Goal: Task Accomplishment & Management: Use online tool/utility

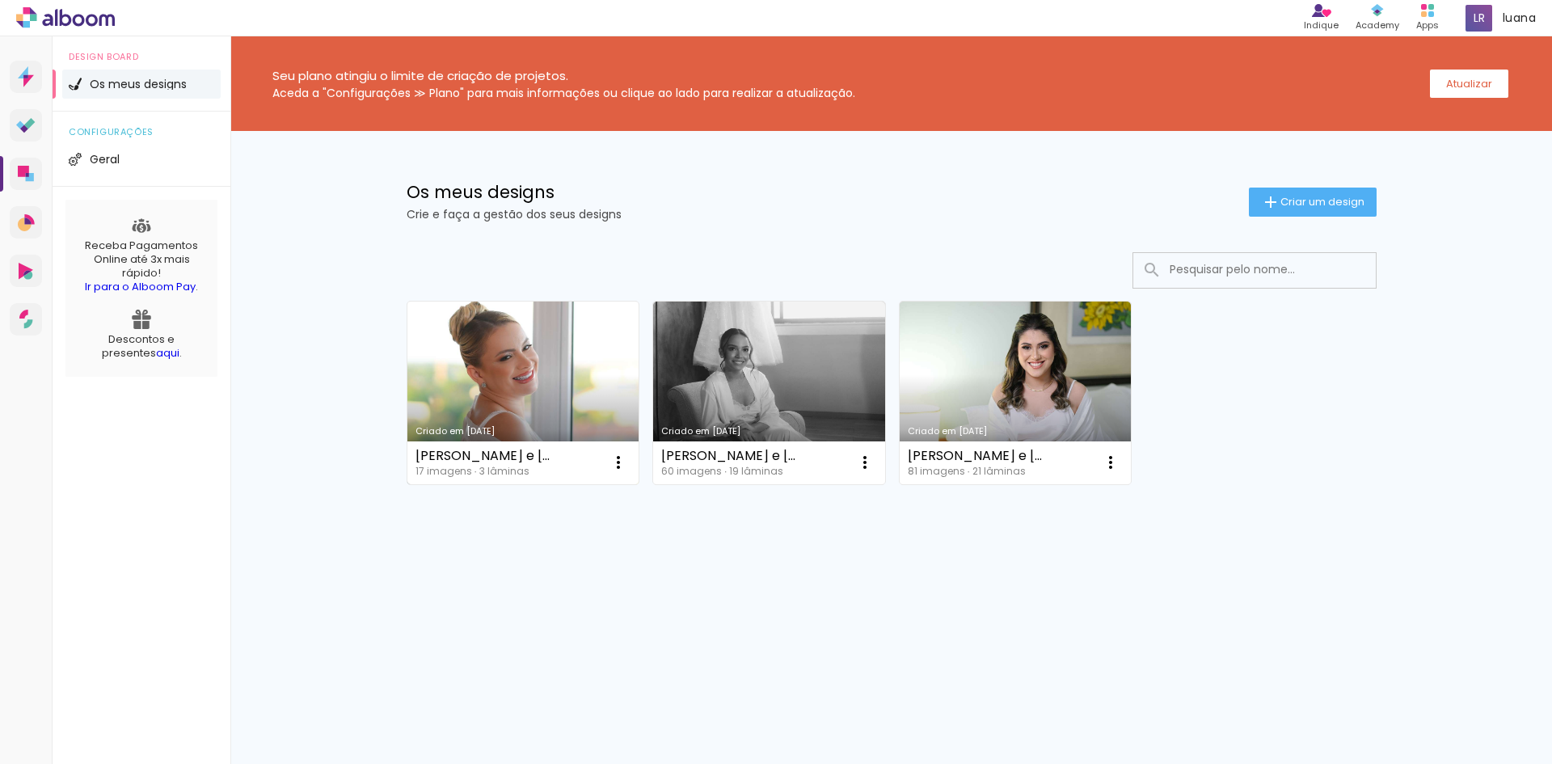
click at [566, 415] on link "Criado em [DATE]" at bounding box center [523, 392] width 232 height 183
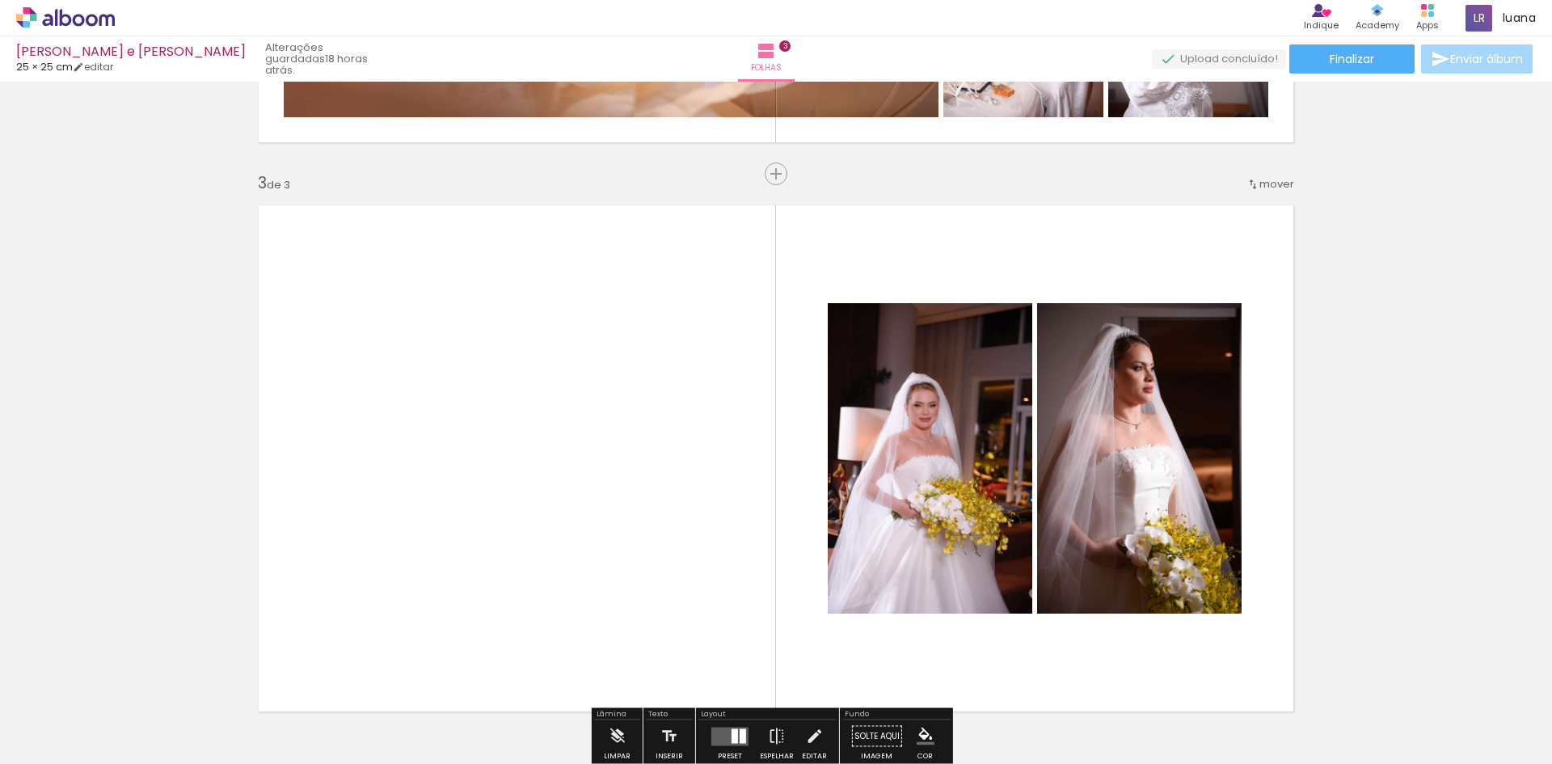
scroll to position [1212, 0]
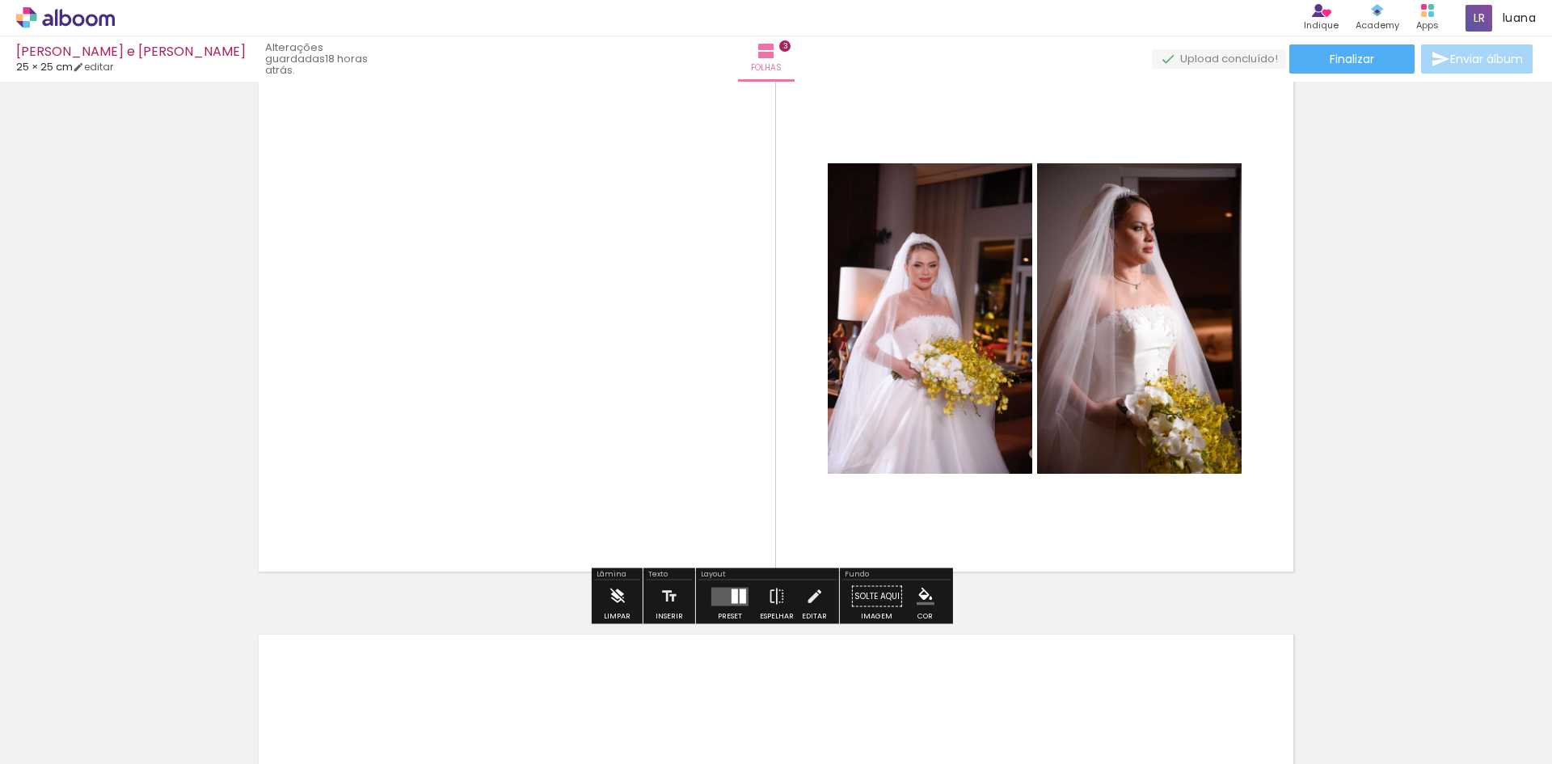
click at [617, 601] on iron-icon at bounding box center [617, 596] width 18 height 32
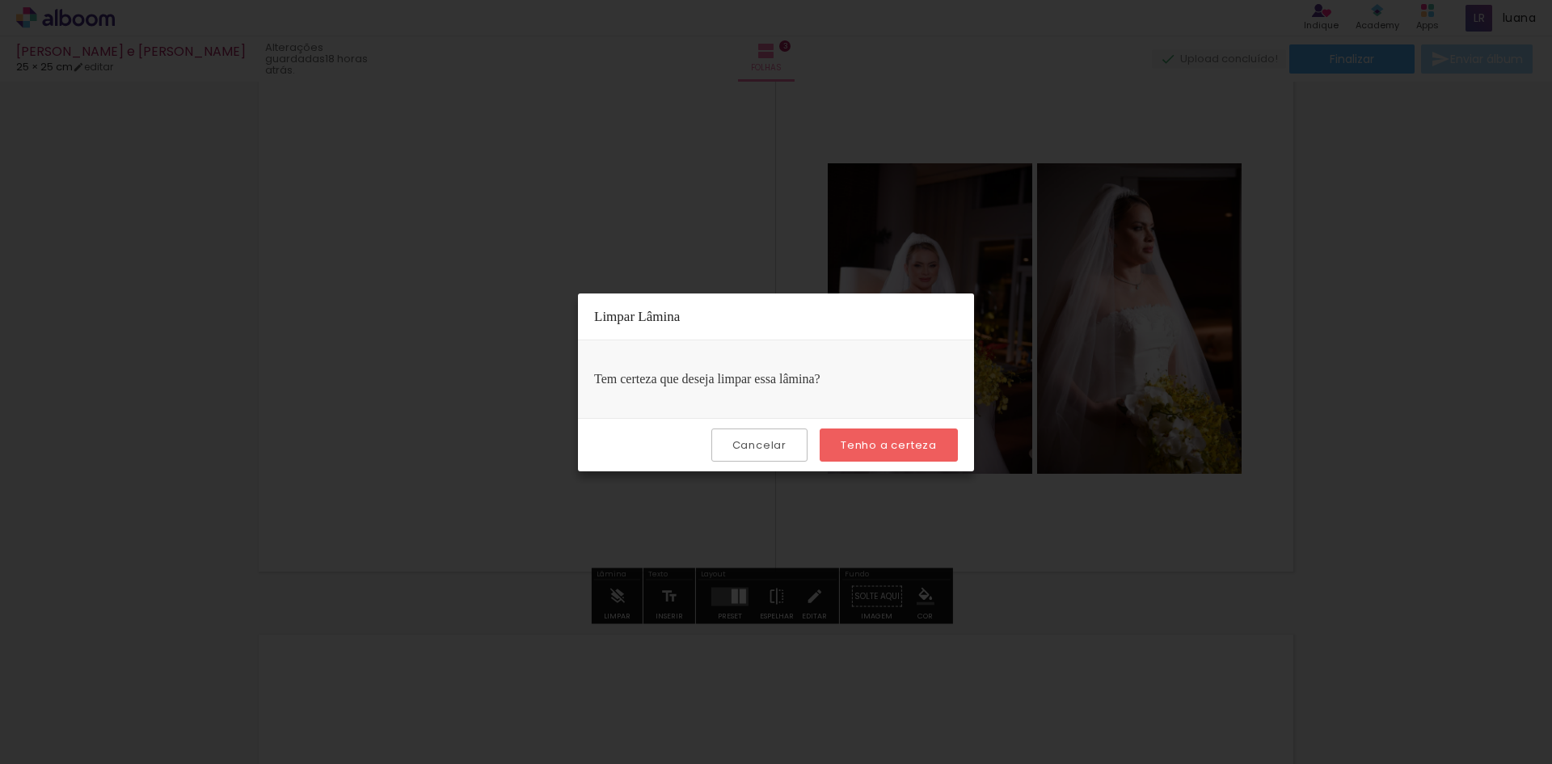
click at [0, 0] on slot "Tenho a certeza" at bounding box center [0, 0] width 0 height 0
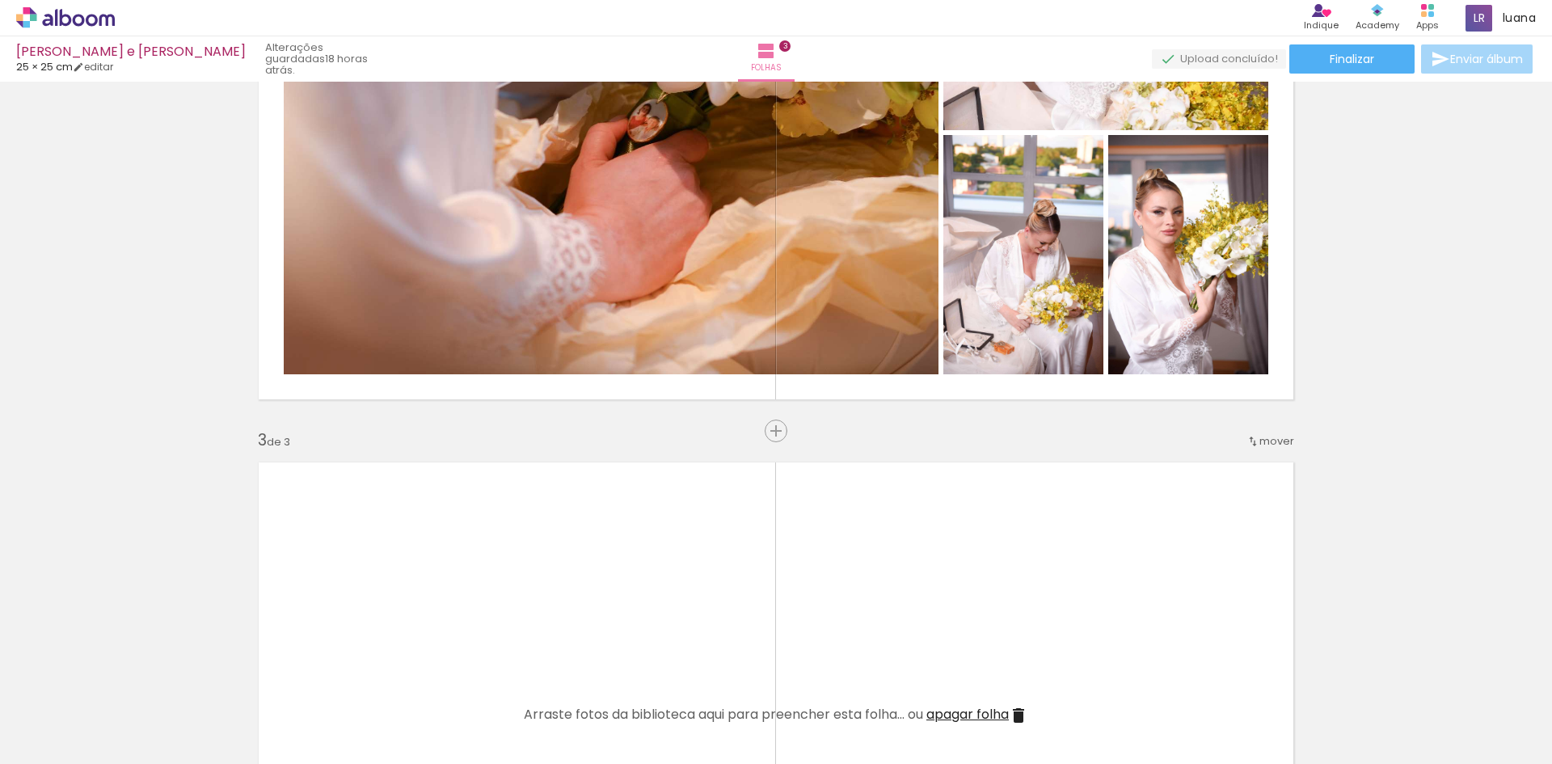
scroll to position [727, 0]
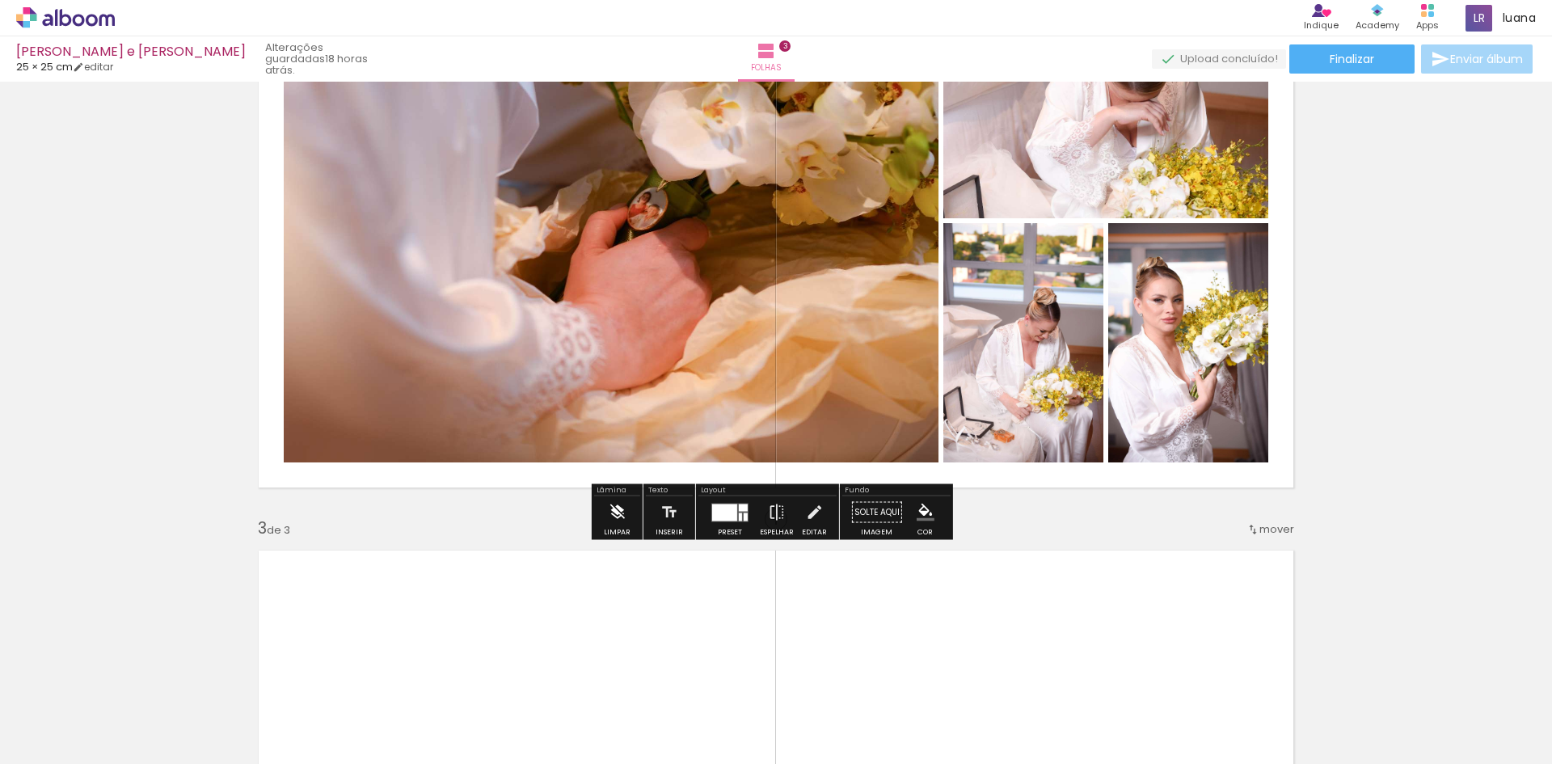
click at [617, 509] on iron-icon at bounding box center [617, 512] width 18 height 32
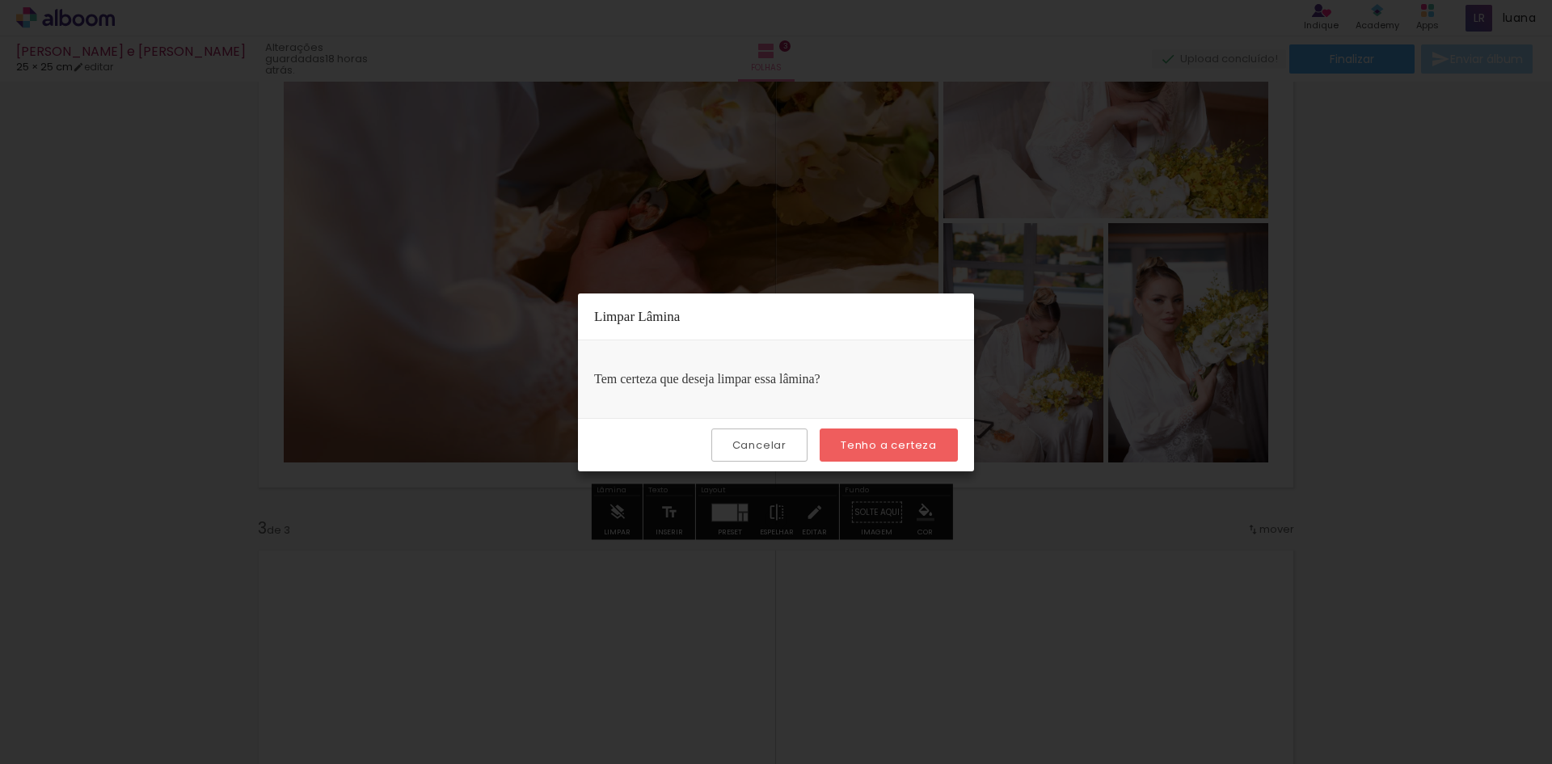
click at [893, 430] on paper-button "Tenho a certeza" at bounding box center [888, 444] width 138 height 33
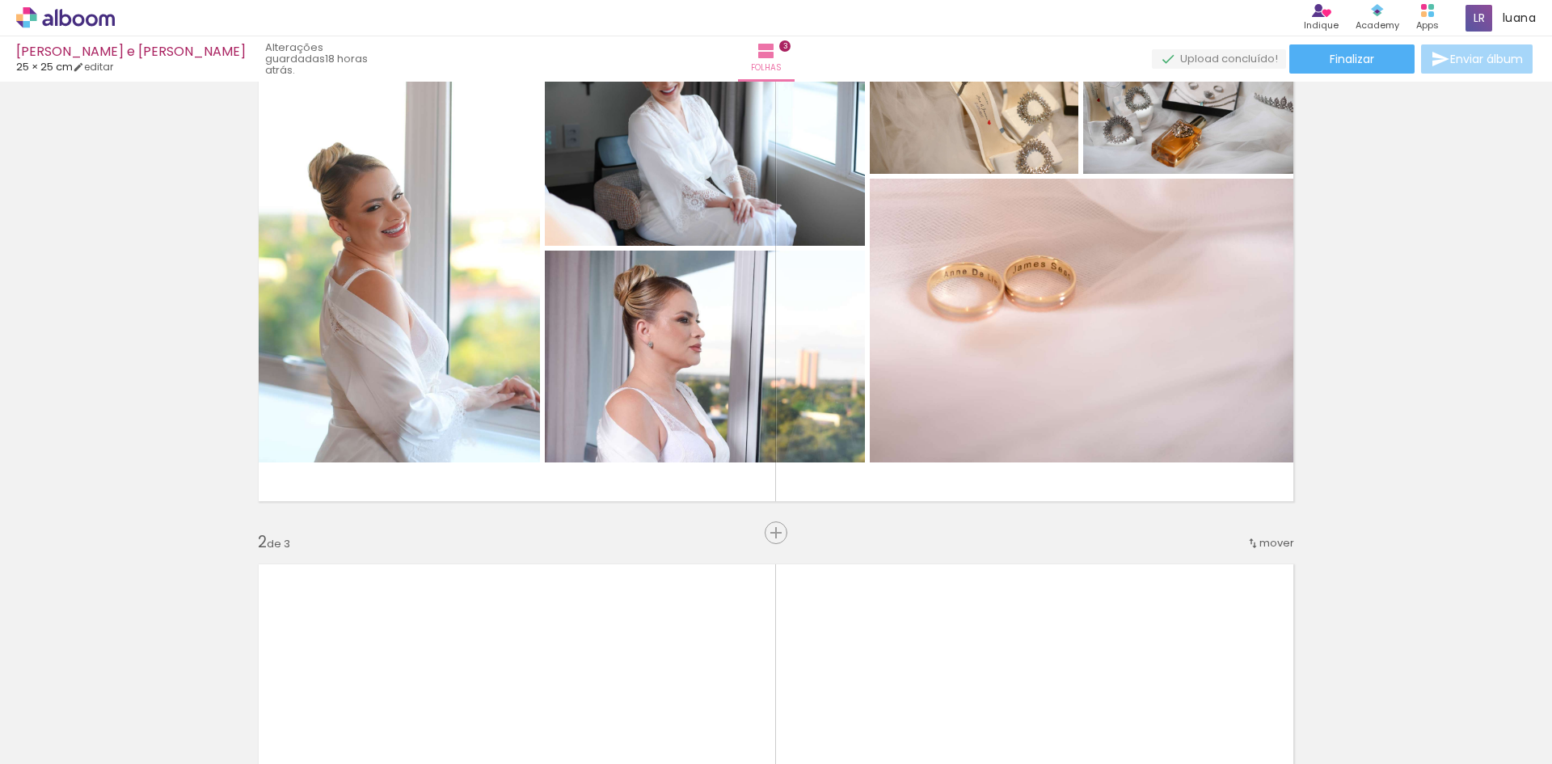
scroll to position [81, 0]
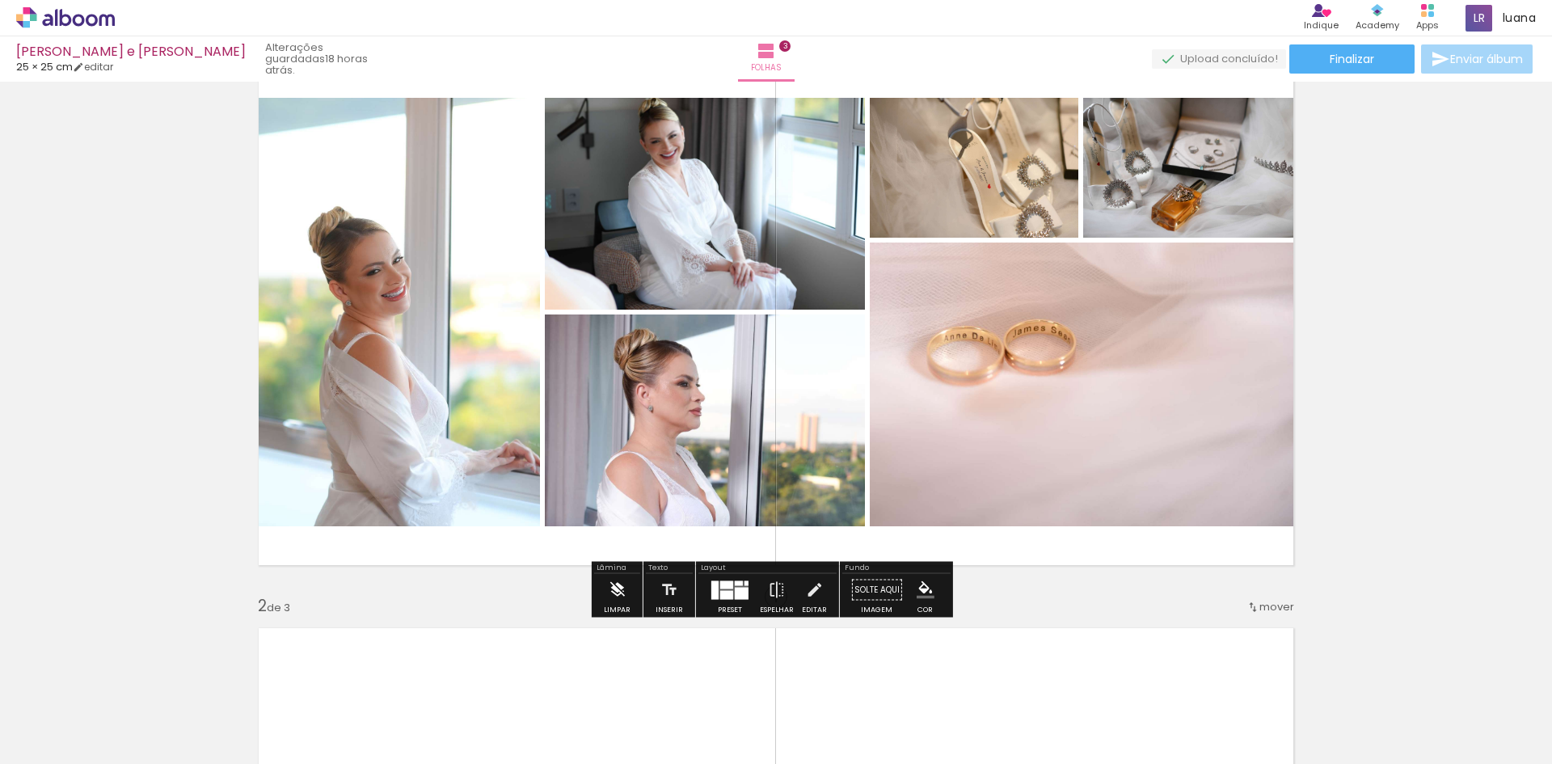
click at [612, 590] on iron-icon at bounding box center [617, 590] width 18 height 32
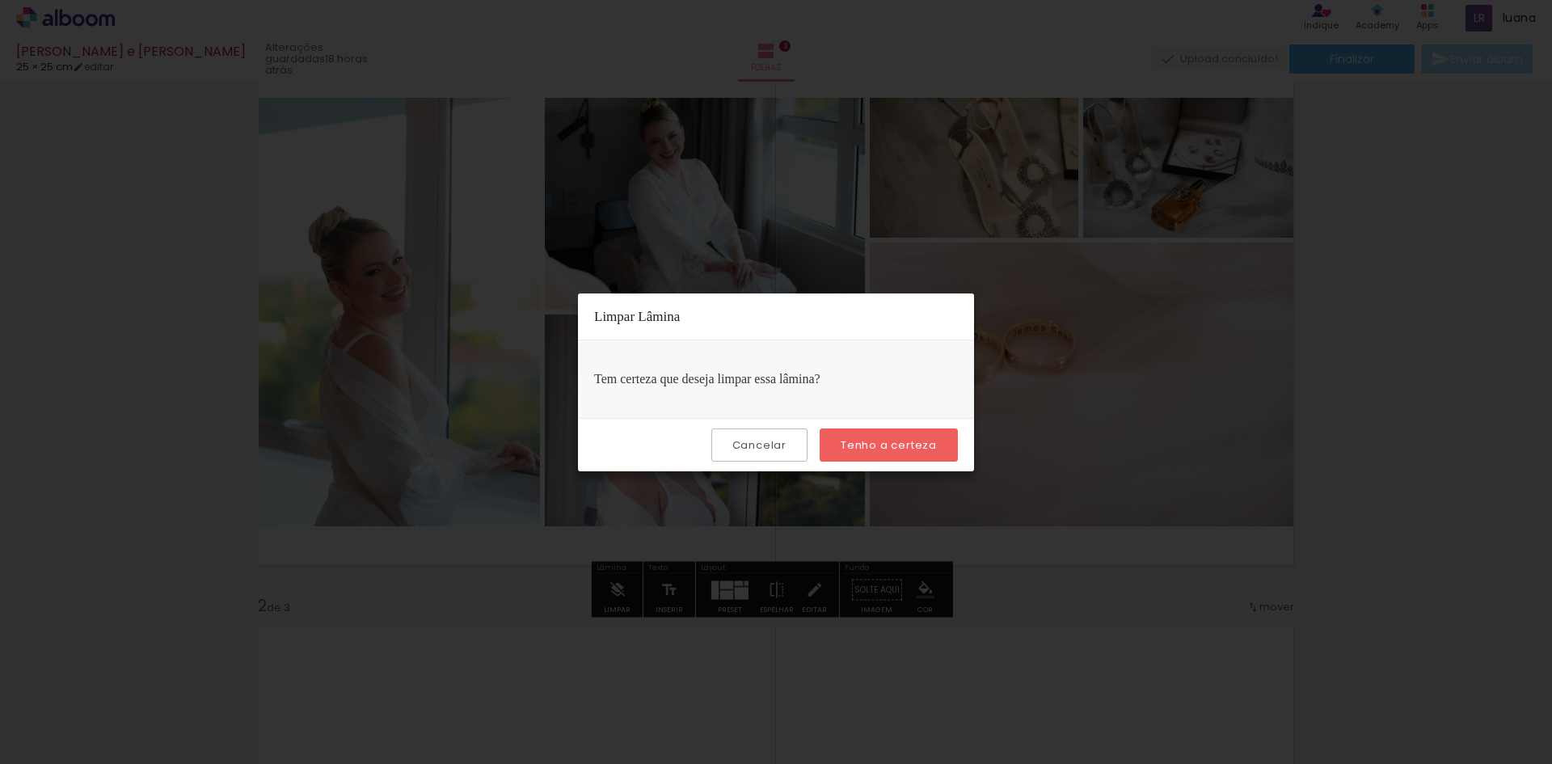
click at [0, 0] on slot "Tenho a certeza" at bounding box center [0, 0] width 0 height 0
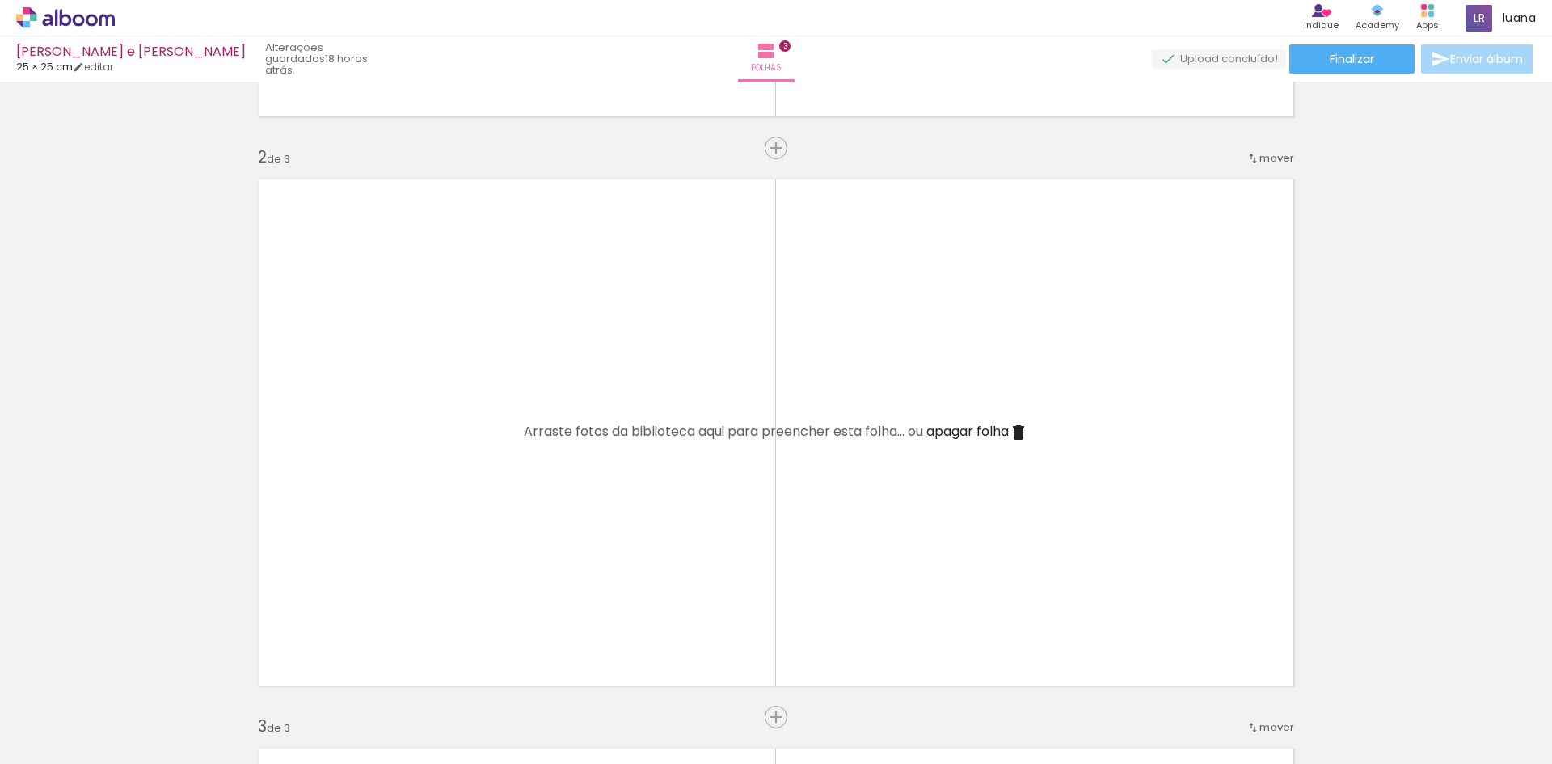
scroll to position [566, 0]
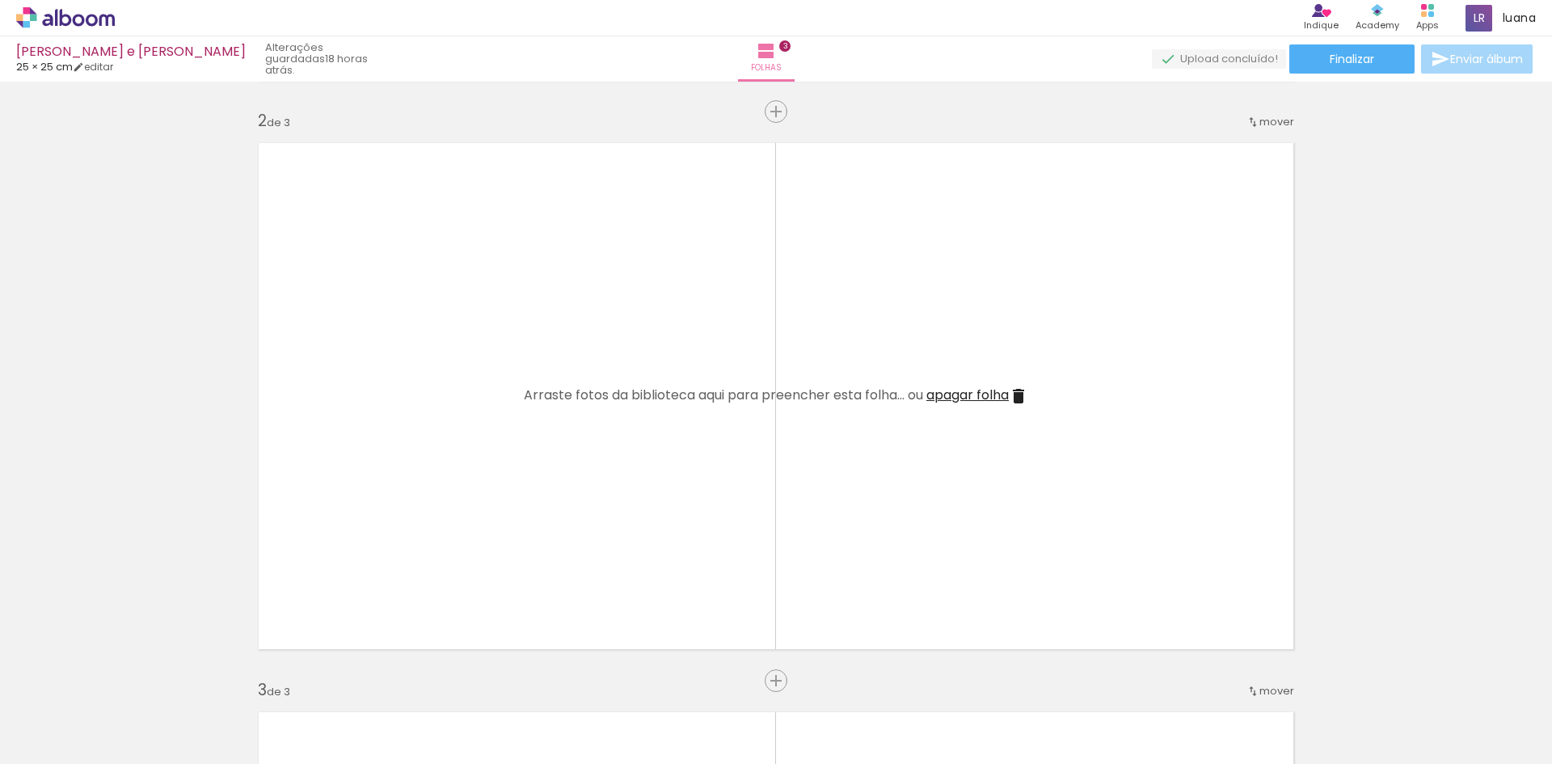
click at [133, 678] on iron-icon at bounding box center [126, 676] width 17 height 17
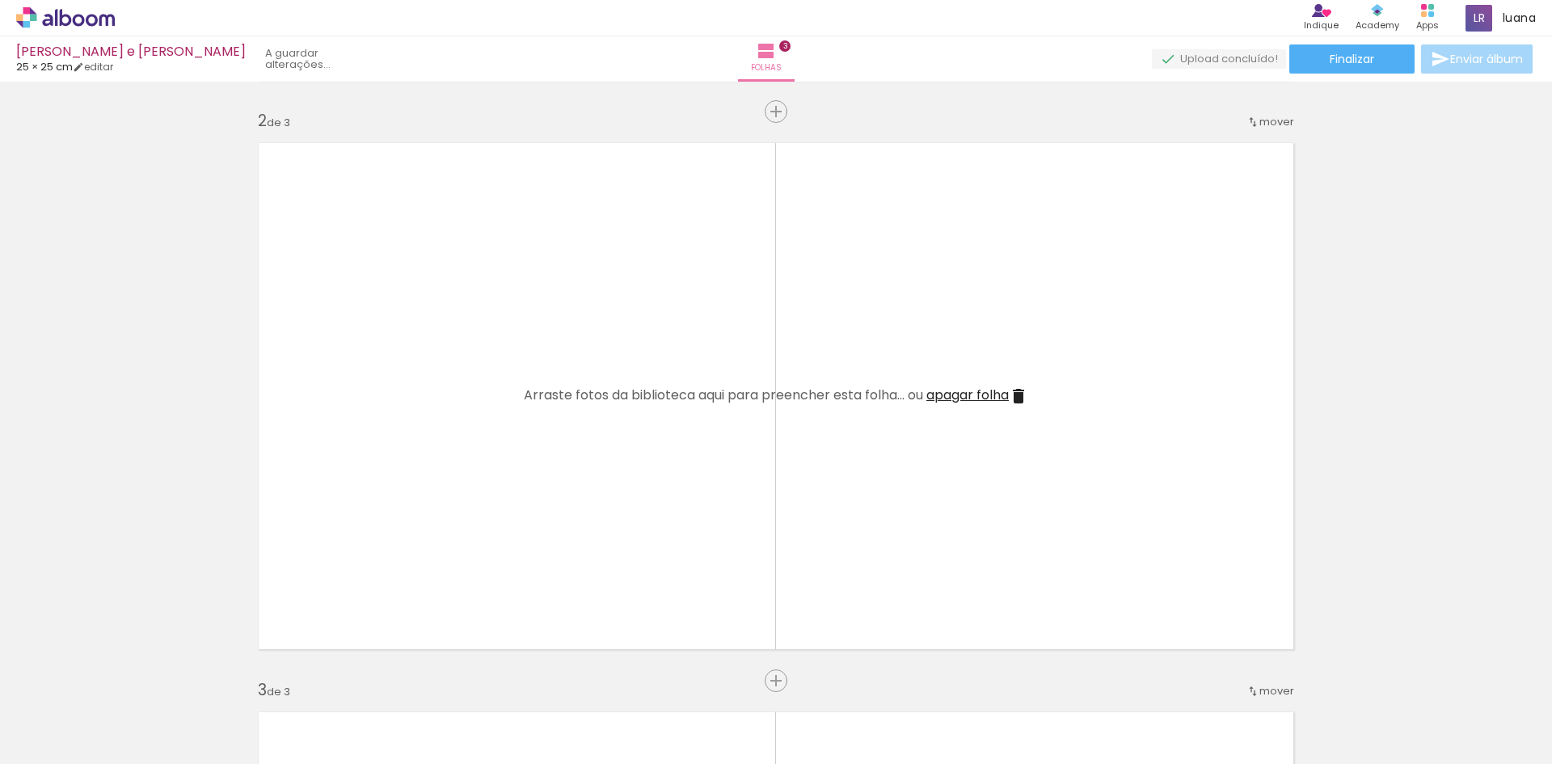
click at [133, 678] on iron-icon at bounding box center [126, 676] width 17 height 17
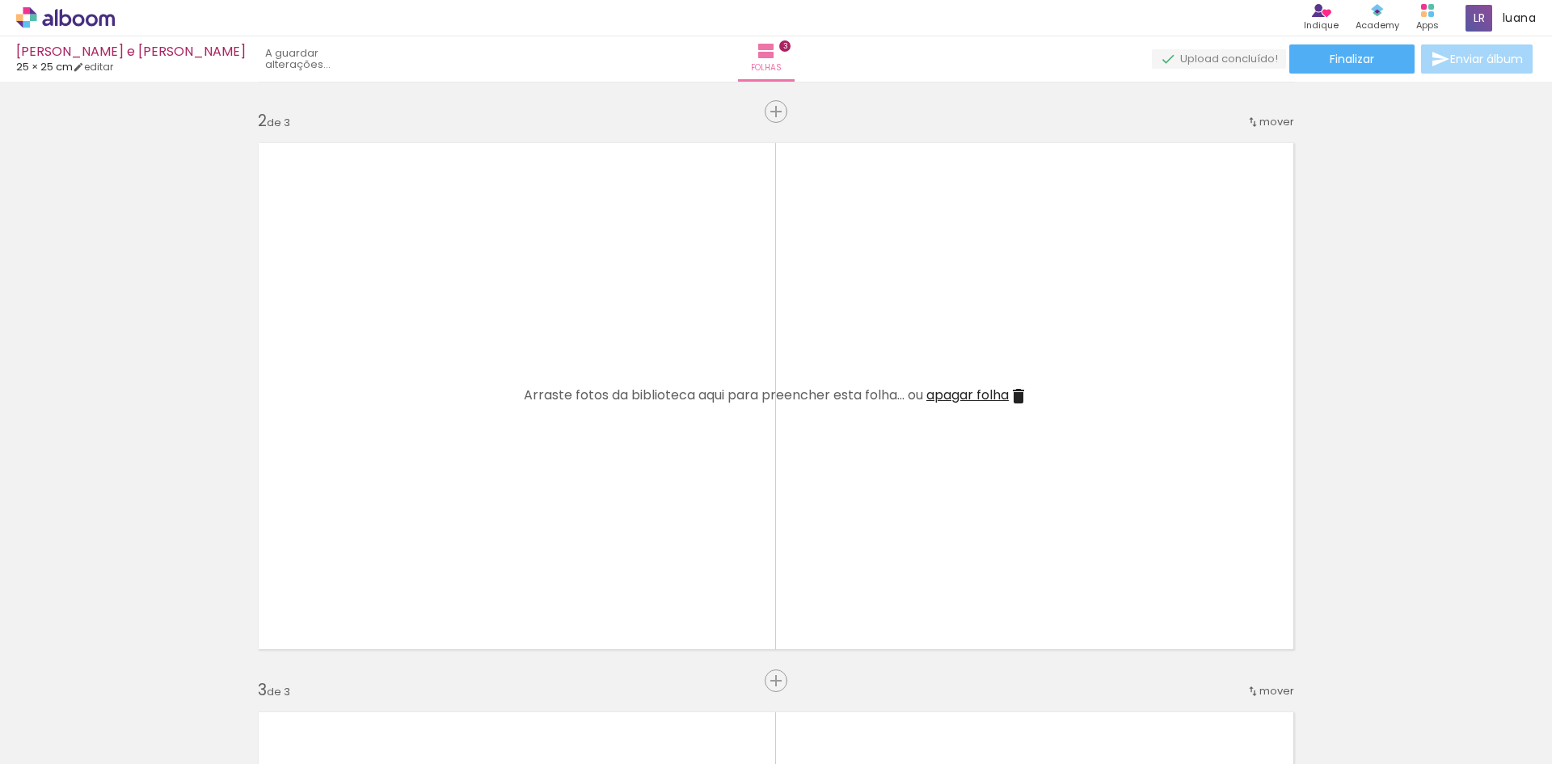
click at [133, 678] on iron-icon at bounding box center [126, 676] width 17 height 17
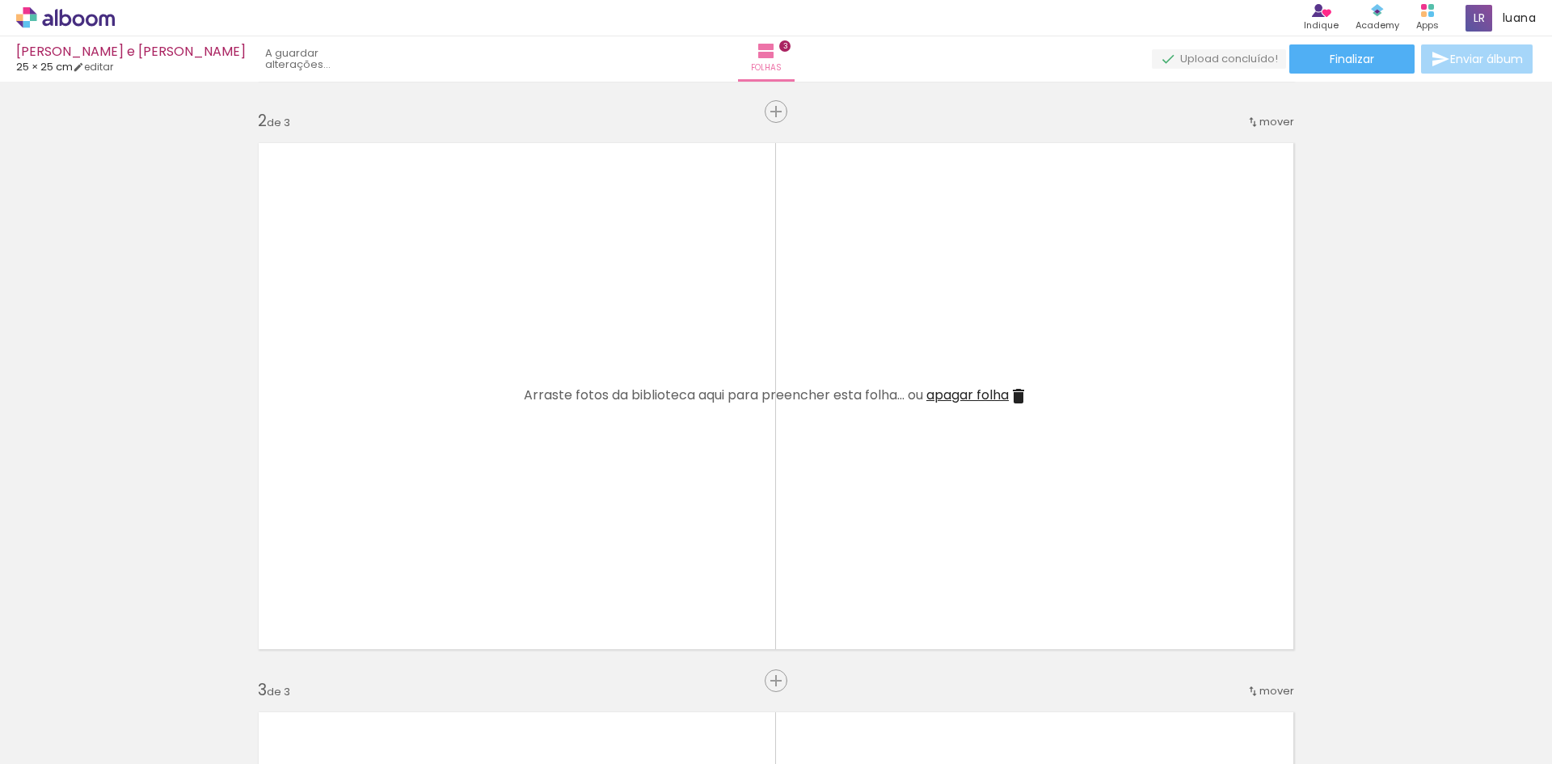
click at [133, 678] on iron-icon at bounding box center [126, 676] width 17 height 17
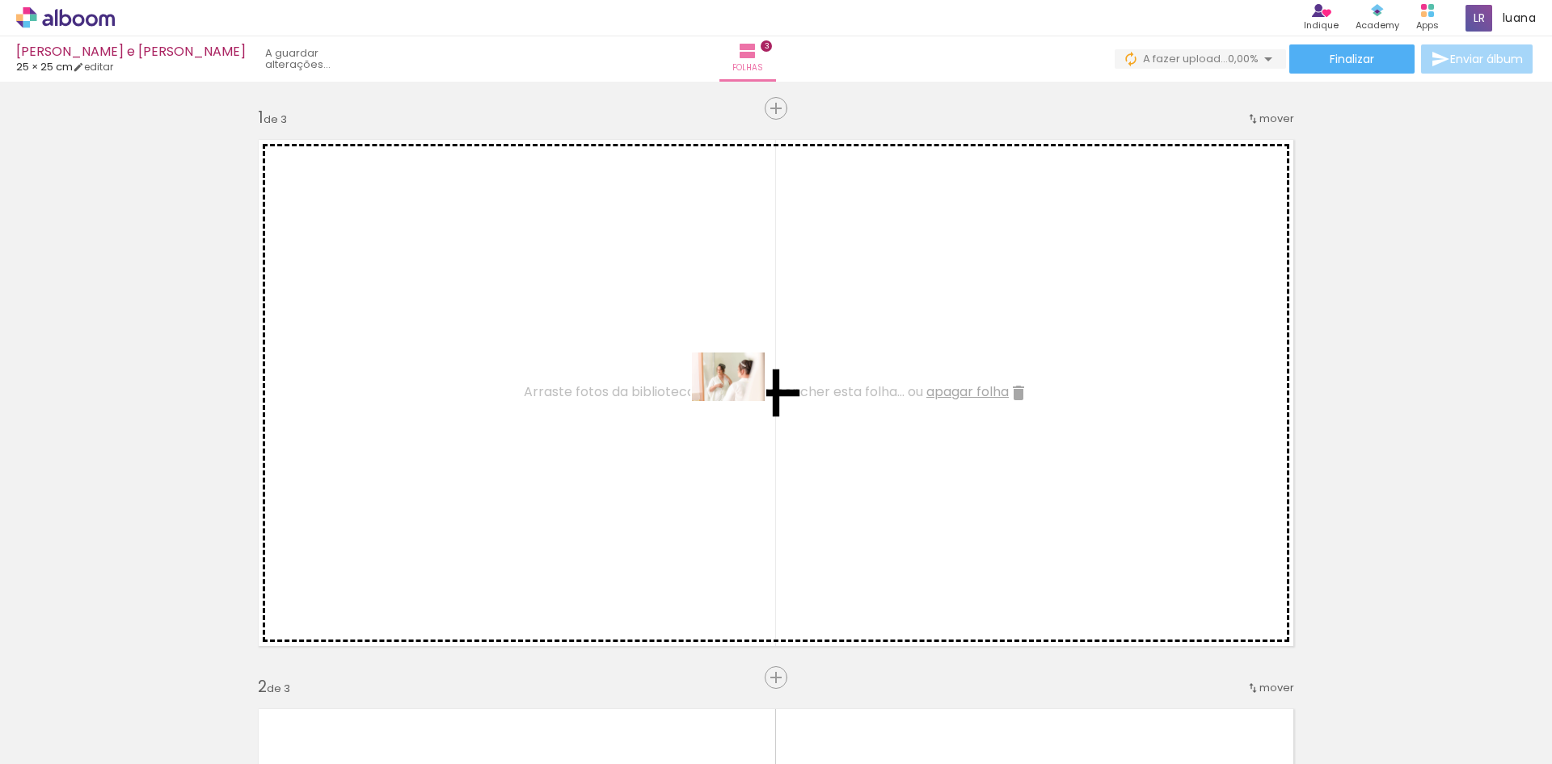
drag, startPoint x: 183, startPoint y: 711, endPoint x: 760, endPoint y: 391, distance: 659.8
click at [760, 391] on quentale-workspace at bounding box center [776, 382] width 1552 height 764
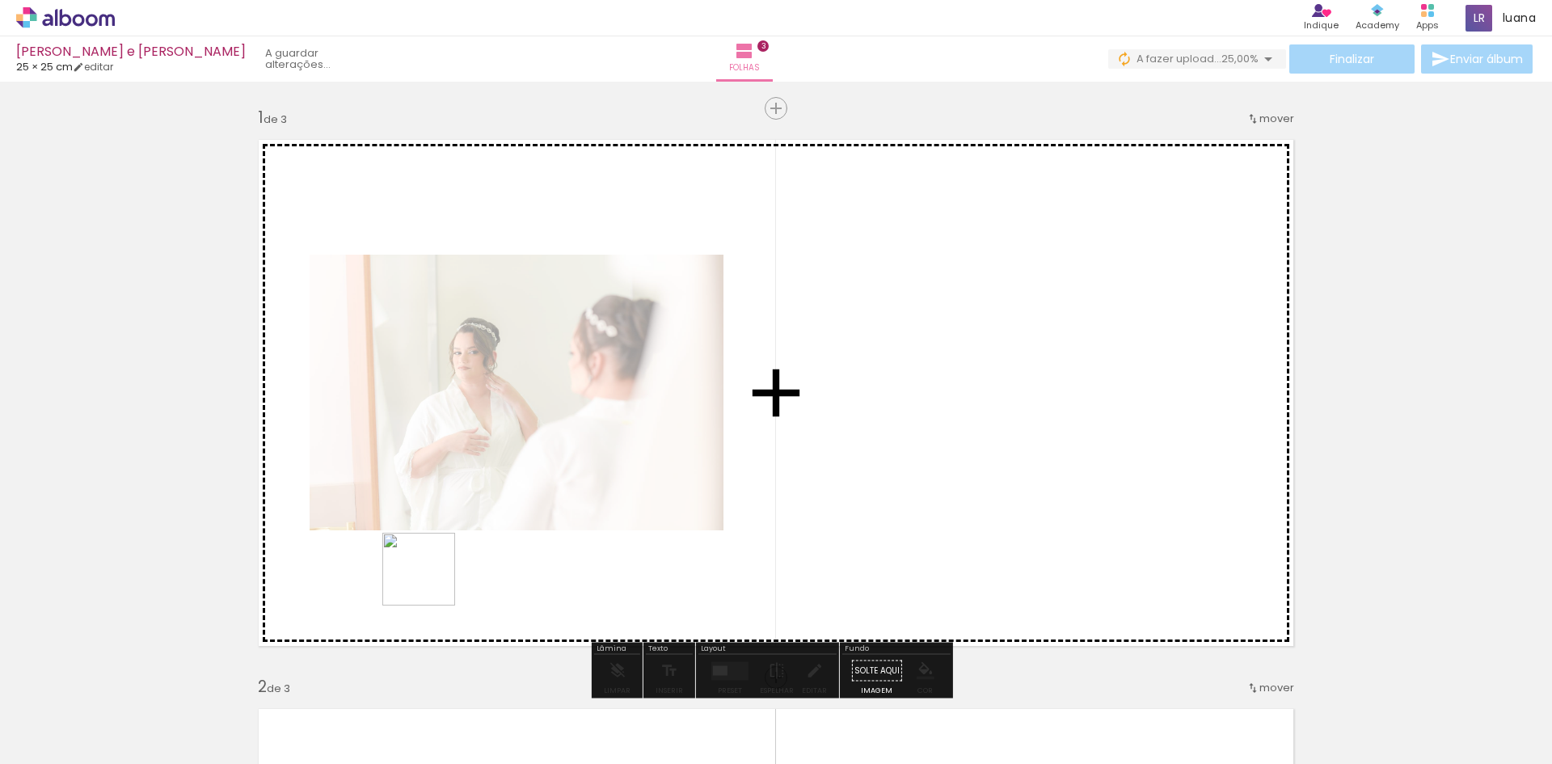
drag, startPoint x: 260, startPoint y: 719, endPoint x: 665, endPoint y: 466, distance: 477.4
click at [665, 466] on quentale-workspace at bounding box center [776, 382] width 1552 height 764
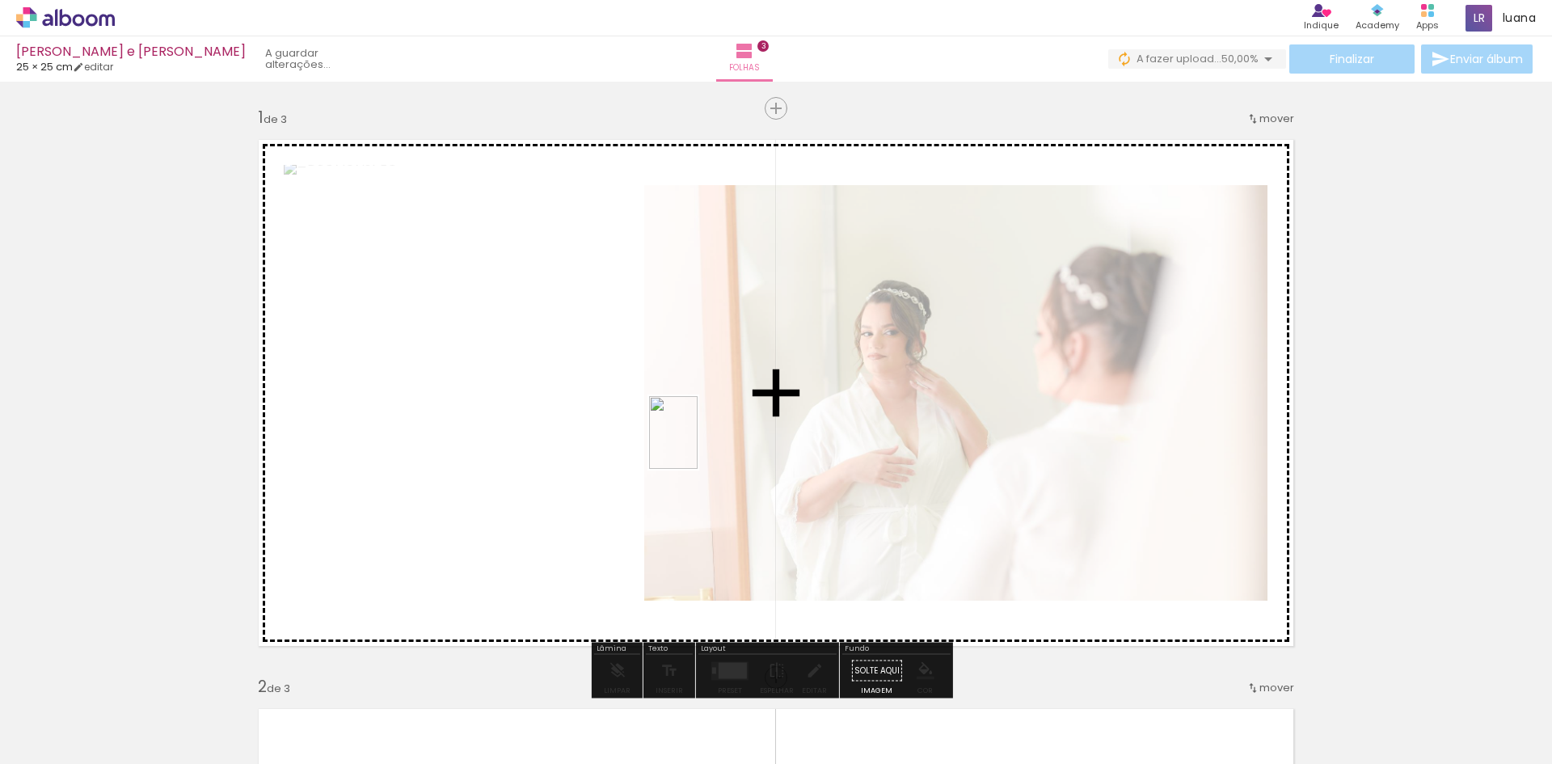
drag, startPoint x: 364, startPoint y: 724, endPoint x: 699, endPoint y: 443, distance: 437.1
click at [699, 443] on quentale-workspace at bounding box center [776, 382] width 1552 height 764
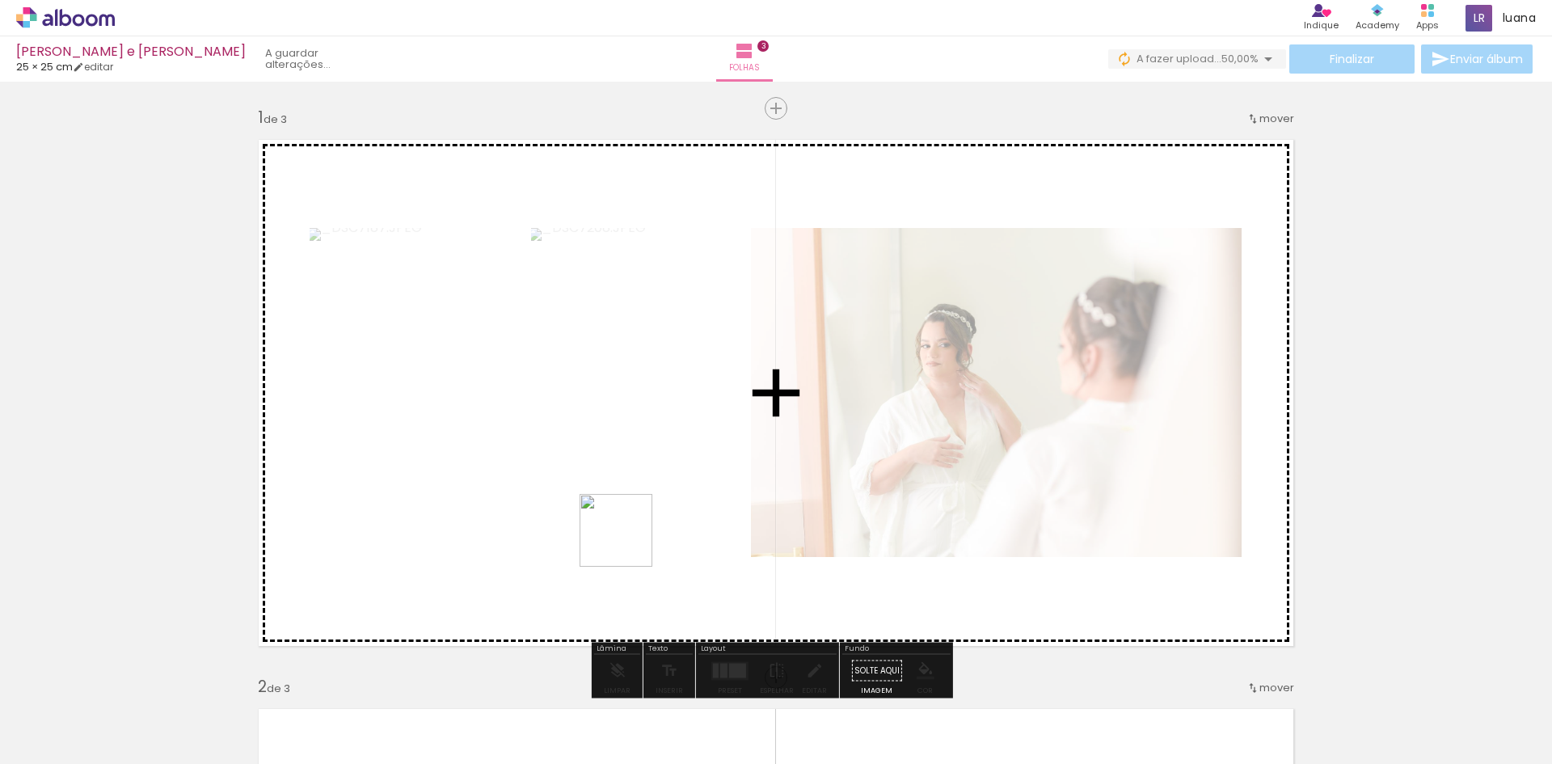
drag, startPoint x: 438, startPoint y: 734, endPoint x: 828, endPoint y: 388, distance: 520.9
click at [828, 388] on quentale-workspace at bounding box center [776, 382] width 1552 height 764
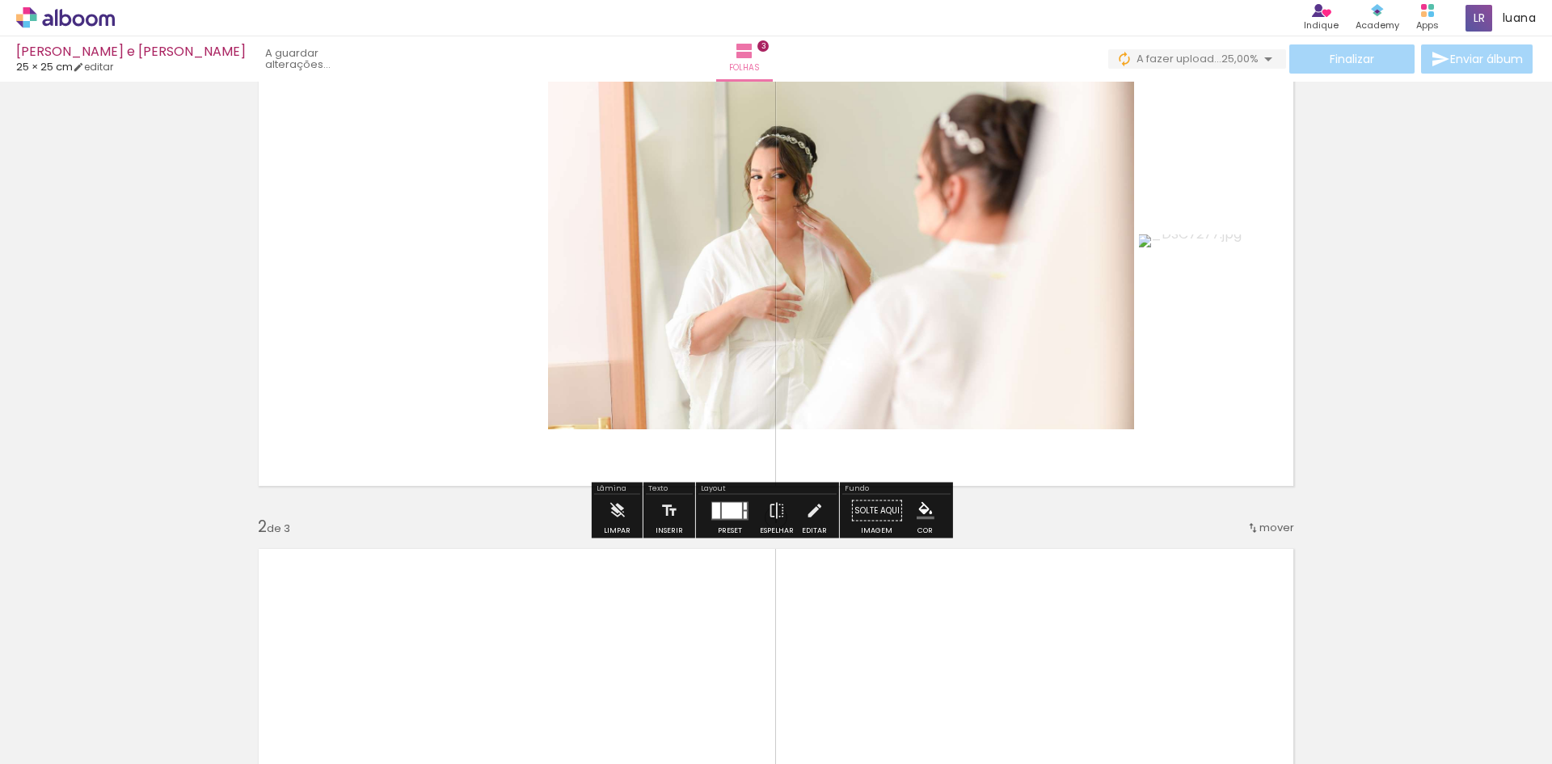
scroll to position [162, 0]
click at [723, 518] on div at bounding box center [730, 509] width 44 height 32
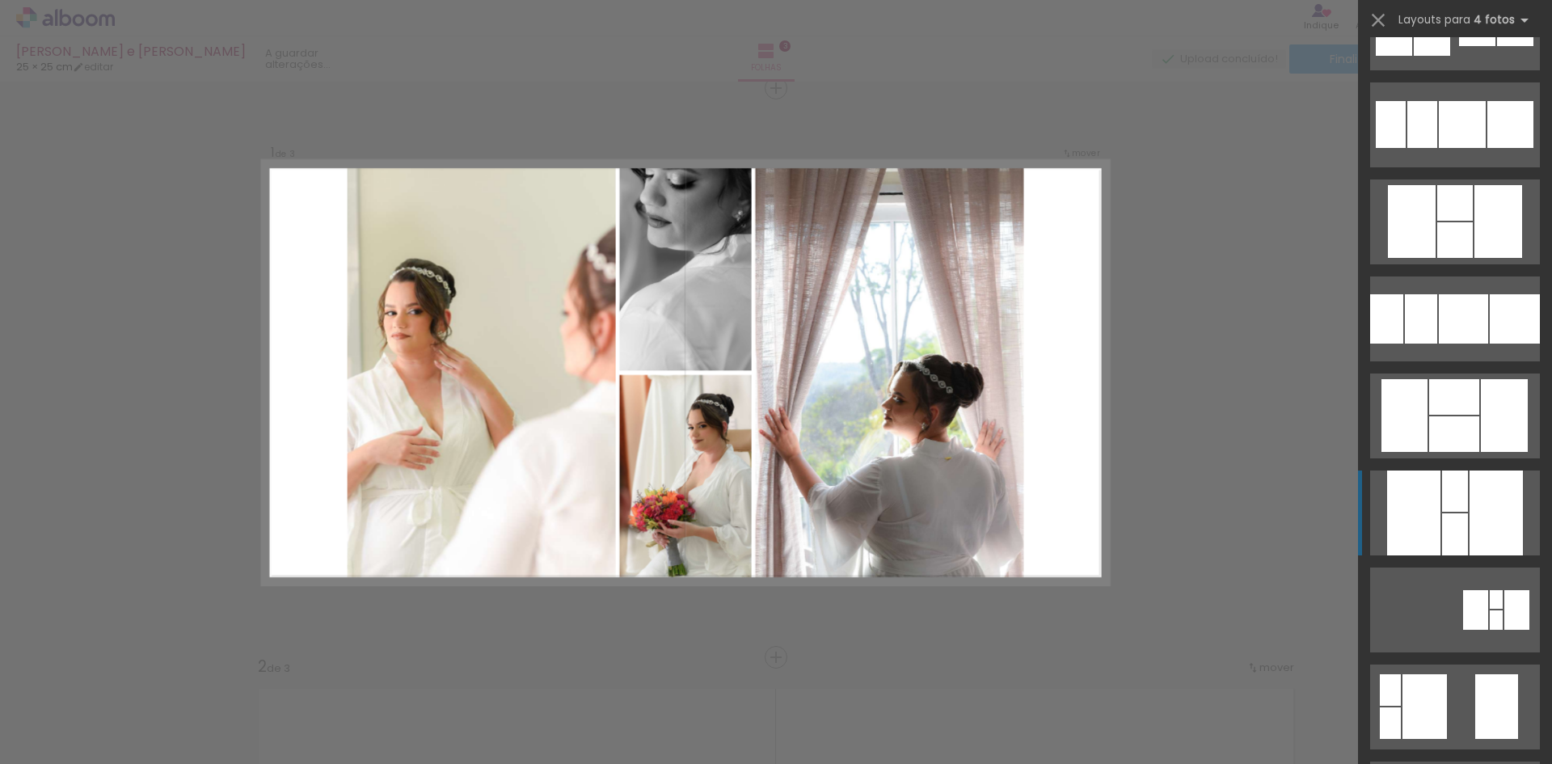
scroll to position [7112, 0]
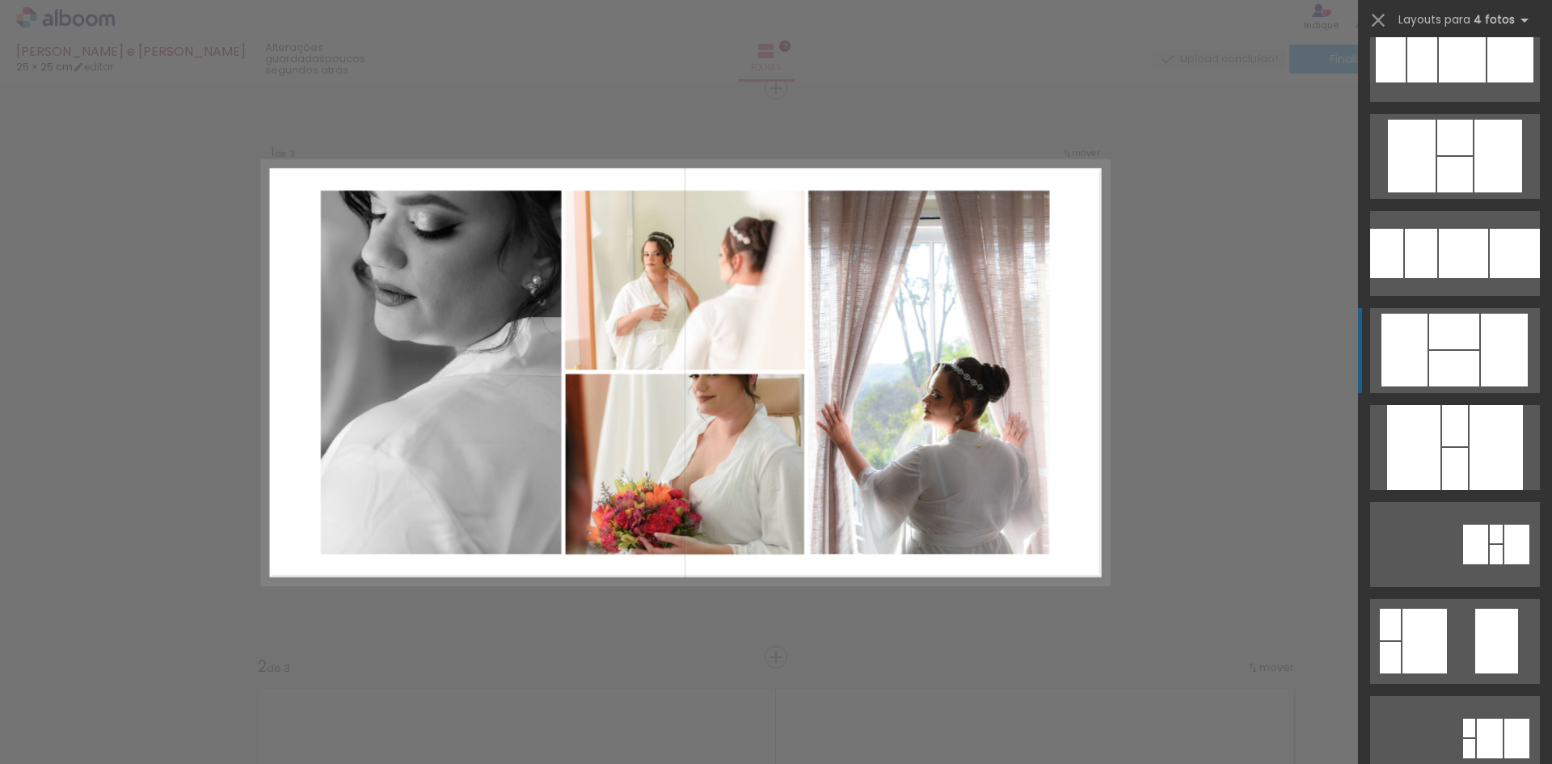
click at [1430, 341] on div at bounding box center [1454, 332] width 50 height 36
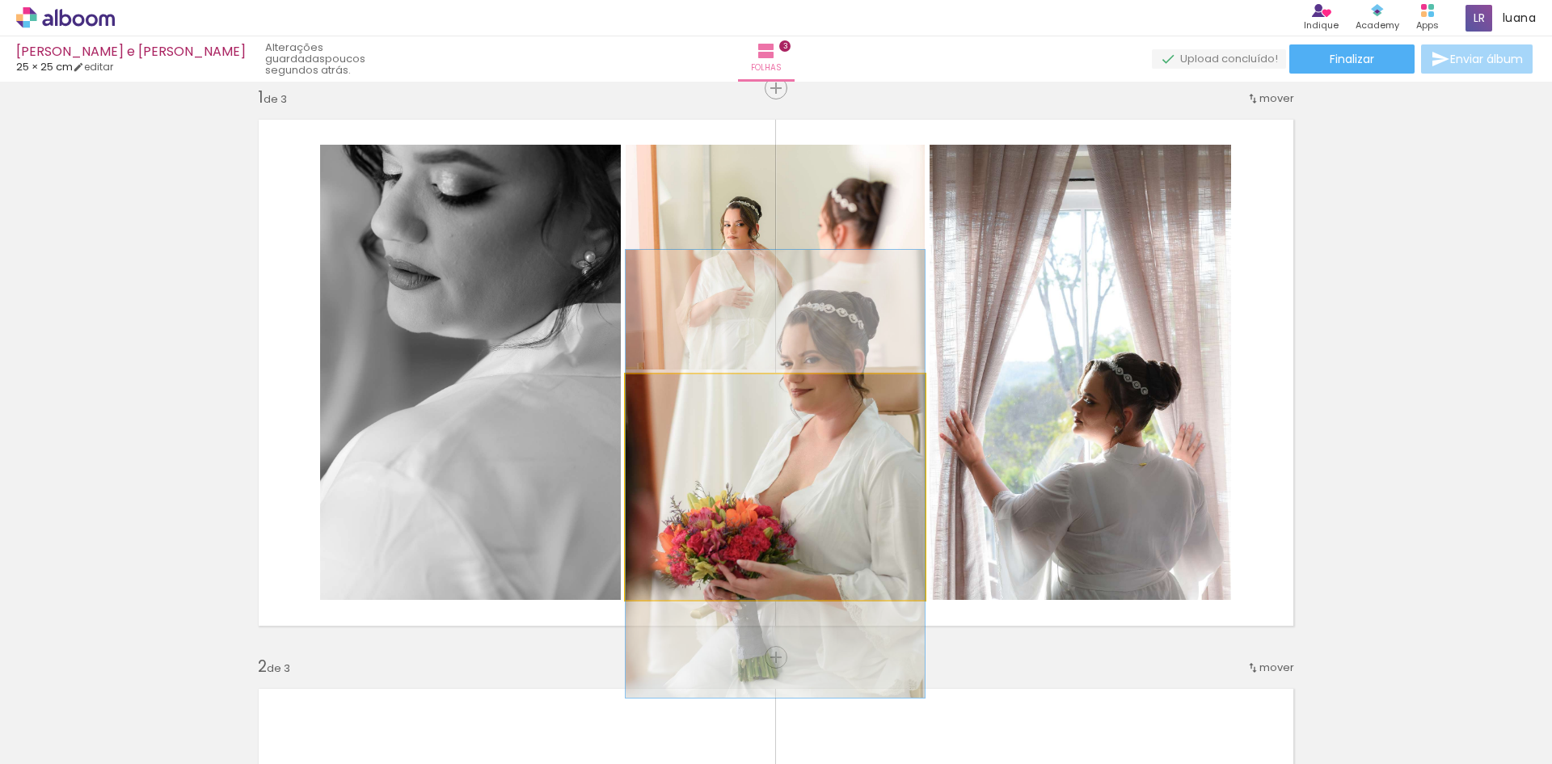
drag, startPoint x: 843, startPoint y: 483, endPoint x: 747, endPoint y: 470, distance: 97.0
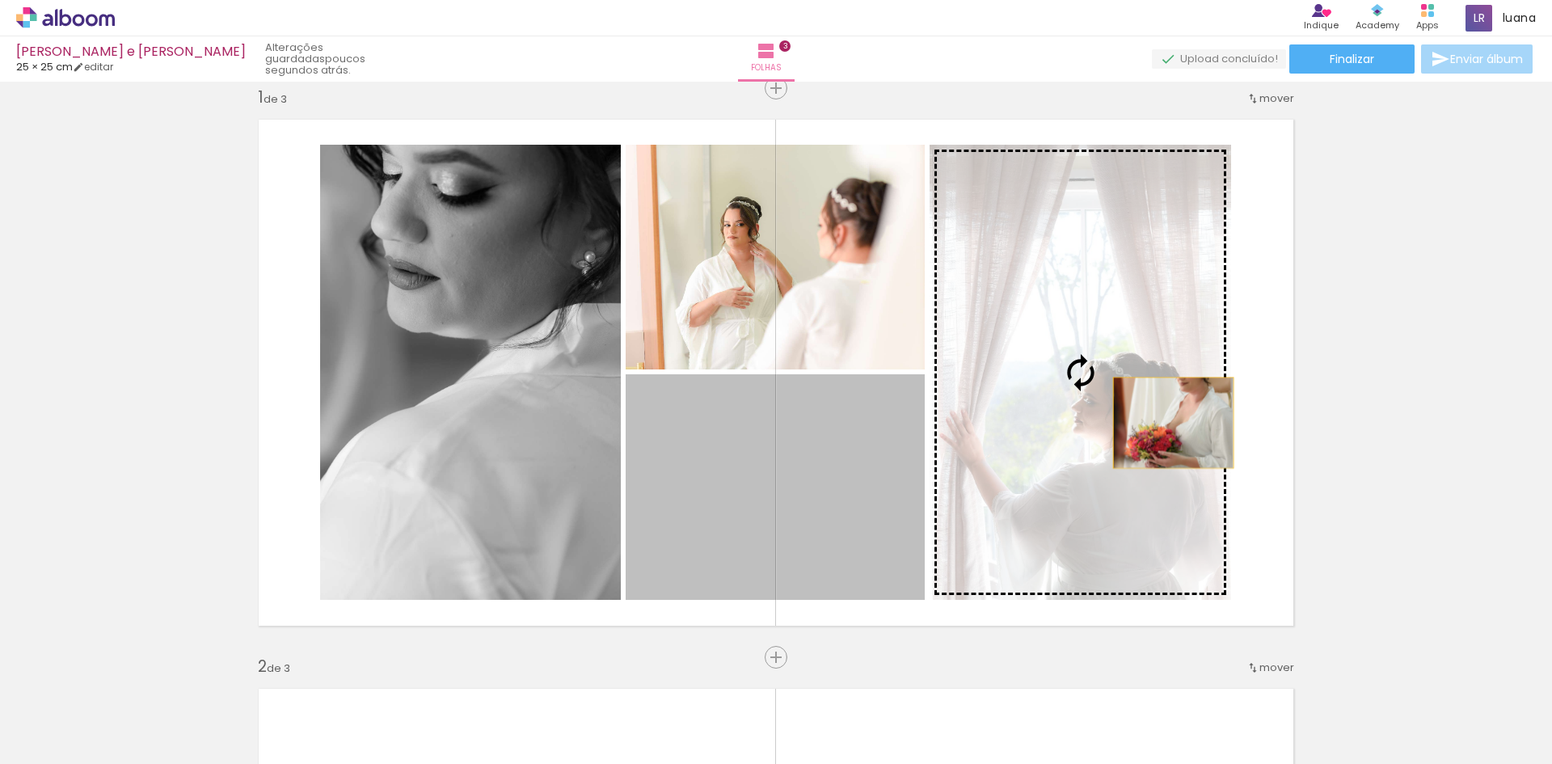
drag, startPoint x: 861, startPoint y: 467, endPoint x: 1168, endPoint y: 422, distance: 310.4
click at [0, 0] on slot at bounding box center [0, 0] width 0 height 0
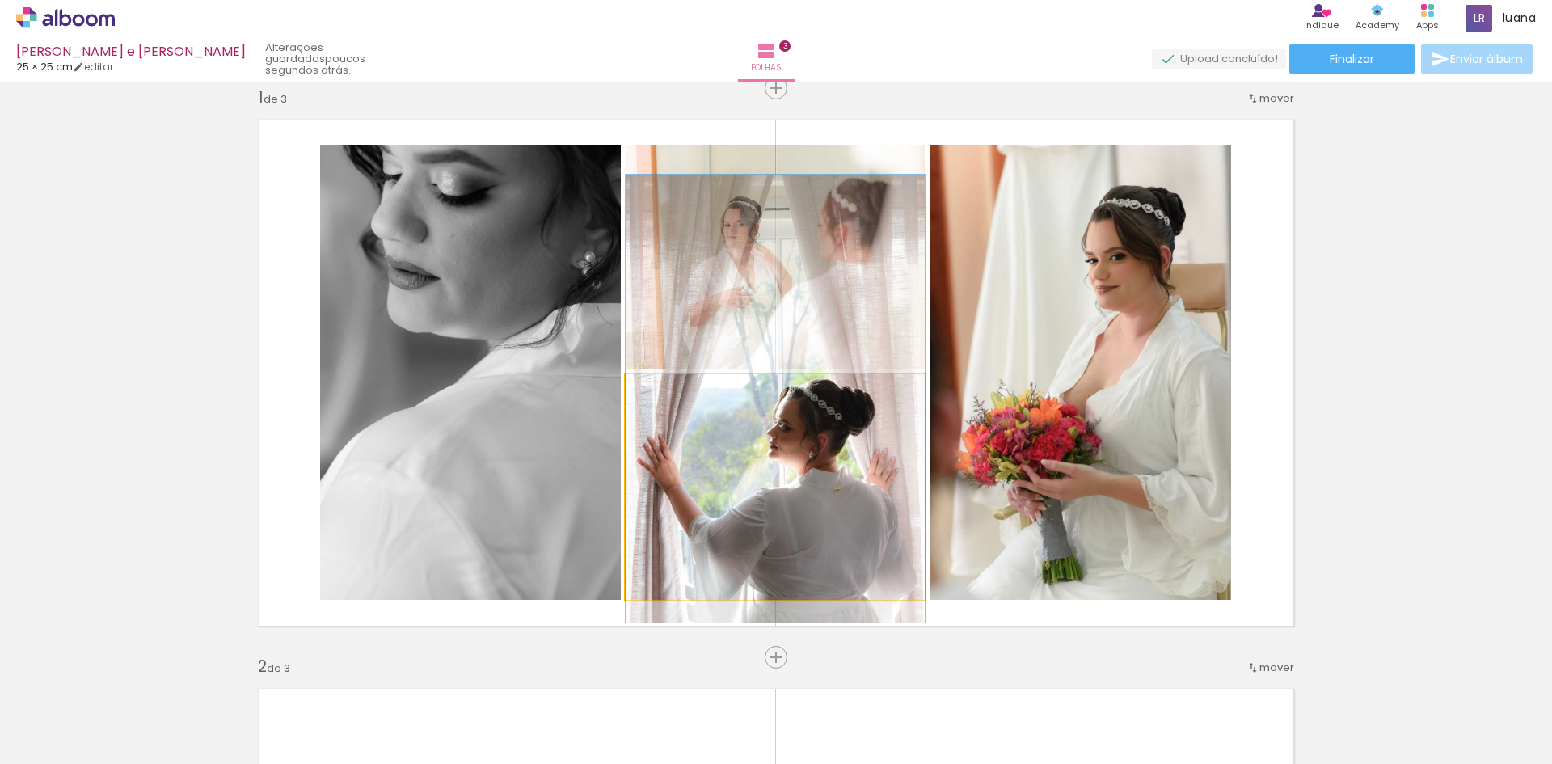
drag, startPoint x: 842, startPoint y: 533, endPoint x: 848, endPoint y: 444, distance: 88.3
drag, startPoint x: 856, startPoint y: 445, endPoint x: 875, endPoint y: 445, distance: 19.4
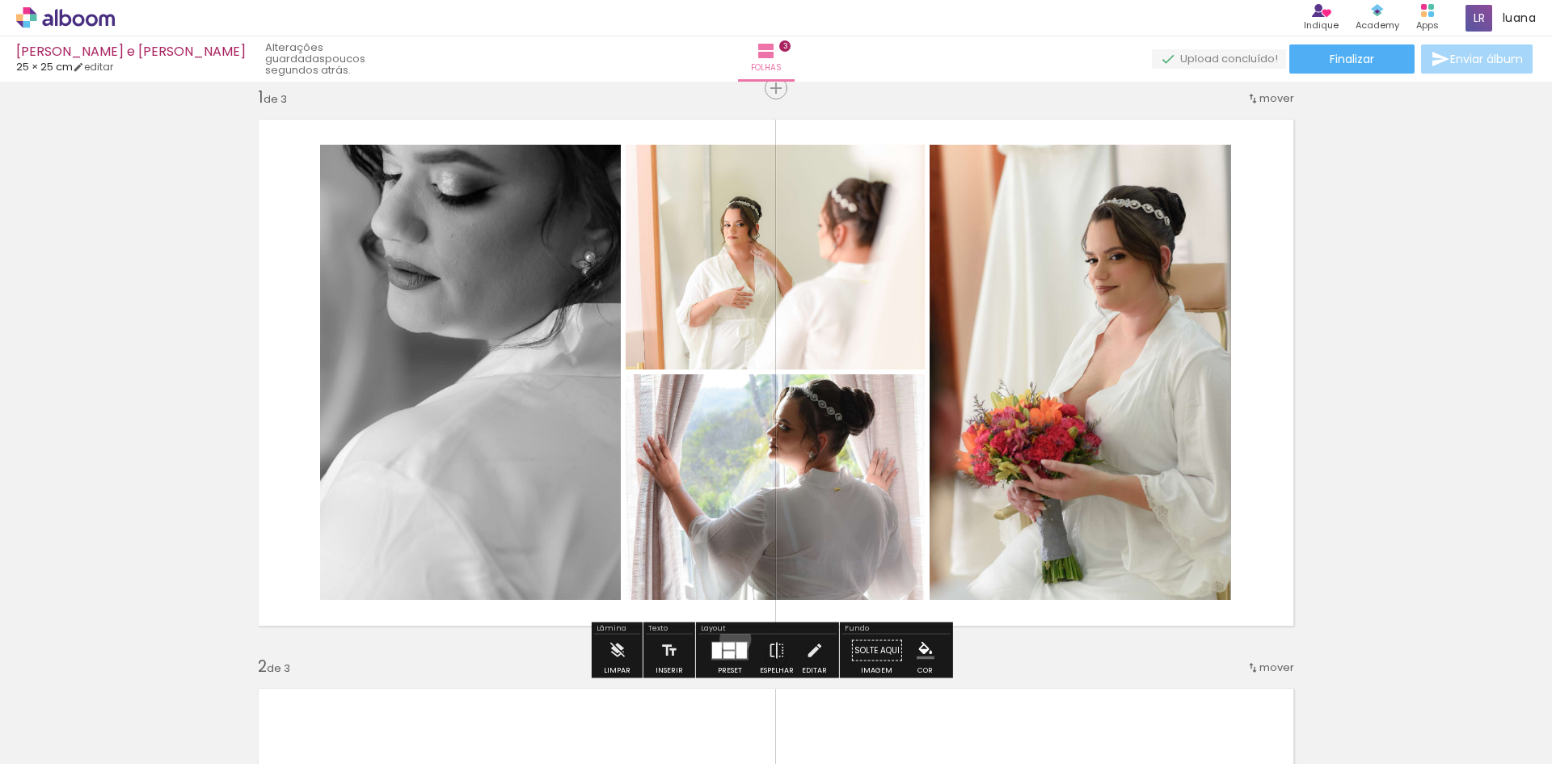
click at [732, 639] on div at bounding box center [730, 650] width 44 height 32
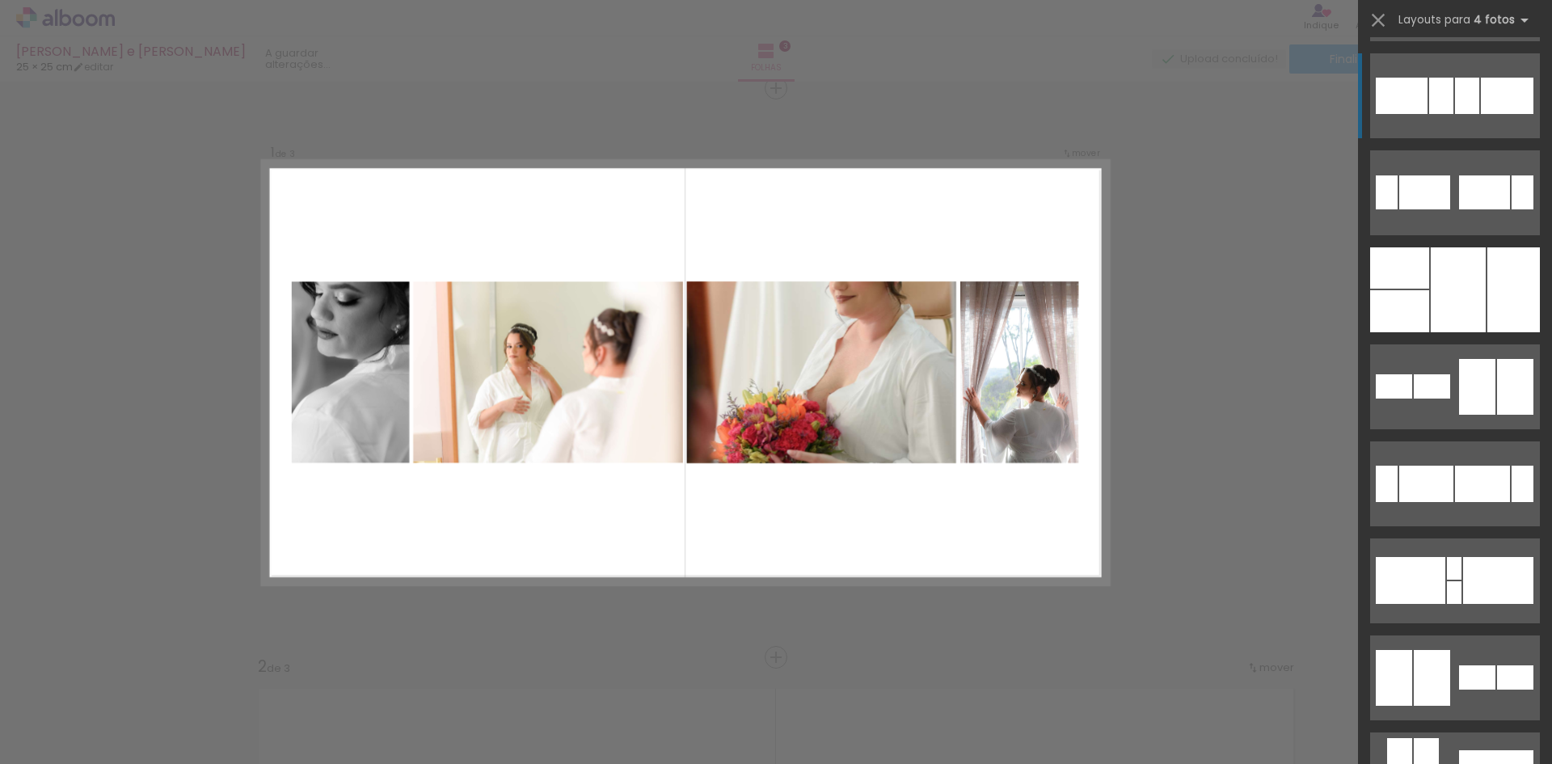
scroll to position [11977, 0]
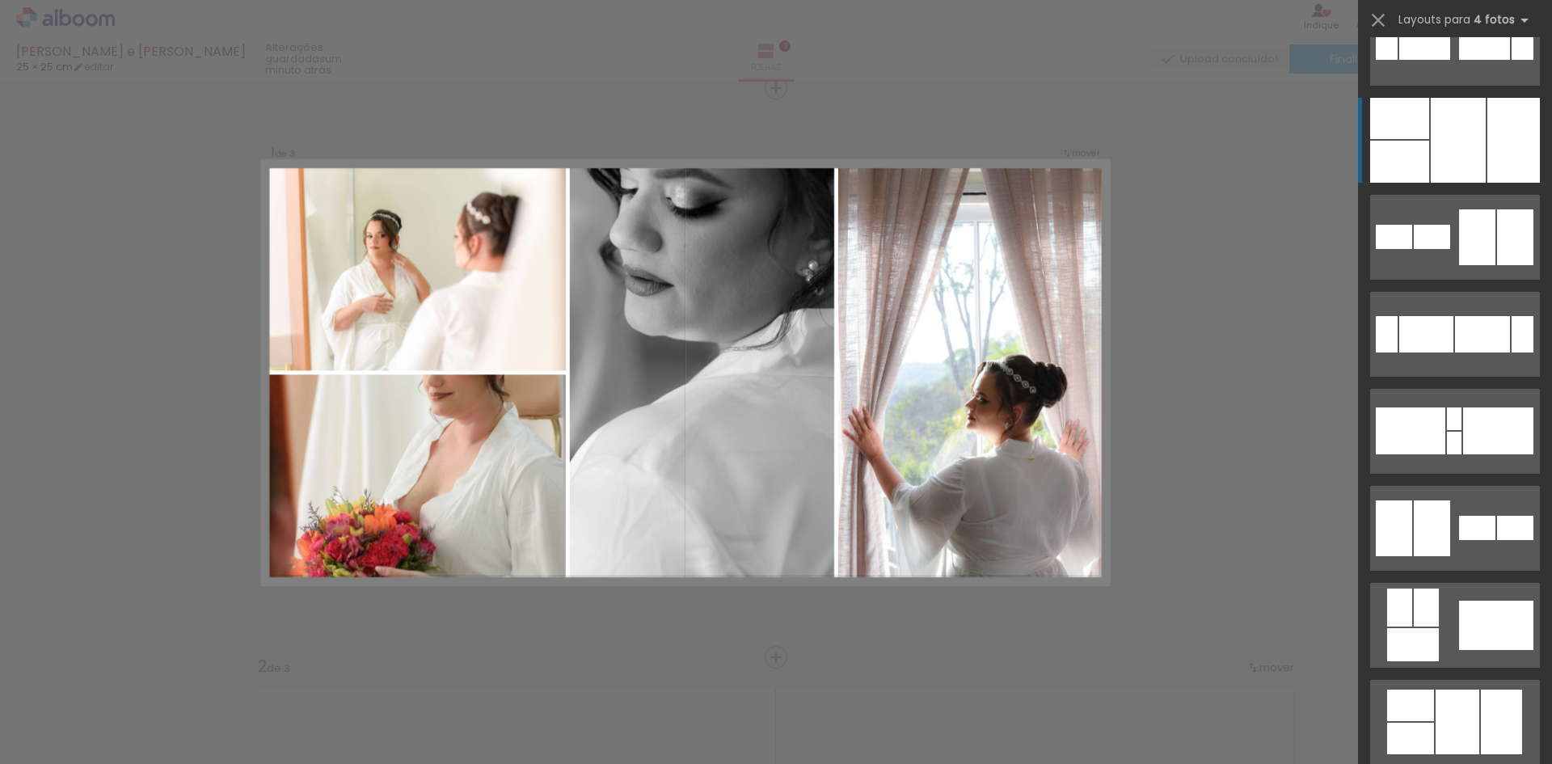
click at [1476, 145] on div at bounding box center [1457, 140] width 55 height 85
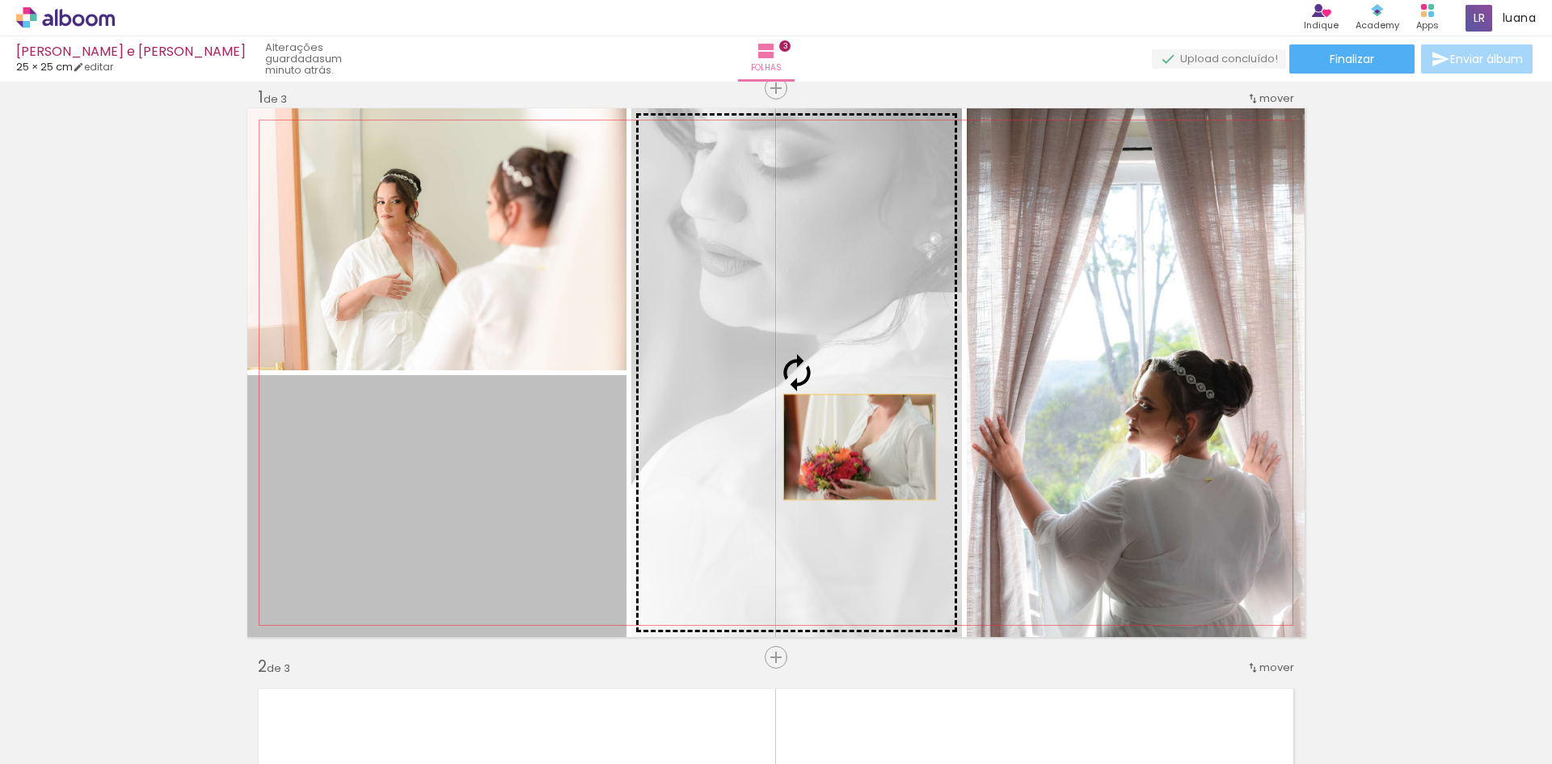
drag, startPoint x: 467, startPoint y: 550, endPoint x: 865, endPoint y: 442, distance: 412.1
click at [0, 0] on slot at bounding box center [0, 0] width 0 height 0
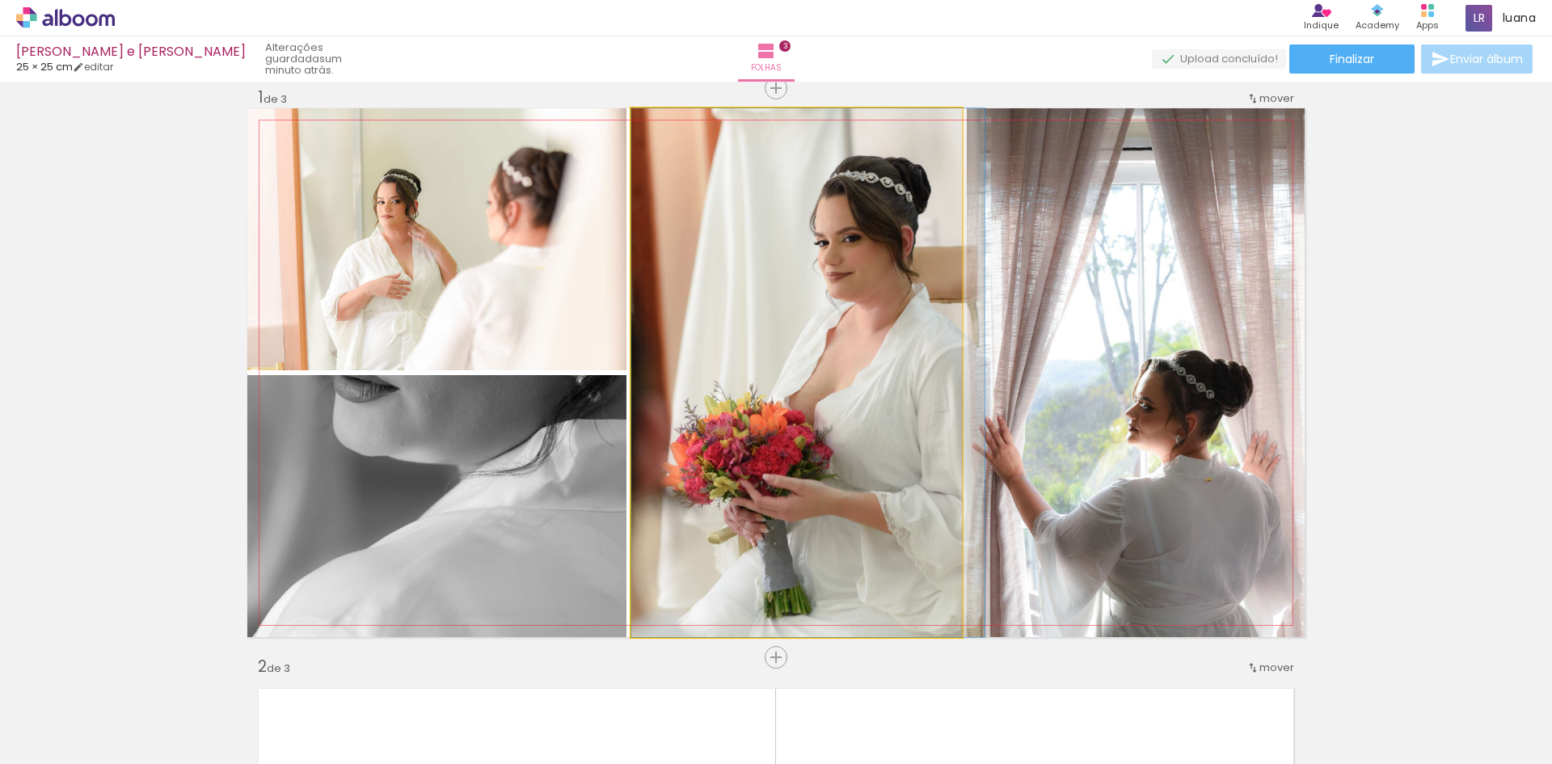
drag, startPoint x: 873, startPoint y: 430, endPoint x: 891, endPoint y: 491, distance: 63.9
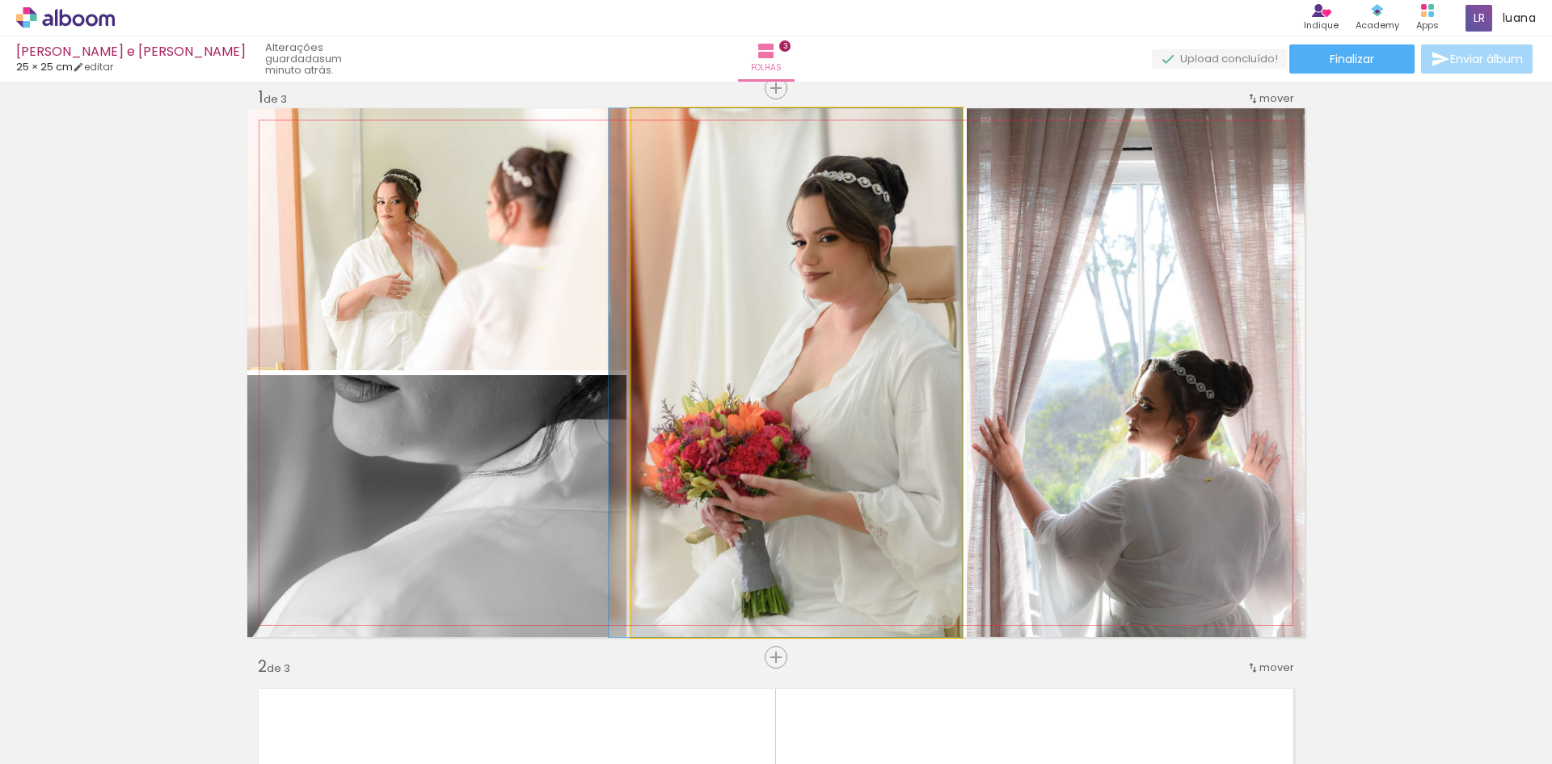
drag, startPoint x: 890, startPoint y: 468, endPoint x: 862, endPoint y: 468, distance: 27.5
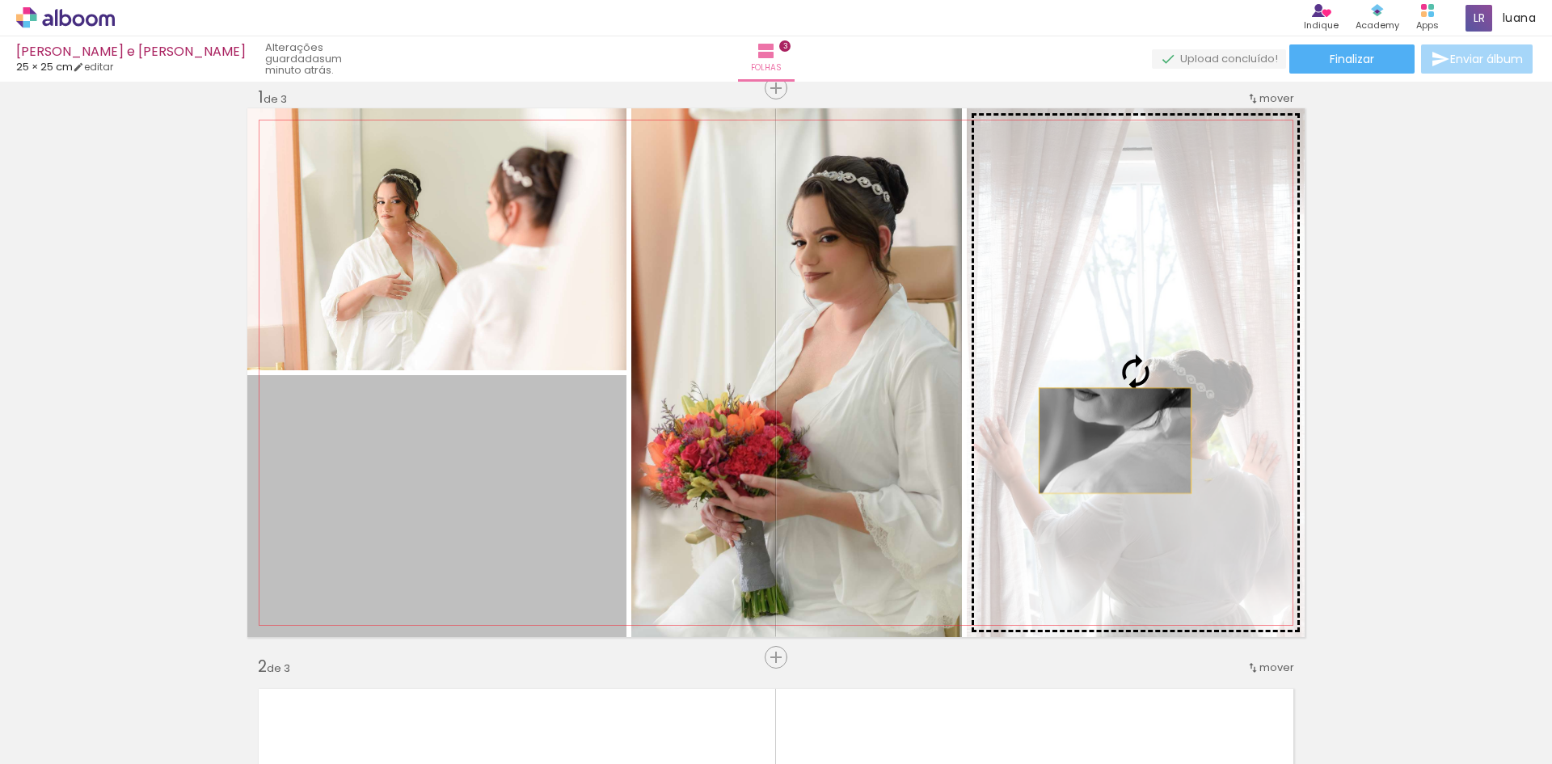
drag, startPoint x: 470, startPoint y: 503, endPoint x: 1130, endPoint y: 435, distance: 663.7
click at [0, 0] on slot at bounding box center [0, 0] width 0 height 0
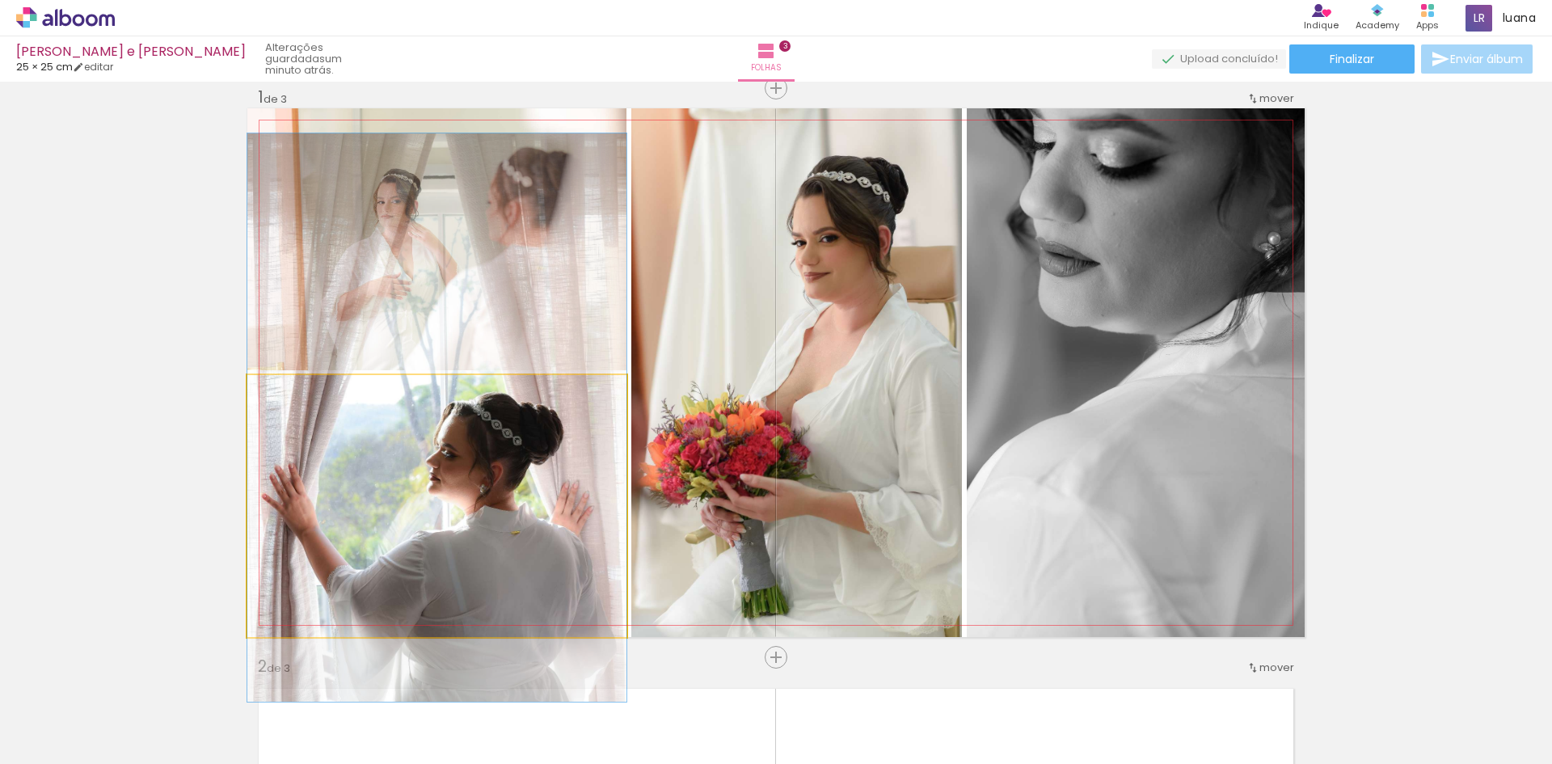
drag, startPoint x: 537, startPoint y: 544, endPoint x: 558, endPoint y: 460, distance: 86.8
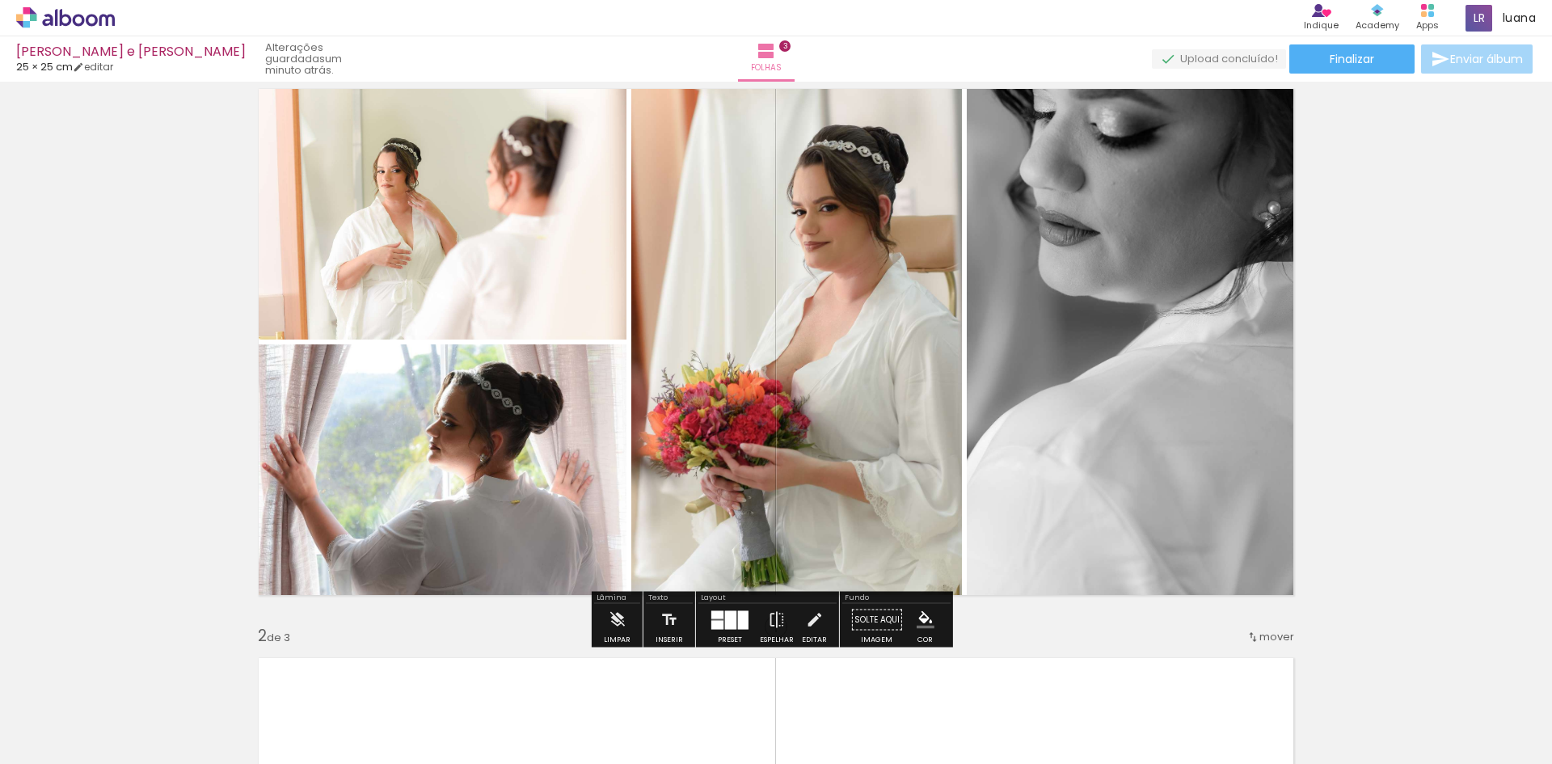
scroll to position [20, 0]
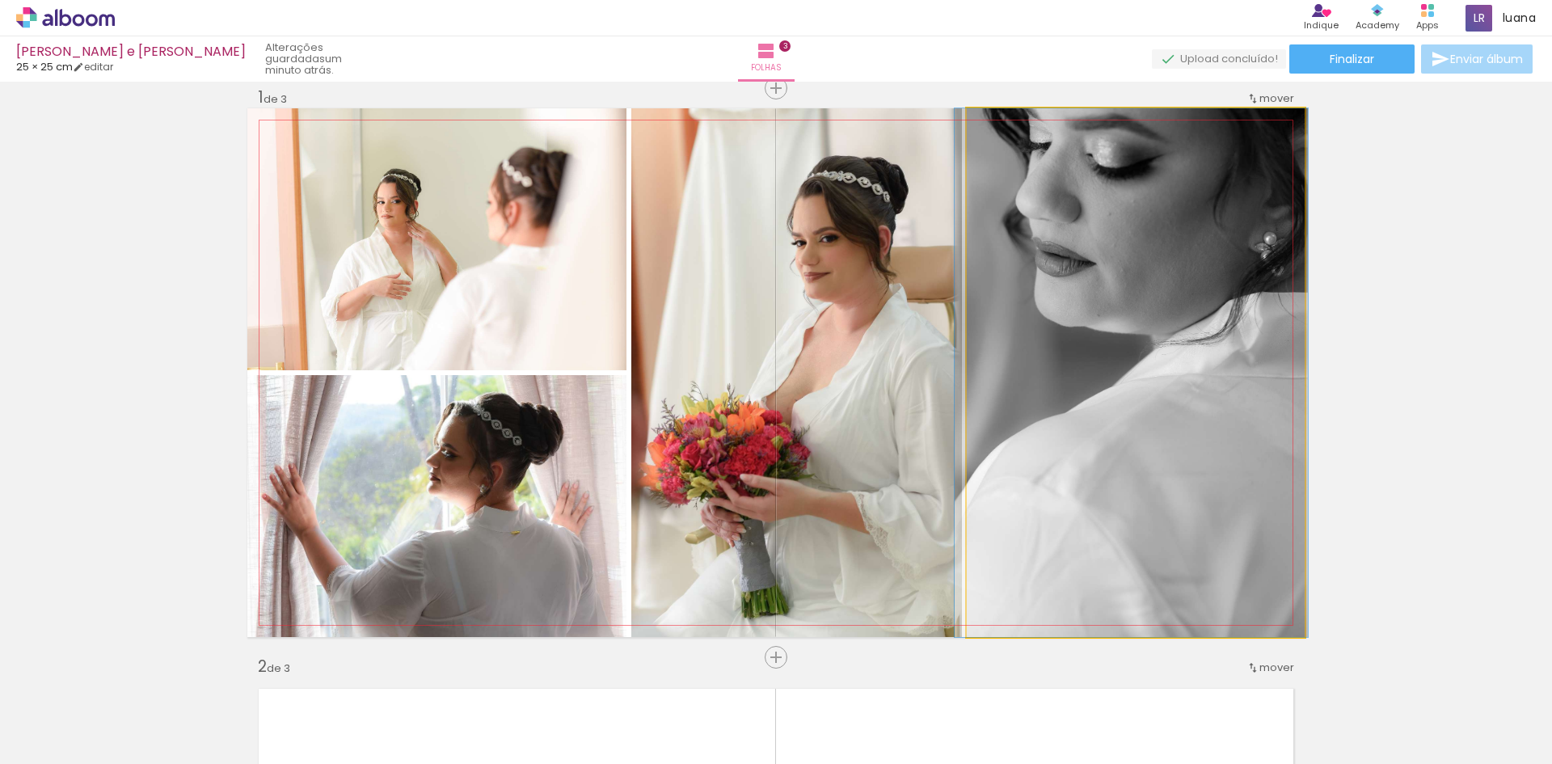
drag, startPoint x: 1155, startPoint y: 346, endPoint x: 1151, endPoint y: 398, distance: 51.9
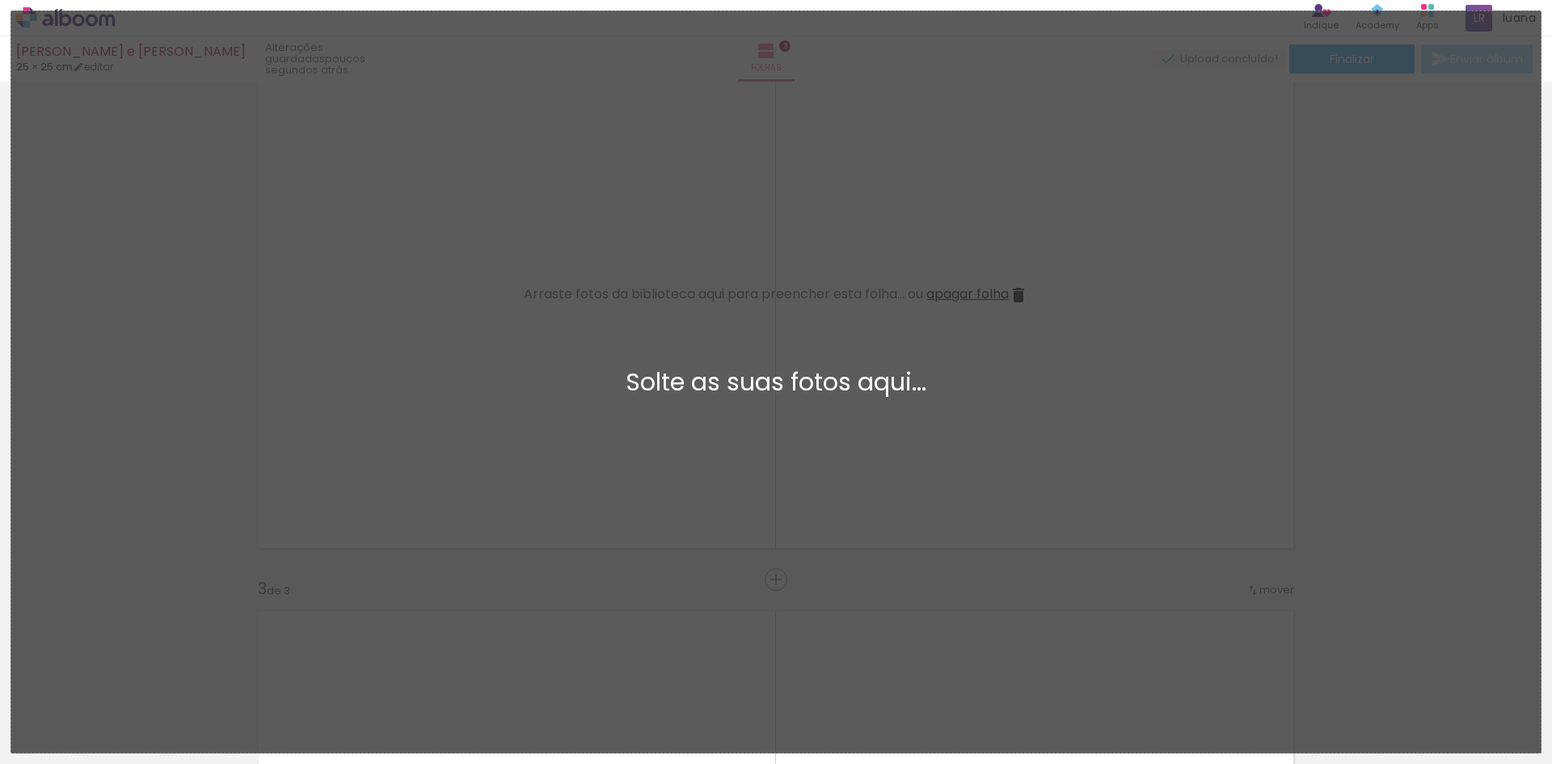
scroll to position [0, 0]
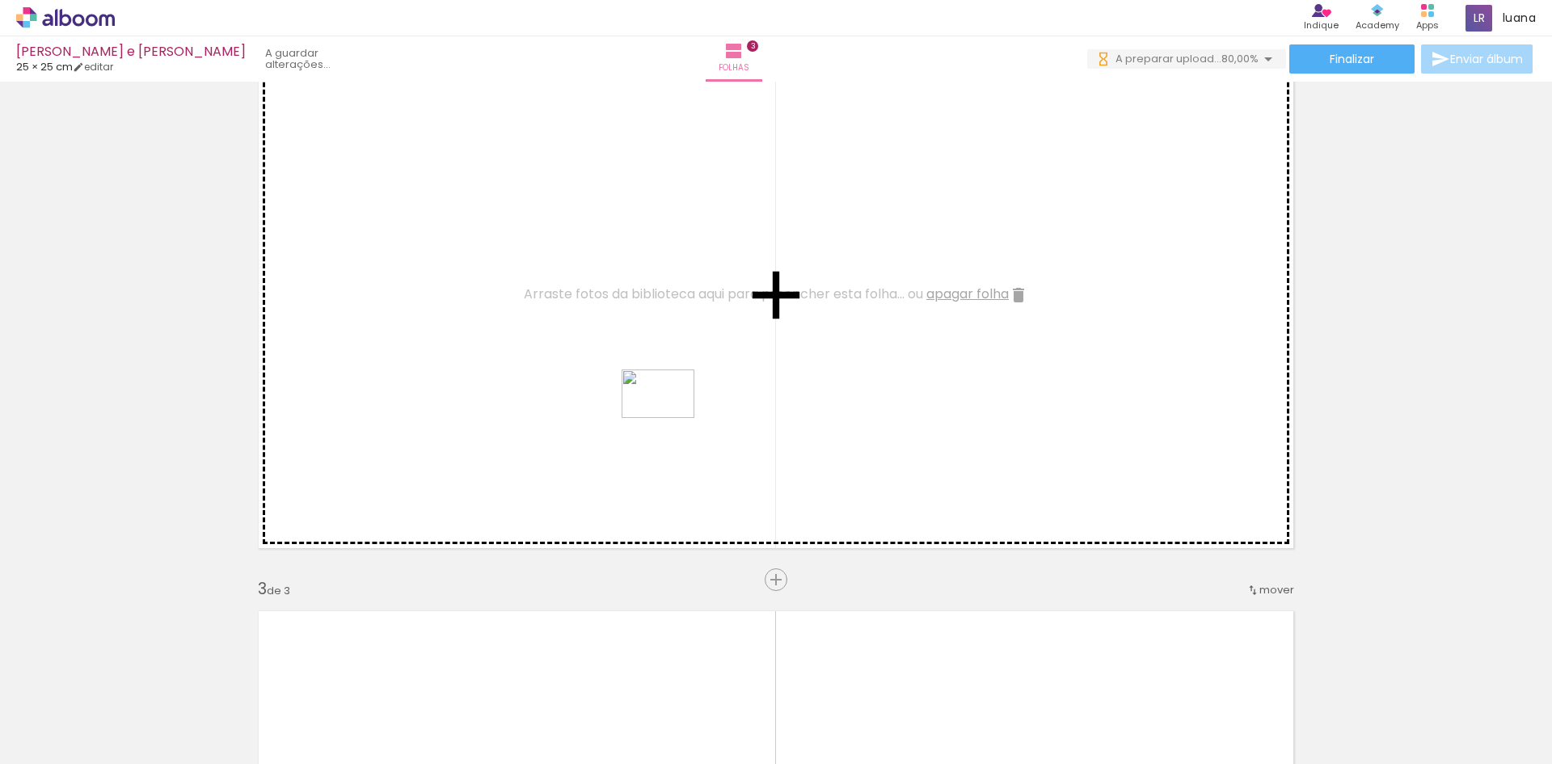
drag, startPoint x: 545, startPoint y: 714, endPoint x: 670, endPoint y: 418, distance: 321.2
click at [670, 418] on quentale-workspace at bounding box center [776, 382] width 1552 height 764
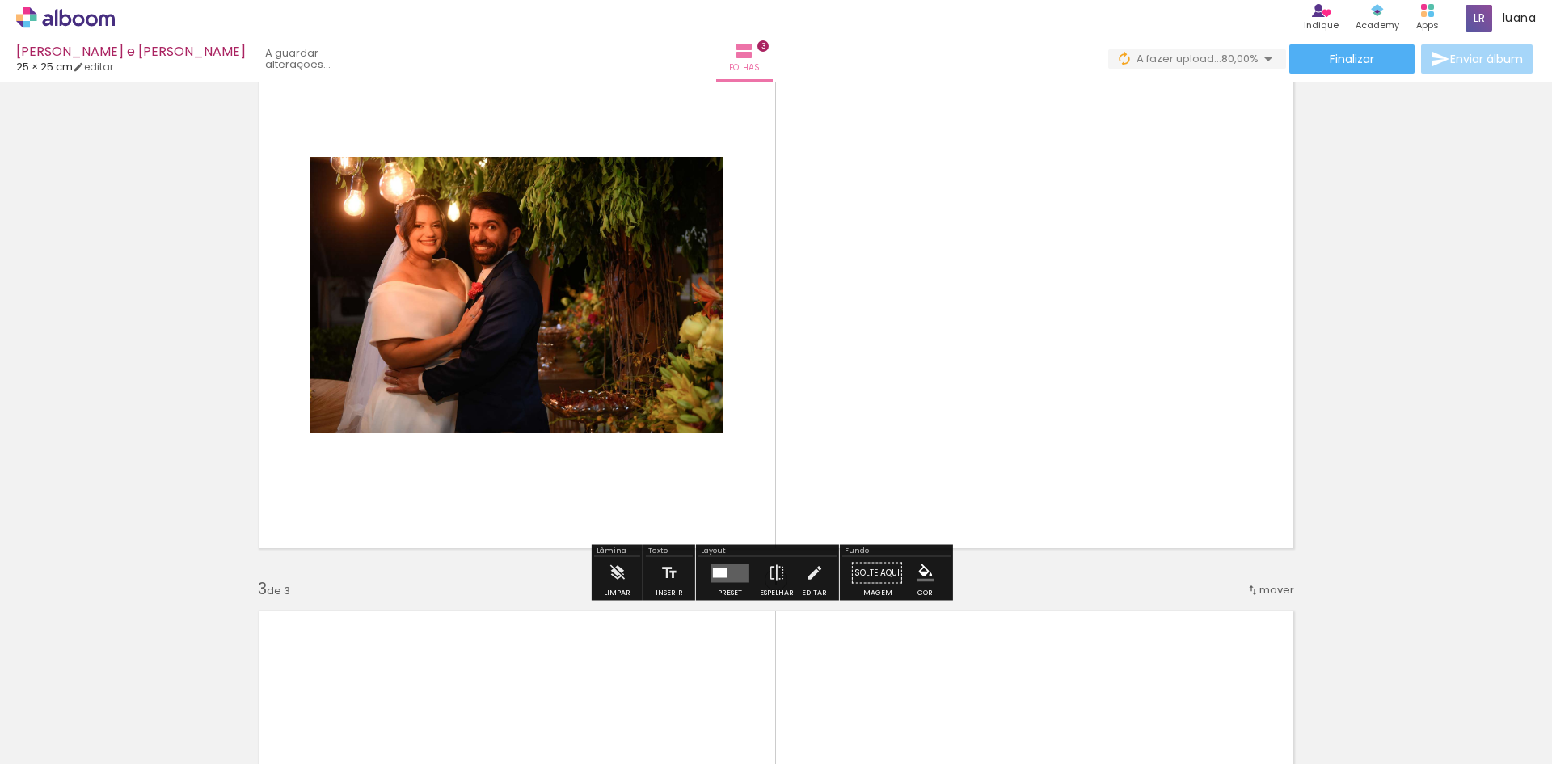
click at [731, 573] on quentale-layouter at bounding box center [729, 572] width 37 height 19
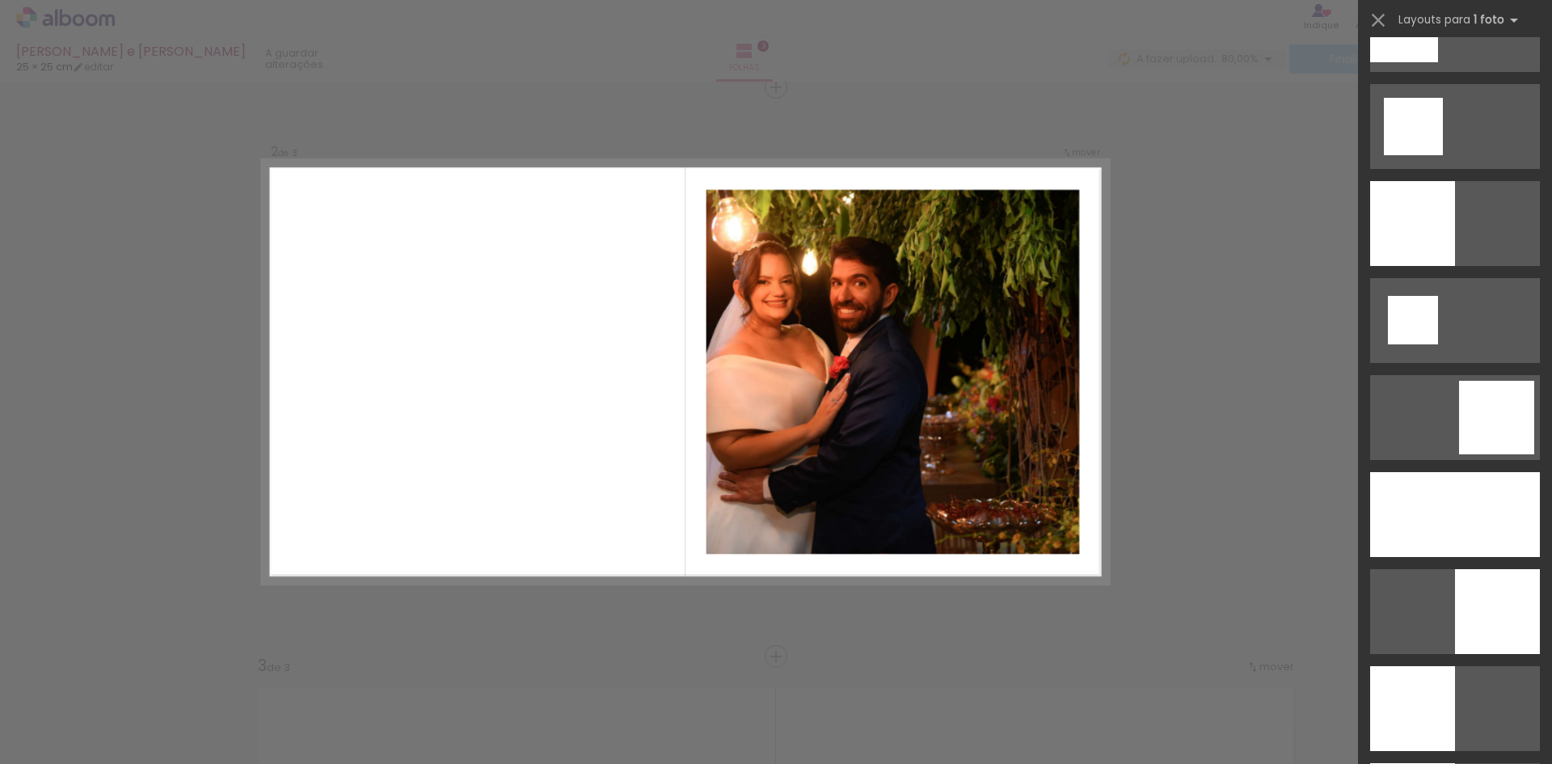
scroll to position [1940, 0]
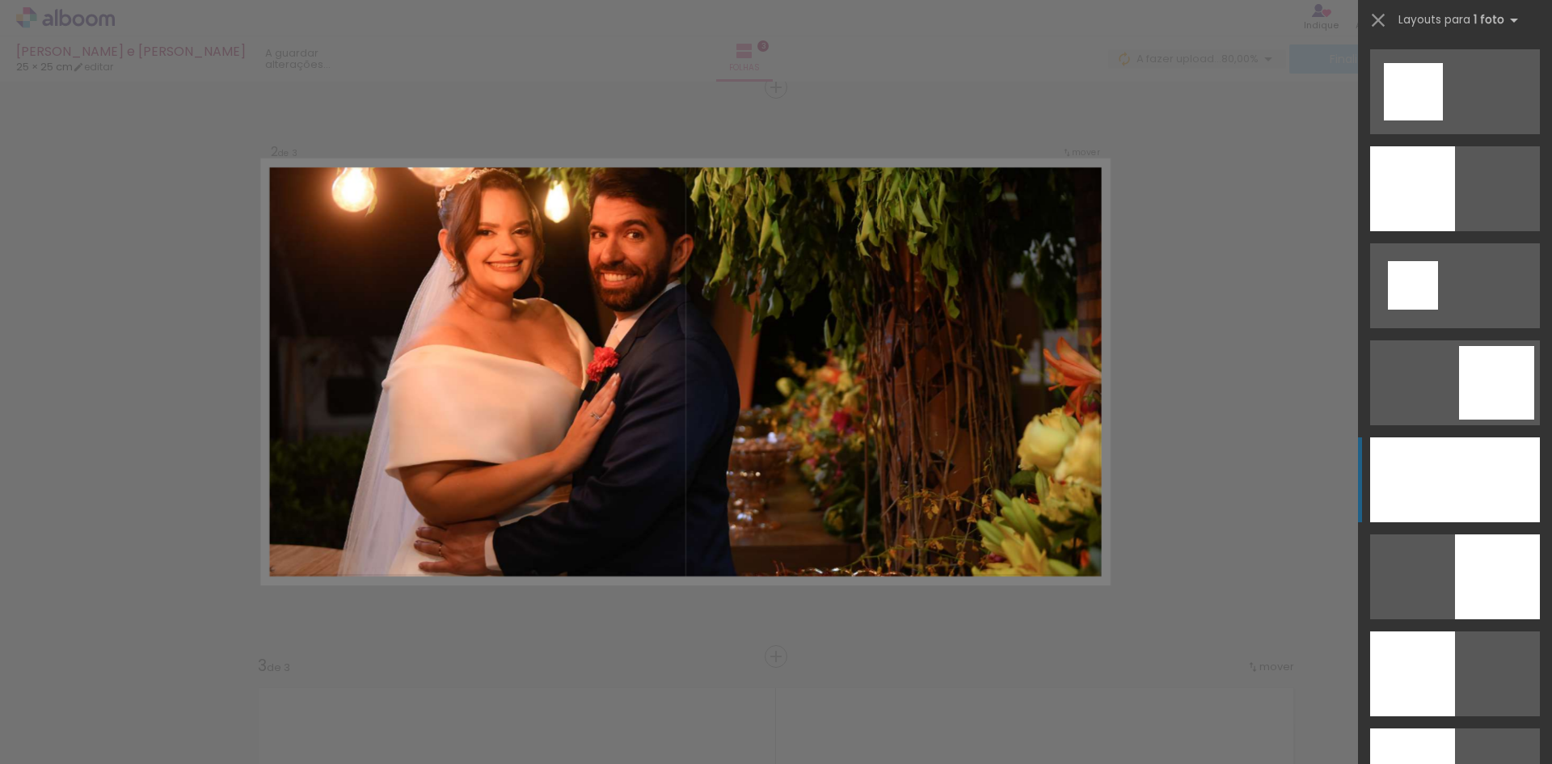
click at [1521, 509] on div at bounding box center [1455, 479] width 170 height 85
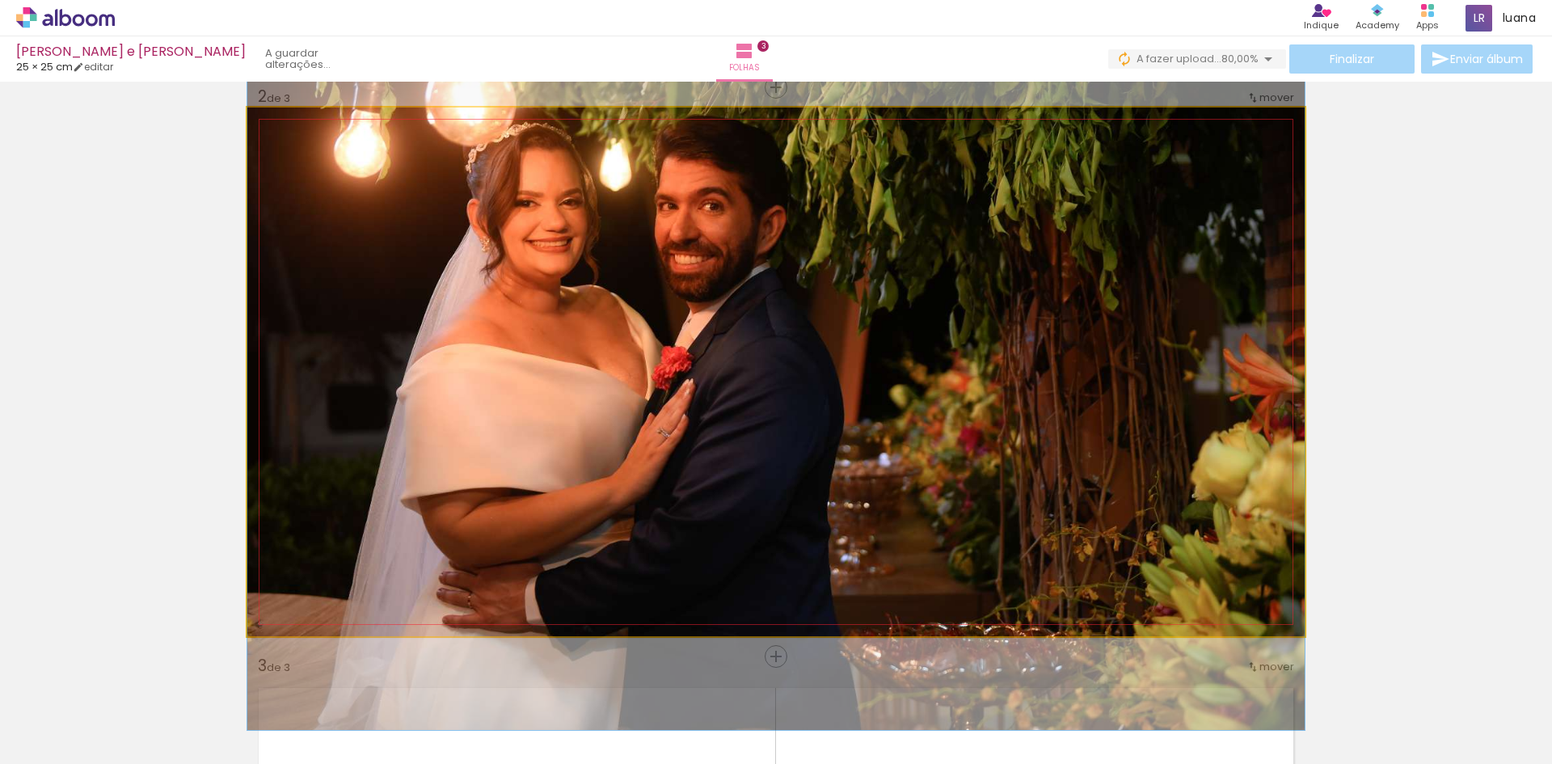
drag, startPoint x: 1244, startPoint y: 457, endPoint x: 1155, endPoint y: 462, distance: 89.1
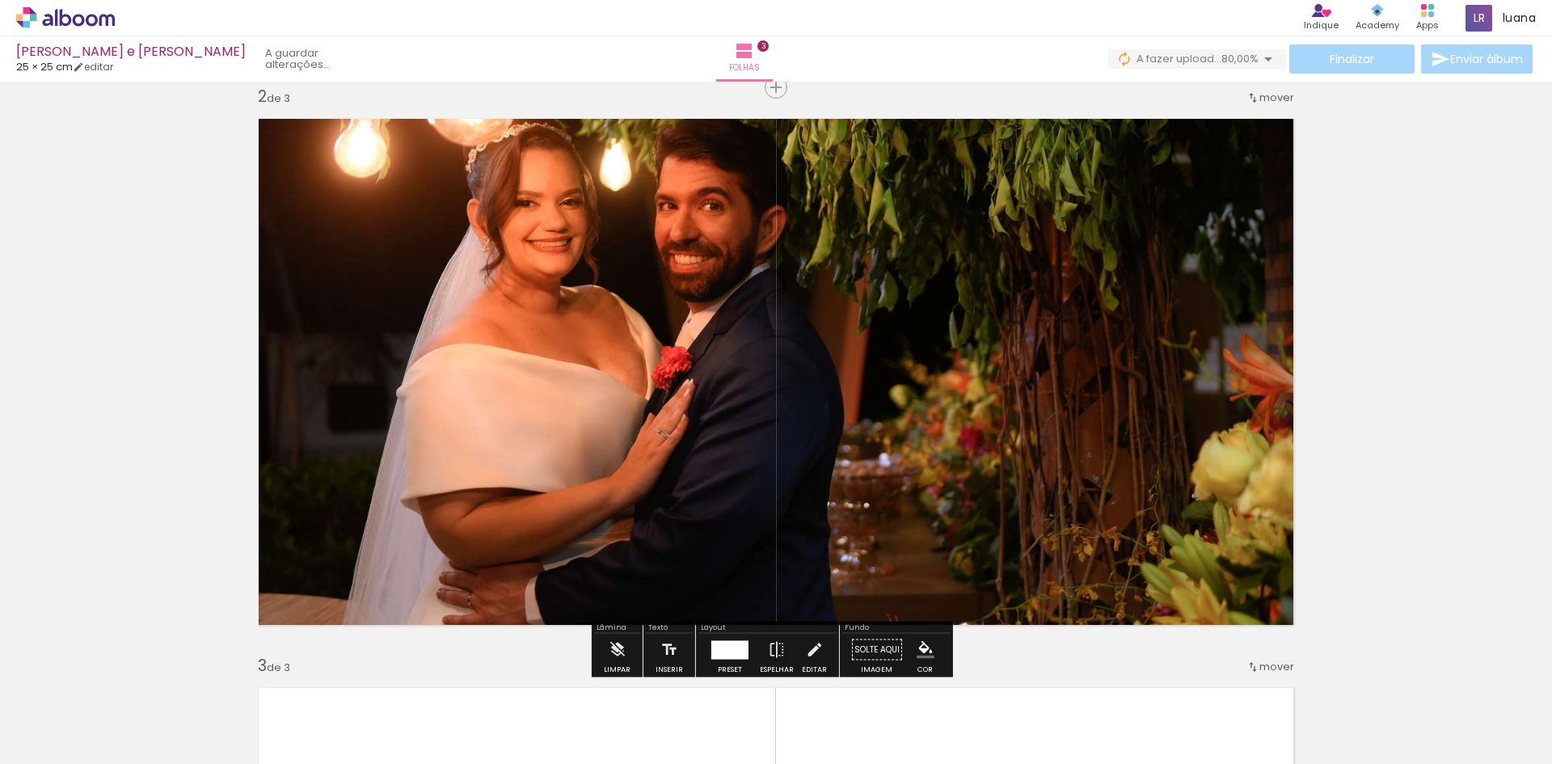
click at [731, 642] on div at bounding box center [729, 649] width 37 height 19
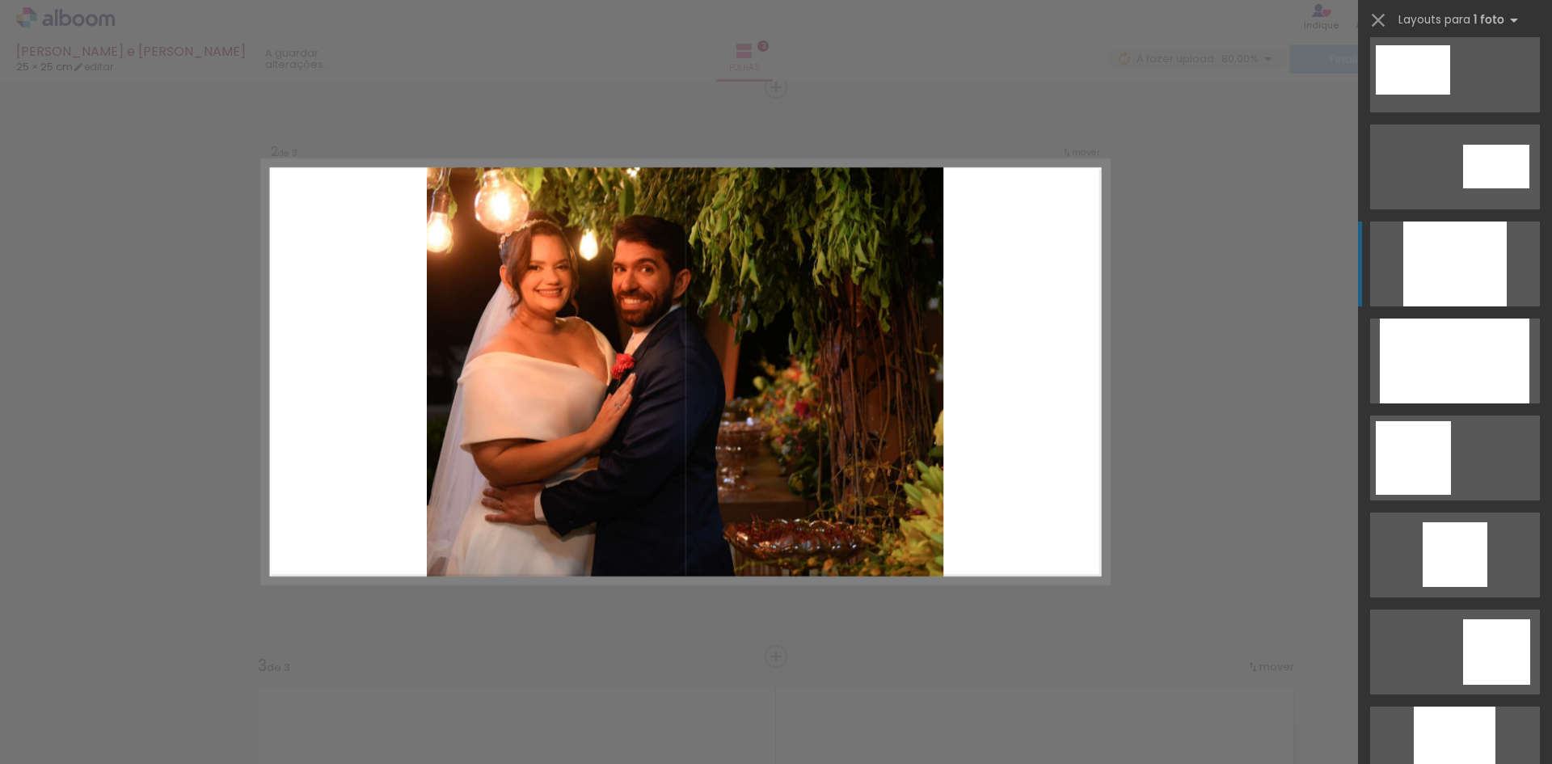
scroll to position [792, 0]
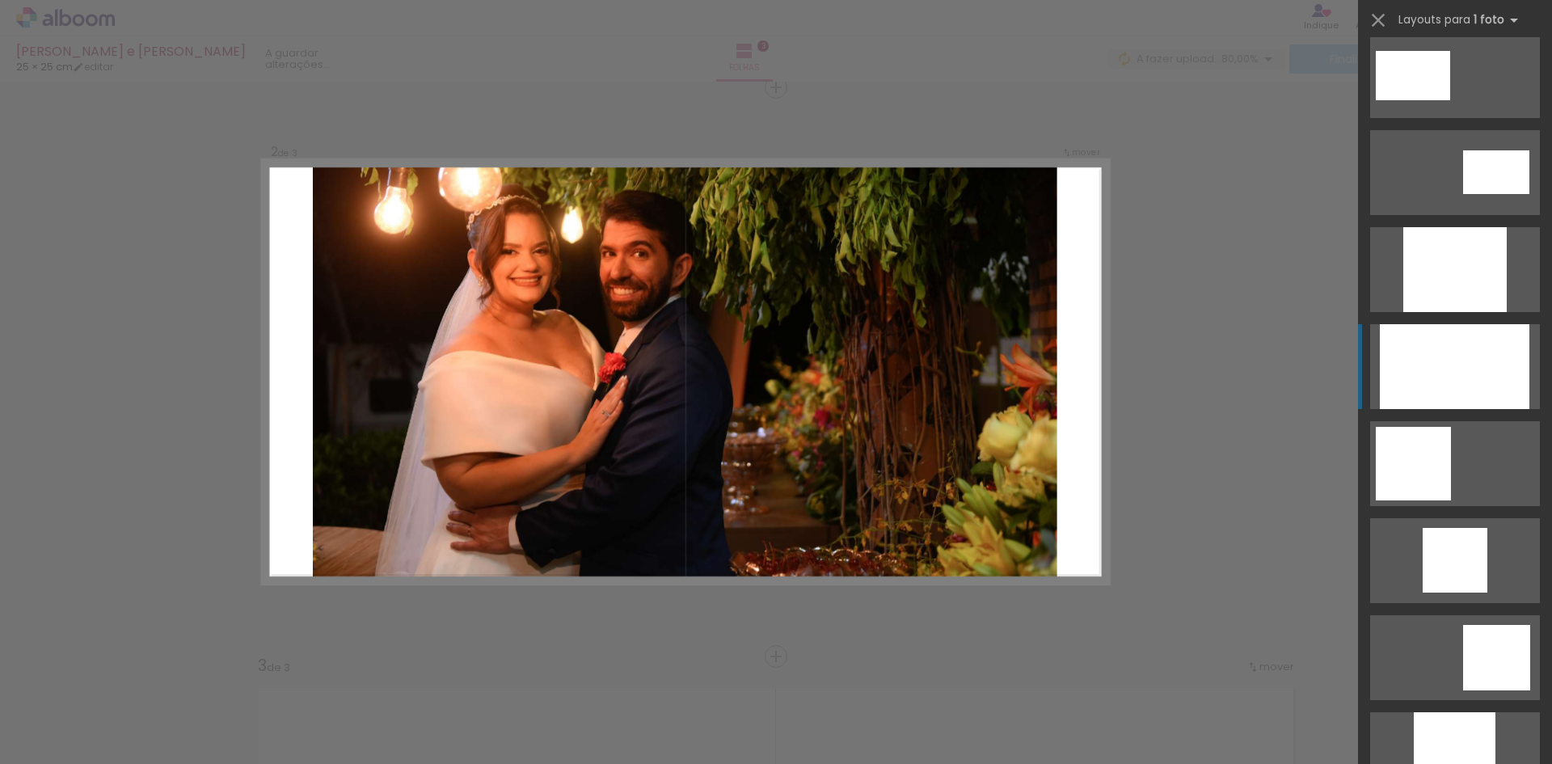
click at [1464, 361] on div at bounding box center [1455, 366] width 150 height 85
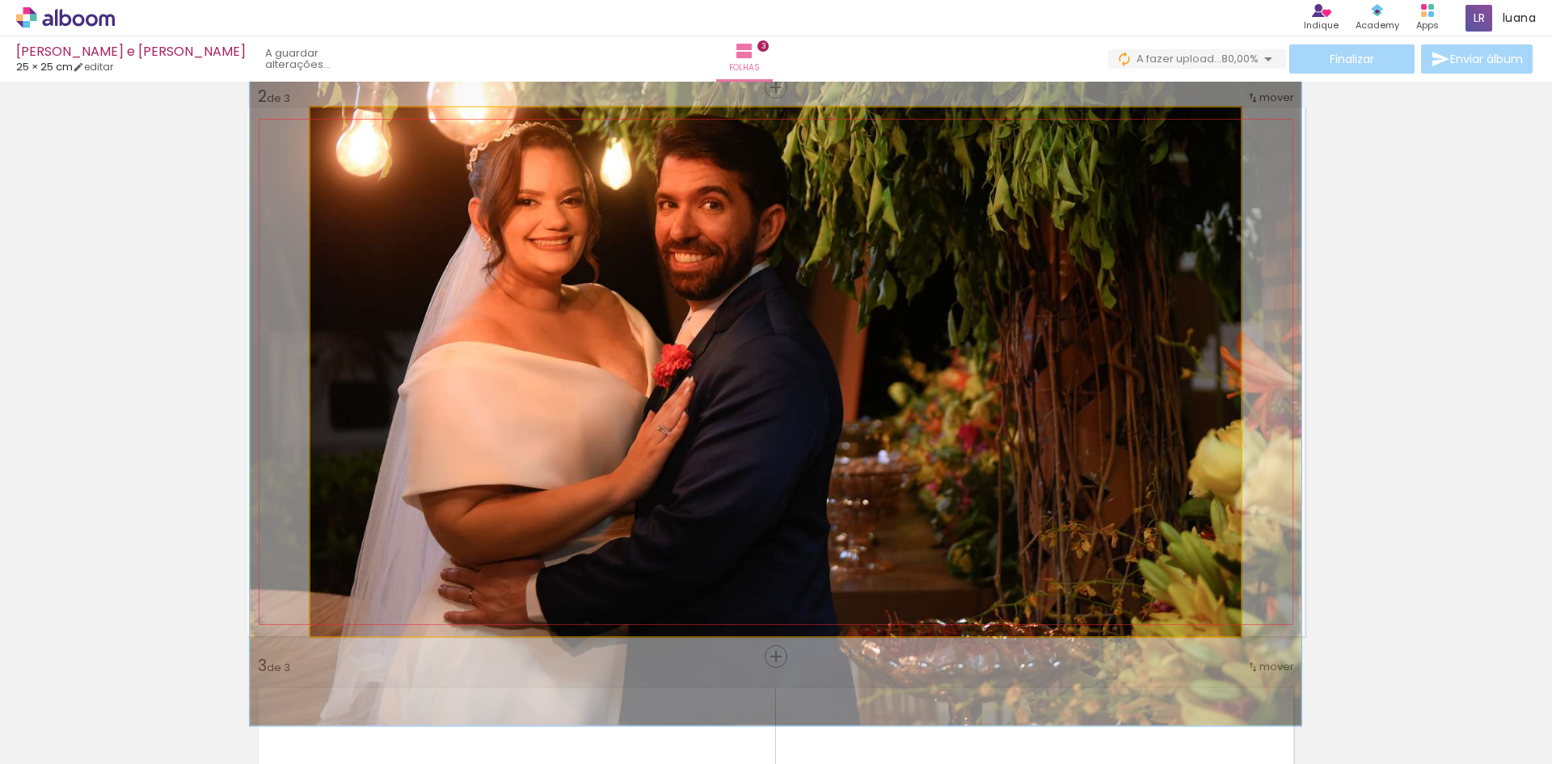
drag, startPoint x: 343, startPoint y: 128, endPoint x: 352, endPoint y: 128, distance: 8.9
click at [352, 128] on div at bounding box center [355, 124] width 15 height 15
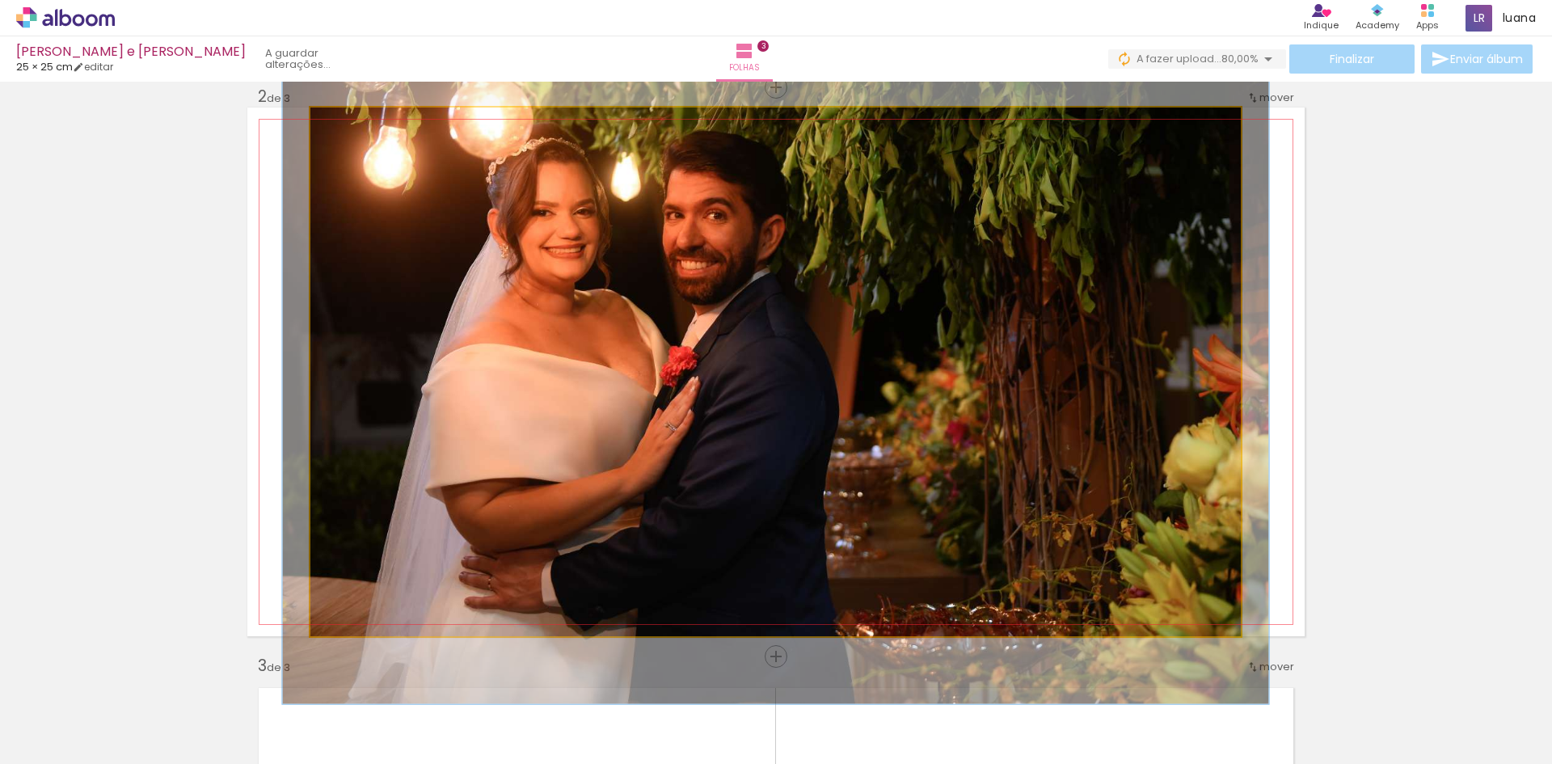
type paper-slider "106"
click at [348, 127] on div at bounding box center [352, 124] width 15 height 15
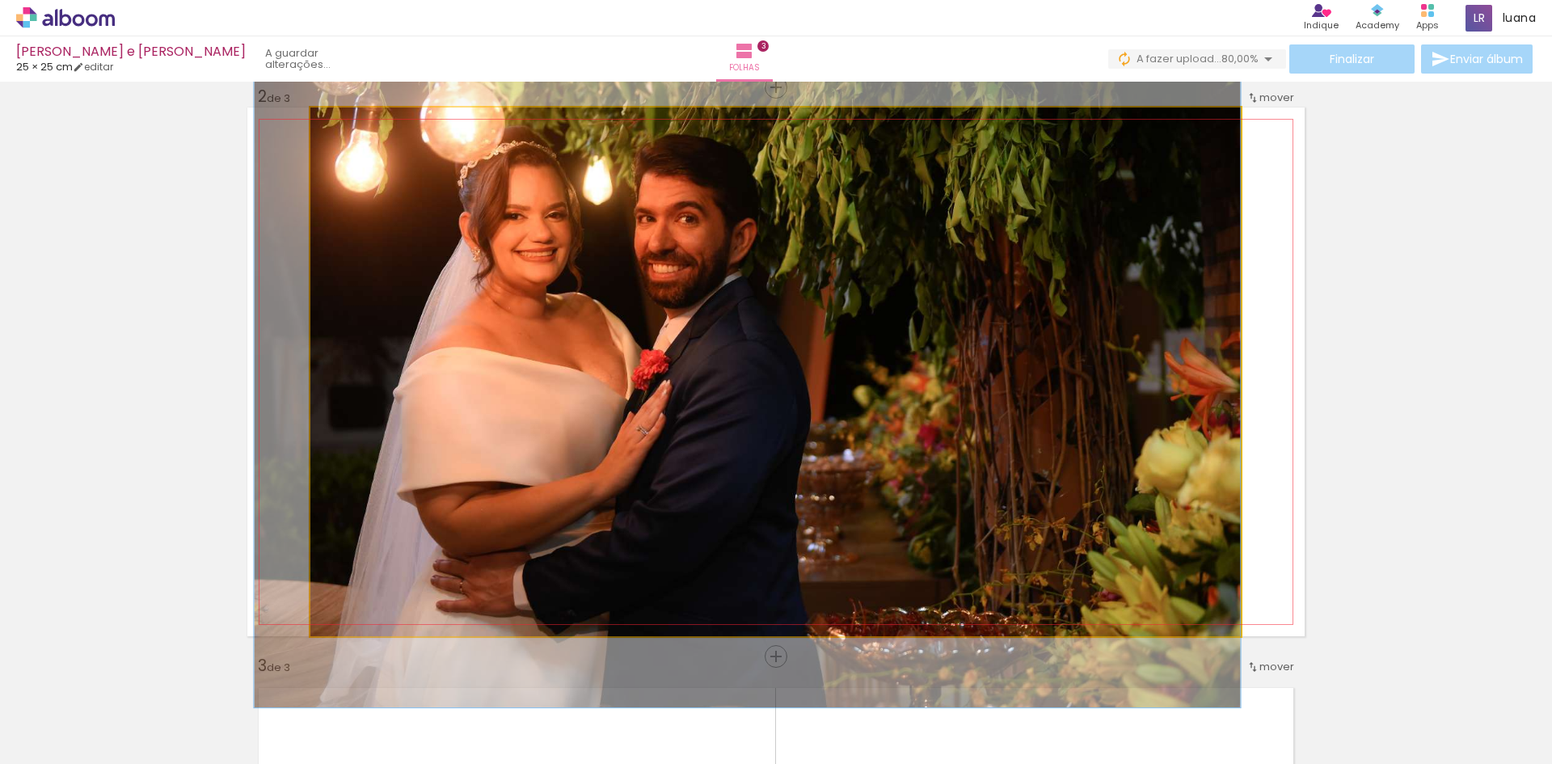
drag, startPoint x: 967, startPoint y: 297, endPoint x: 958, endPoint y: 300, distance: 8.4
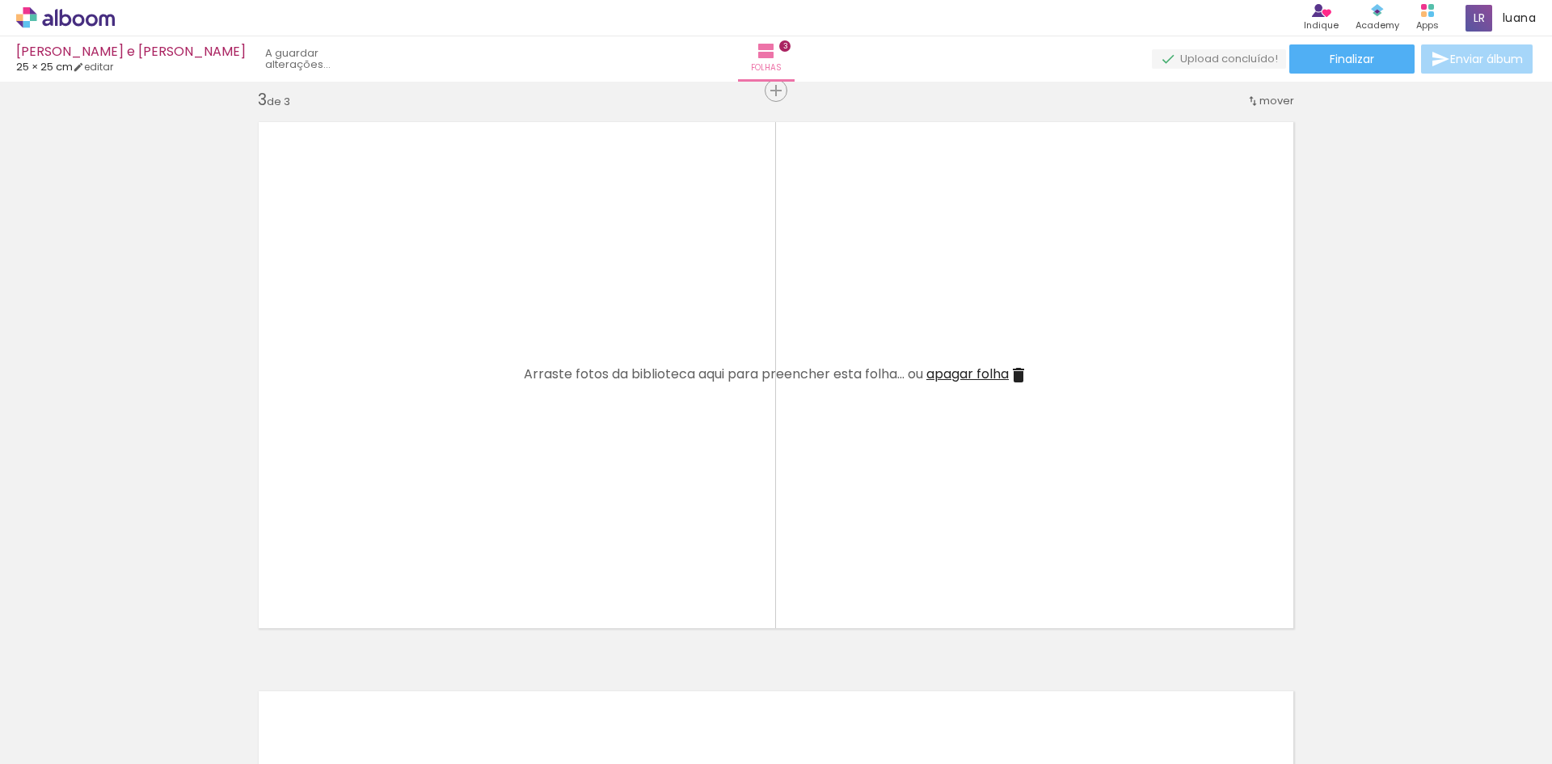
scroll to position [0, 0]
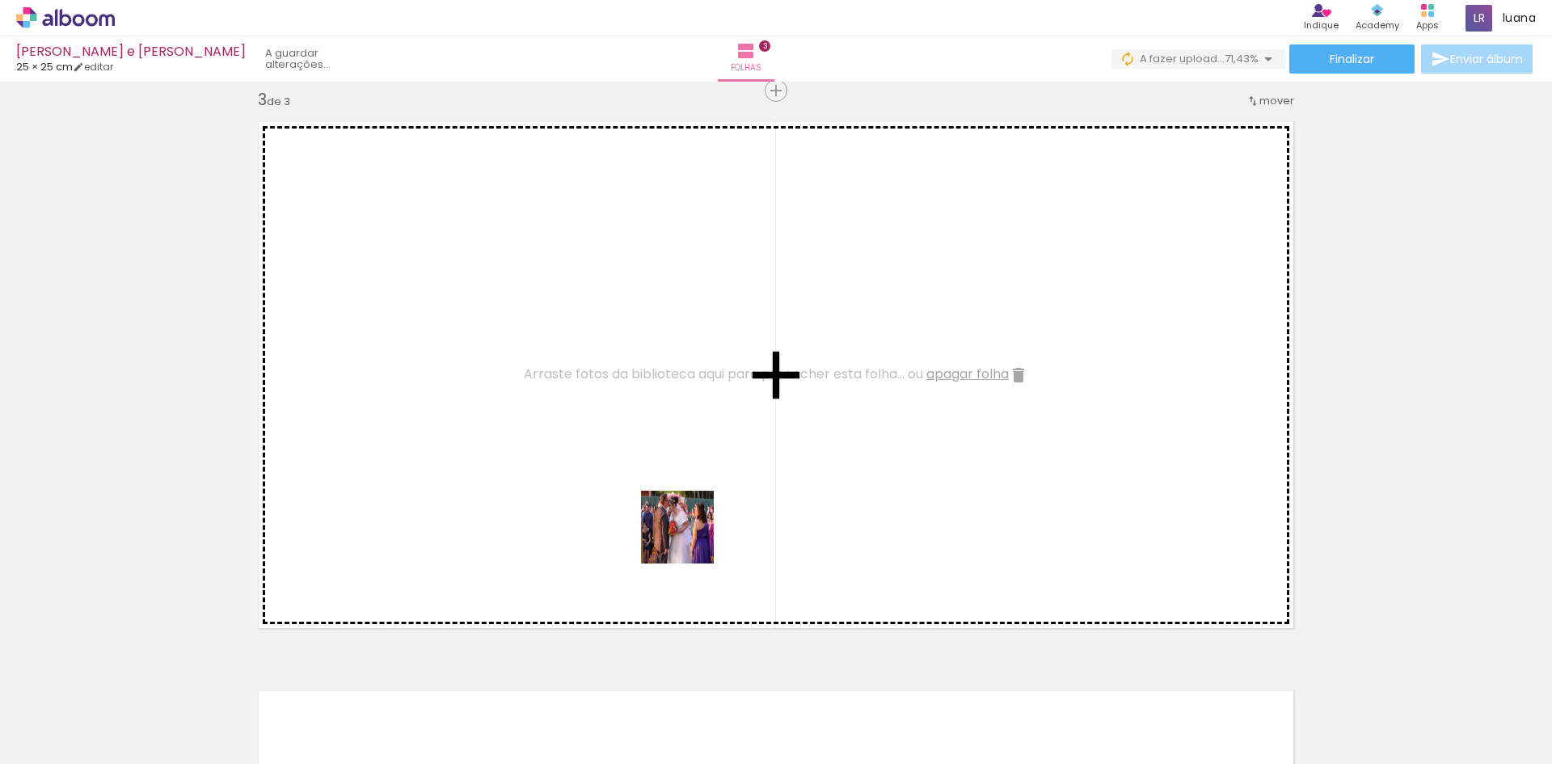
drag, startPoint x: 627, startPoint y: 710, endPoint x: 706, endPoint y: 503, distance: 220.8
click at [714, 461] on quentale-workspace at bounding box center [776, 382] width 1552 height 764
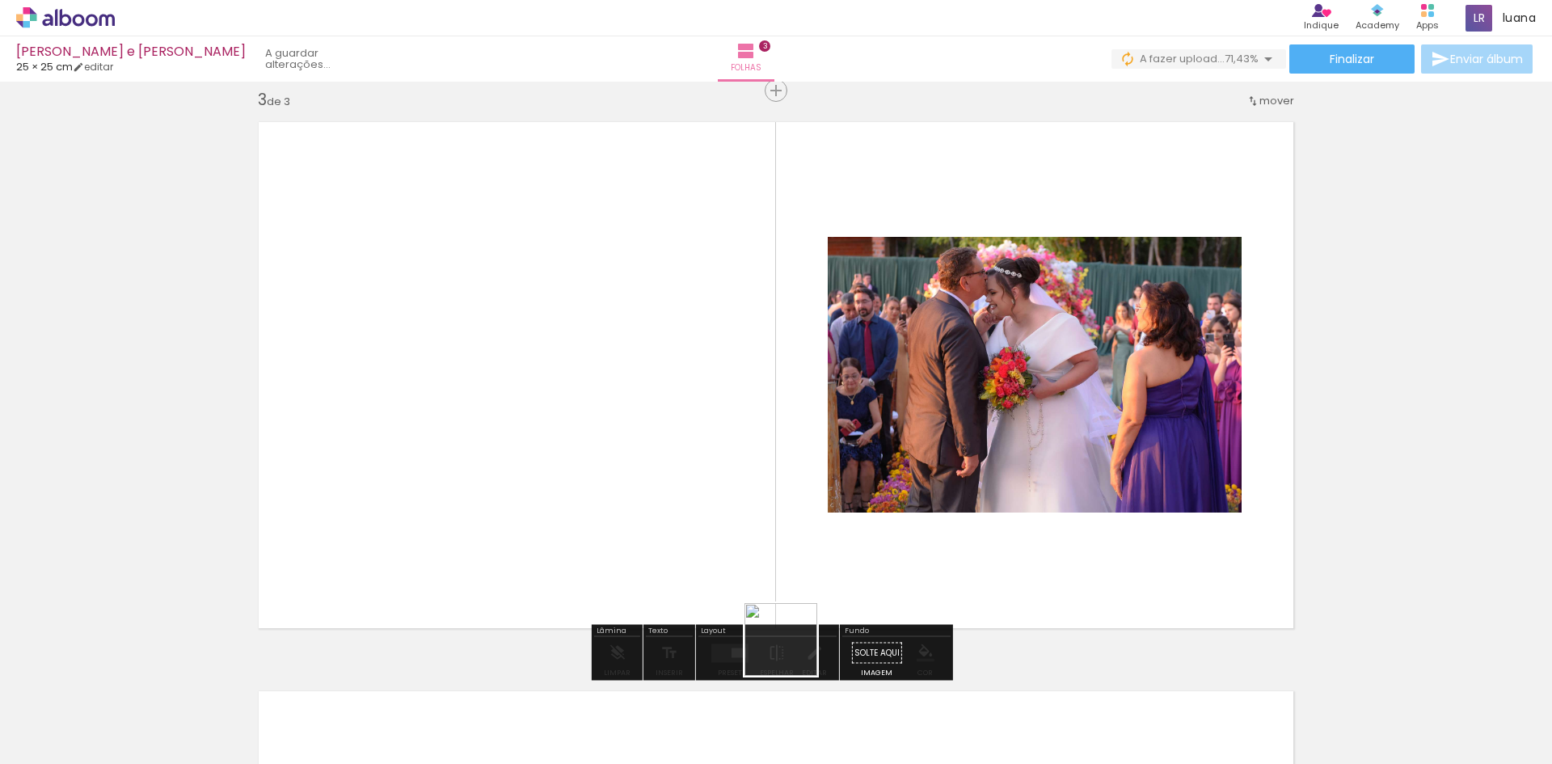
drag, startPoint x: 720, startPoint y: 706, endPoint x: 929, endPoint y: 511, distance: 285.3
click at [929, 511] on quentale-workspace at bounding box center [776, 382] width 1552 height 764
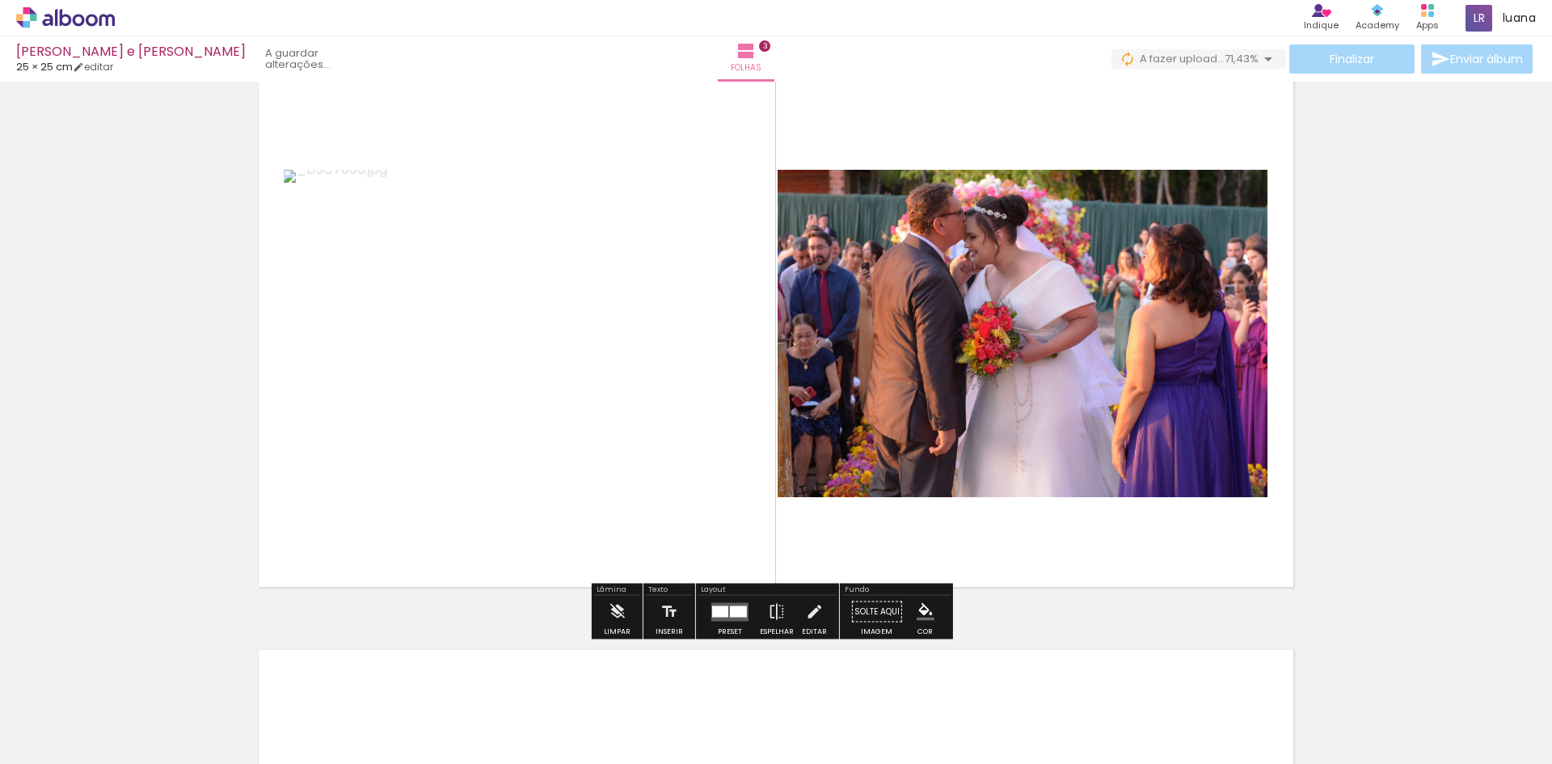
scroll to position [1236, 0]
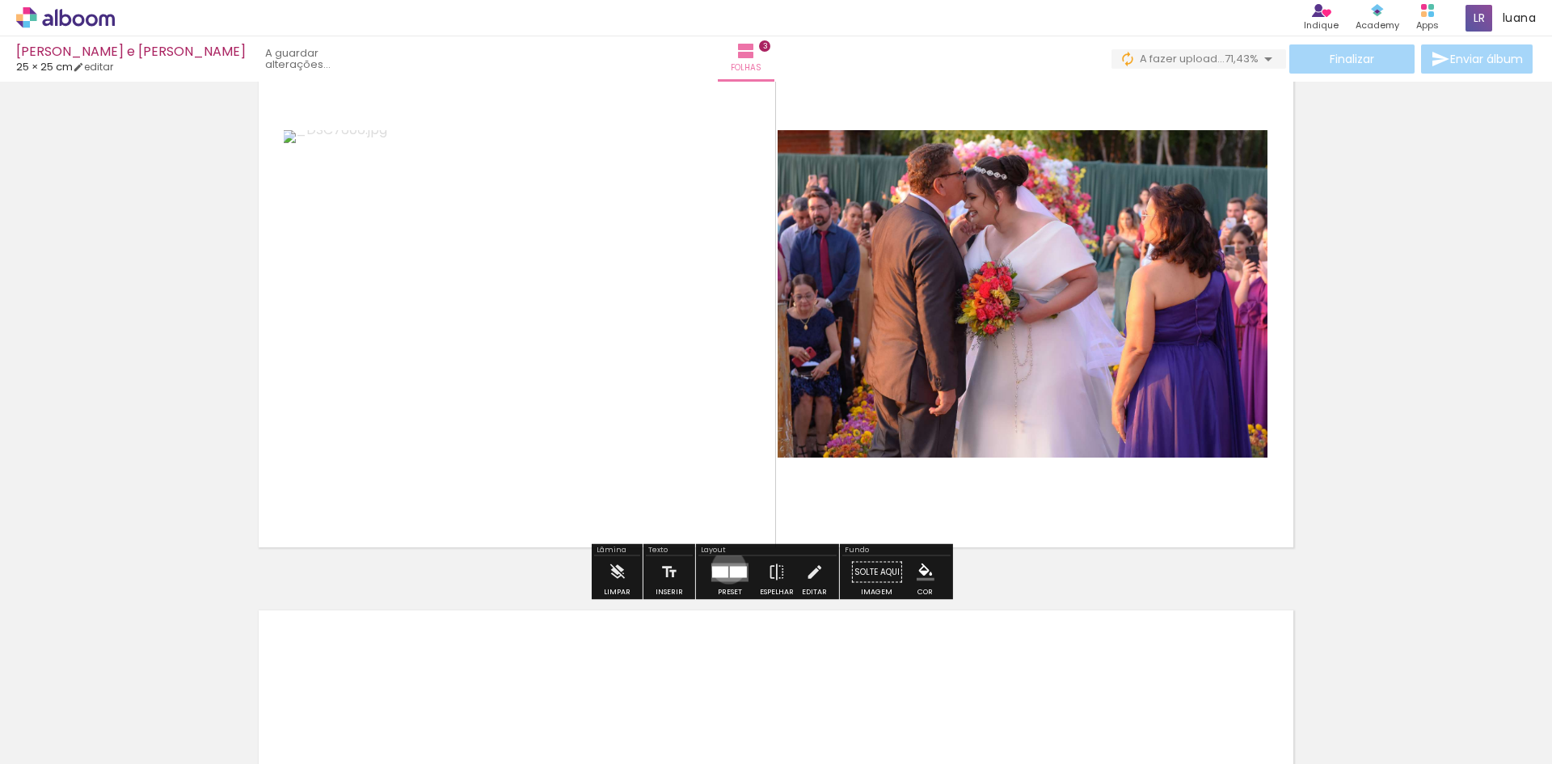
click at [726, 567] on quentale-layouter at bounding box center [729, 571] width 37 height 19
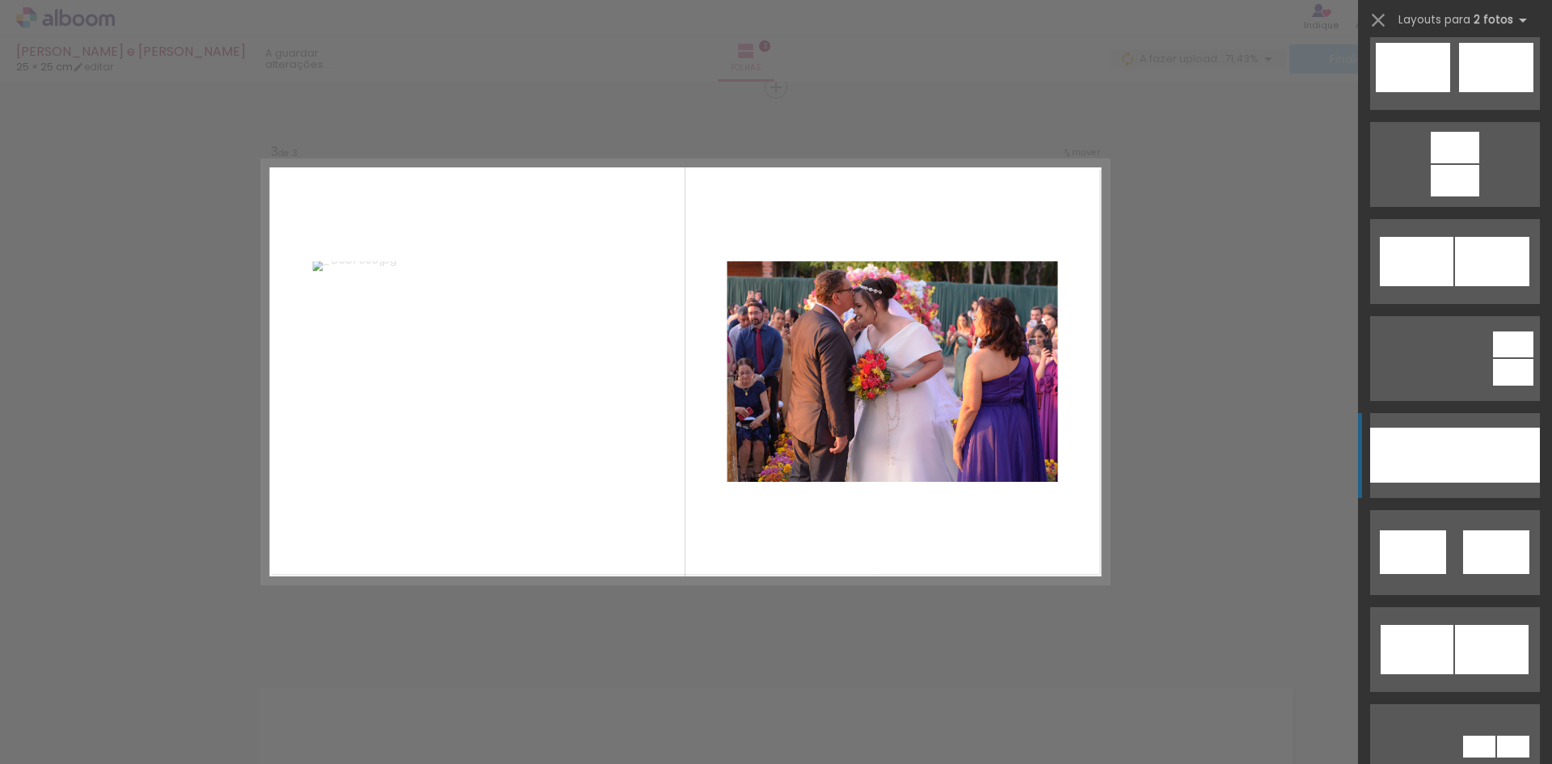
scroll to position [727, 0]
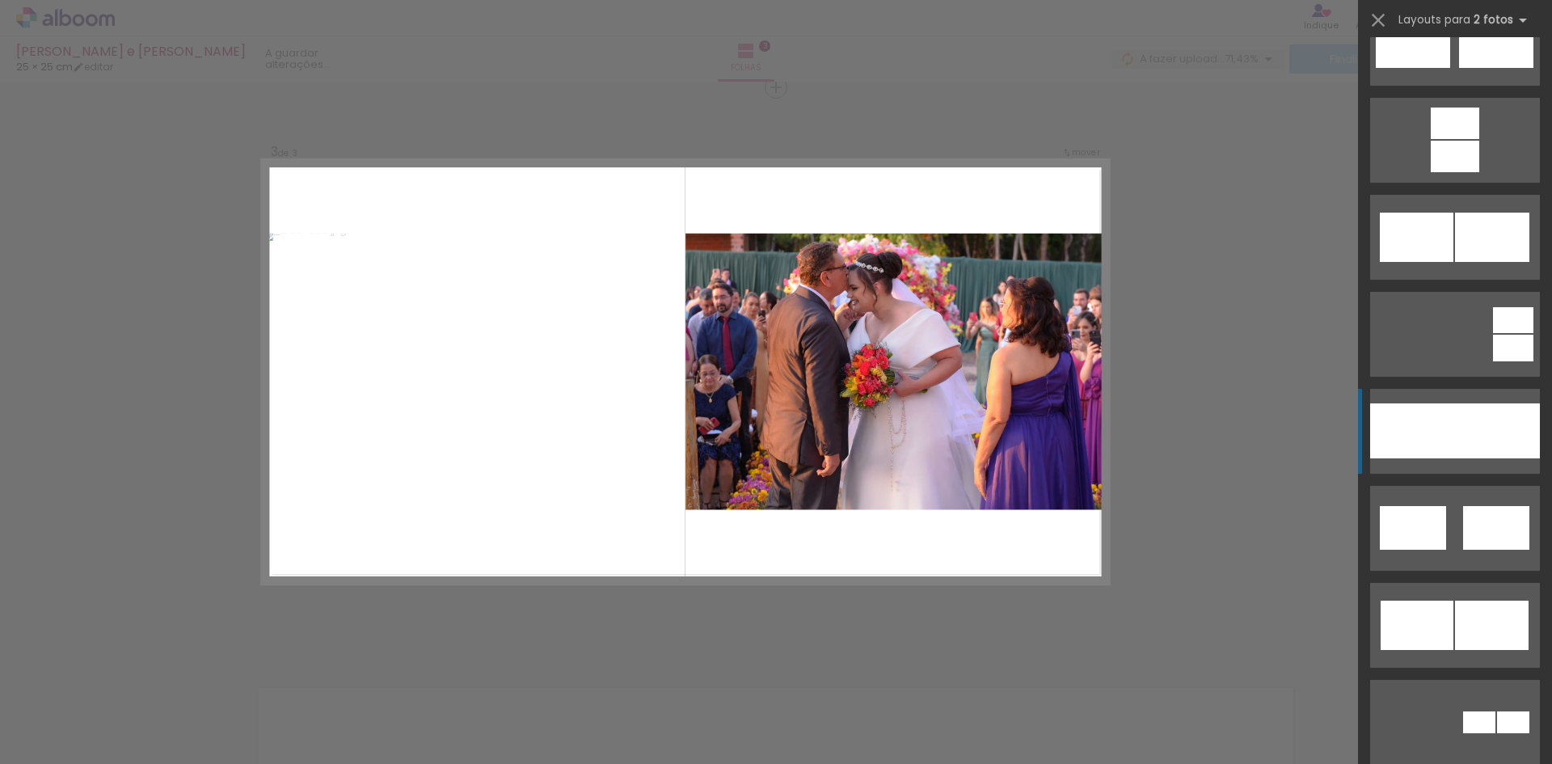
click at [1488, 433] on div at bounding box center [1497, 430] width 85 height 55
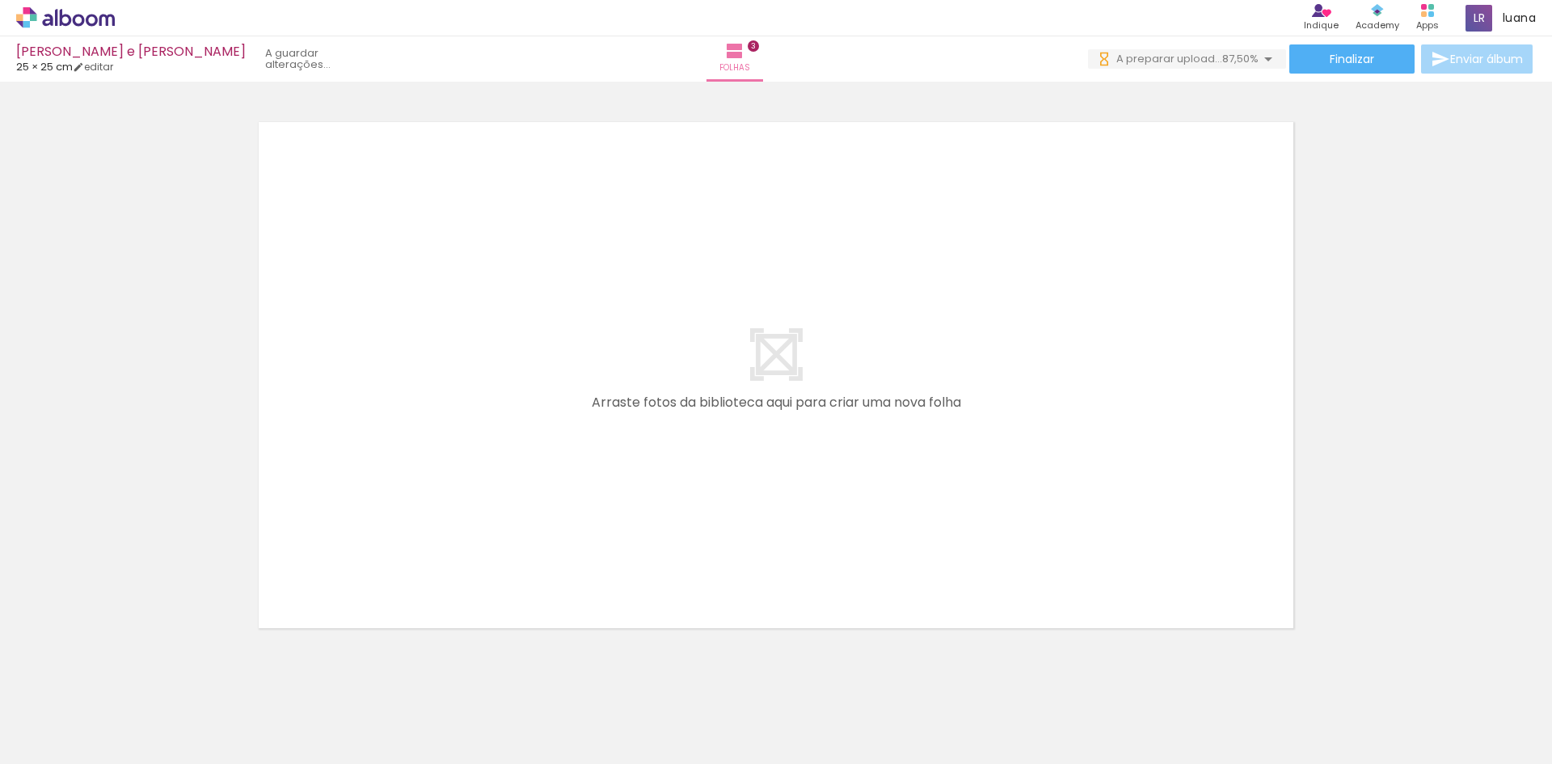
scroll to position [0, 0]
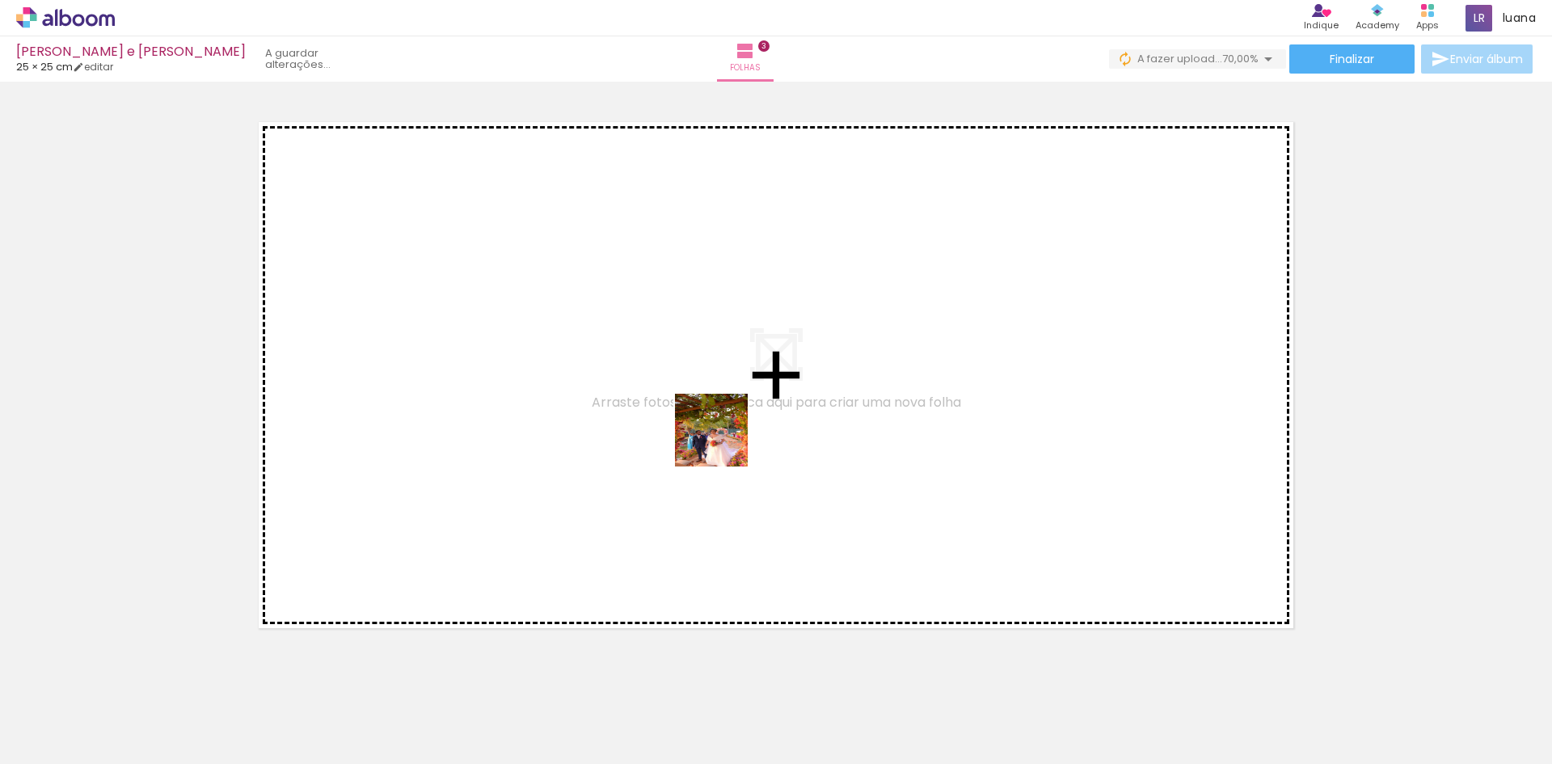
drag, startPoint x: 819, startPoint y: 706, endPoint x: 722, endPoint y: 430, distance: 292.1
click at [722, 430] on quentale-workspace at bounding box center [776, 382] width 1552 height 764
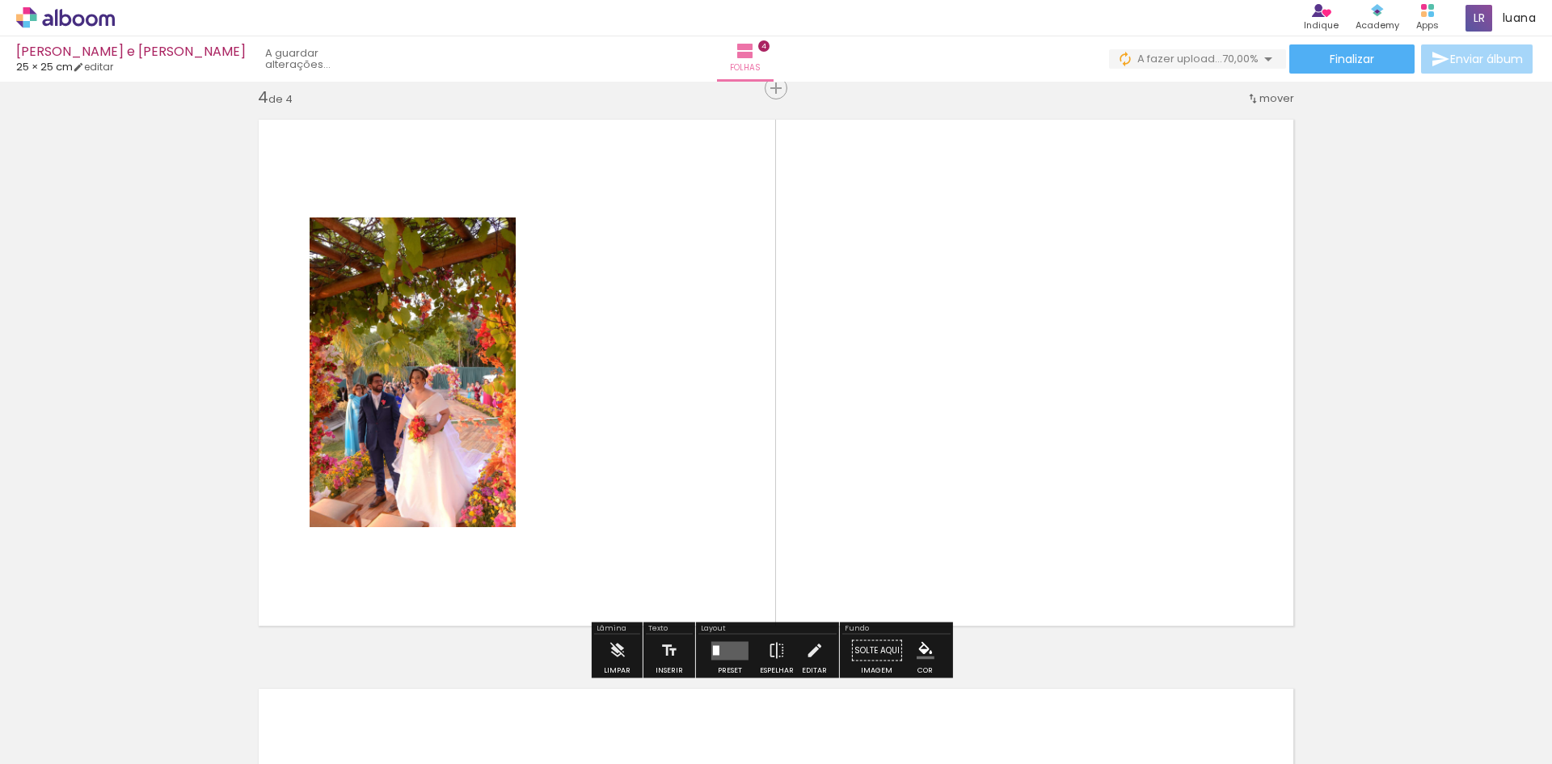
scroll to position [1728, 0]
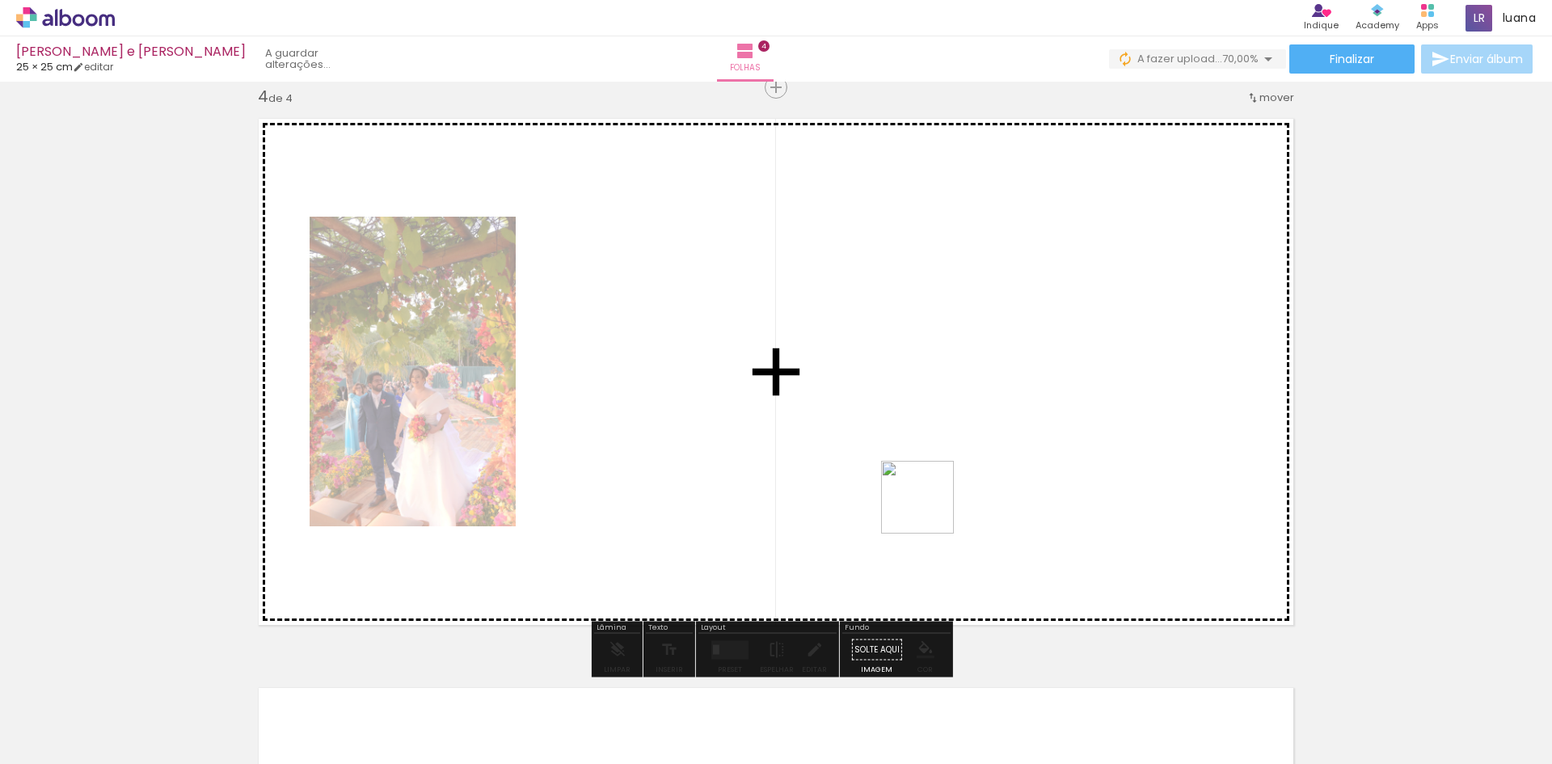
drag, startPoint x: 905, startPoint y: 727, endPoint x: 966, endPoint y: 410, distance: 322.5
click at [966, 410] on quentale-workspace at bounding box center [776, 382] width 1552 height 764
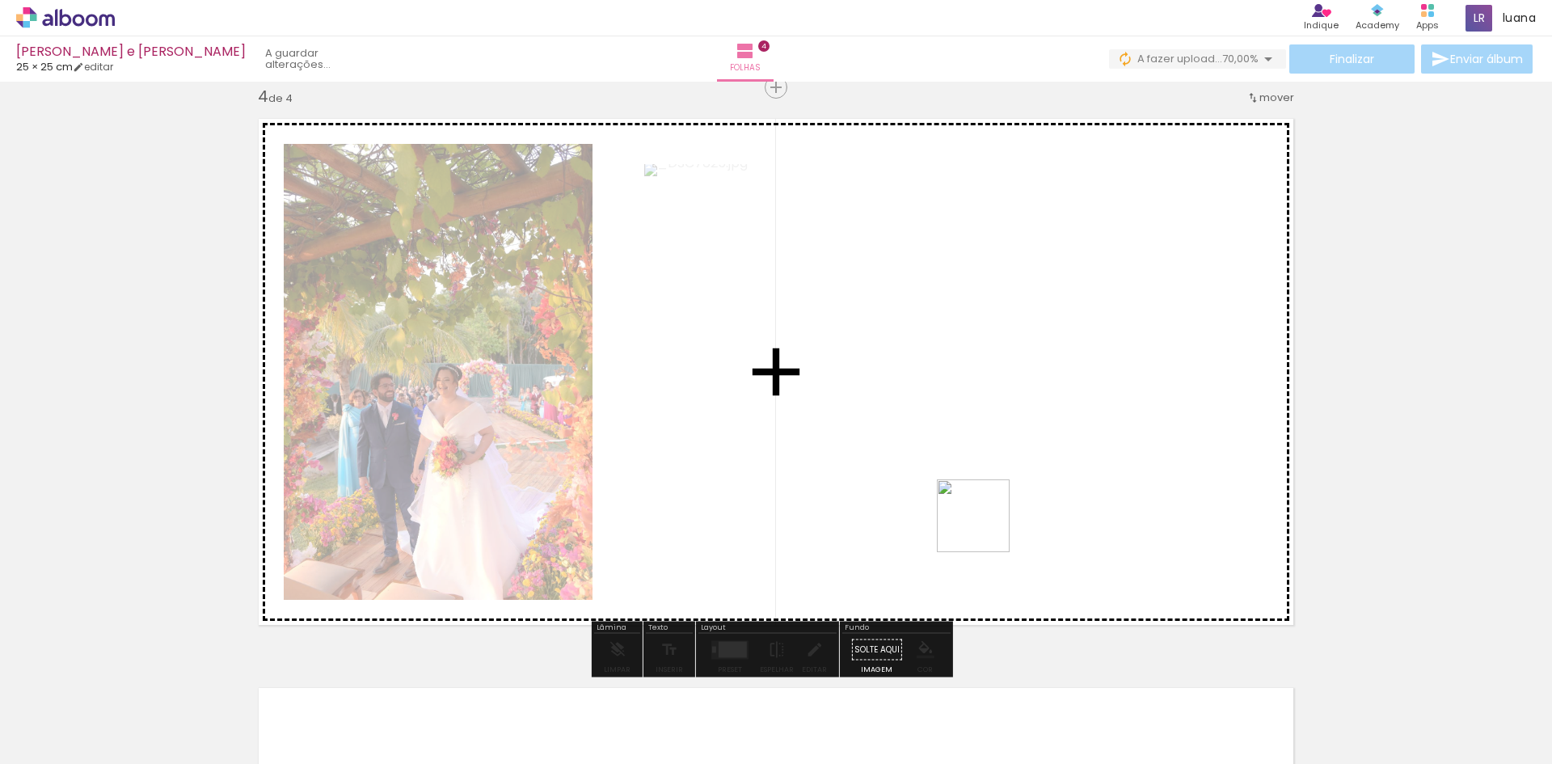
drag, startPoint x: 1003, startPoint y: 718, endPoint x: 986, endPoint y: 520, distance: 198.7
click at [986, 520] on quentale-workspace at bounding box center [776, 382] width 1552 height 764
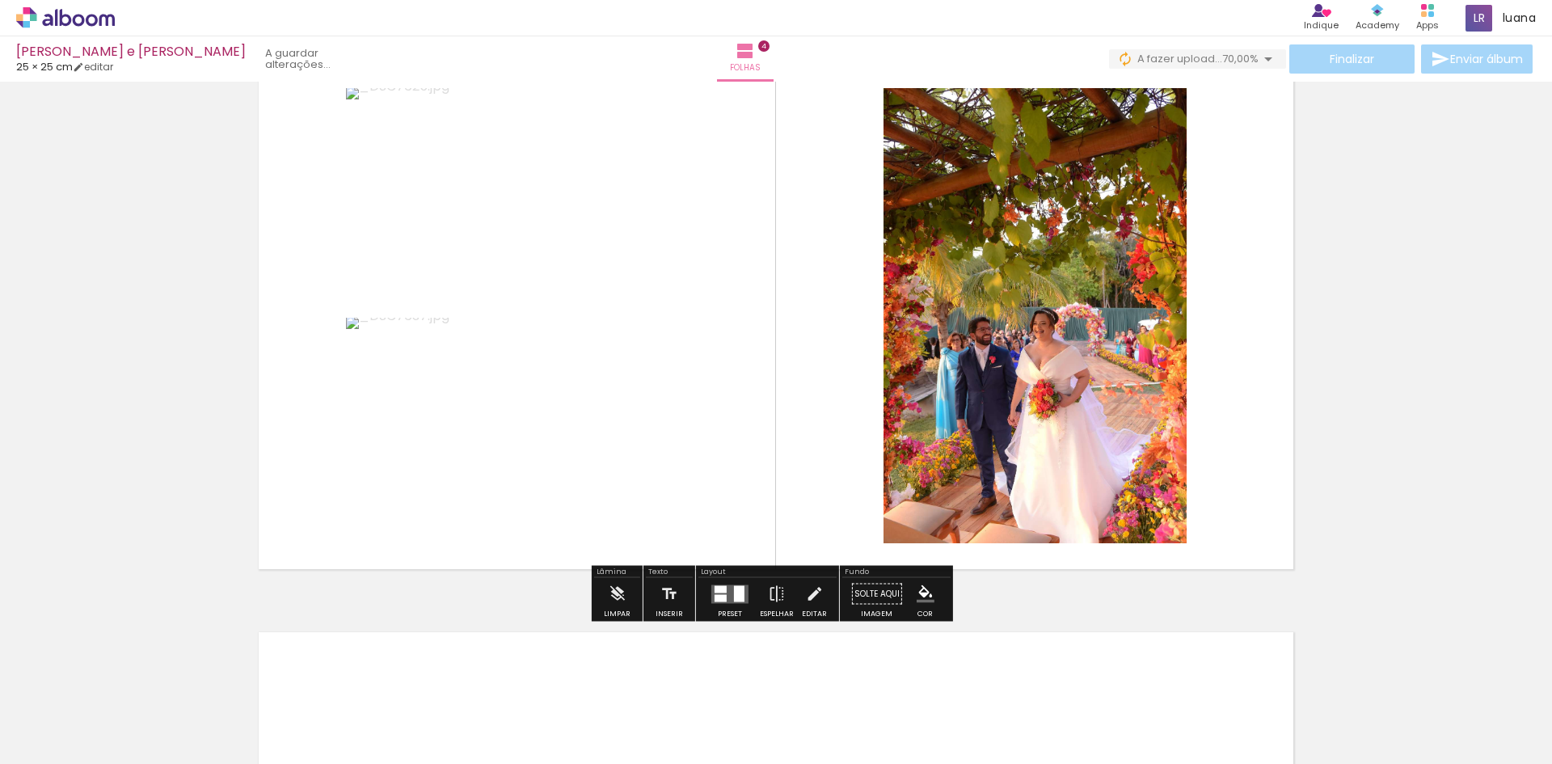
scroll to position [1809, 0]
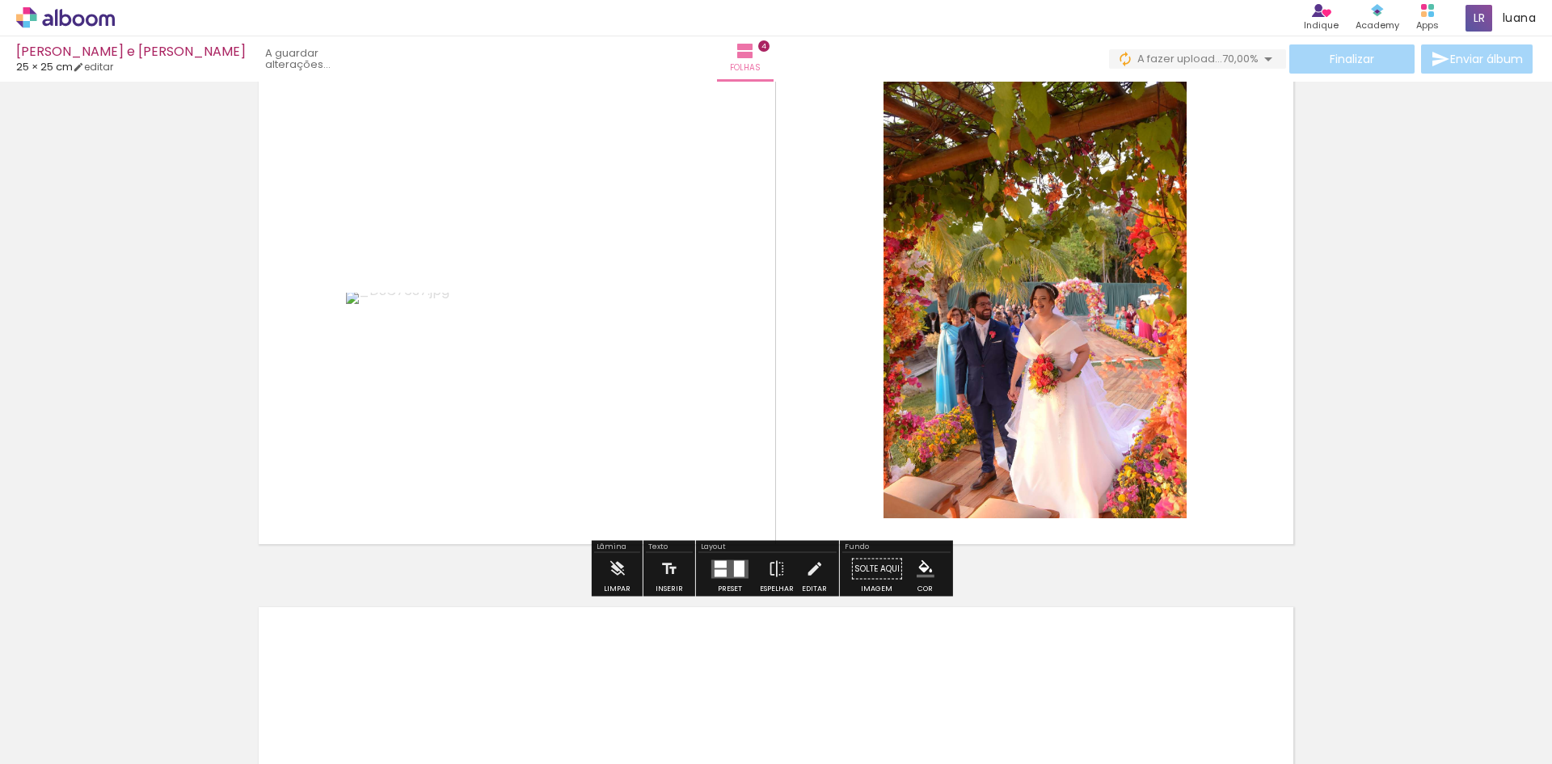
click at [735, 567] on div at bounding box center [739, 568] width 11 height 16
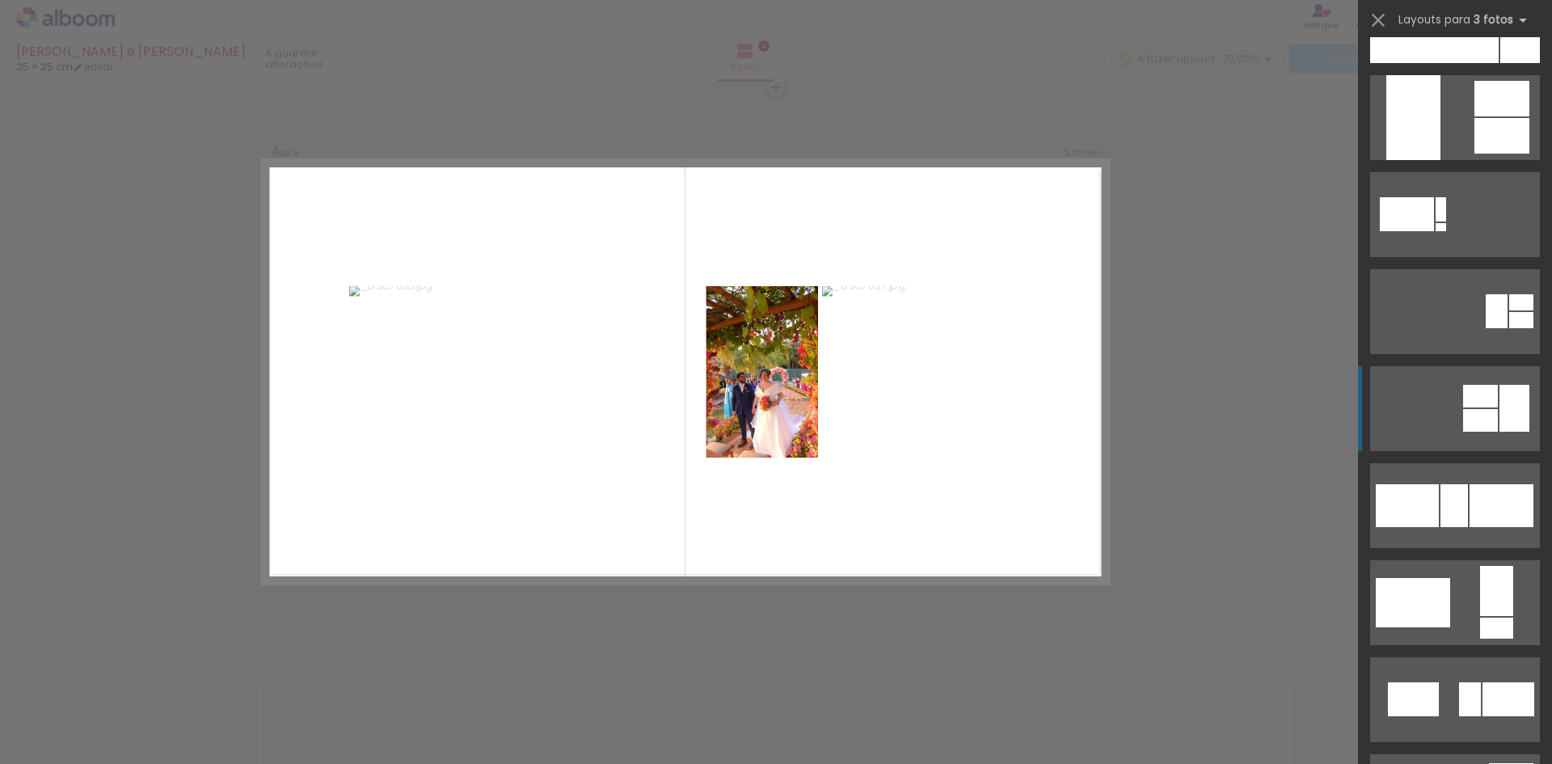
scroll to position [808, 0]
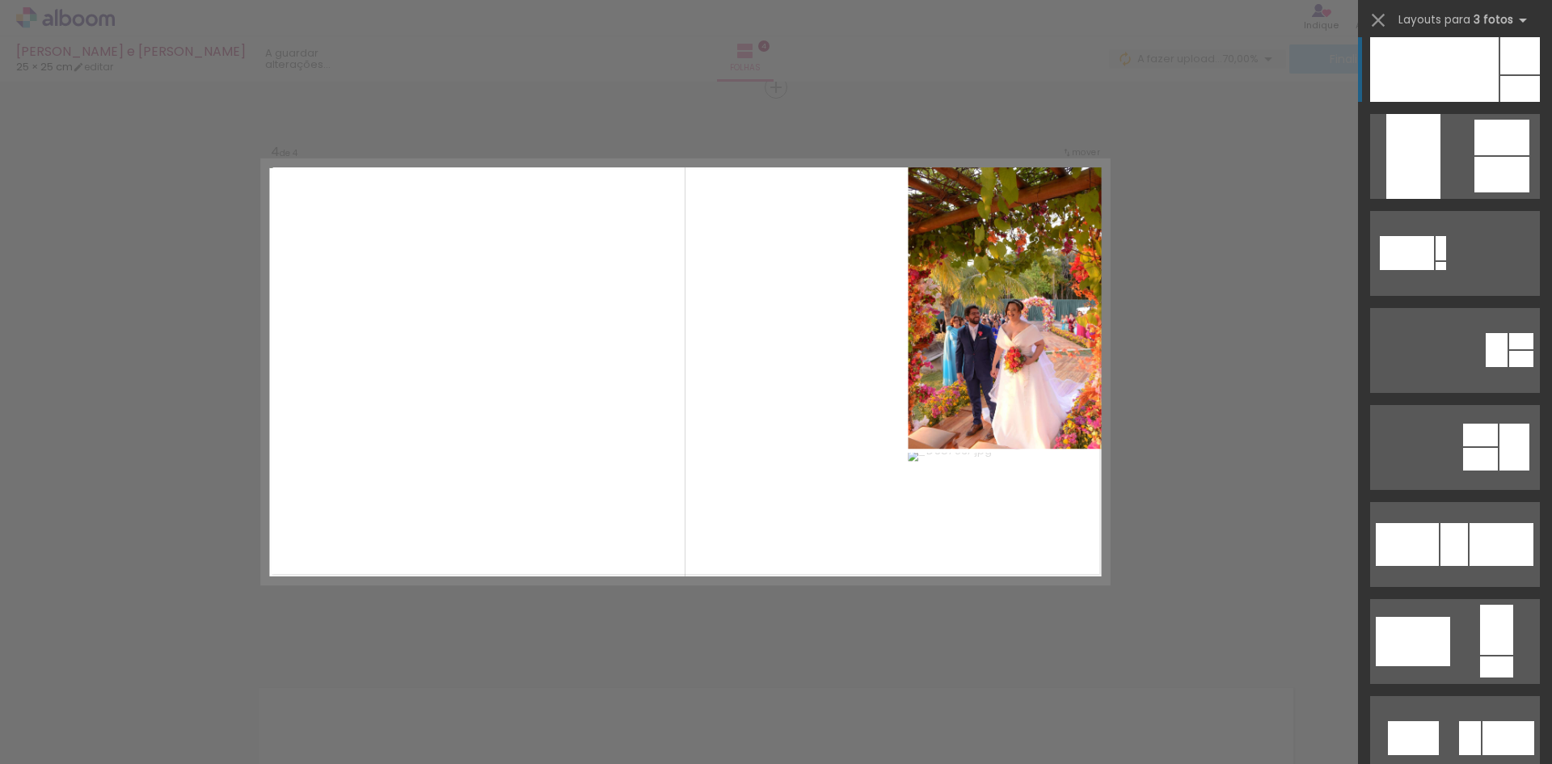
click at [1450, 70] on div at bounding box center [1434, 59] width 128 height 85
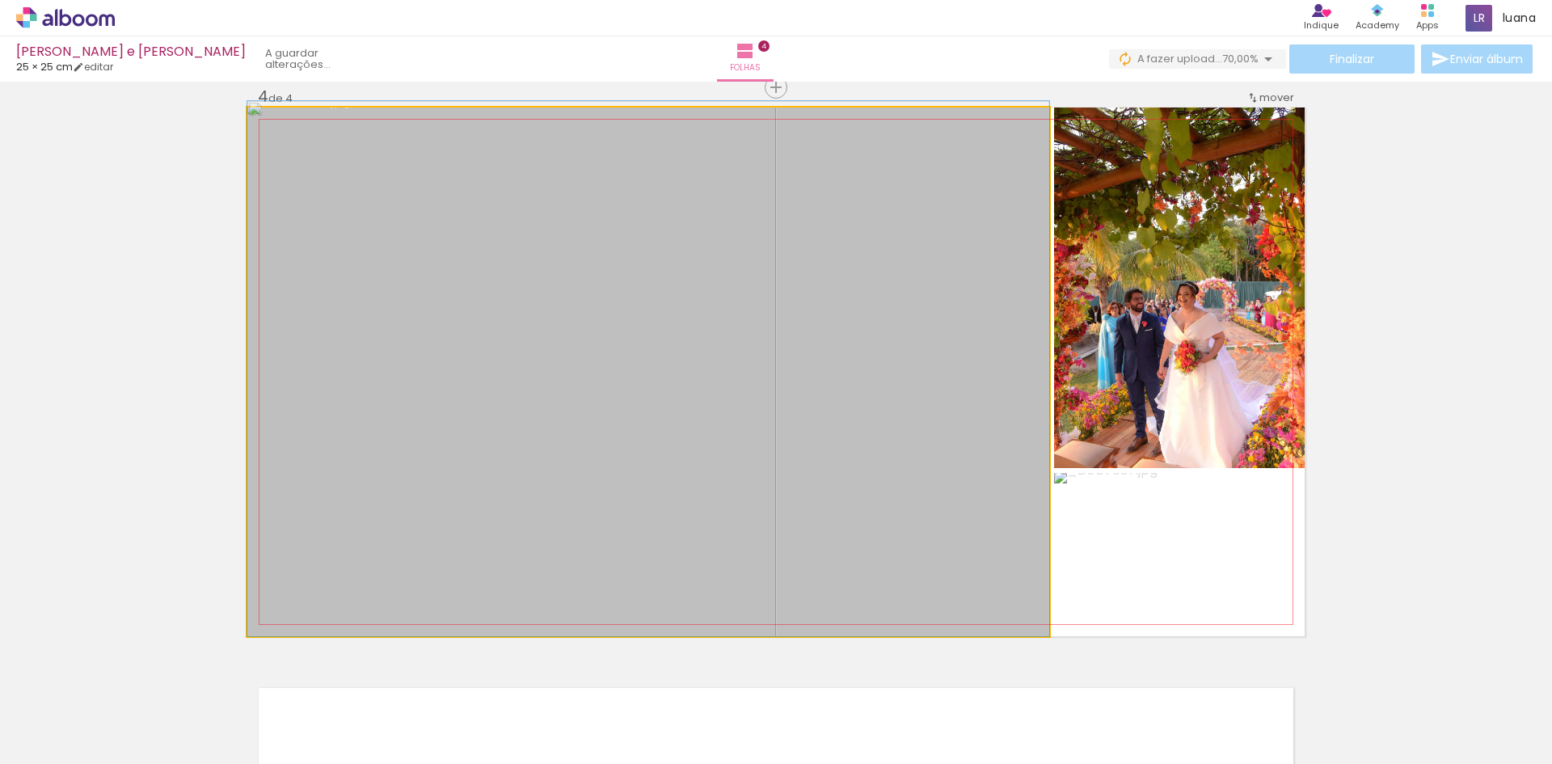
drag, startPoint x: 853, startPoint y: 381, endPoint x: 800, endPoint y: 373, distance: 53.8
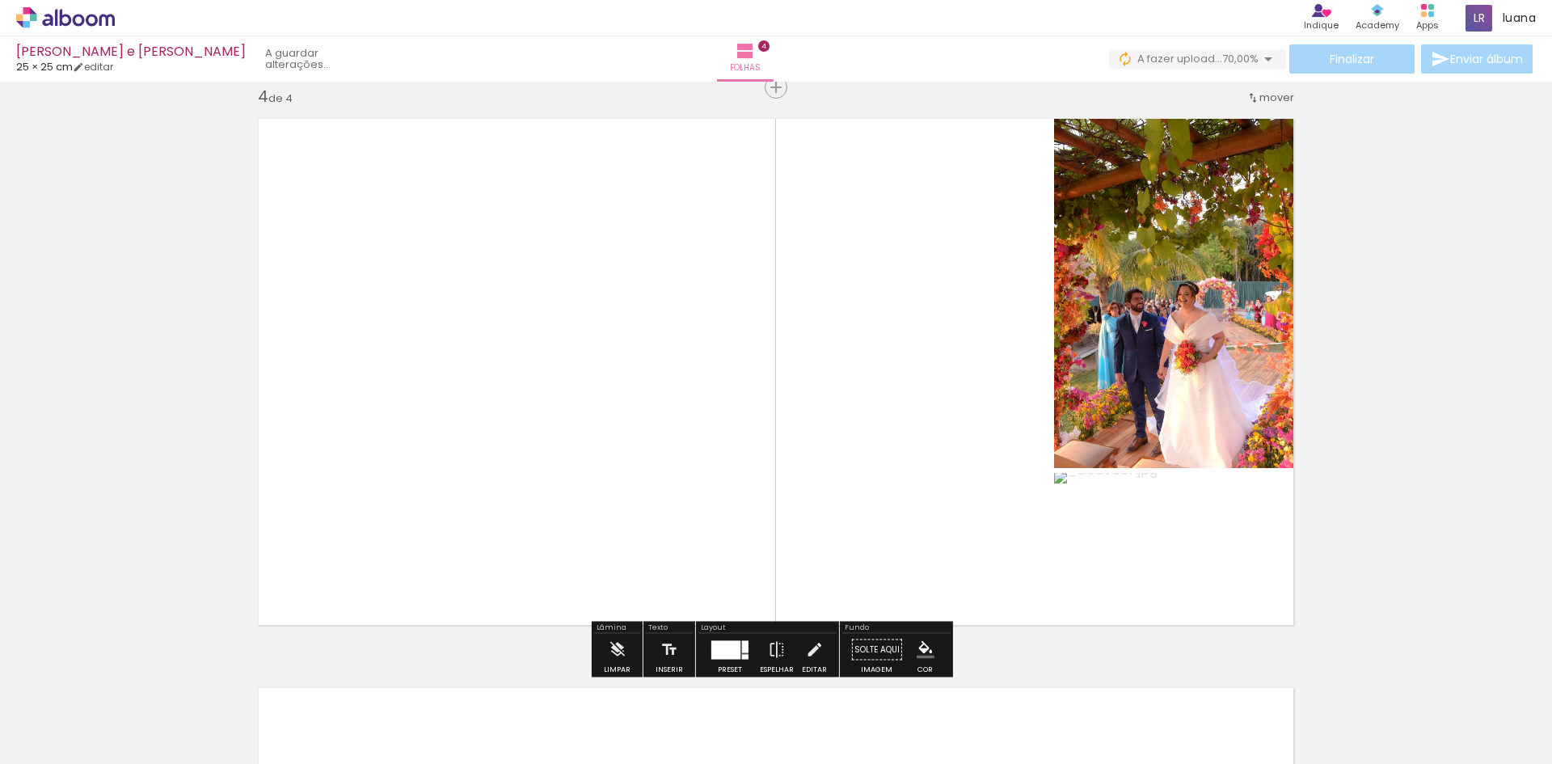
scroll to position [808, 0]
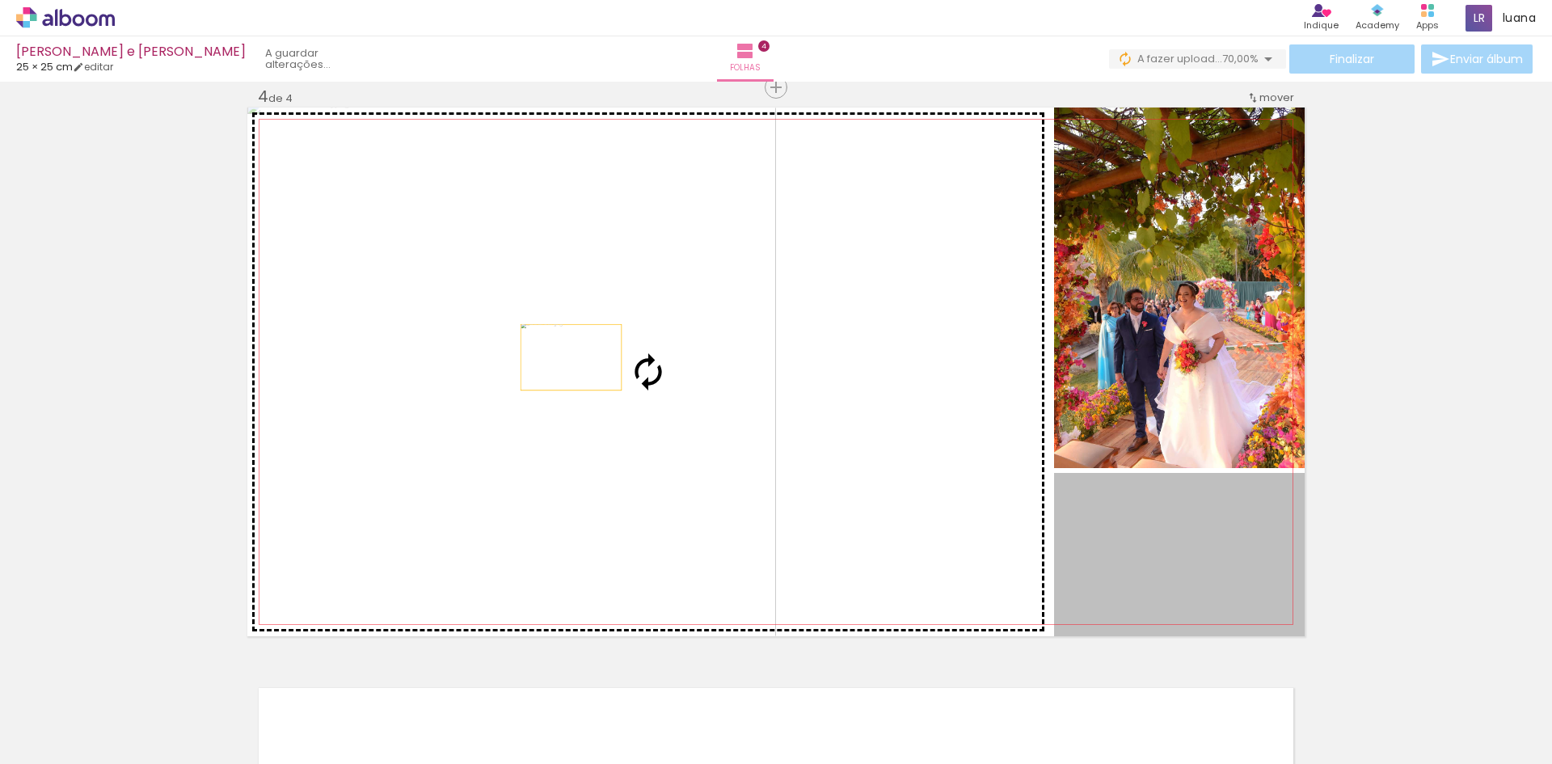
drag, startPoint x: 1148, startPoint y: 558, endPoint x: 490, endPoint y: 317, distance: 700.5
click at [0, 0] on slot at bounding box center [0, 0] width 0 height 0
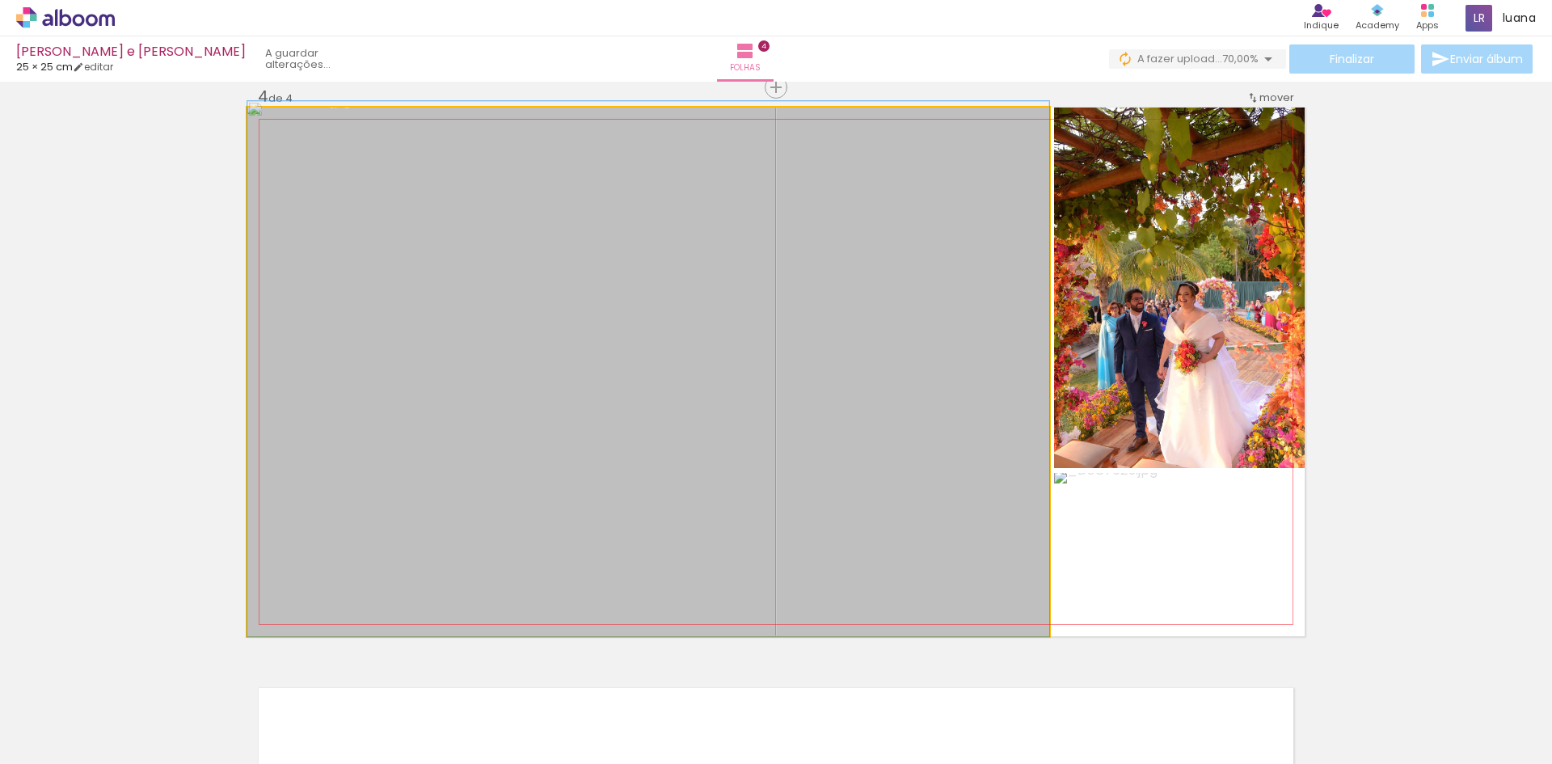
drag, startPoint x: 786, startPoint y: 353, endPoint x: 733, endPoint y: 342, distance: 54.5
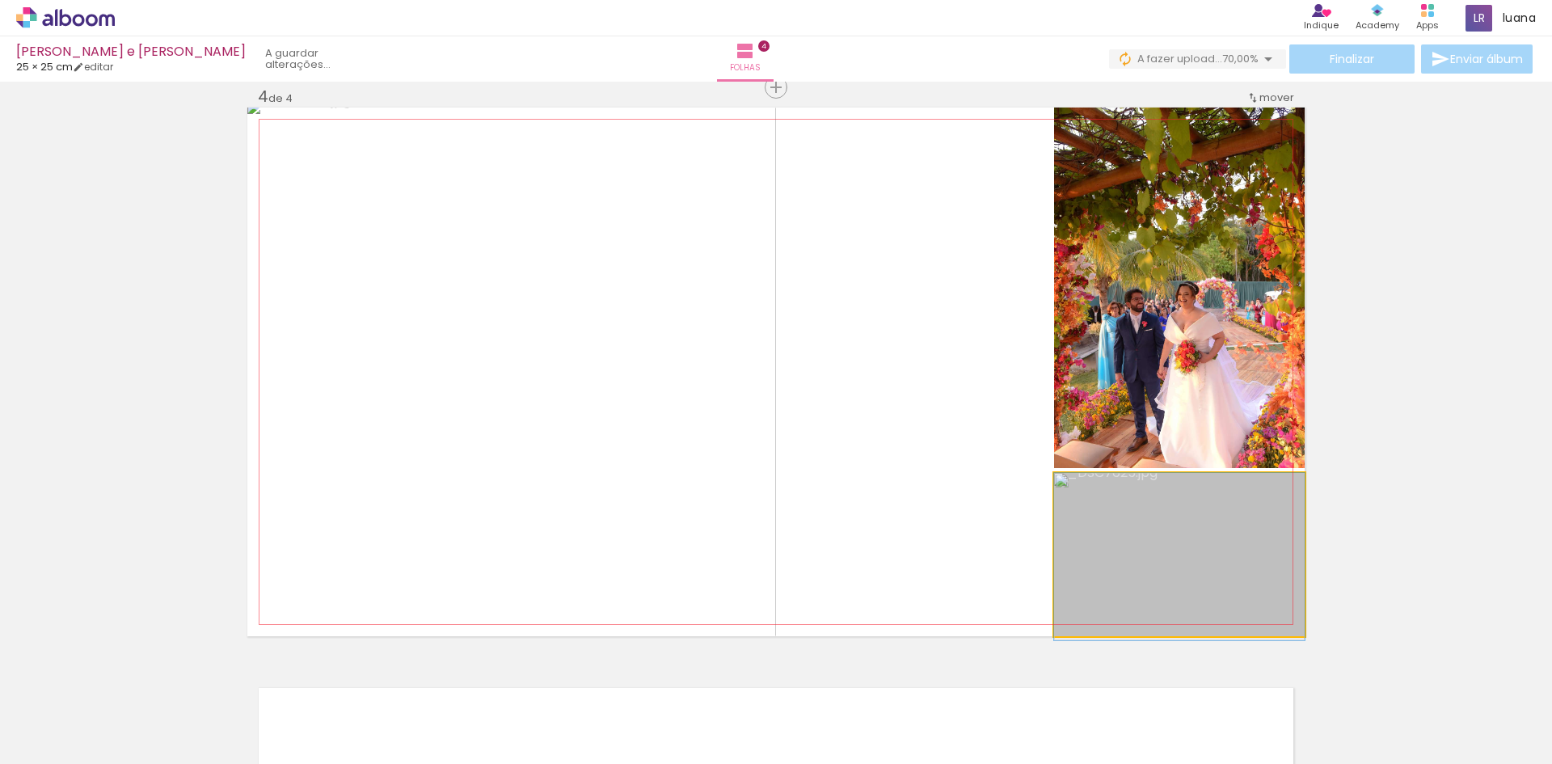
drag, startPoint x: 1218, startPoint y: 583, endPoint x: 1220, endPoint y: 592, distance: 10.0
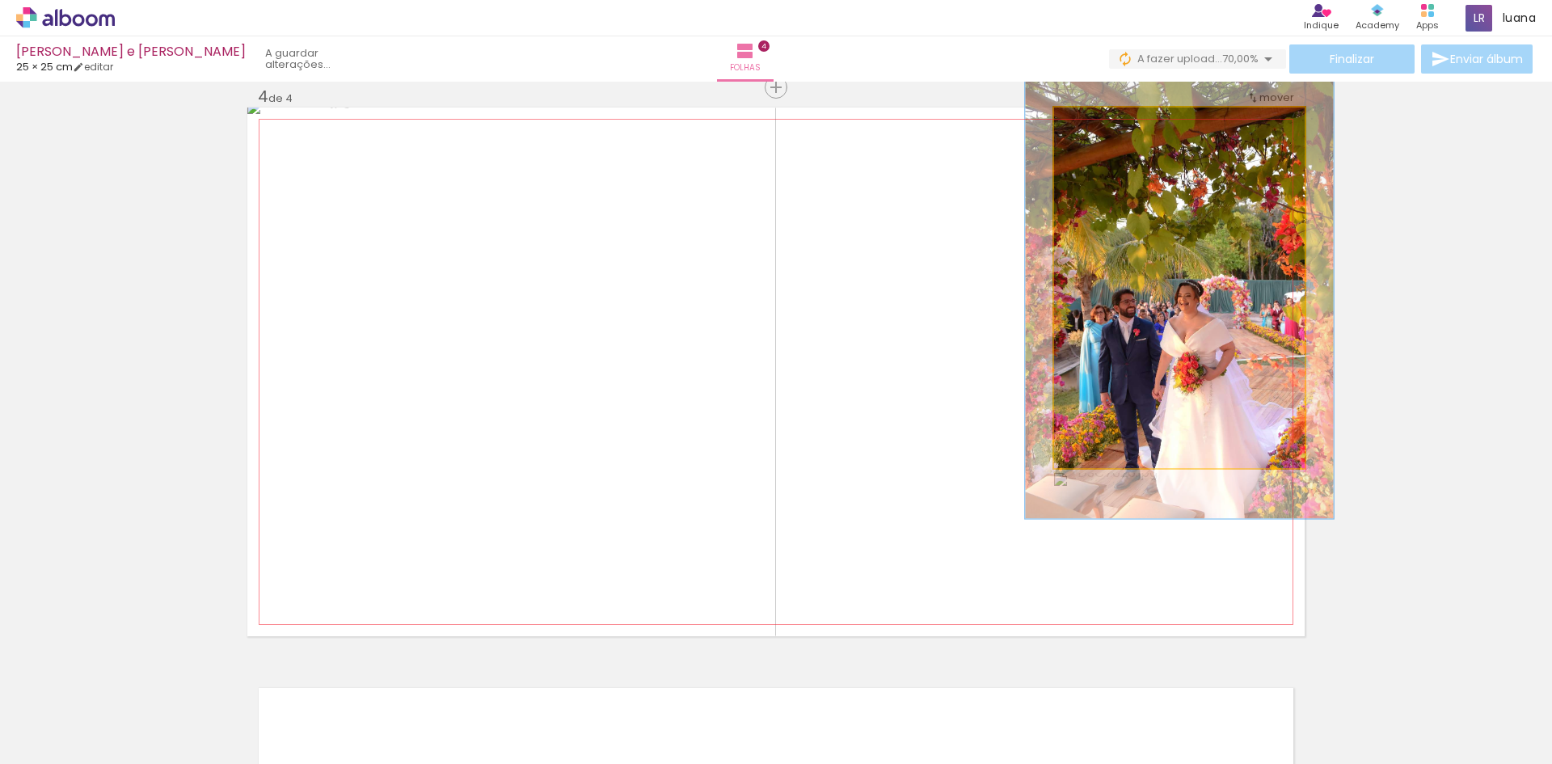
type paper-slider "123"
click at [1103, 127] on div at bounding box center [1104, 124] width 15 height 15
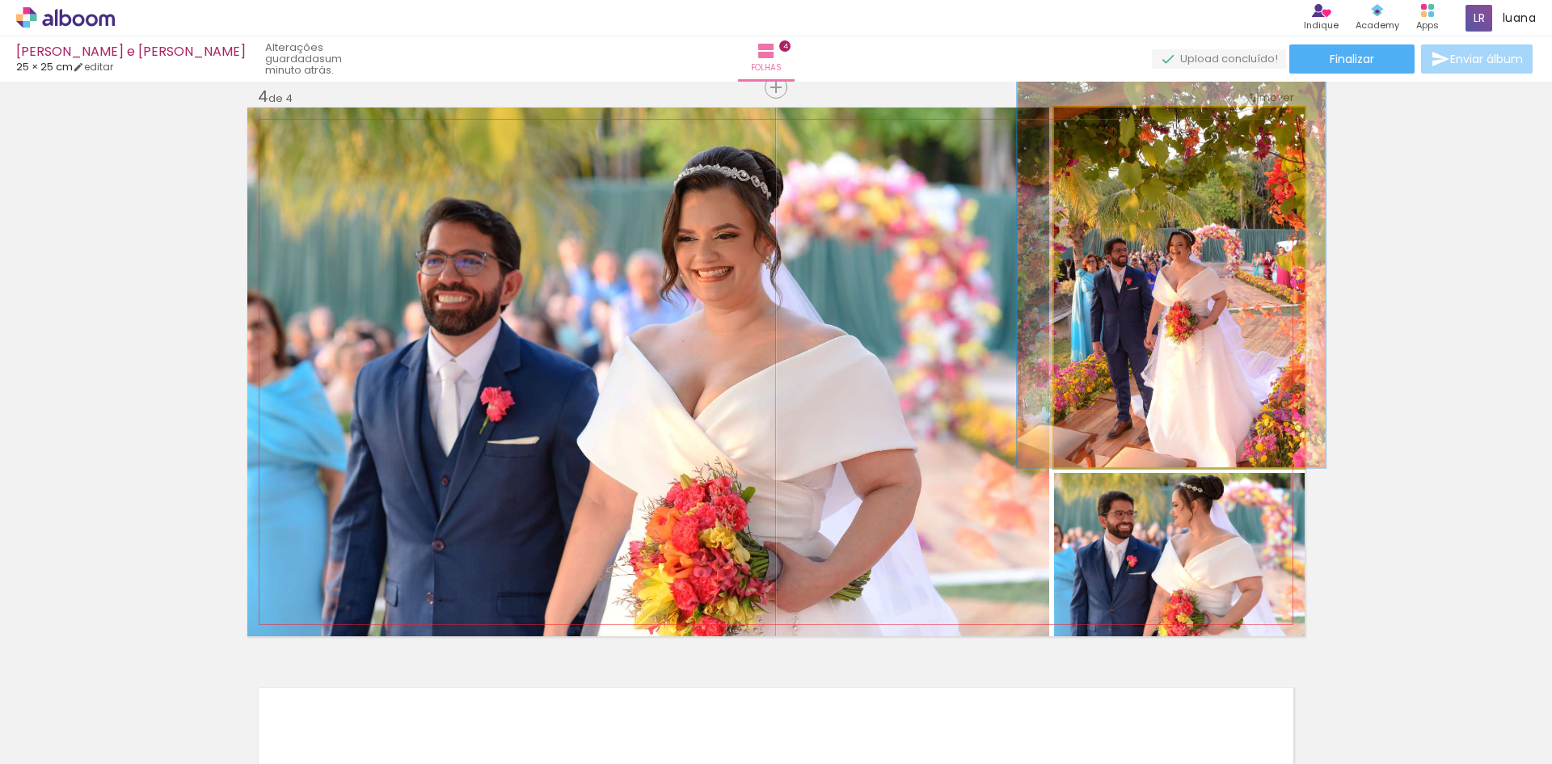
drag, startPoint x: 1262, startPoint y: 401, endPoint x: 1254, endPoint y: 348, distance: 53.9
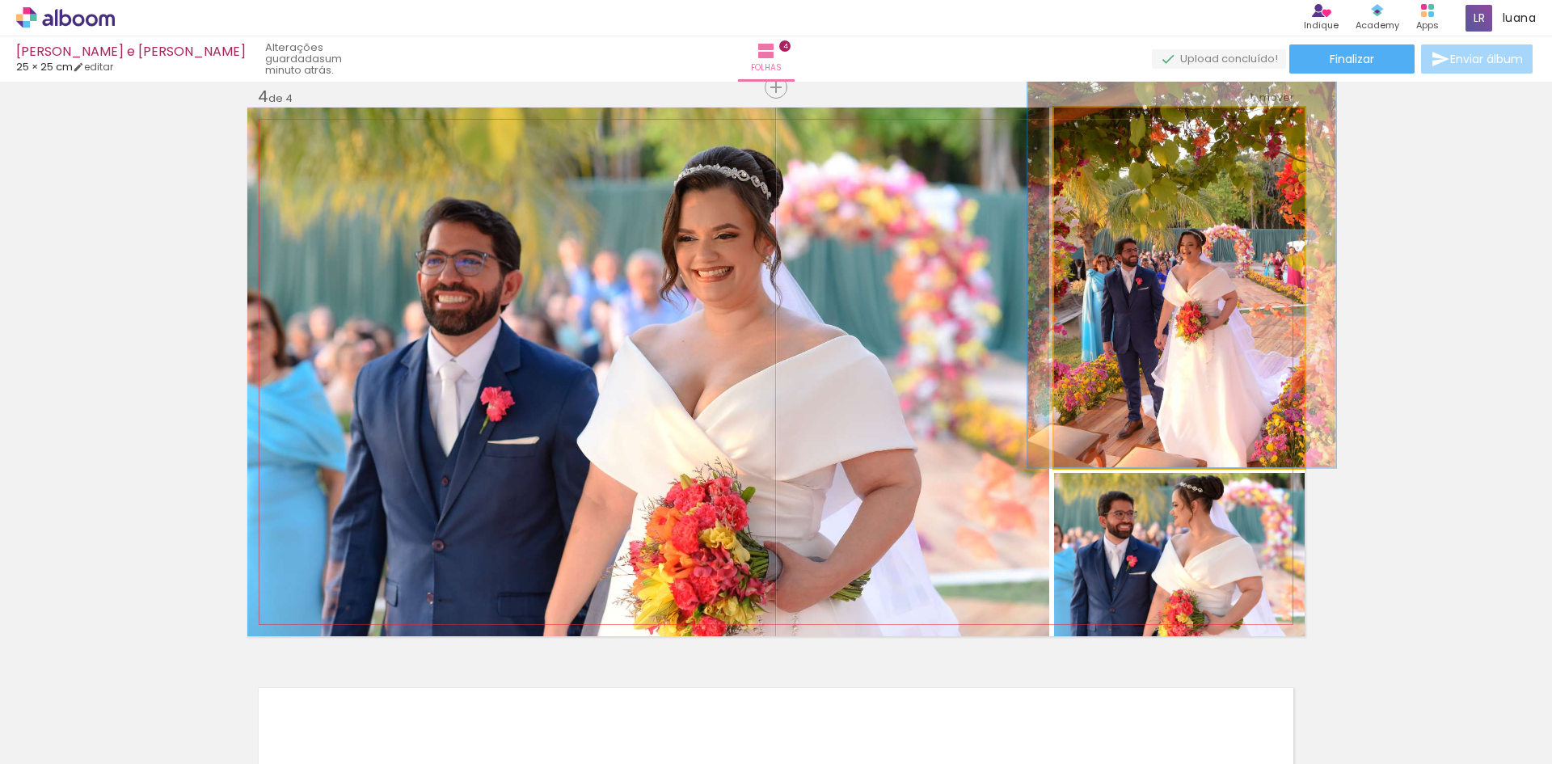
drag, startPoint x: 1241, startPoint y: 370, endPoint x: 1241, endPoint y: 345, distance: 25.1
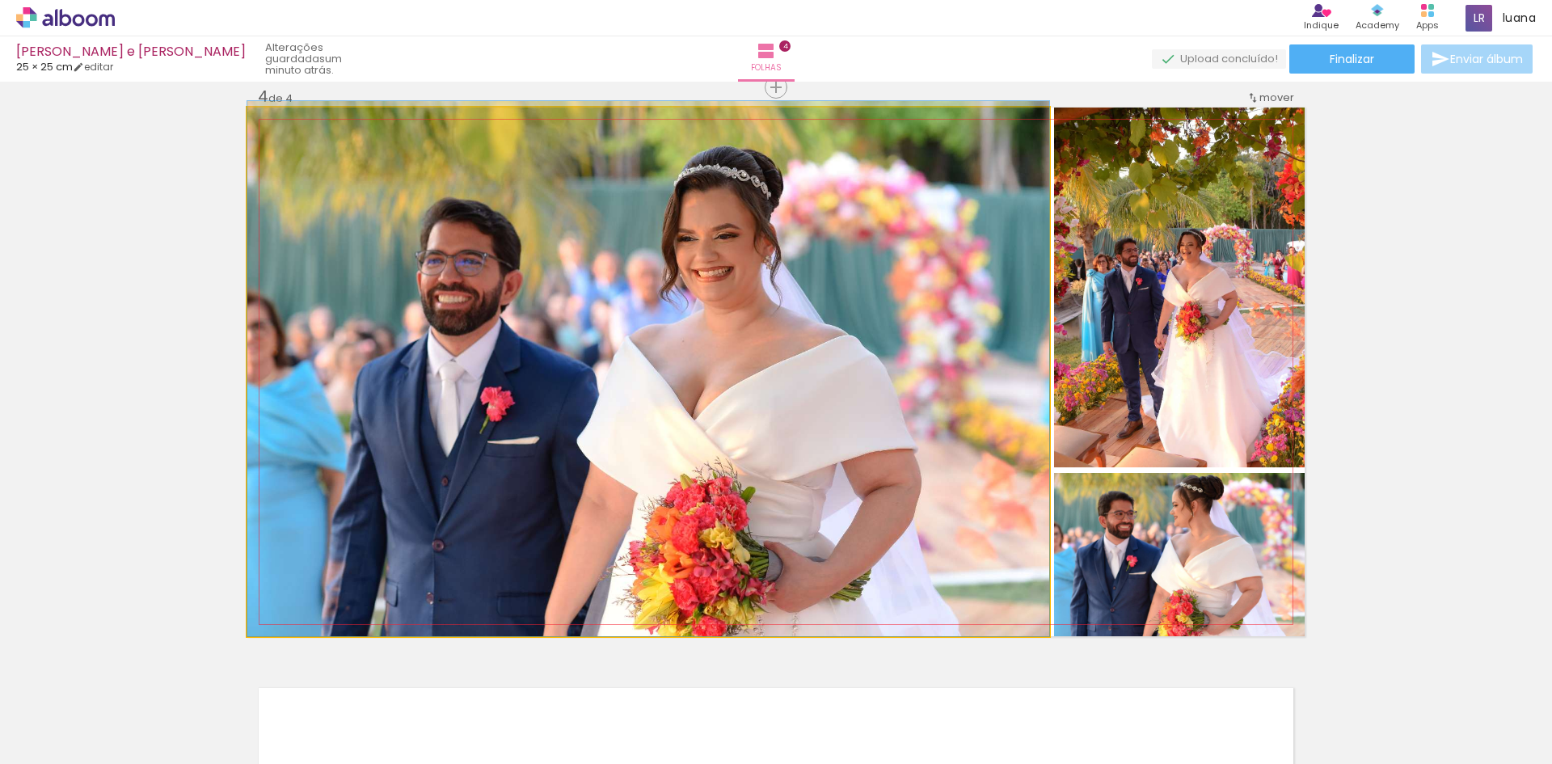
drag, startPoint x: 830, startPoint y: 359, endPoint x: 775, endPoint y: 351, distance: 55.5
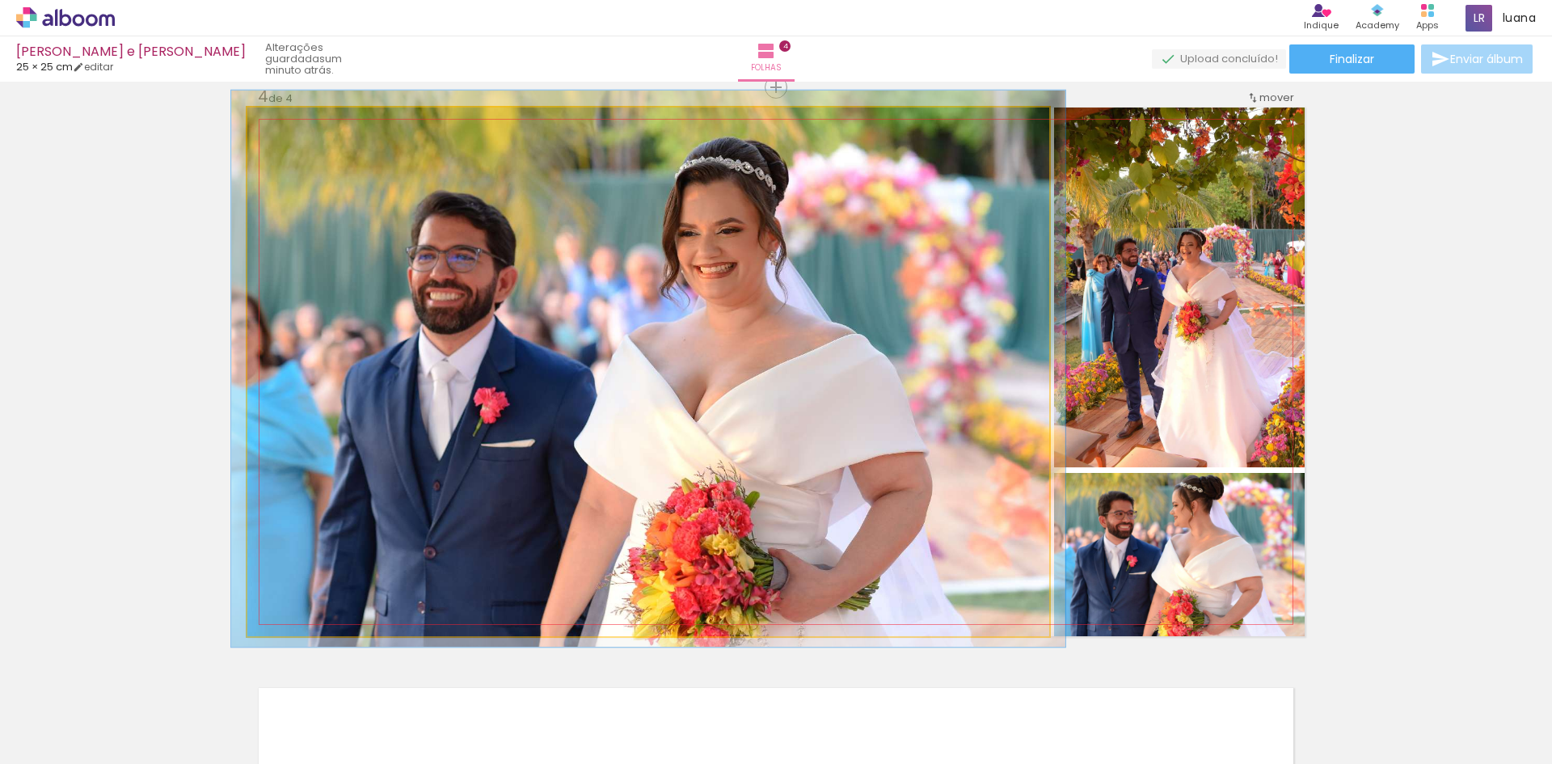
type paper-slider "104"
click at [283, 128] on div at bounding box center [287, 124] width 15 height 15
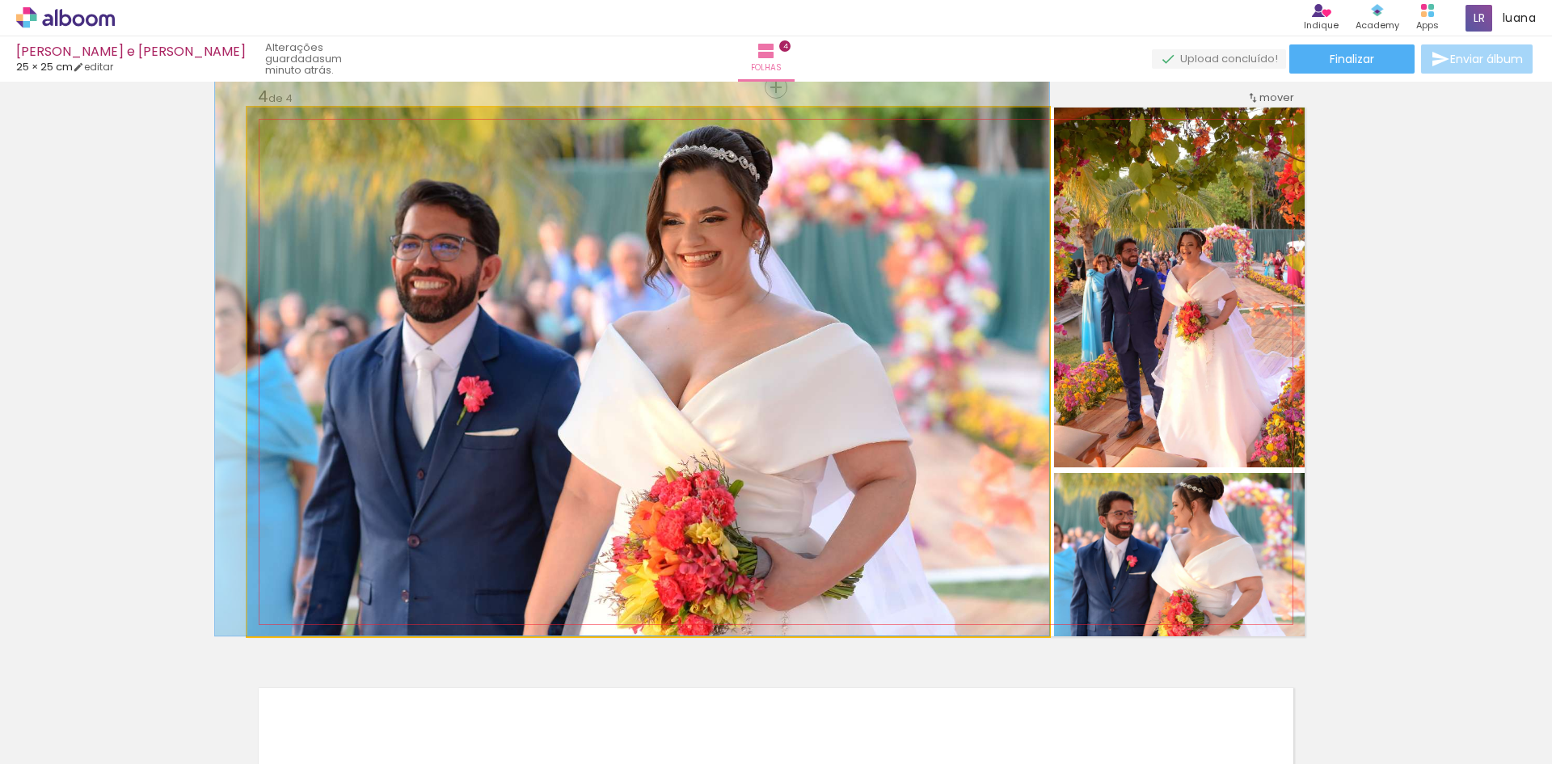
drag, startPoint x: 878, startPoint y: 373, endPoint x: 827, endPoint y: 339, distance: 61.6
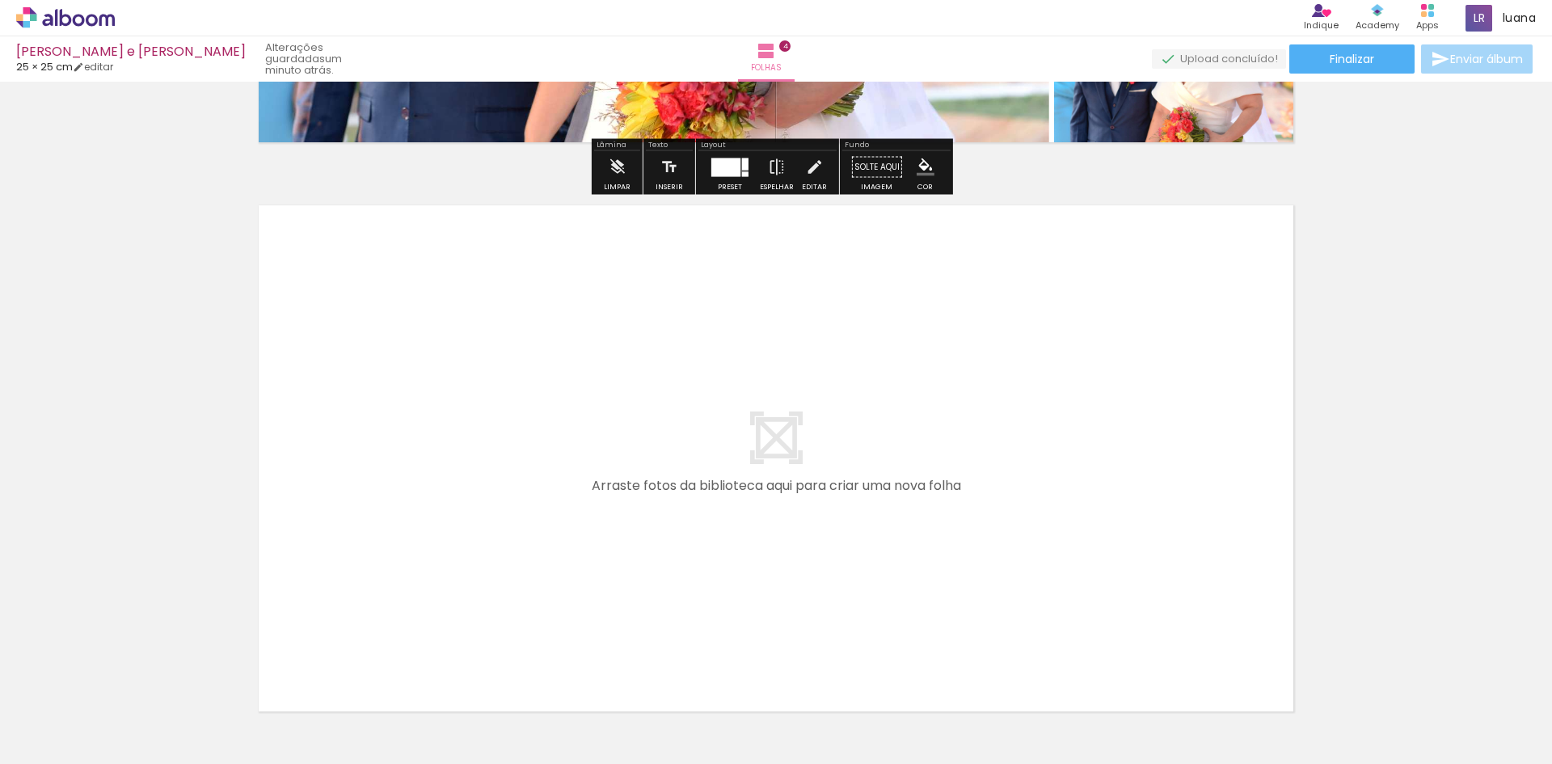
scroll to position [2213, 0]
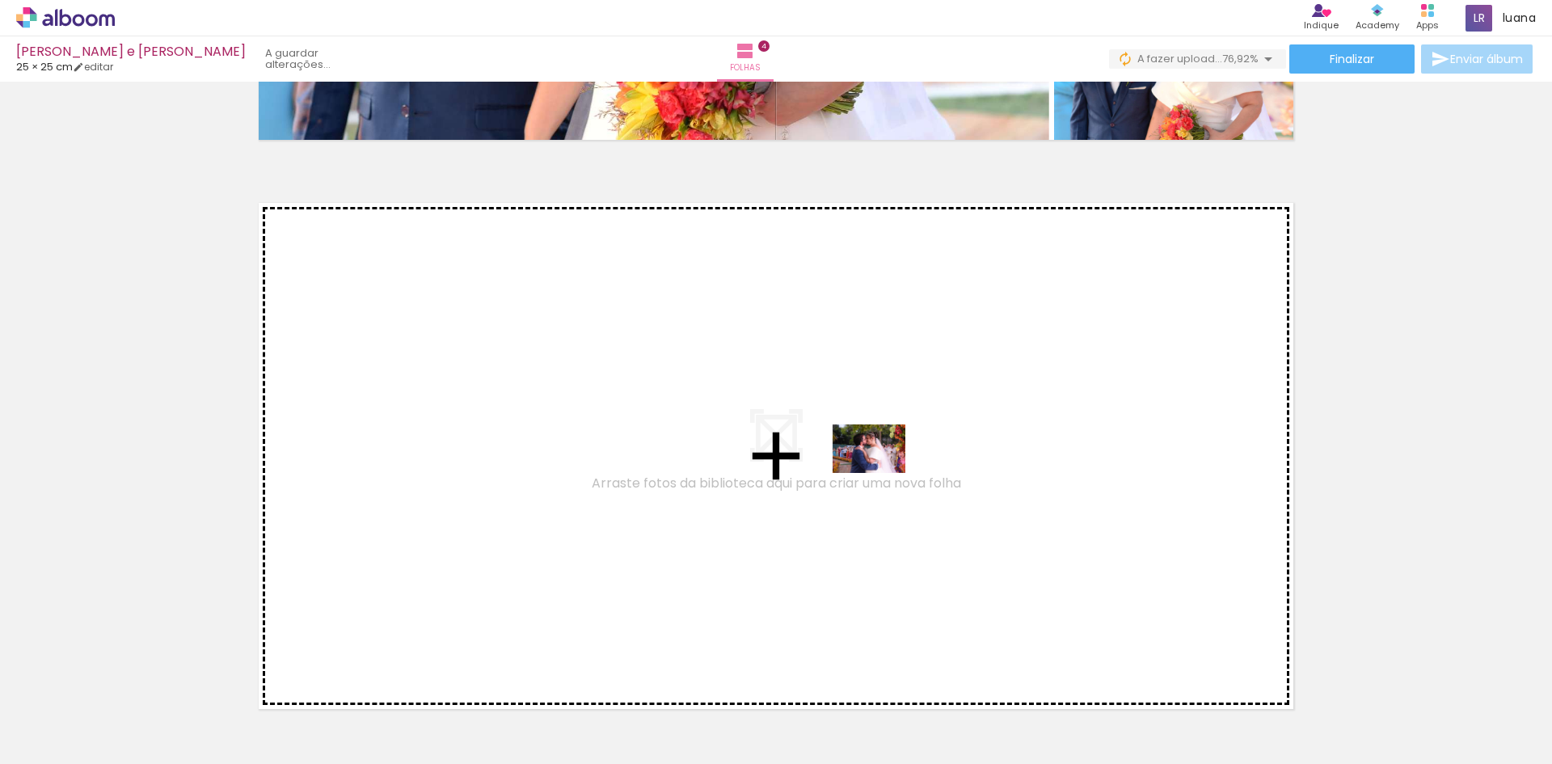
drag, startPoint x: 1081, startPoint y: 707, endPoint x: 881, endPoint y: 473, distance: 308.4
click at [881, 473] on quentale-workspace at bounding box center [776, 382] width 1552 height 764
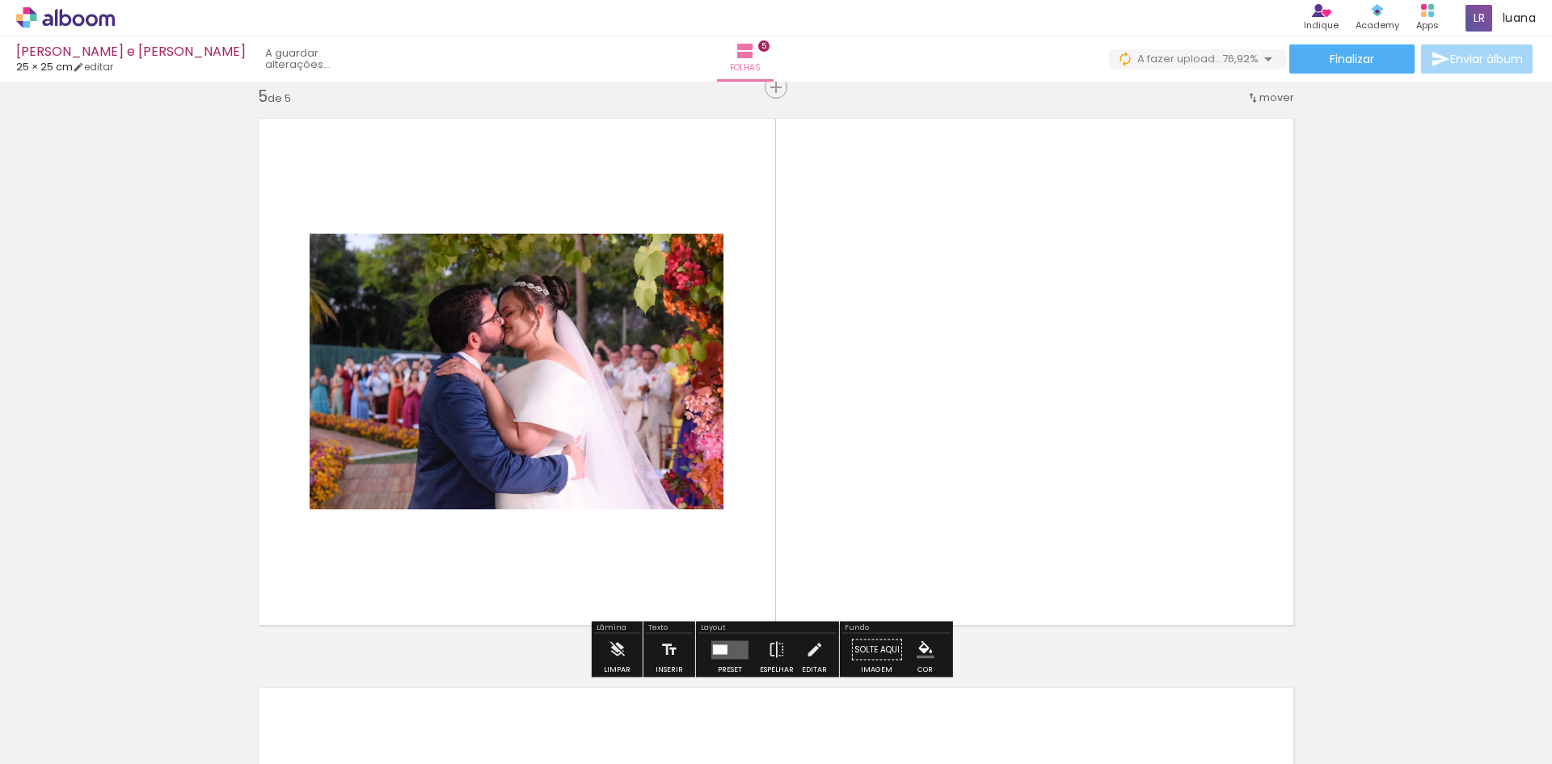
scroll to position [2297, 0]
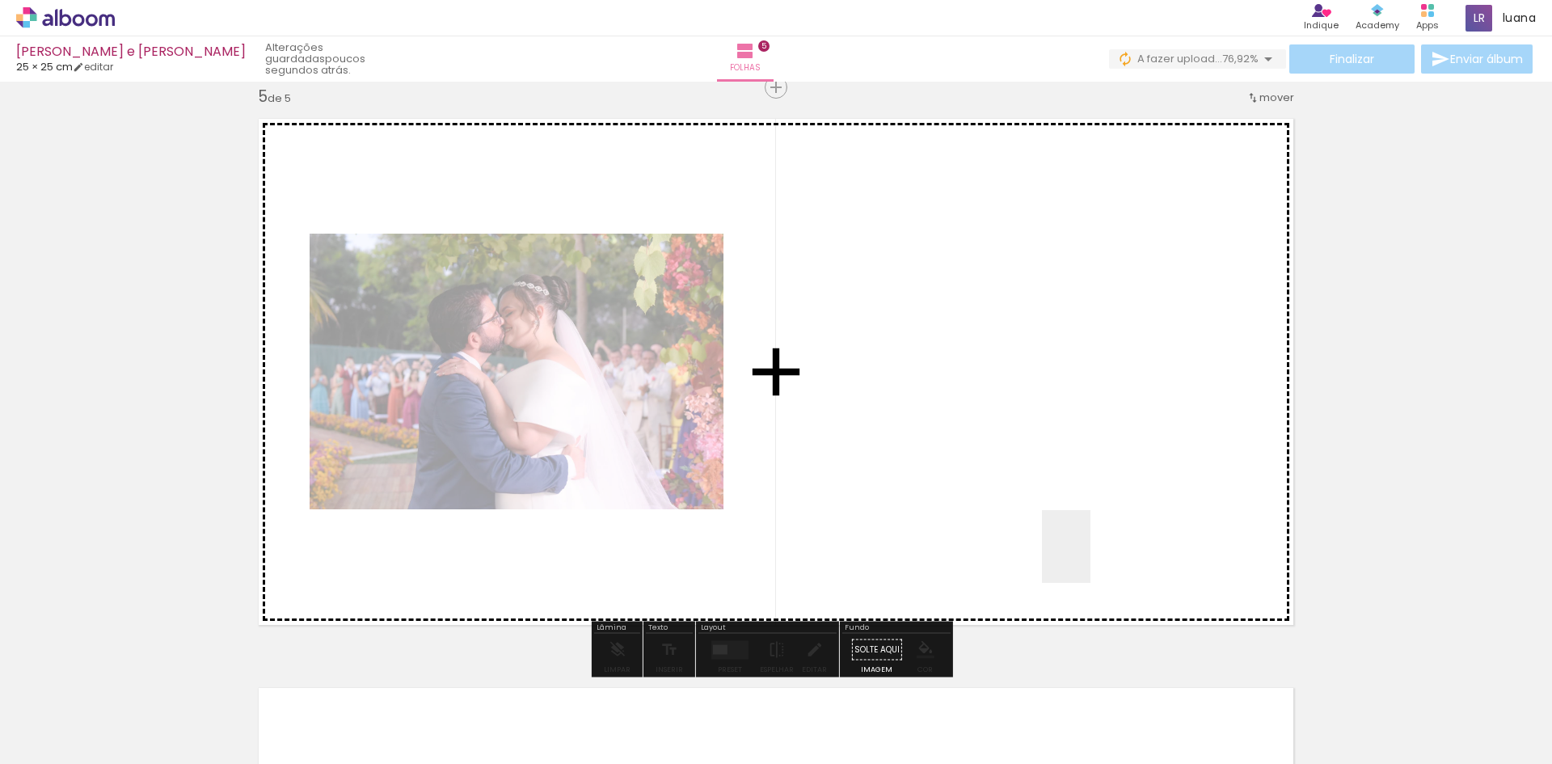
drag, startPoint x: 1166, startPoint y: 720, endPoint x: 1055, endPoint y: 485, distance: 259.9
click at [1040, 435] on quentale-workspace at bounding box center [776, 382] width 1552 height 764
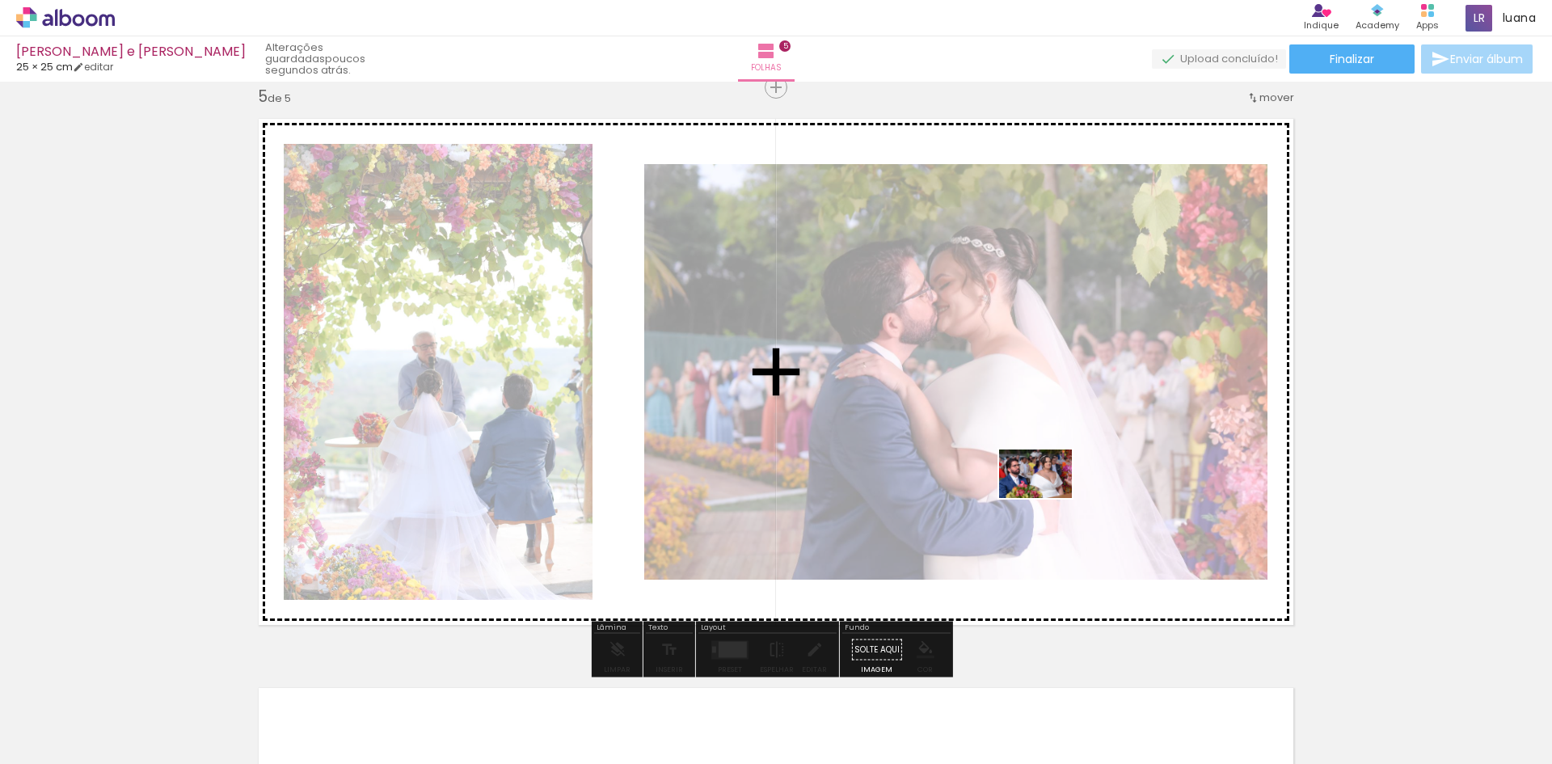
drag, startPoint x: 1261, startPoint y: 704, endPoint x: 1047, endPoint y: 498, distance: 296.6
click at [1047, 498] on quentale-workspace at bounding box center [776, 382] width 1552 height 764
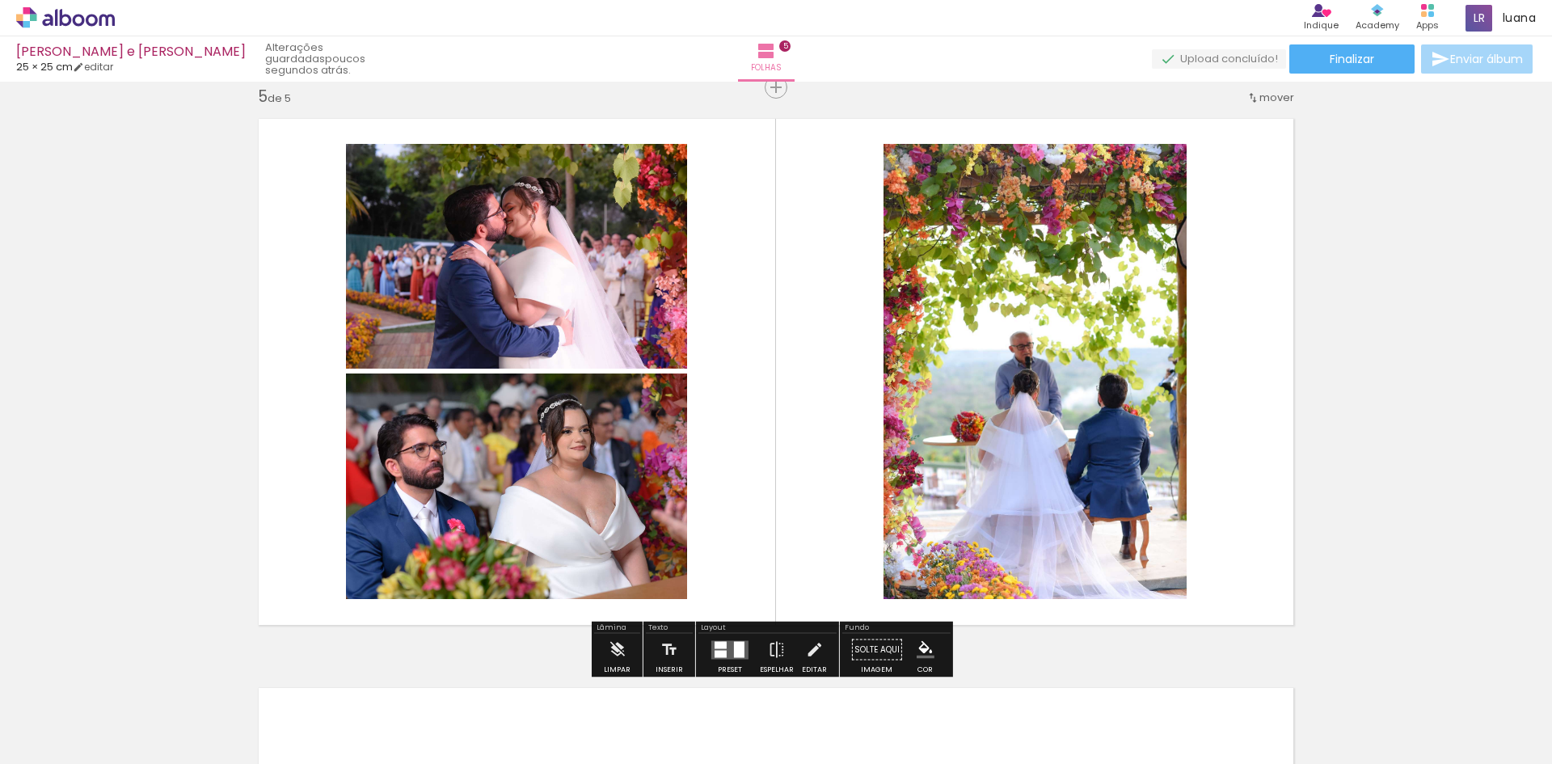
click at [717, 644] on div at bounding box center [720, 644] width 12 height 7
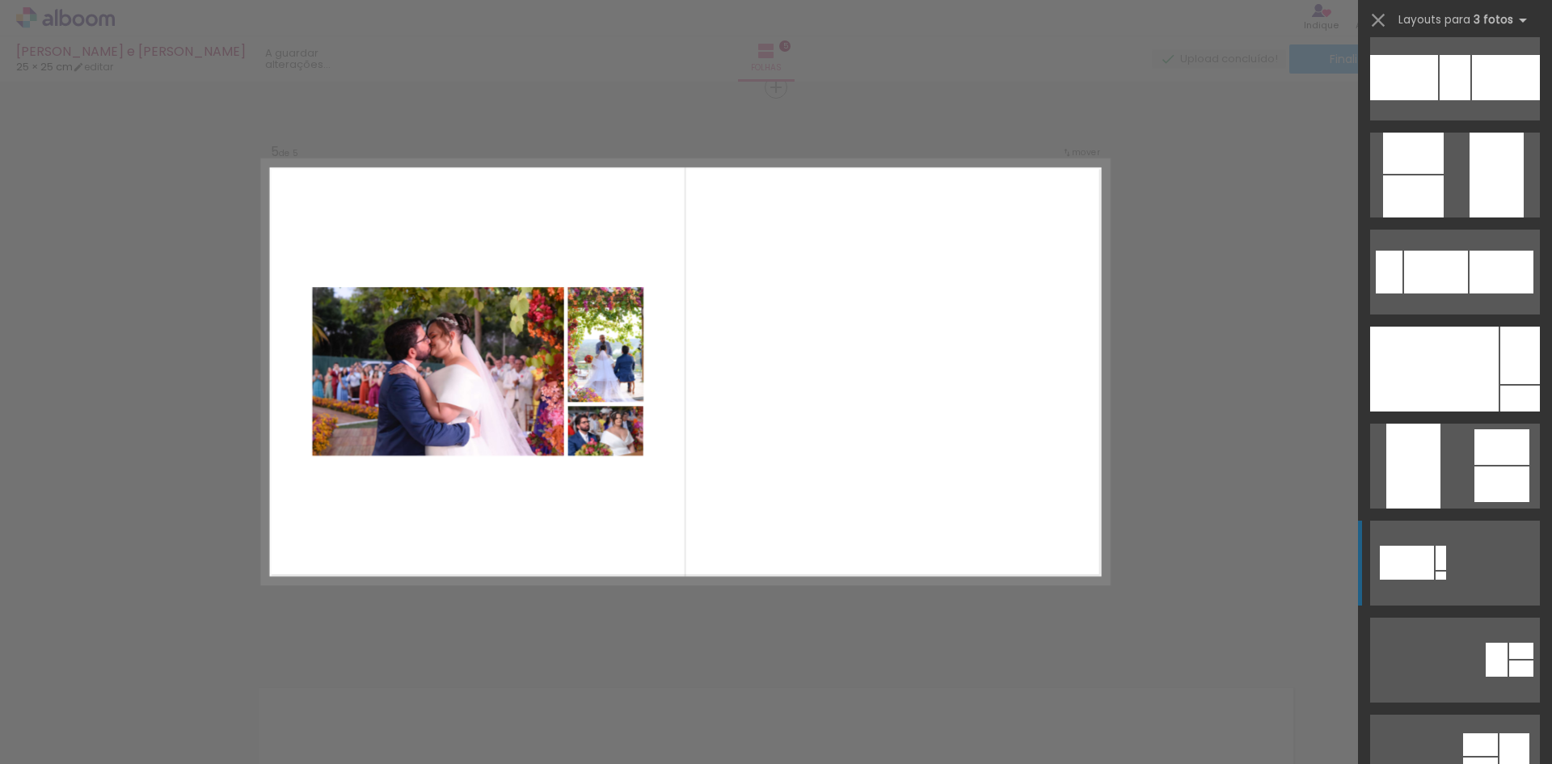
scroll to position [647, 0]
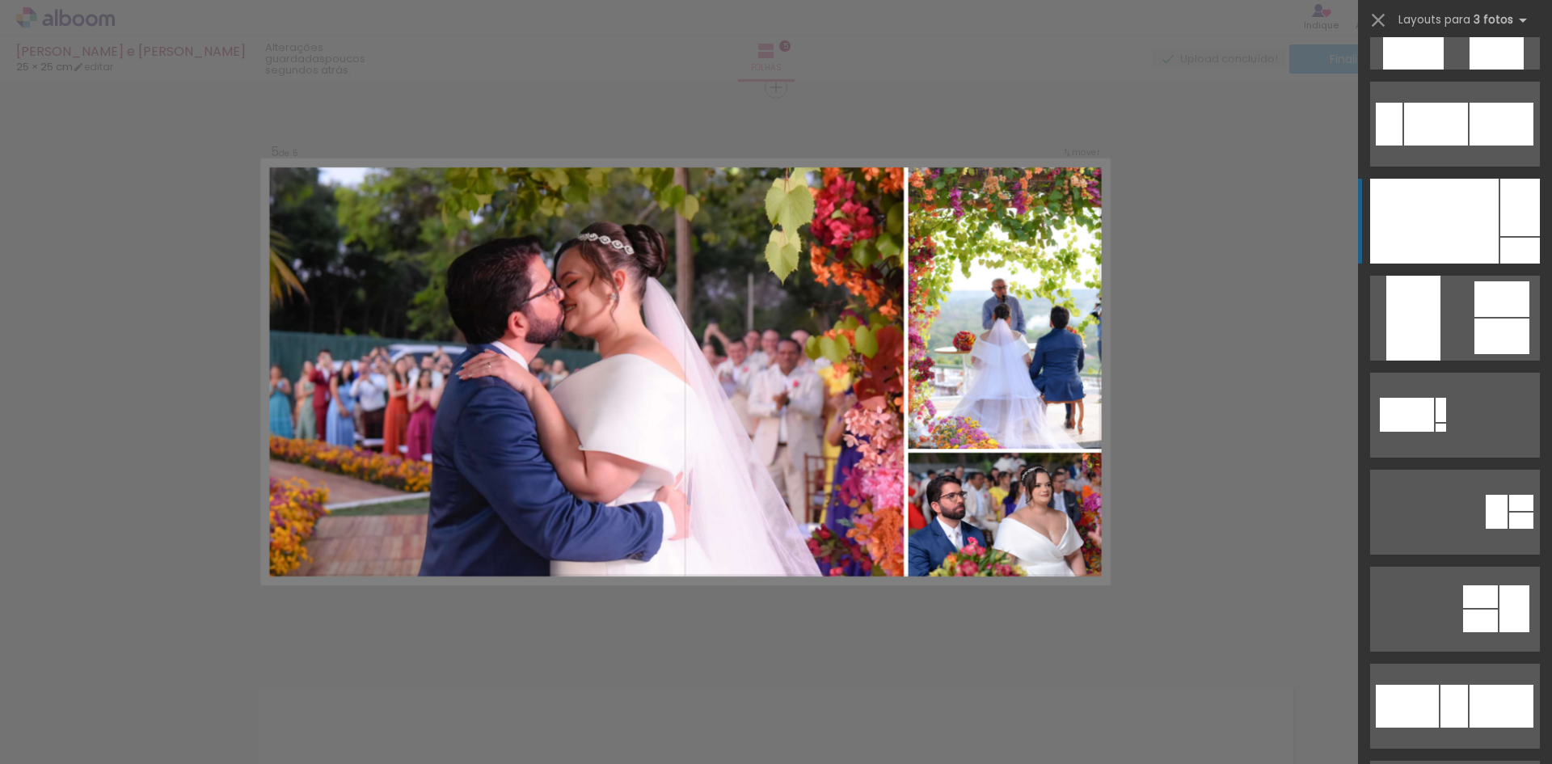
click at [1520, 230] on div at bounding box center [1520, 207] width 40 height 57
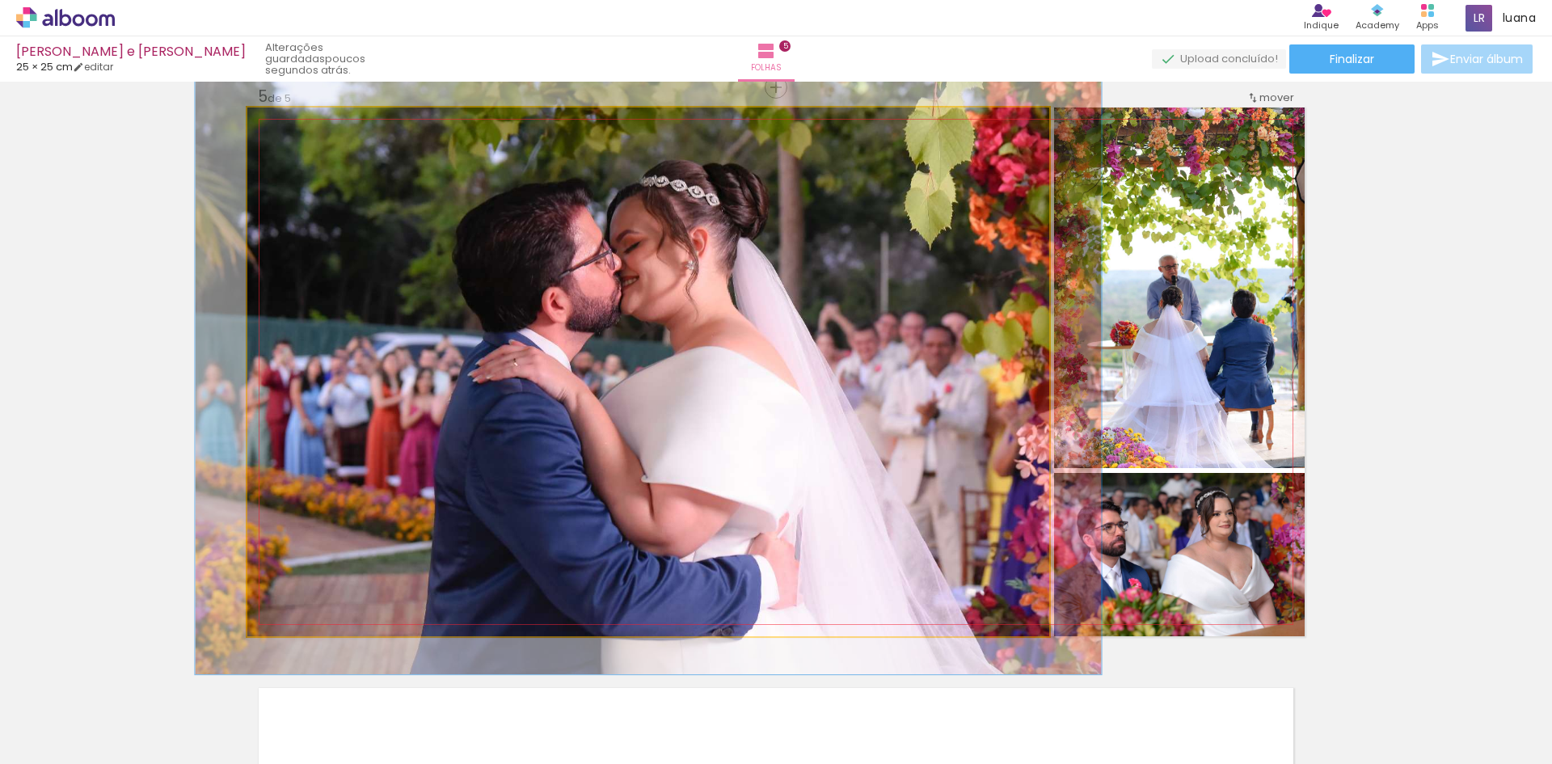
click at [286, 122] on div at bounding box center [292, 124] width 15 height 15
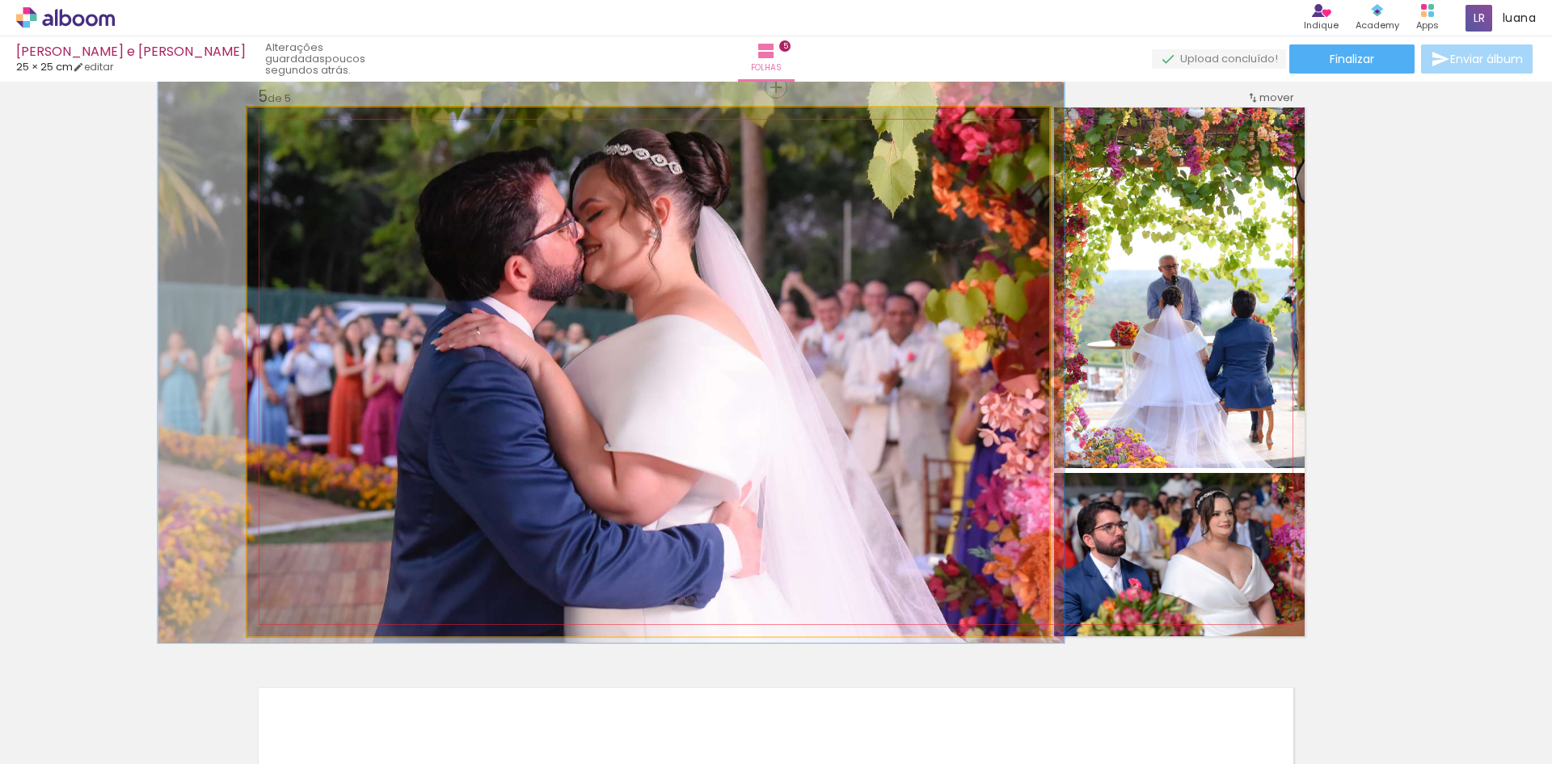
drag, startPoint x: 870, startPoint y: 389, endPoint x: 832, endPoint y: 357, distance: 48.7
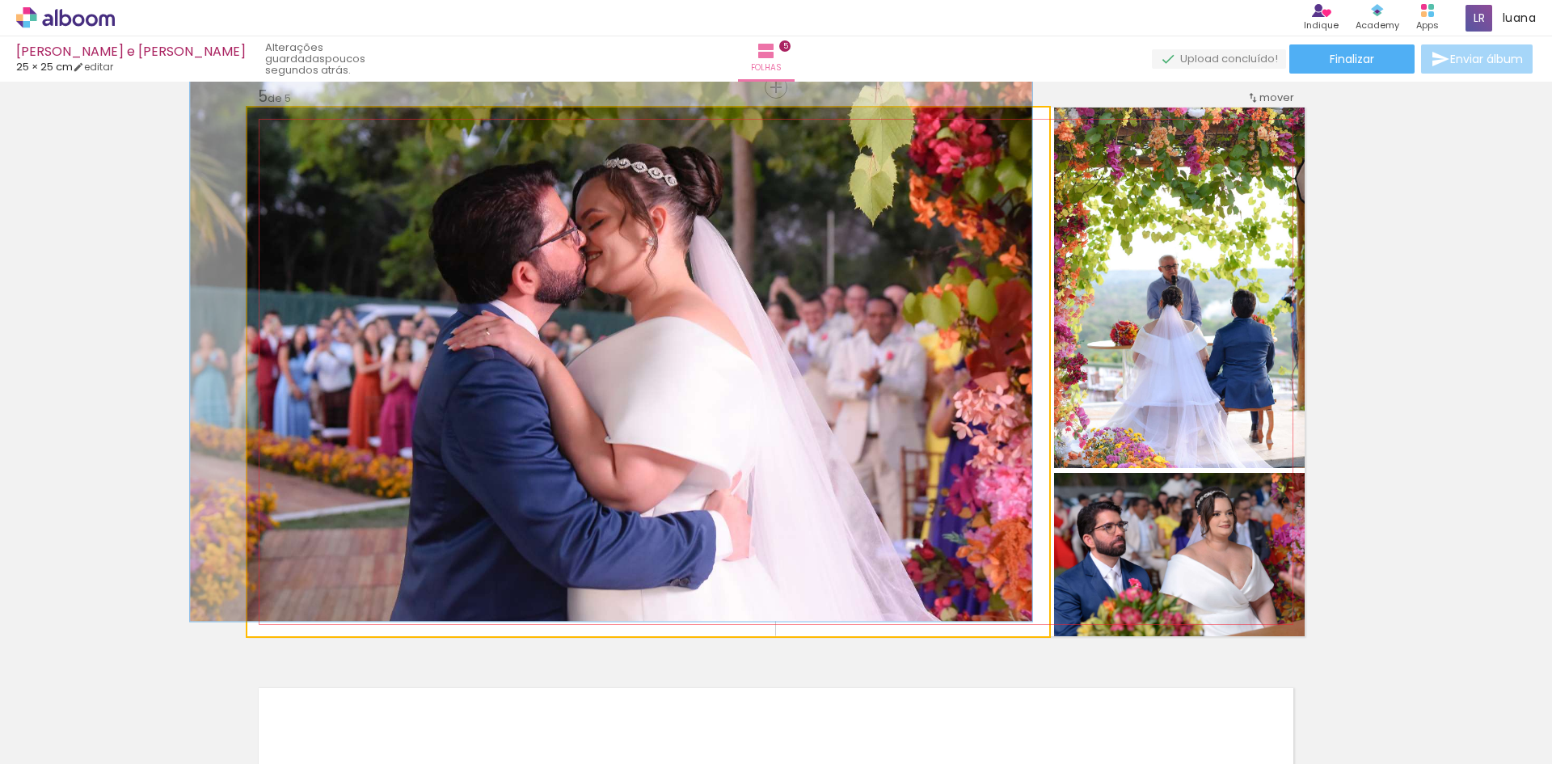
drag, startPoint x: 291, startPoint y: 128, endPoint x: 333, endPoint y: 154, distance: 49.3
type paper-slider "107"
click at [287, 130] on div at bounding box center [289, 125] width 26 height 26
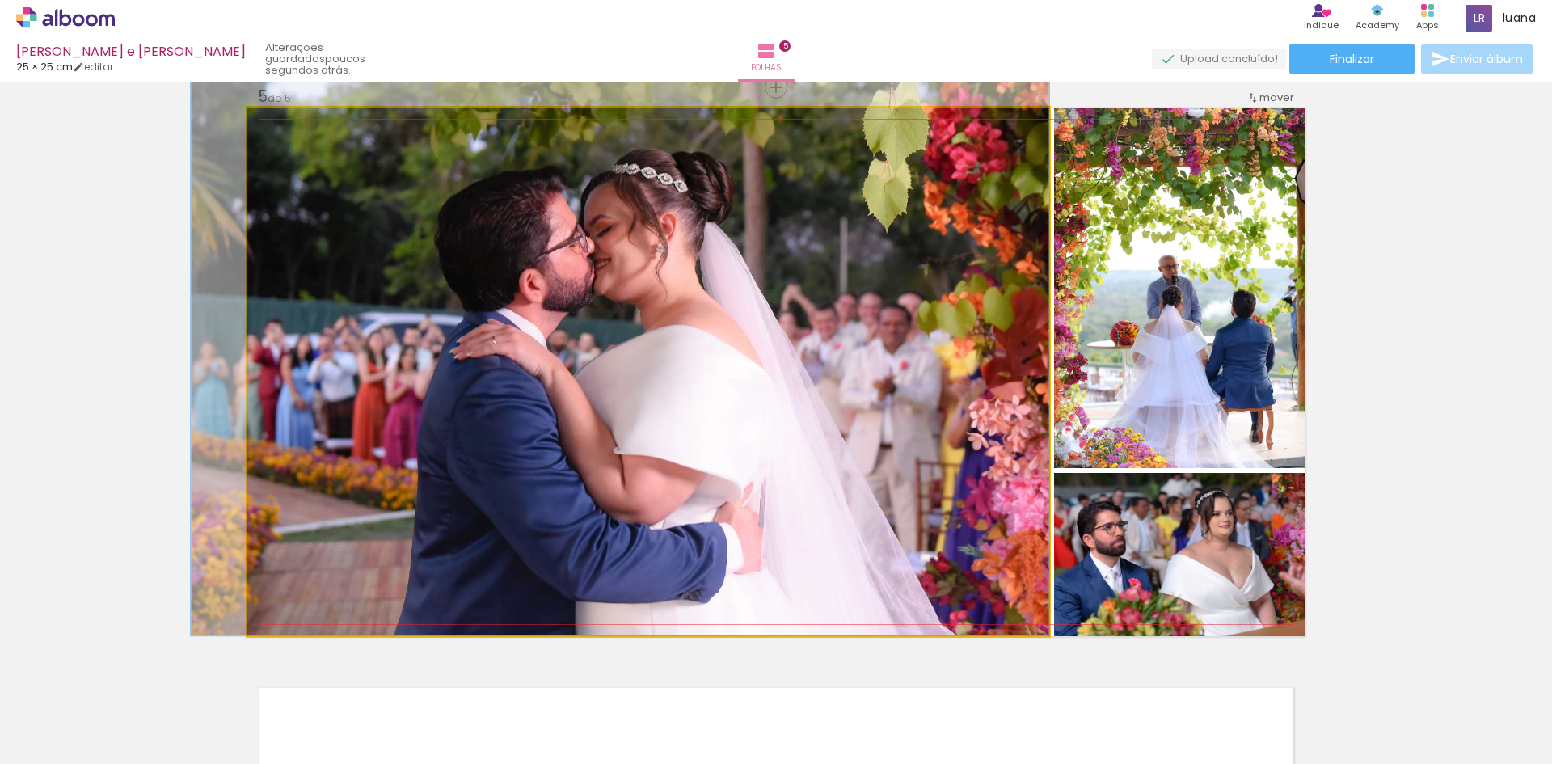
drag, startPoint x: 862, startPoint y: 367, endPoint x: 826, endPoint y: 364, distance: 36.4
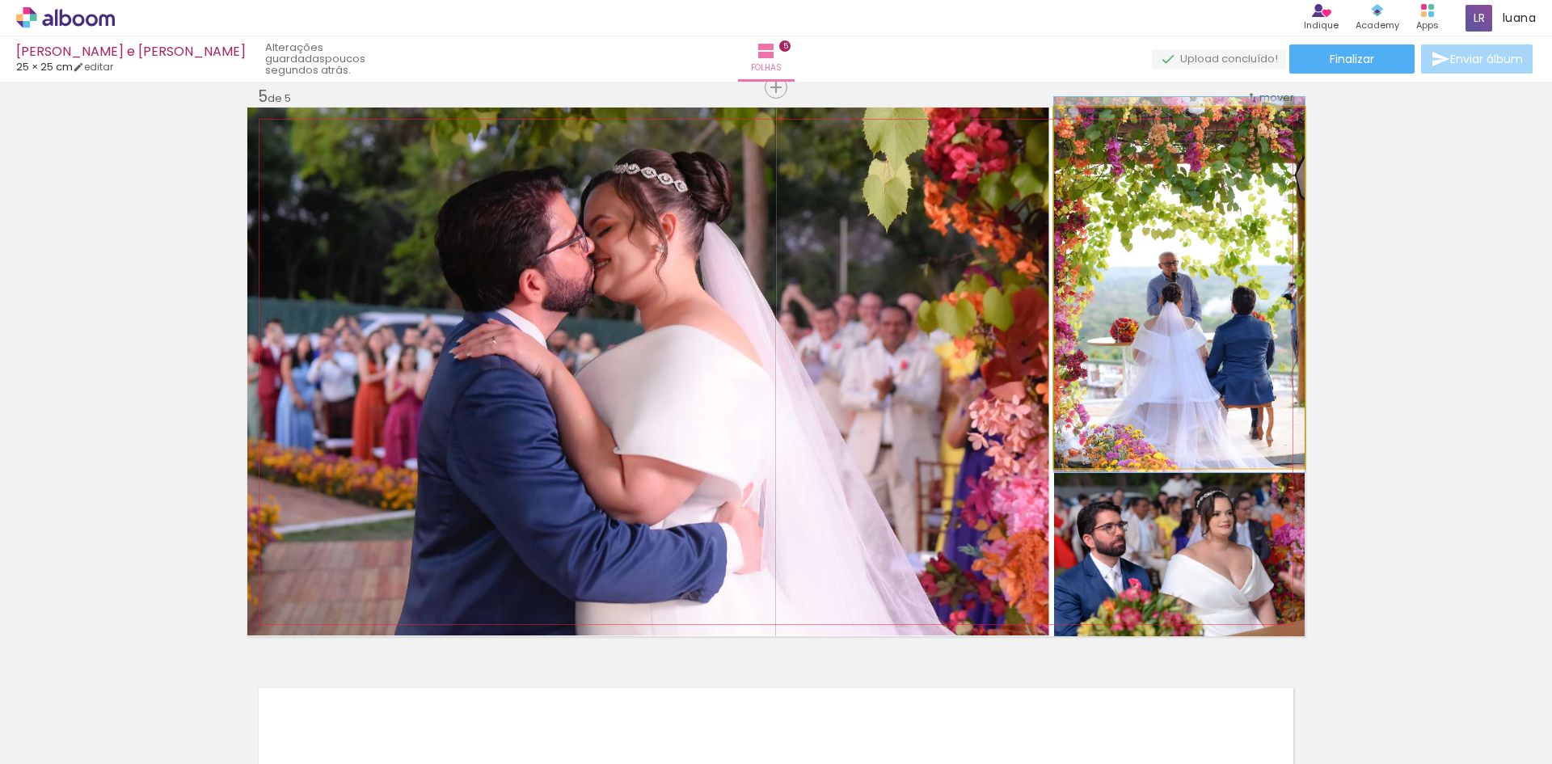
drag, startPoint x: 1196, startPoint y: 380, endPoint x: 1171, endPoint y: 377, distance: 25.3
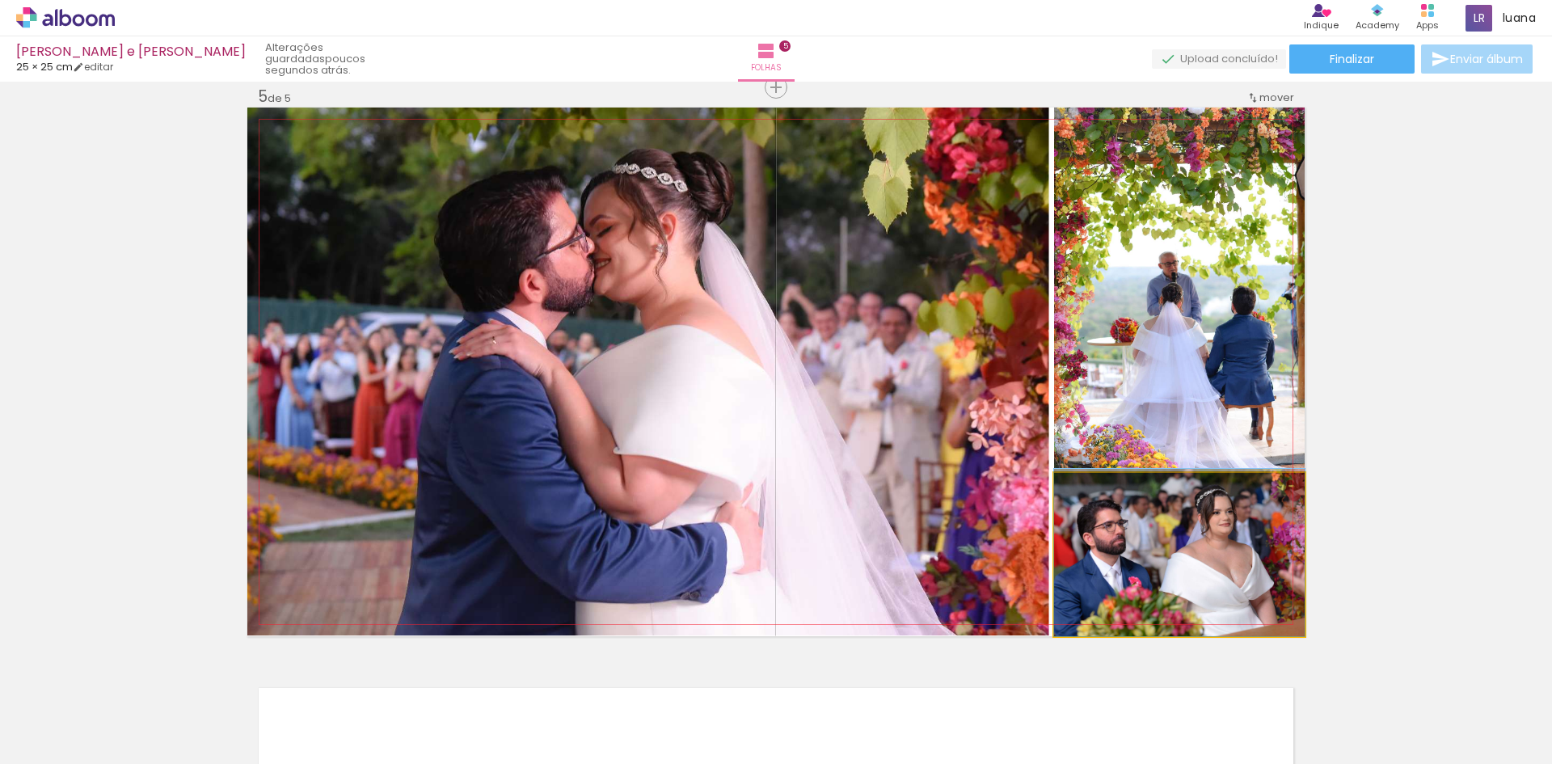
drag, startPoint x: 1237, startPoint y: 579, endPoint x: 1257, endPoint y: 562, distance: 26.4
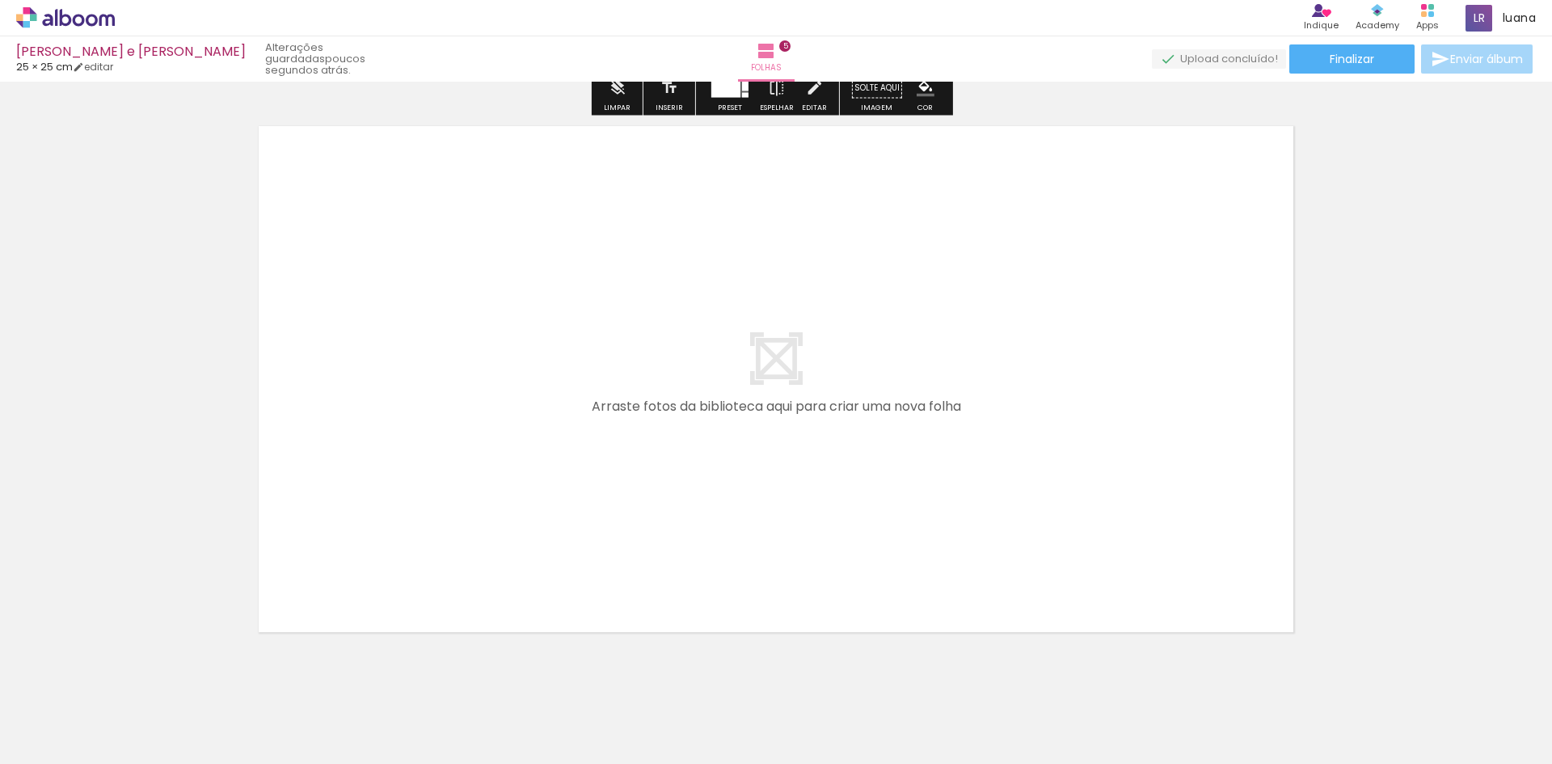
scroll to position [2863, 0]
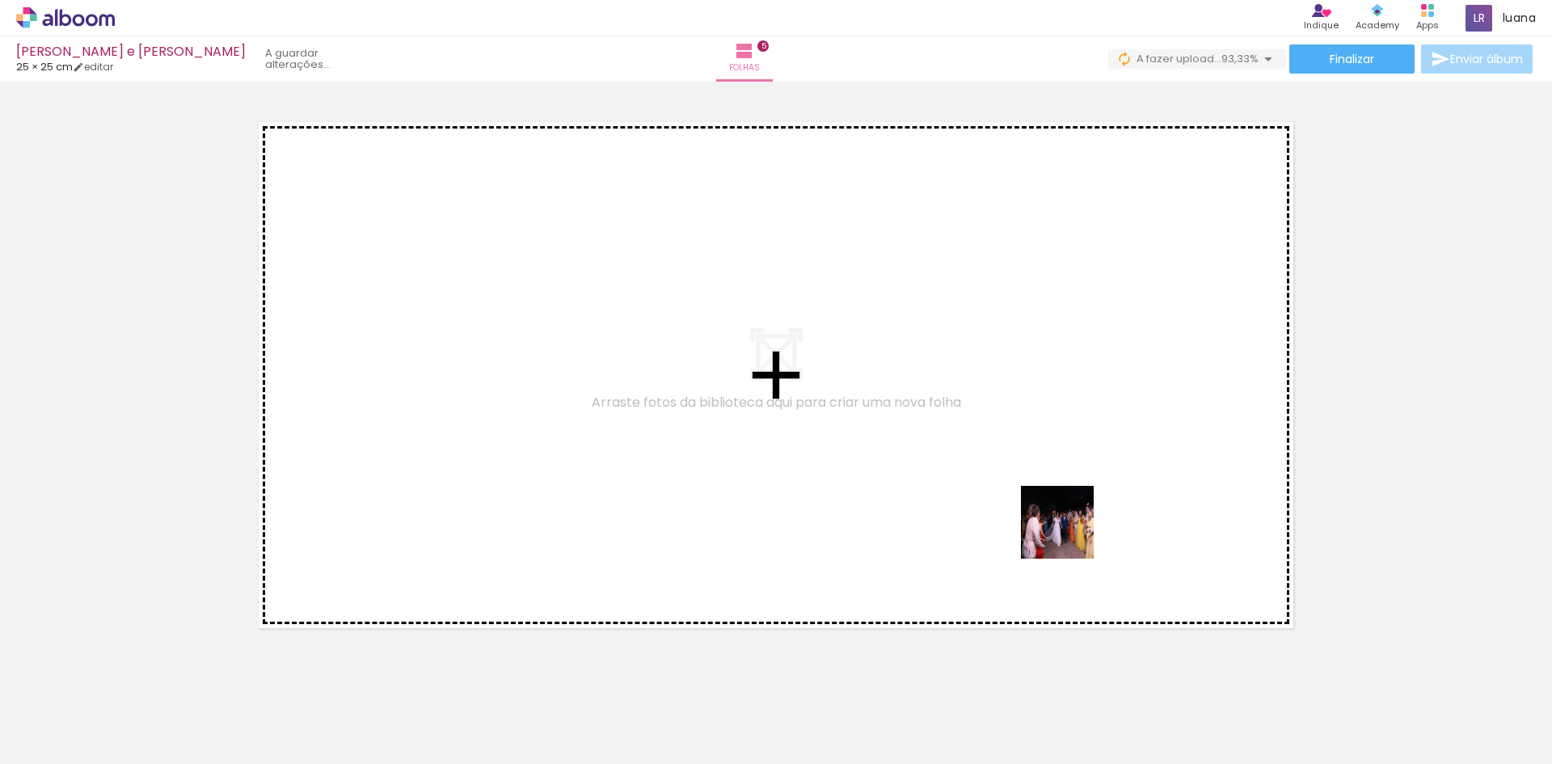
drag, startPoint x: 1365, startPoint y: 722, endPoint x: 971, endPoint y: 431, distance: 489.9
click at [909, 404] on quentale-workspace at bounding box center [776, 382] width 1552 height 764
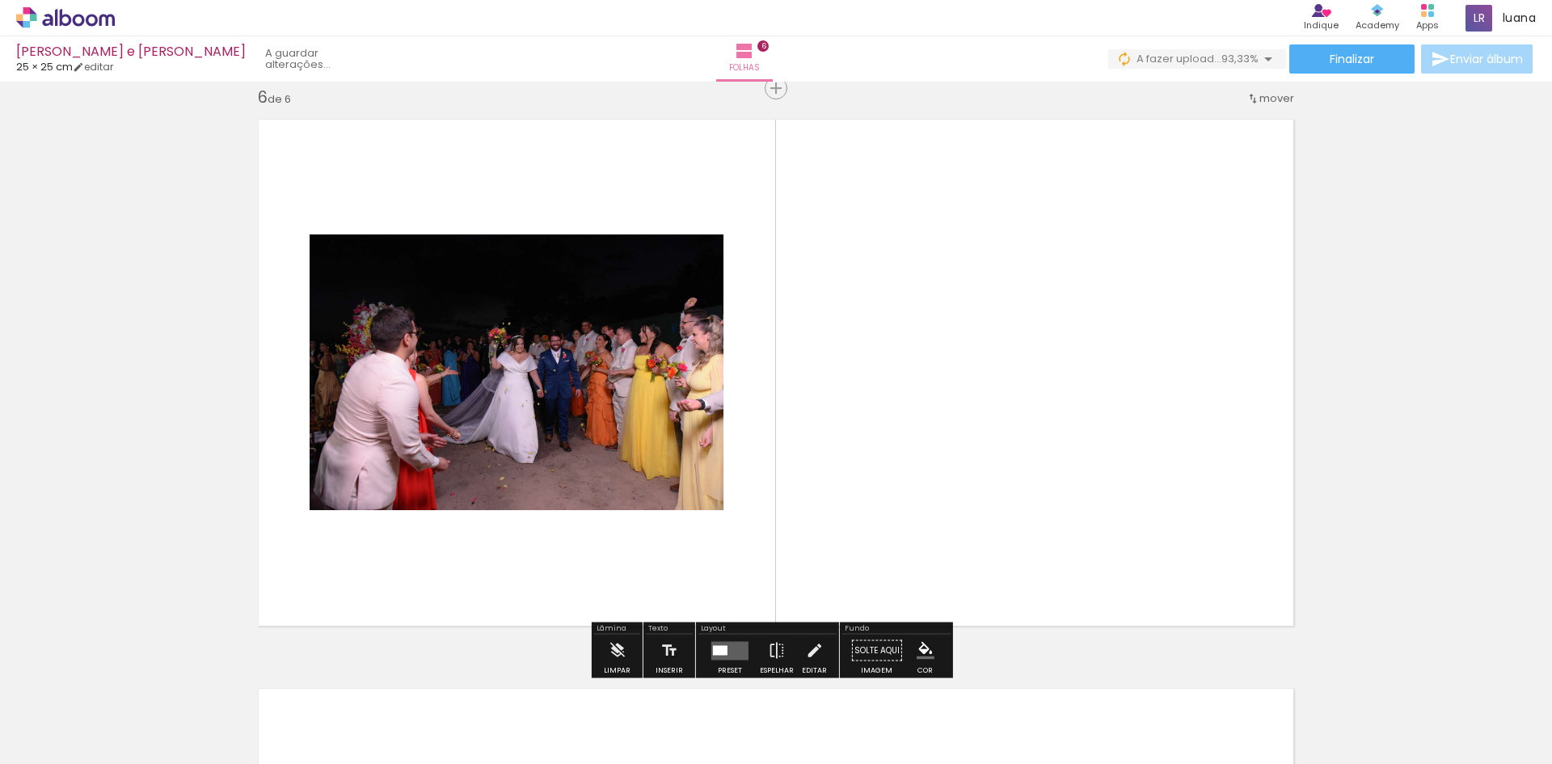
scroll to position [2866, 0]
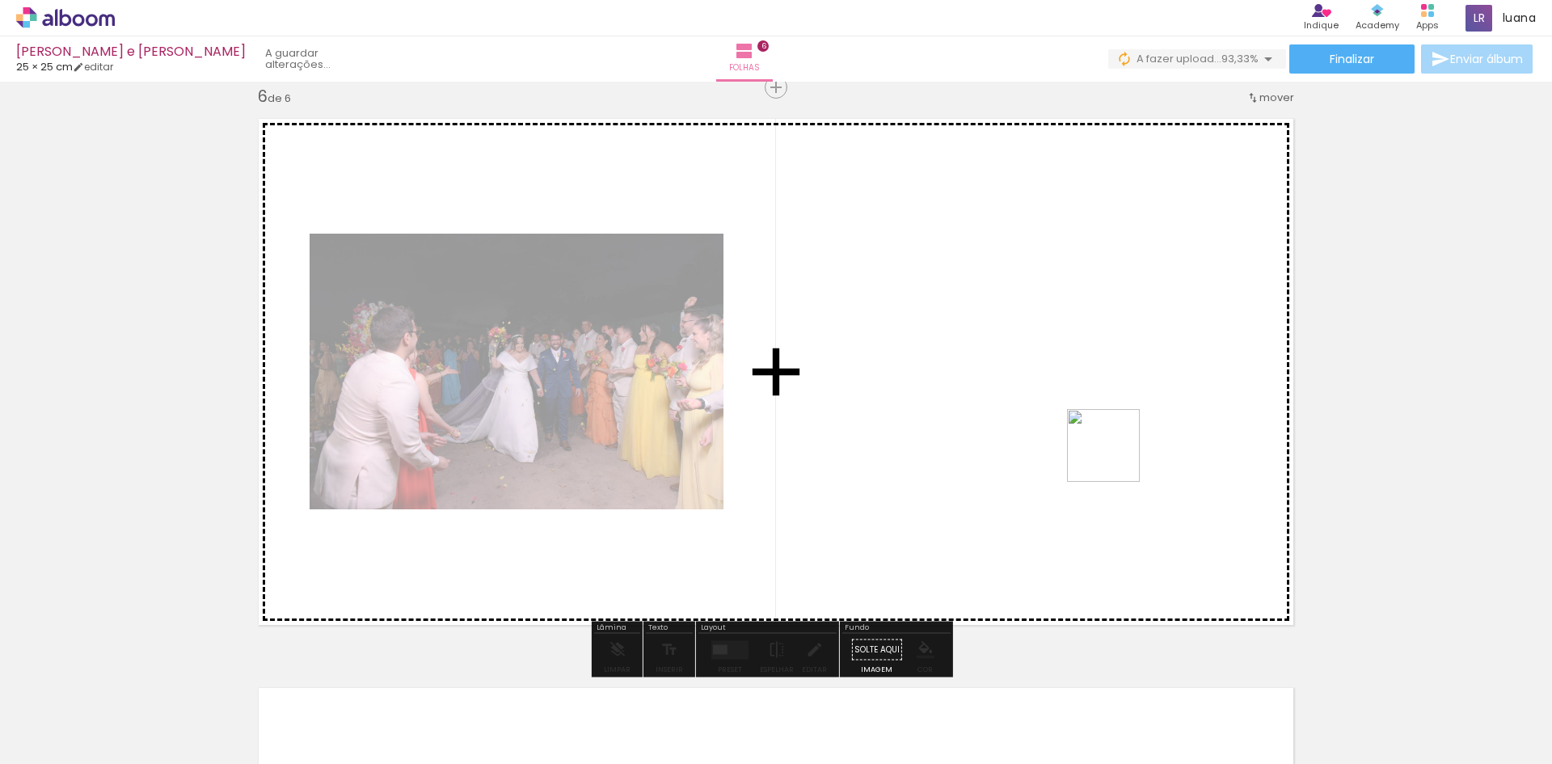
drag, startPoint x: 1434, startPoint y: 703, endPoint x: 1076, endPoint y: 413, distance: 460.8
click at [1076, 413] on quentale-workspace at bounding box center [776, 382] width 1552 height 764
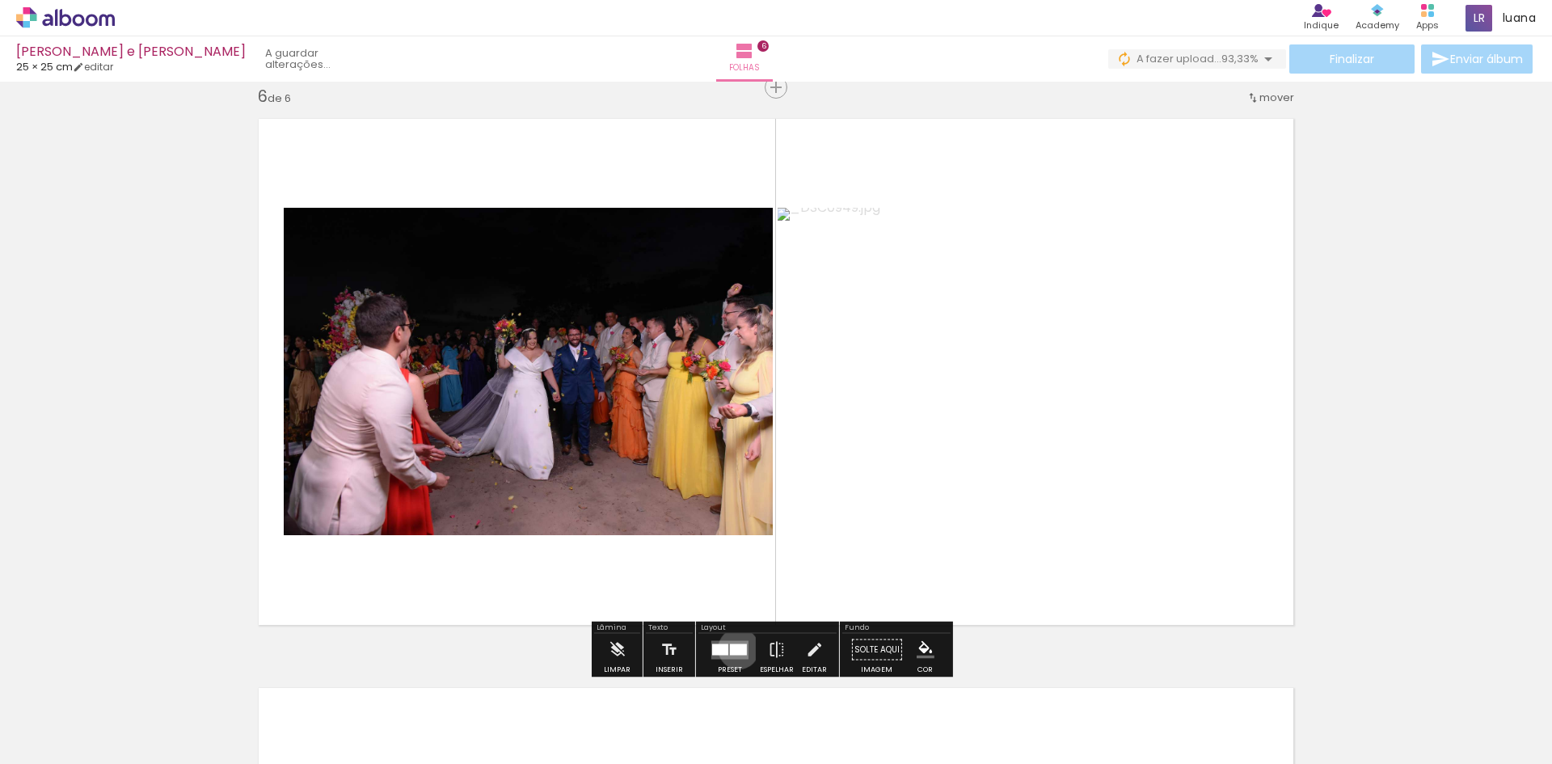
click at [735, 648] on div at bounding box center [738, 648] width 17 height 11
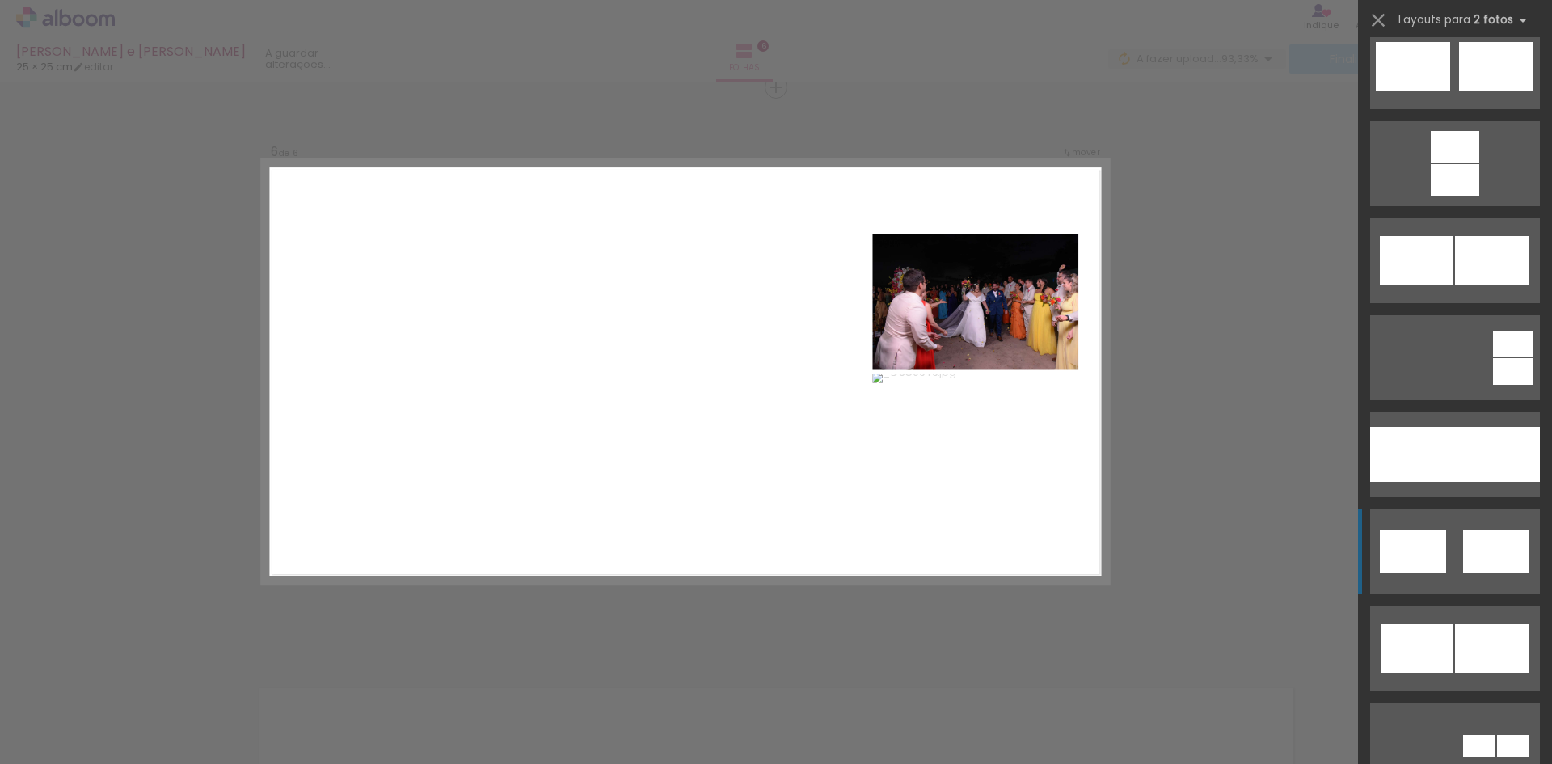
scroll to position [727, 0]
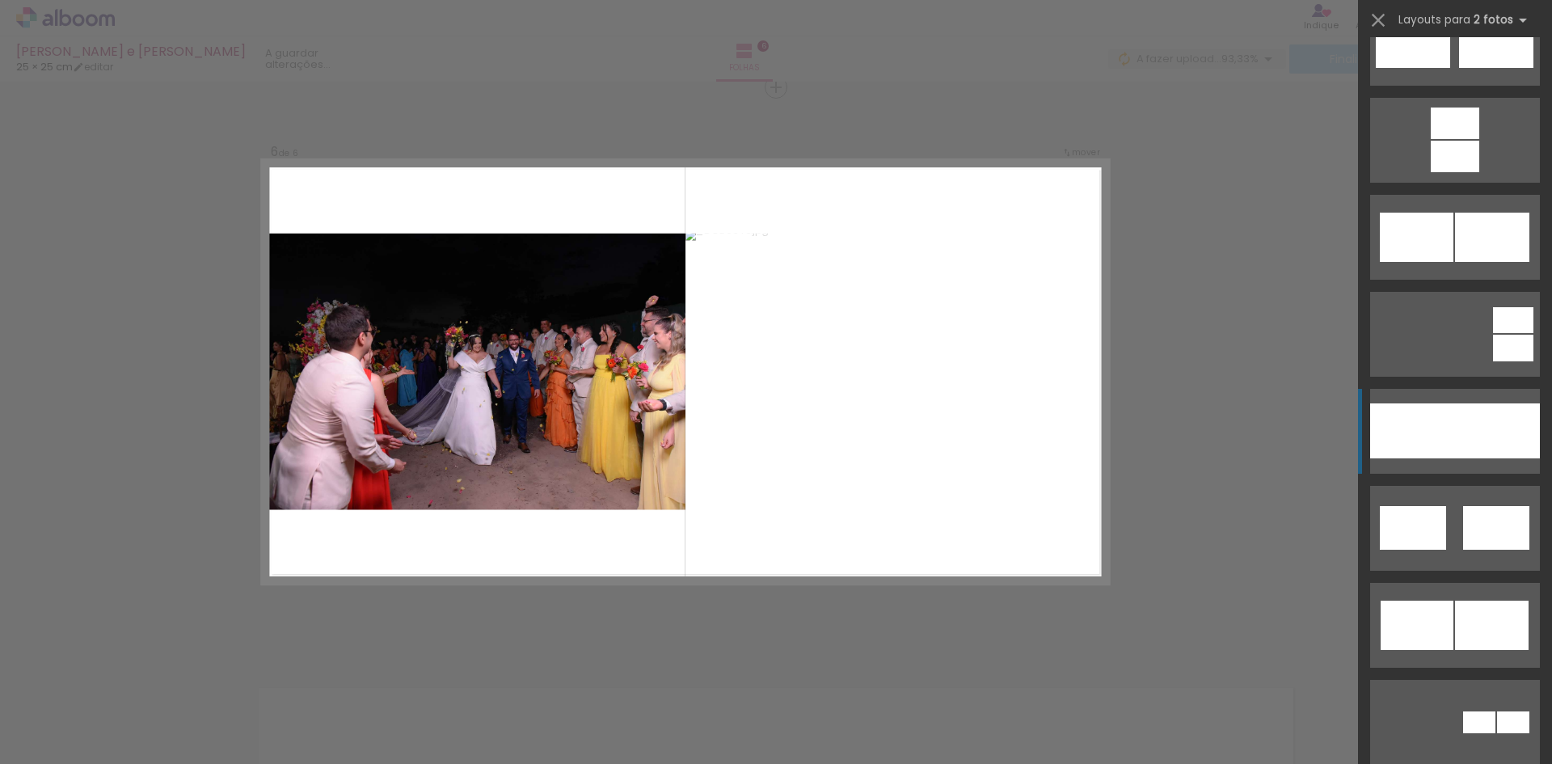
click at [1490, 423] on div at bounding box center [1497, 430] width 85 height 55
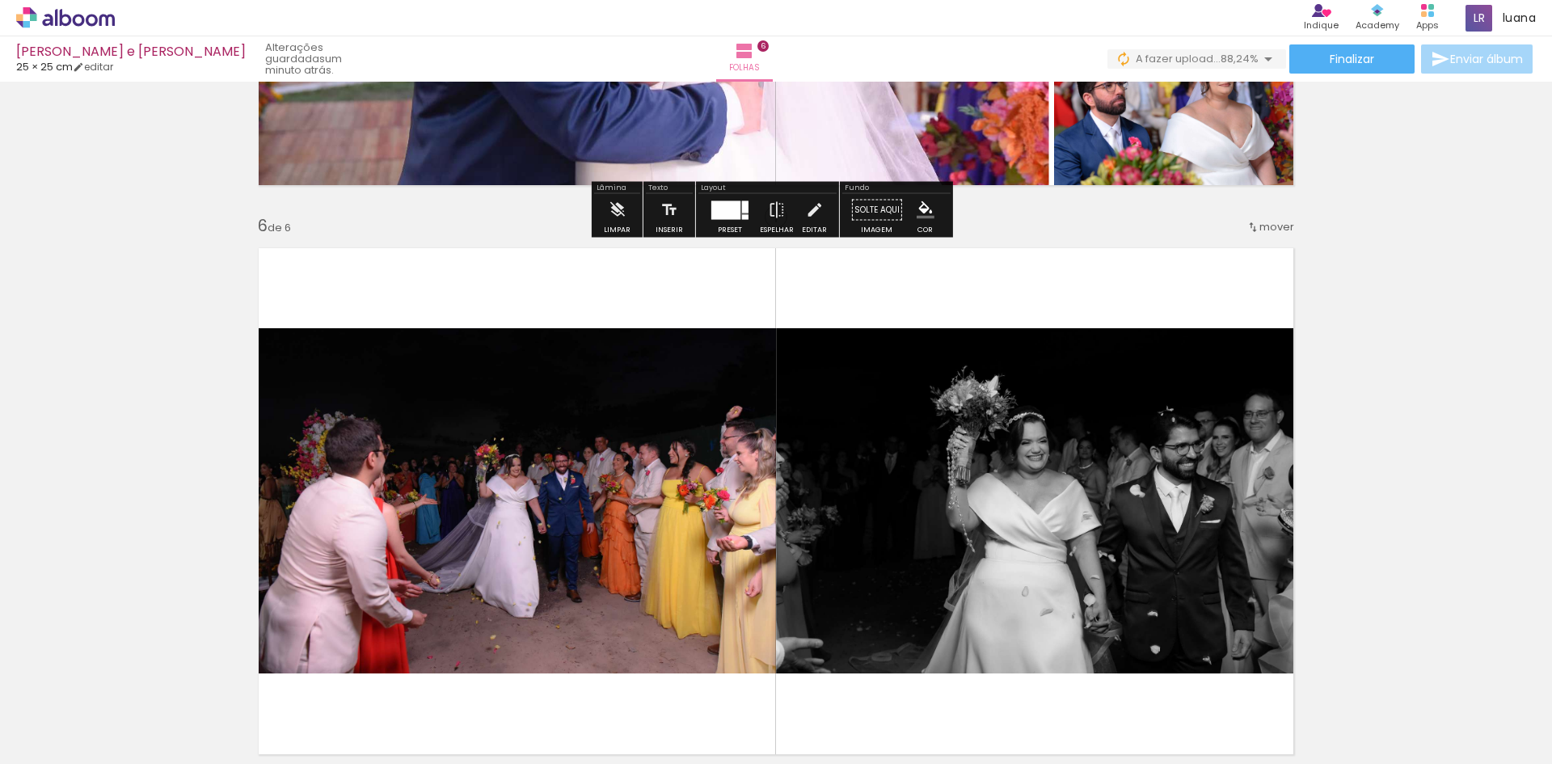
scroll to position [2818, 0]
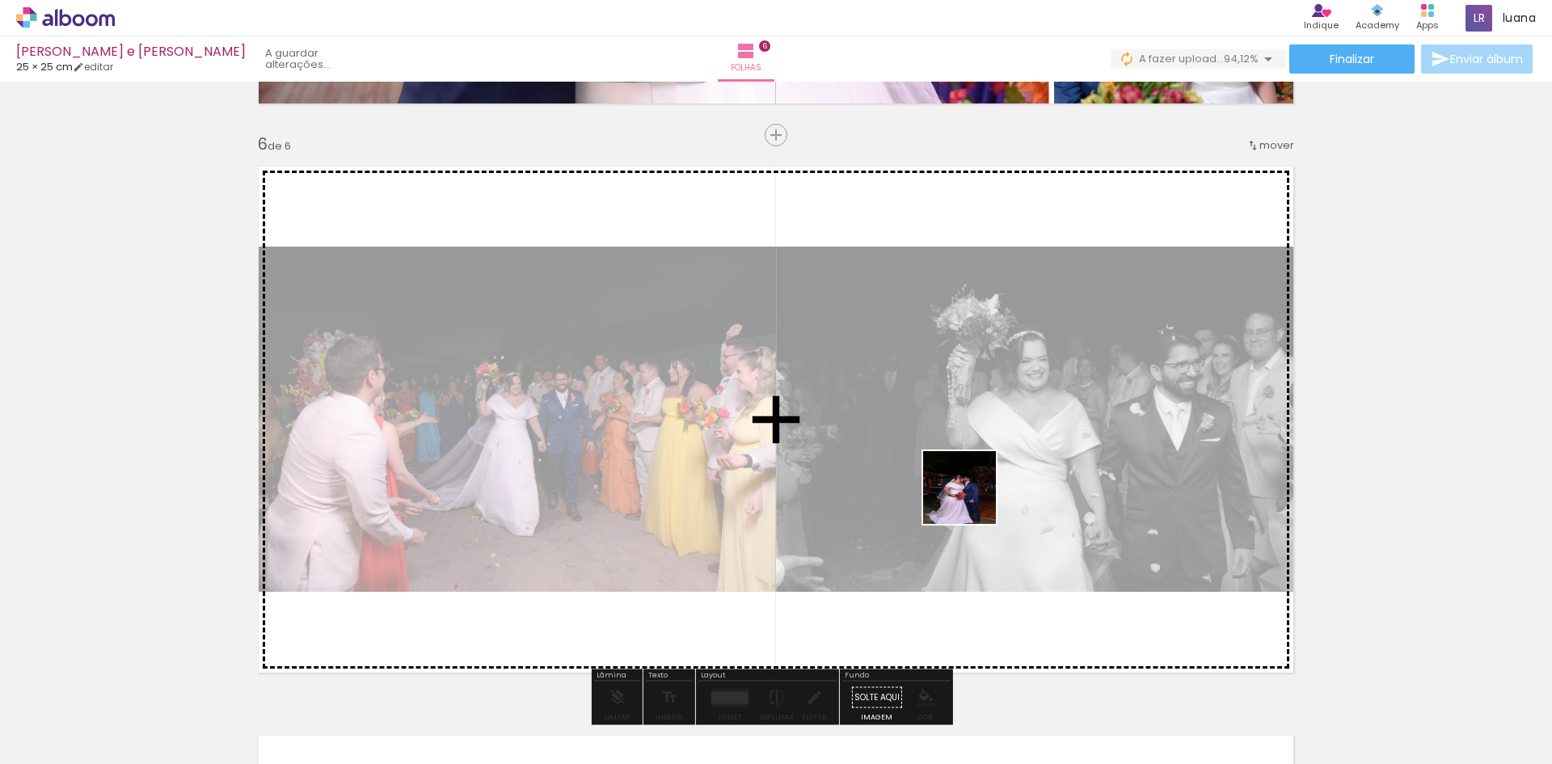
drag, startPoint x: 1530, startPoint y: 736, endPoint x: 886, endPoint y: 473, distance: 695.9
click at [886, 473] on quentale-workspace at bounding box center [776, 382] width 1552 height 764
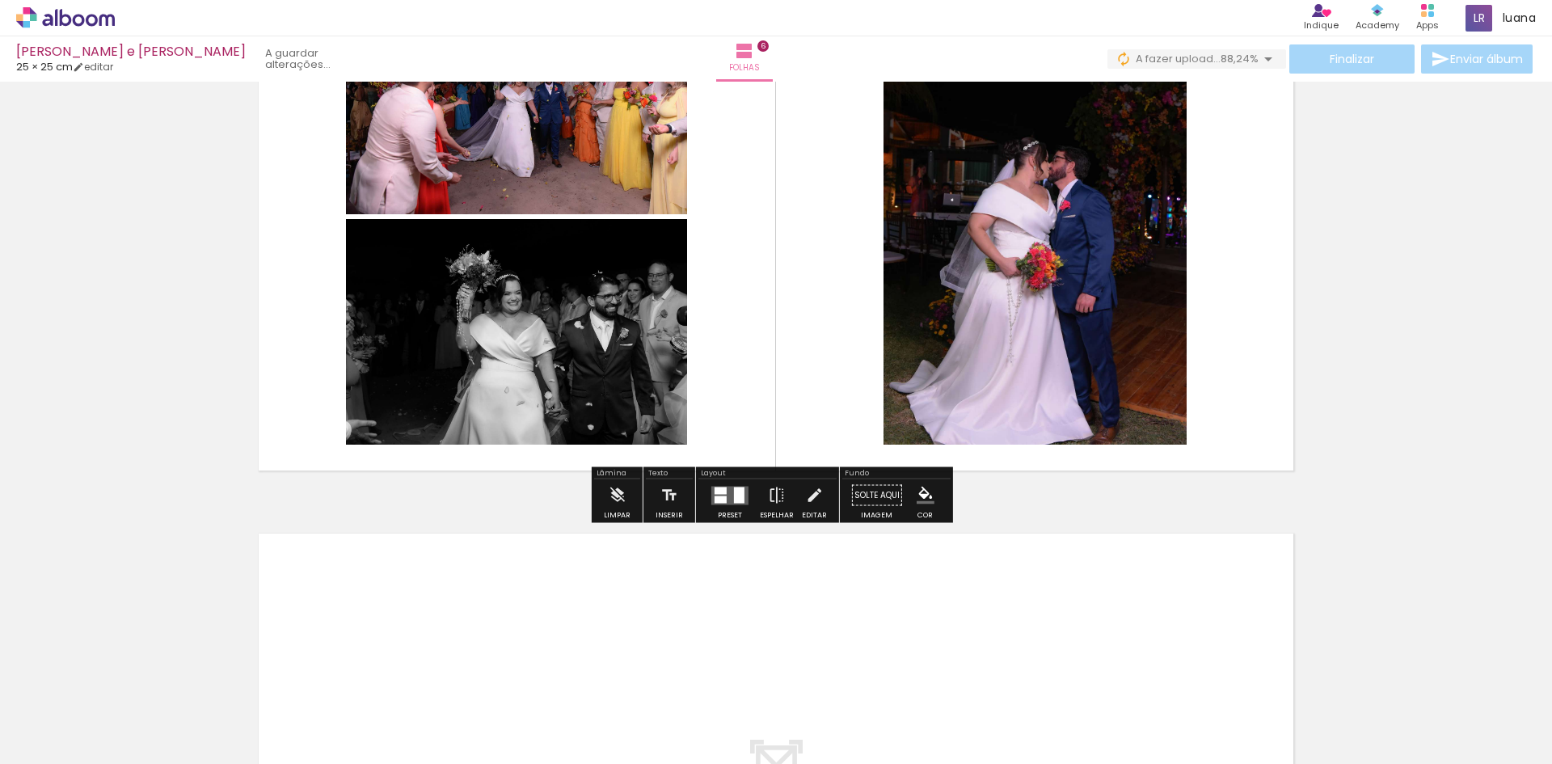
scroll to position [3061, 0]
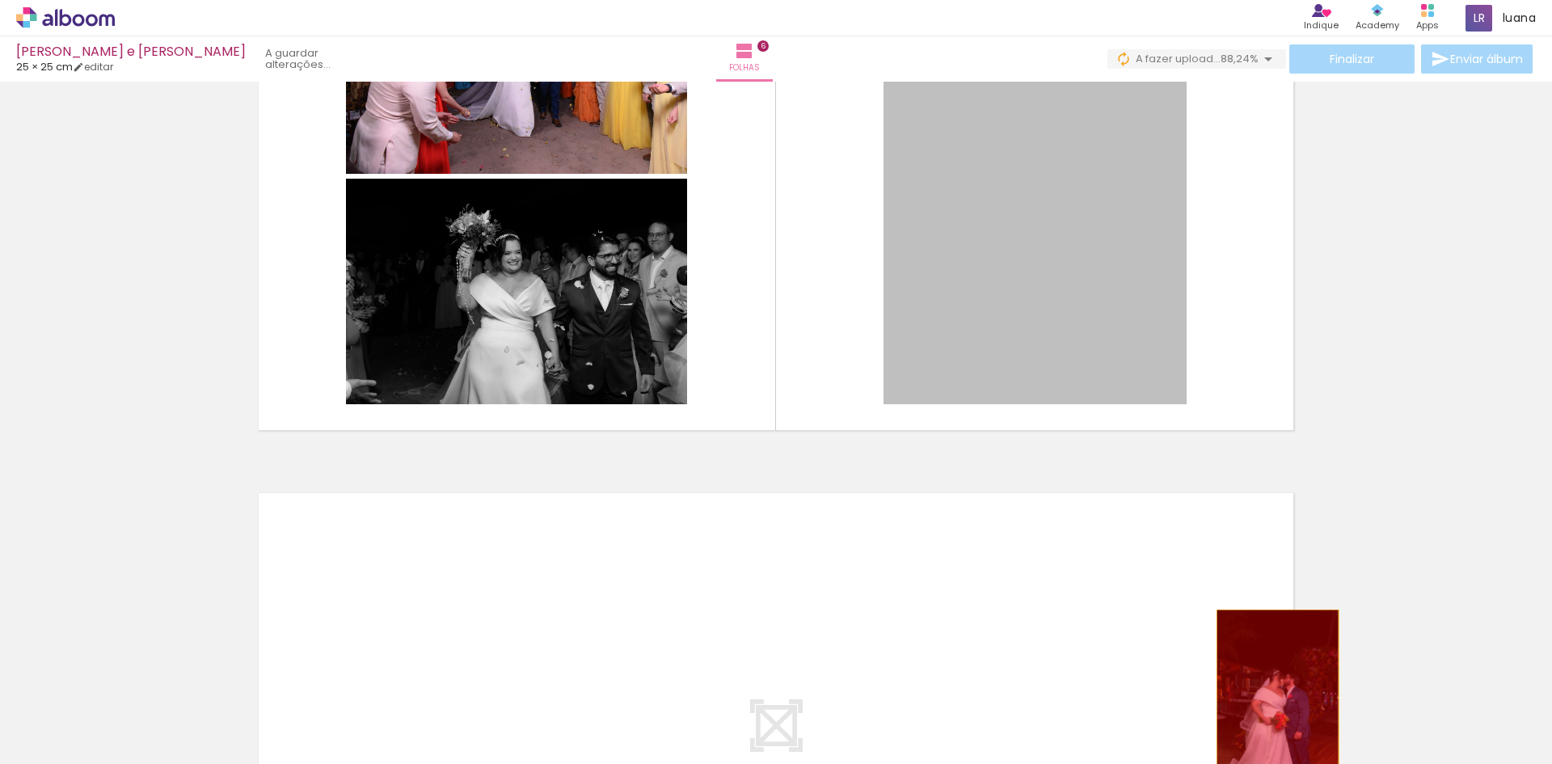
drag, startPoint x: 1111, startPoint y: 261, endPoint x: 1271, endPoint y: 702, distance: 469.4
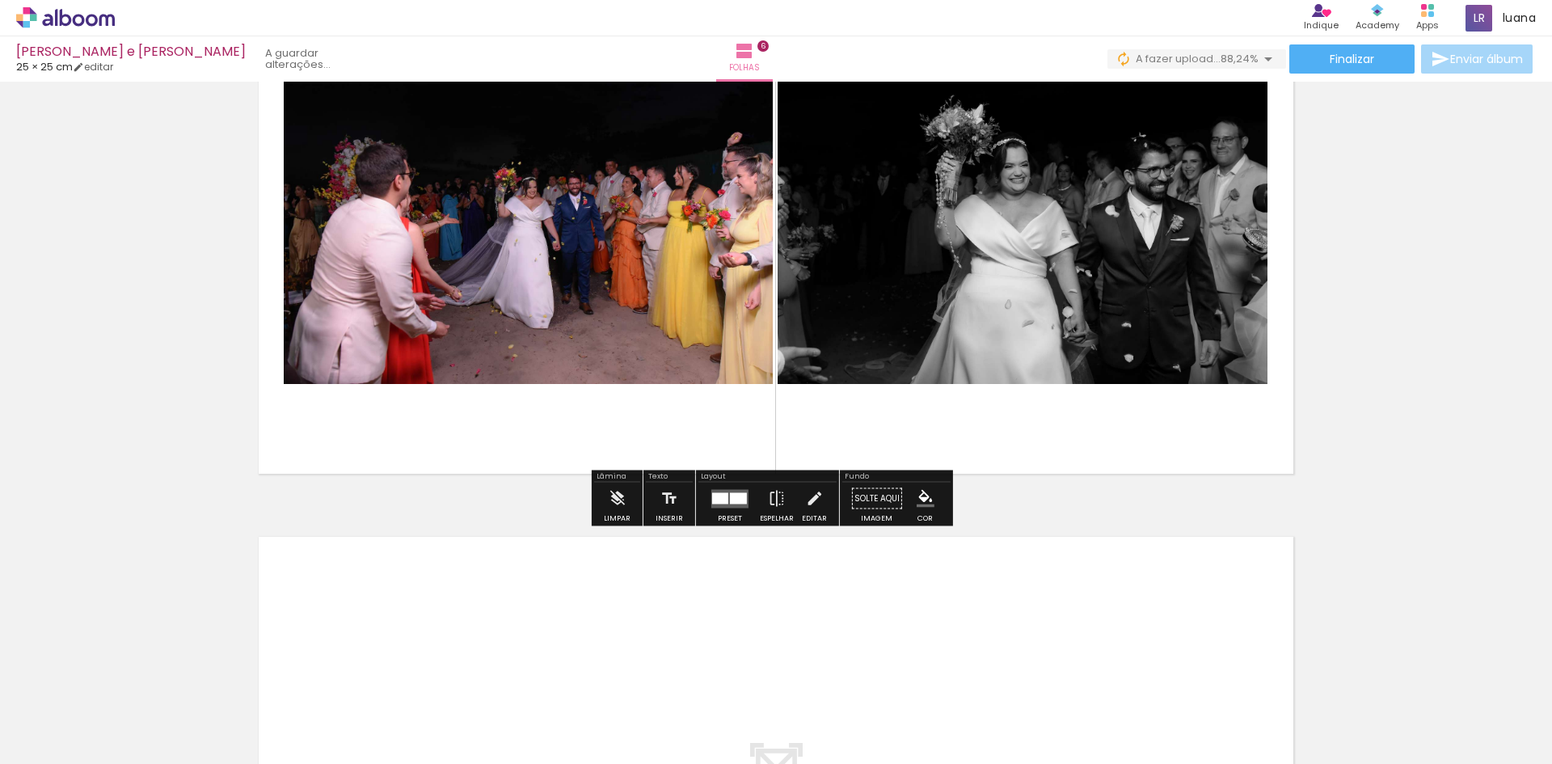
scroll to position [2980, 0]
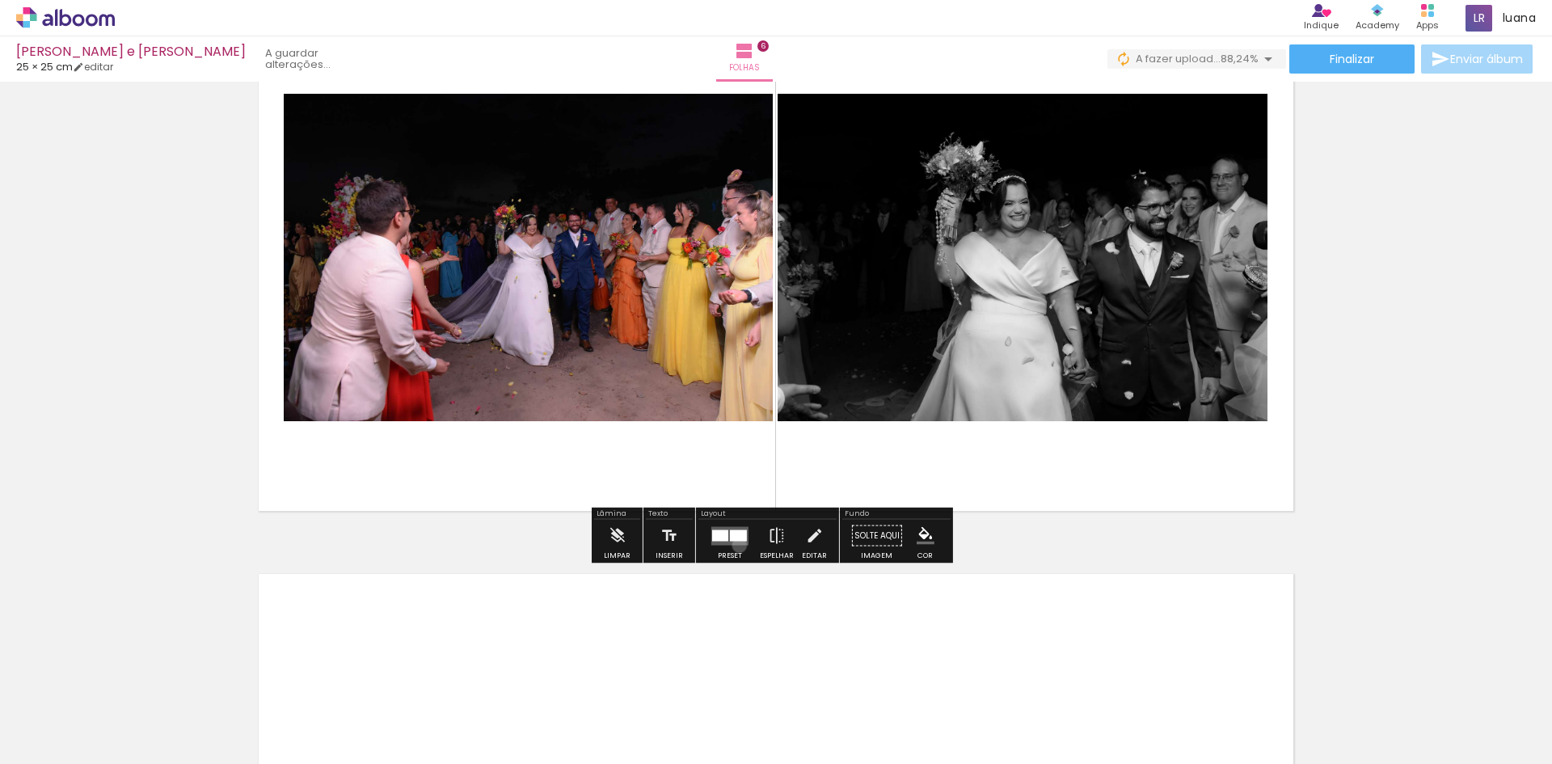
click at [735, 545] on div at bounding box center [730, 536] width 44 height 32
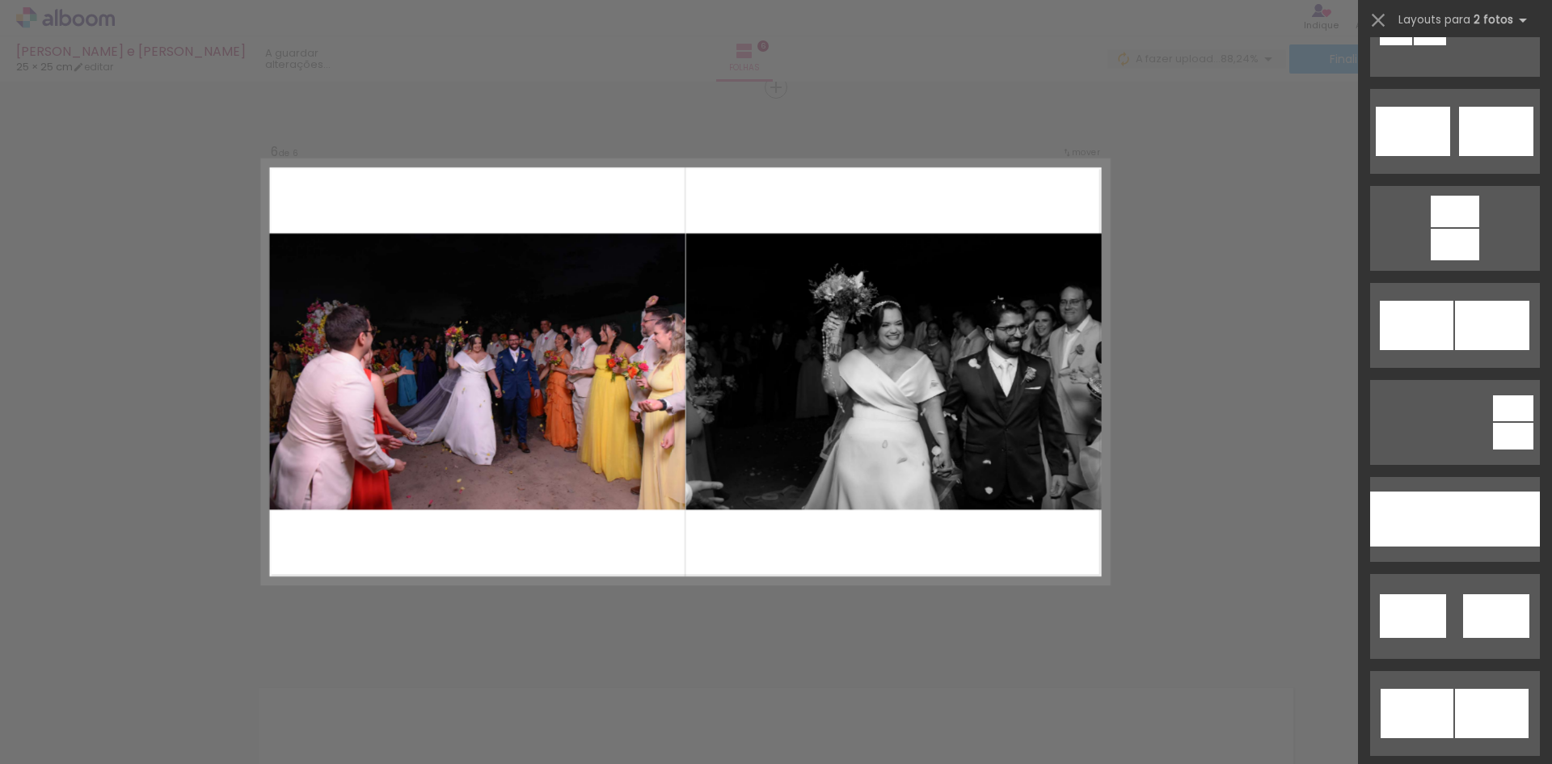
scroll to position [647, 0]
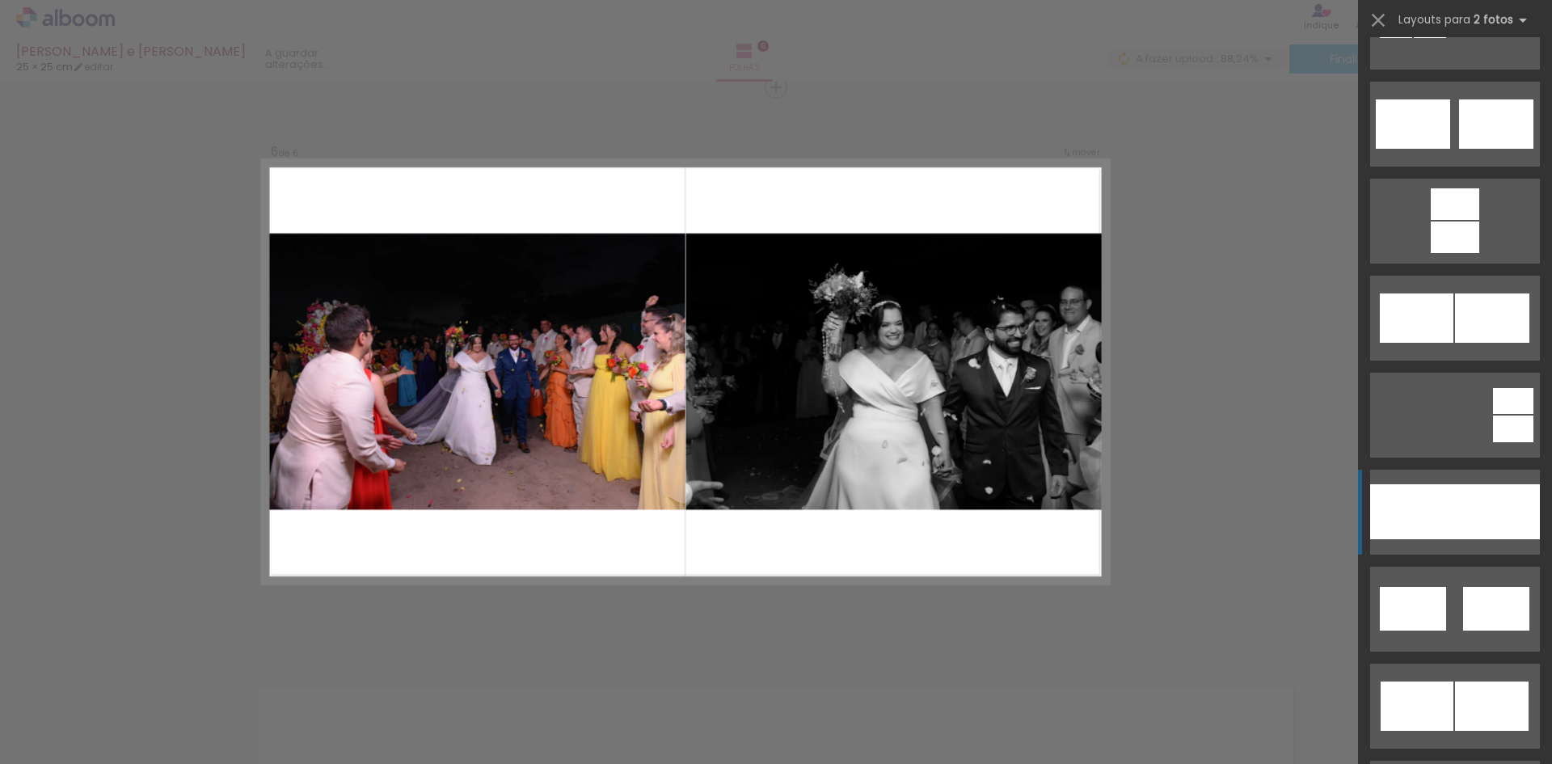
click at [1441, 519] on div at bounding box center [1412, 511] width 85 height 55
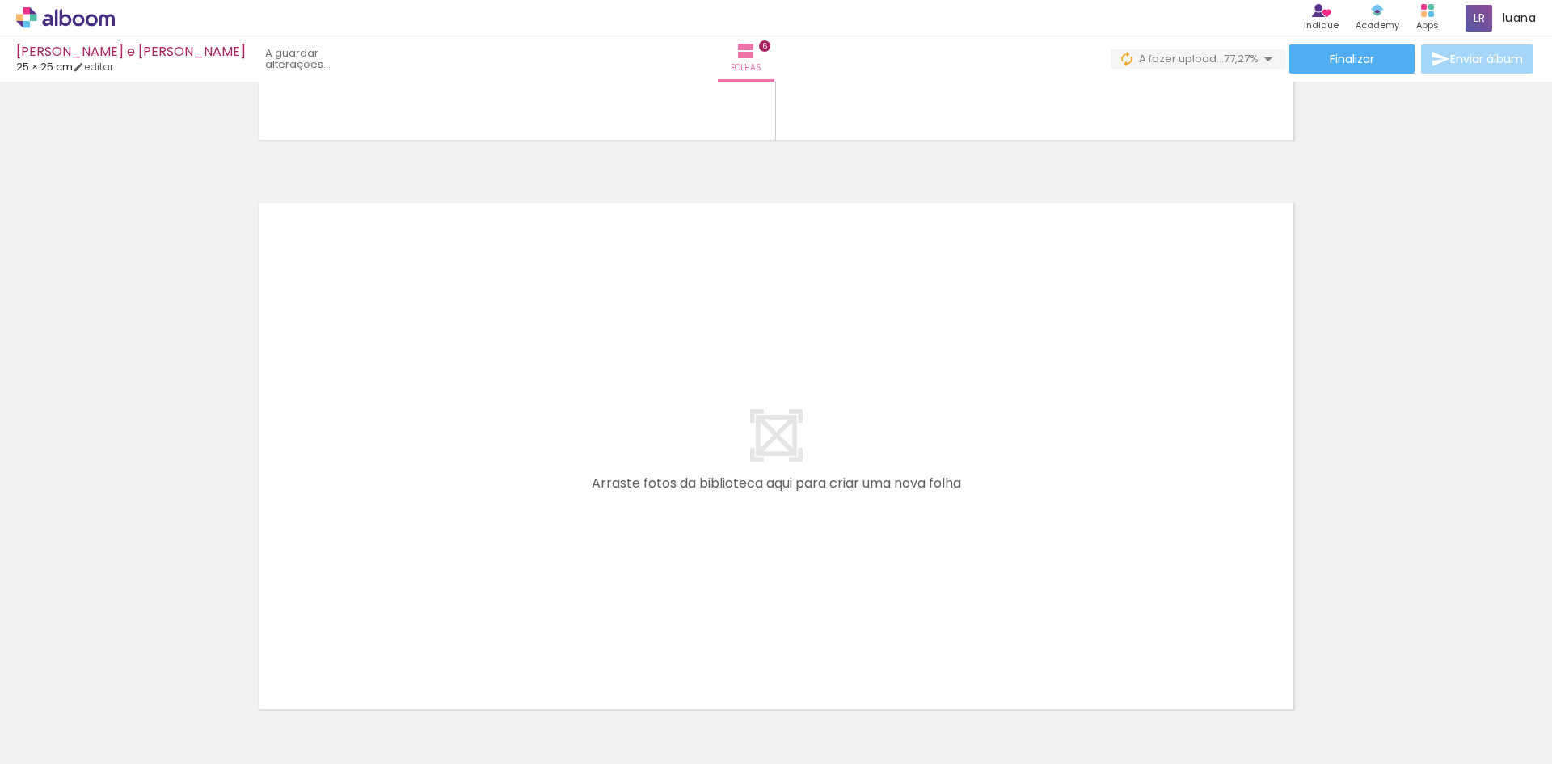
scroll to position [3431, 0]
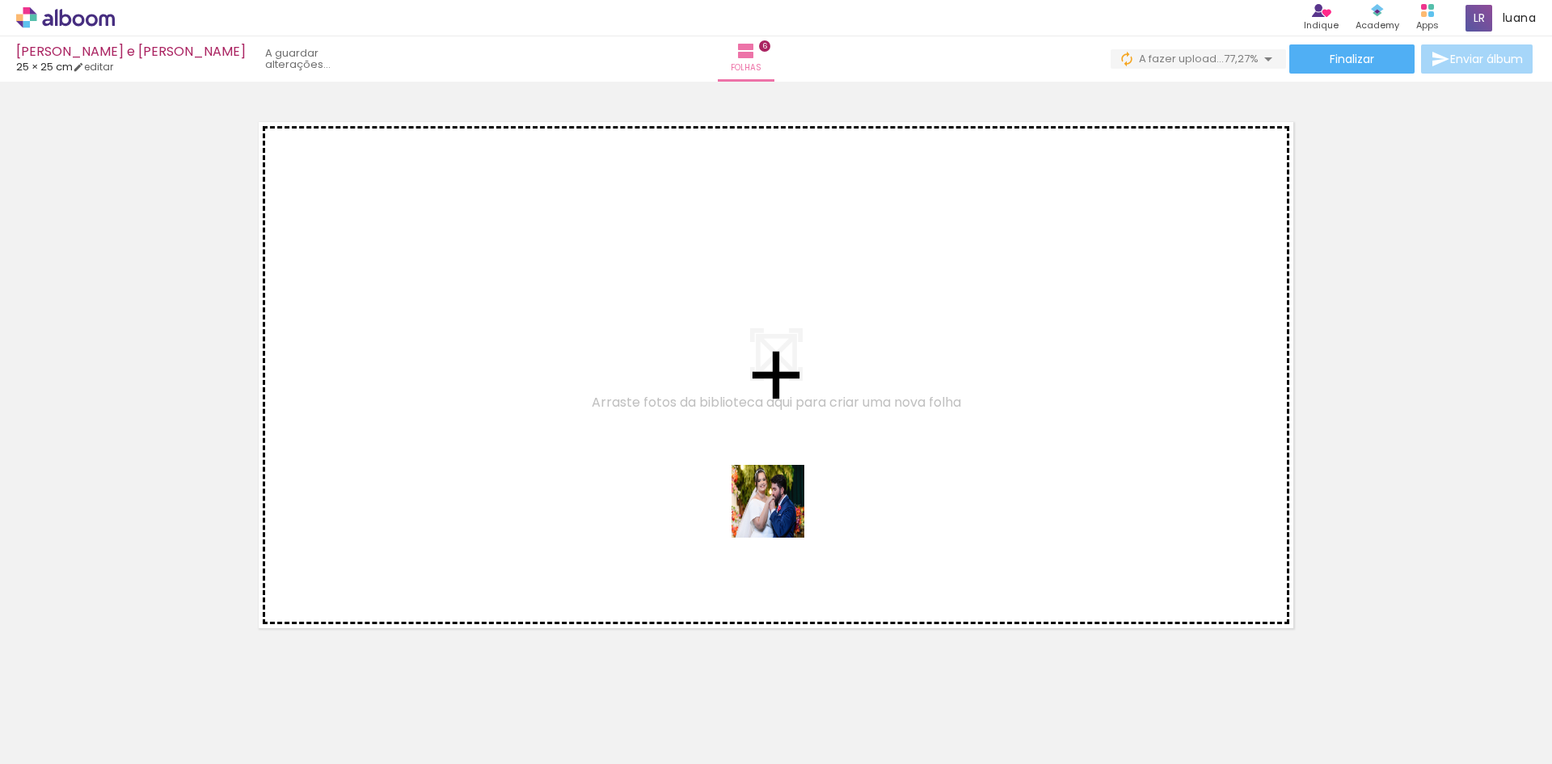
drag, startPoint x: 1047, startPoint y: 722, endPoint x: 773, endPoint y: 501, distance: 351.6
click at [773, 501] on quentale-workspace at bounding box center [776, 382] width 1552 height 764
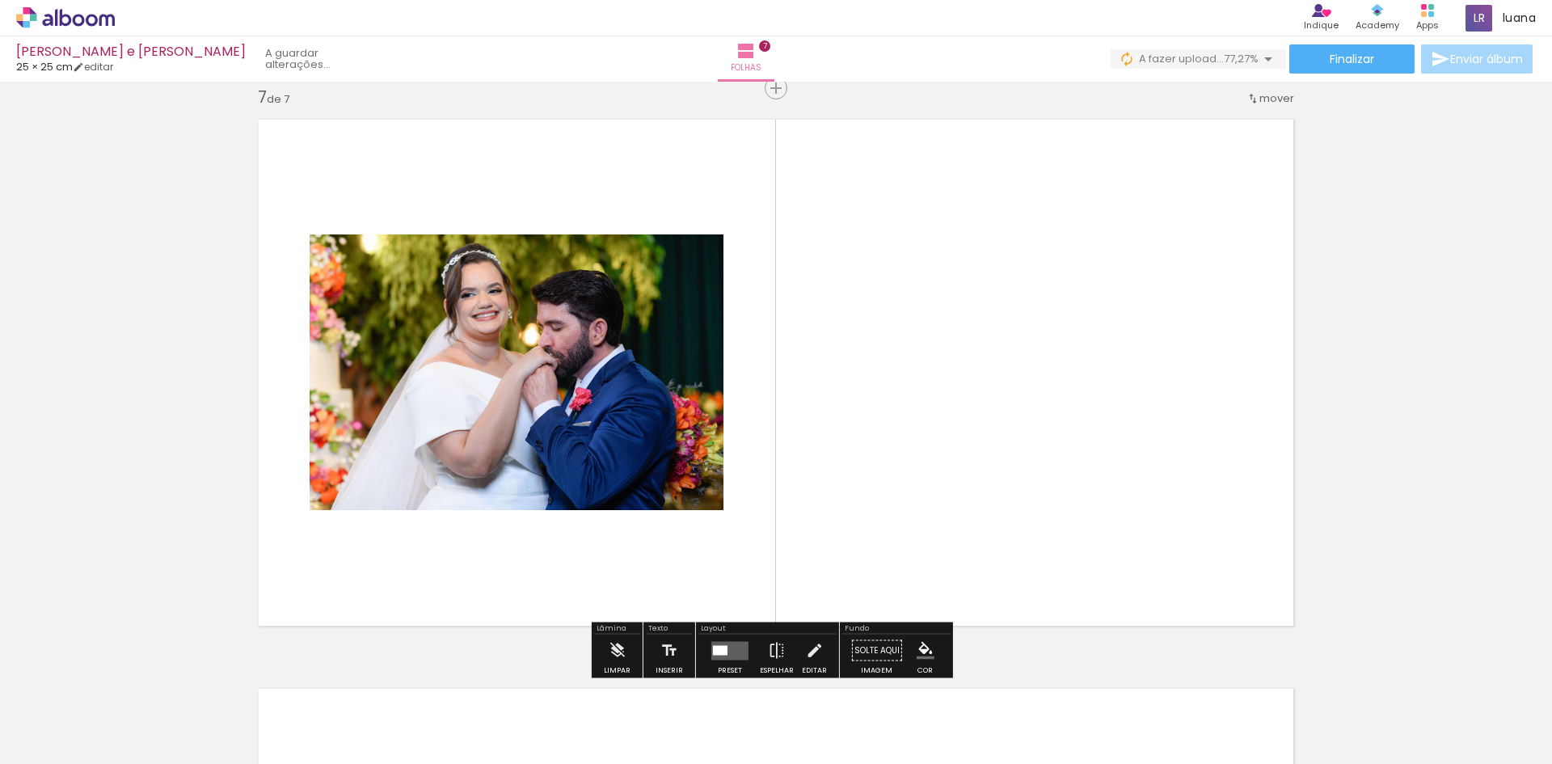
scroll to position [3435, 0]
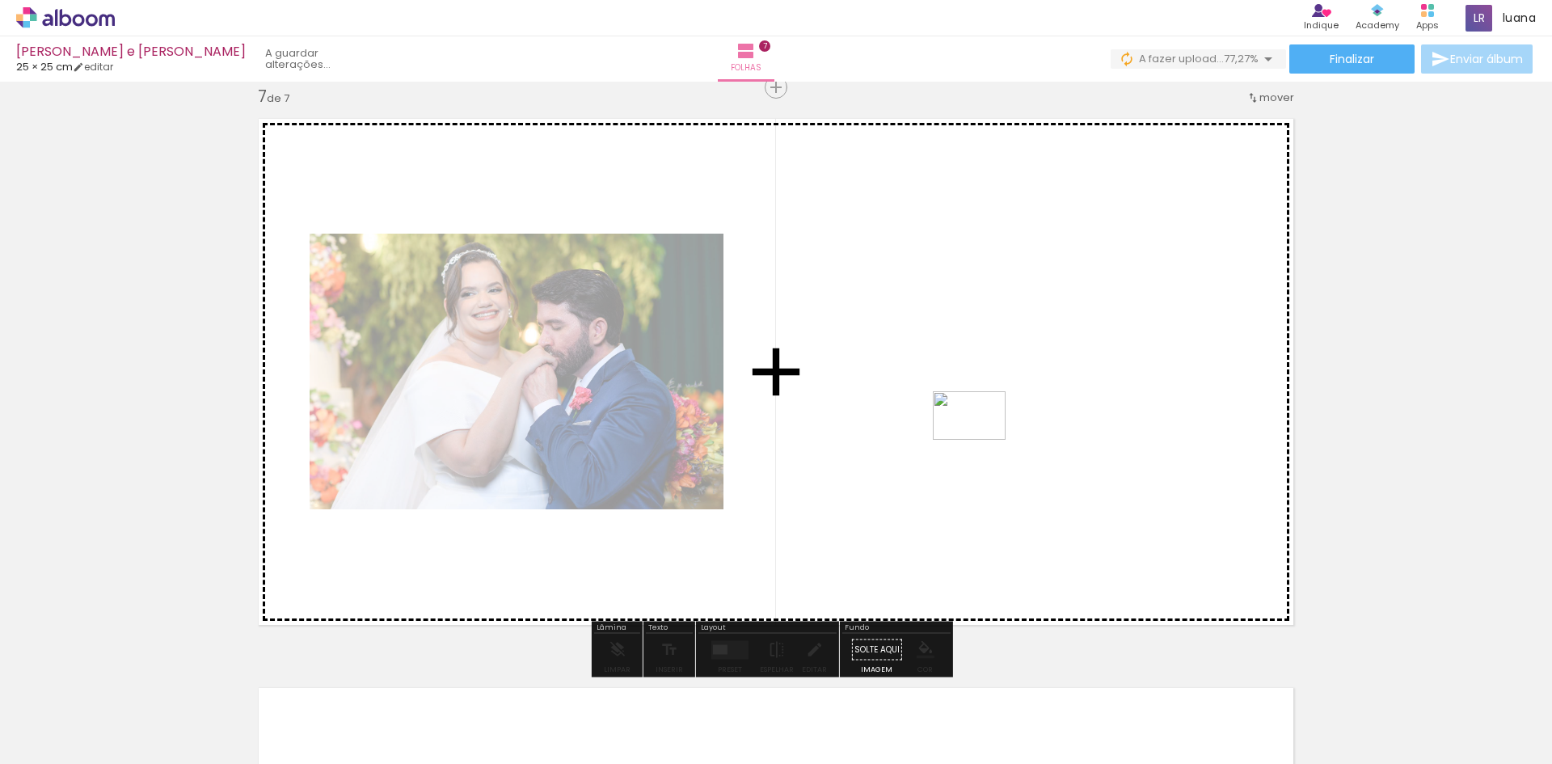
drag, startPoint x: 1508, startPoint y: 730, endPoint x: 981, endPoint y: 440, distance: 601.5
click at [981, 440] on quentale-workspace at bounding box center [776, 382] width 1552 height 764
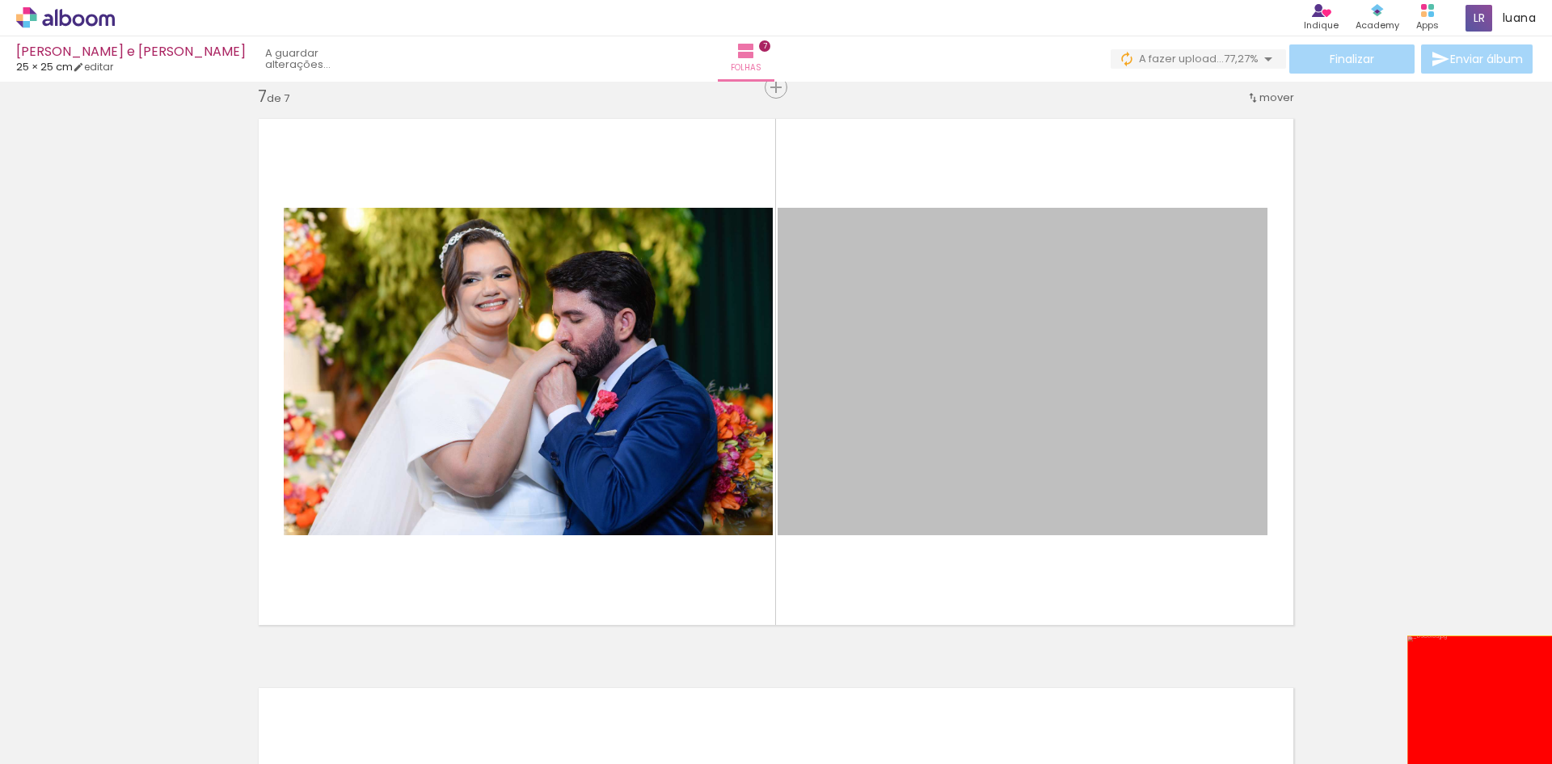
drag, startPoint x: 1095, startPoint y: 424, endPoint x: 1500, endPoint y: 704, distance: 492.1
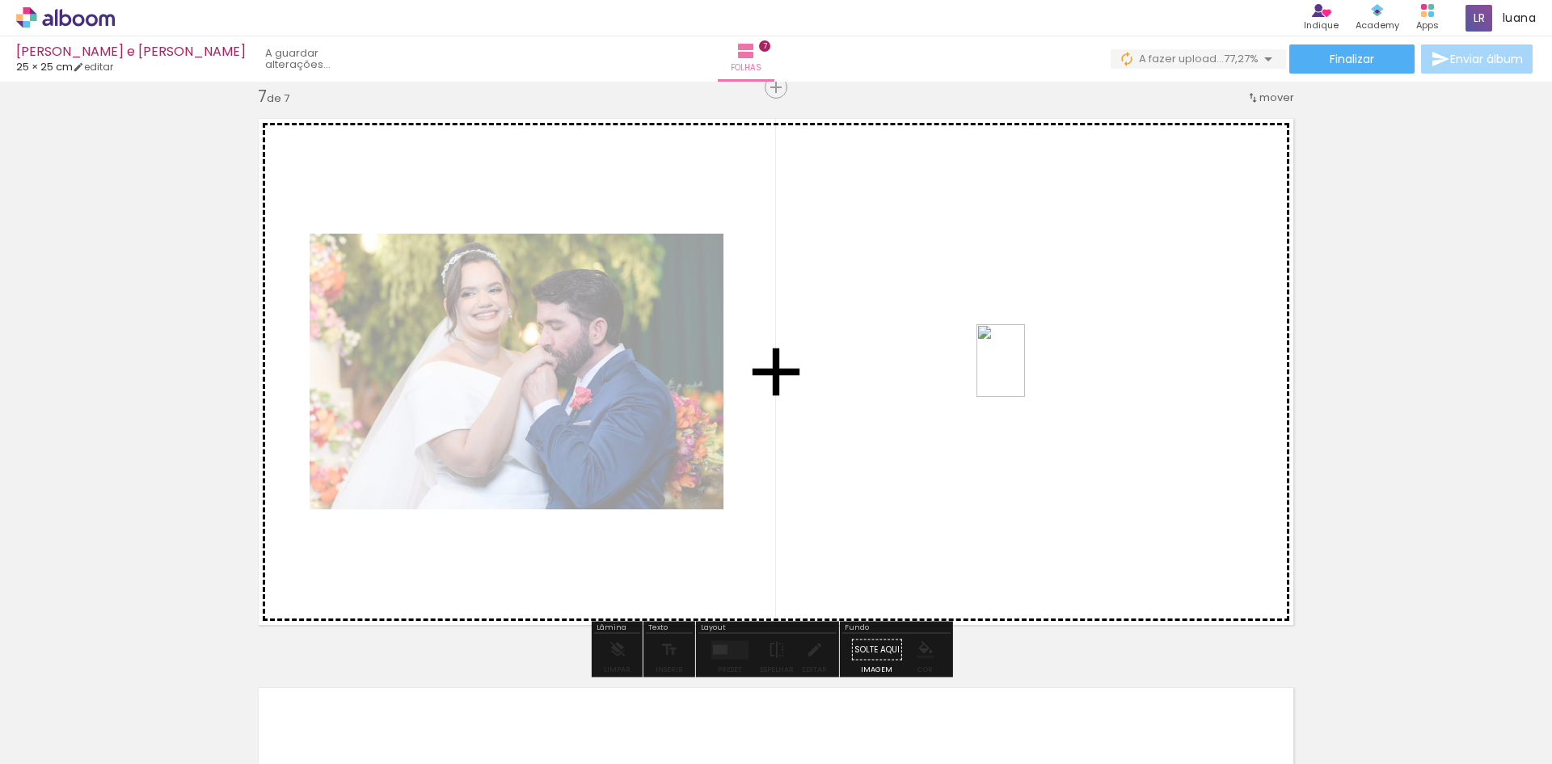
drag, startPoint x: 1220, startPoint y: 708, endPoint x: 1025, endPoint y: 373, distance: 388.2
click at [1025, 373] on quentale-workspace at bounding box center [776, 382] width 1552 height 764
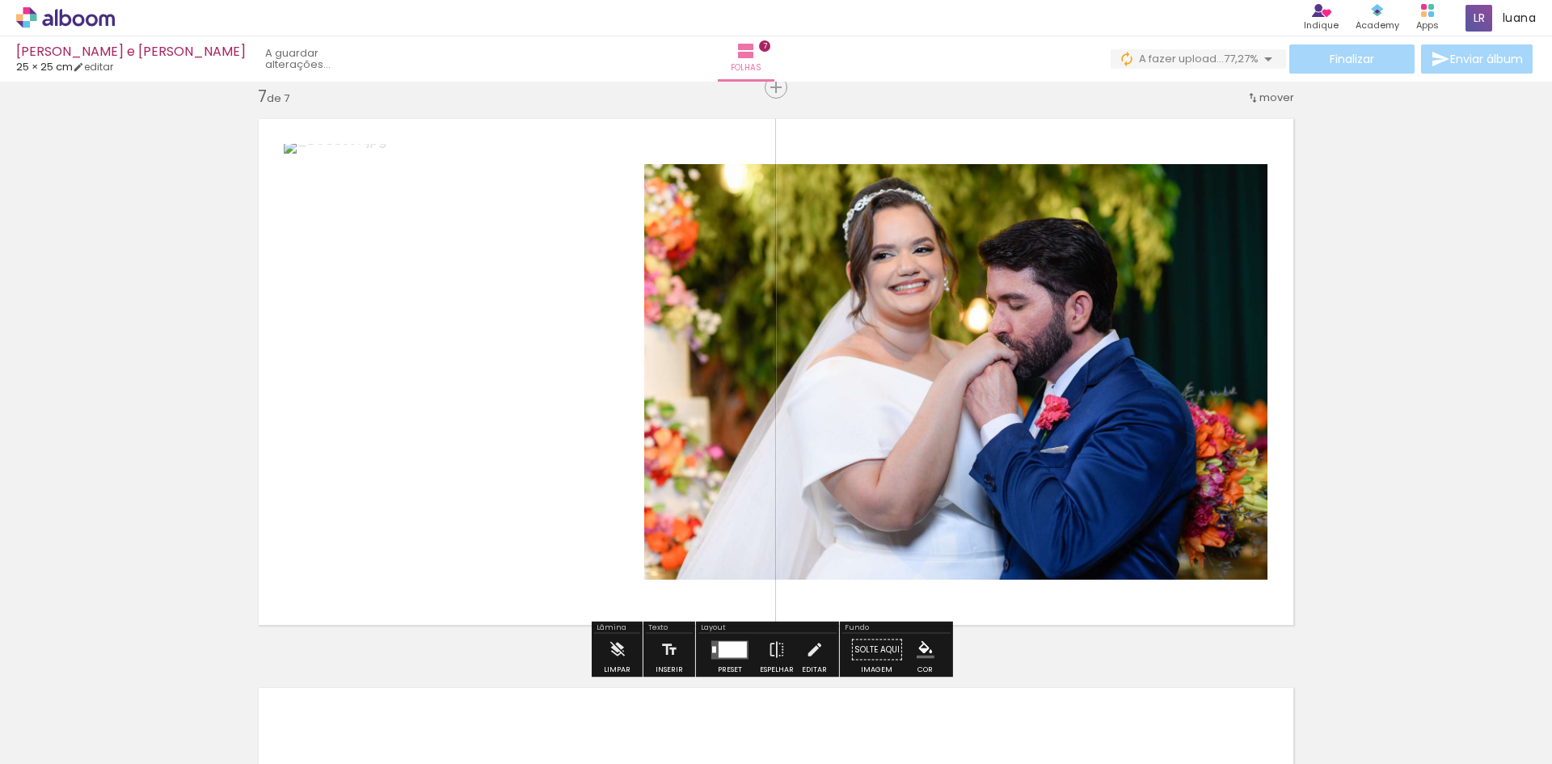
click at [727, 645] on div at bounding box center [732, 649] width 28 height 16
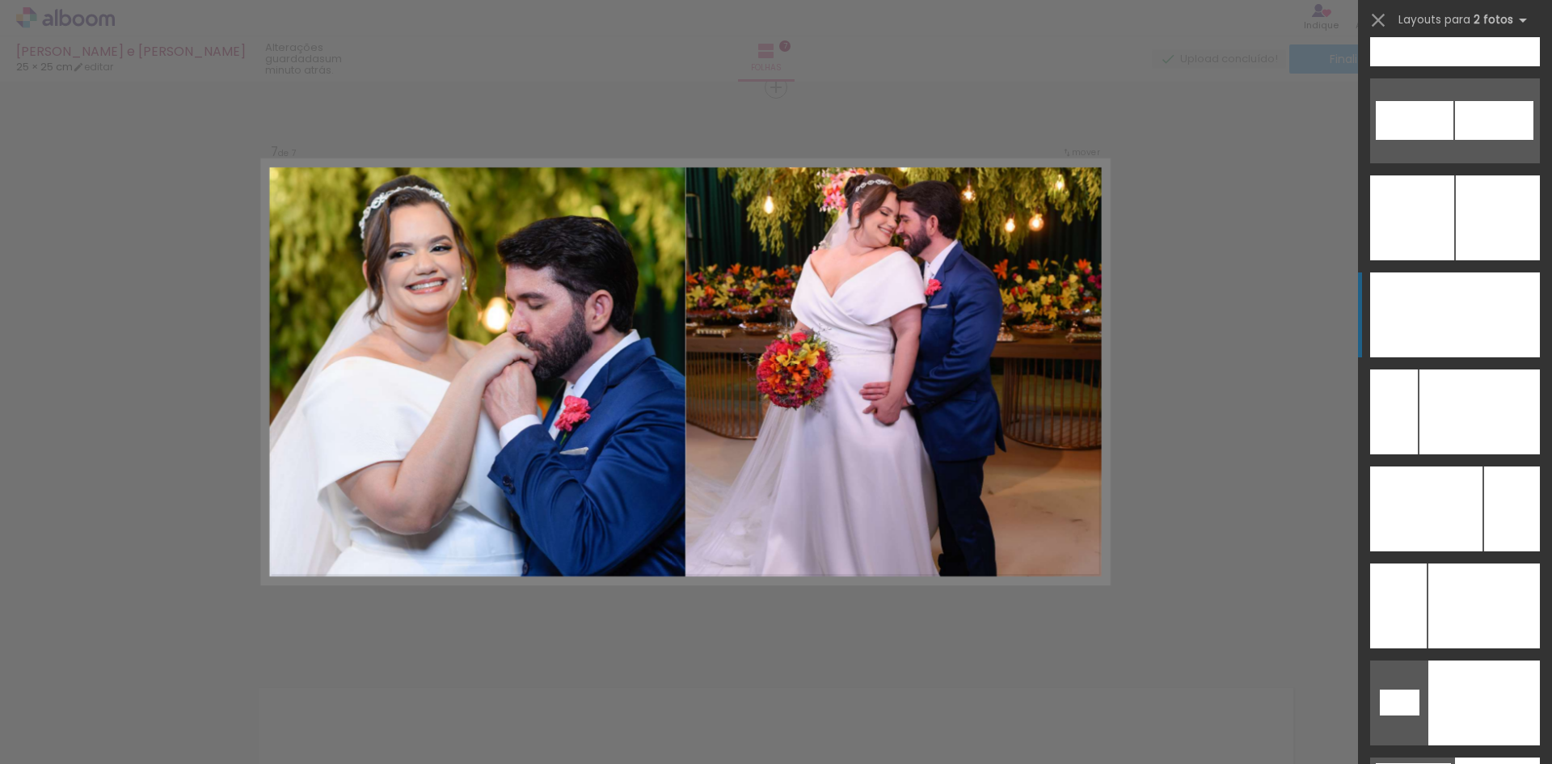
scroll to position [7273, 0]
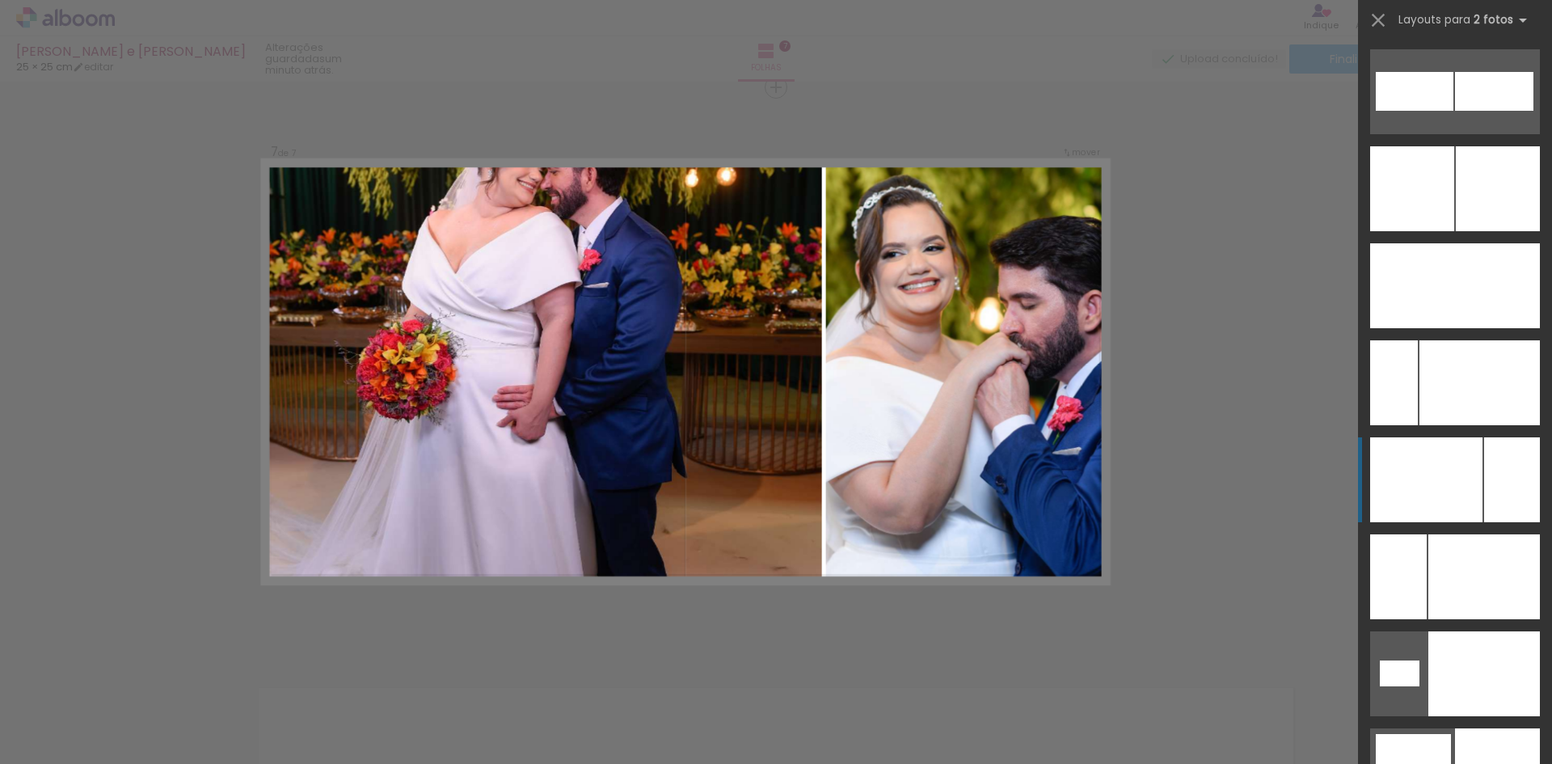
click at [1490, 479] on div at bounding box center [1512, 479] width 56 height 85
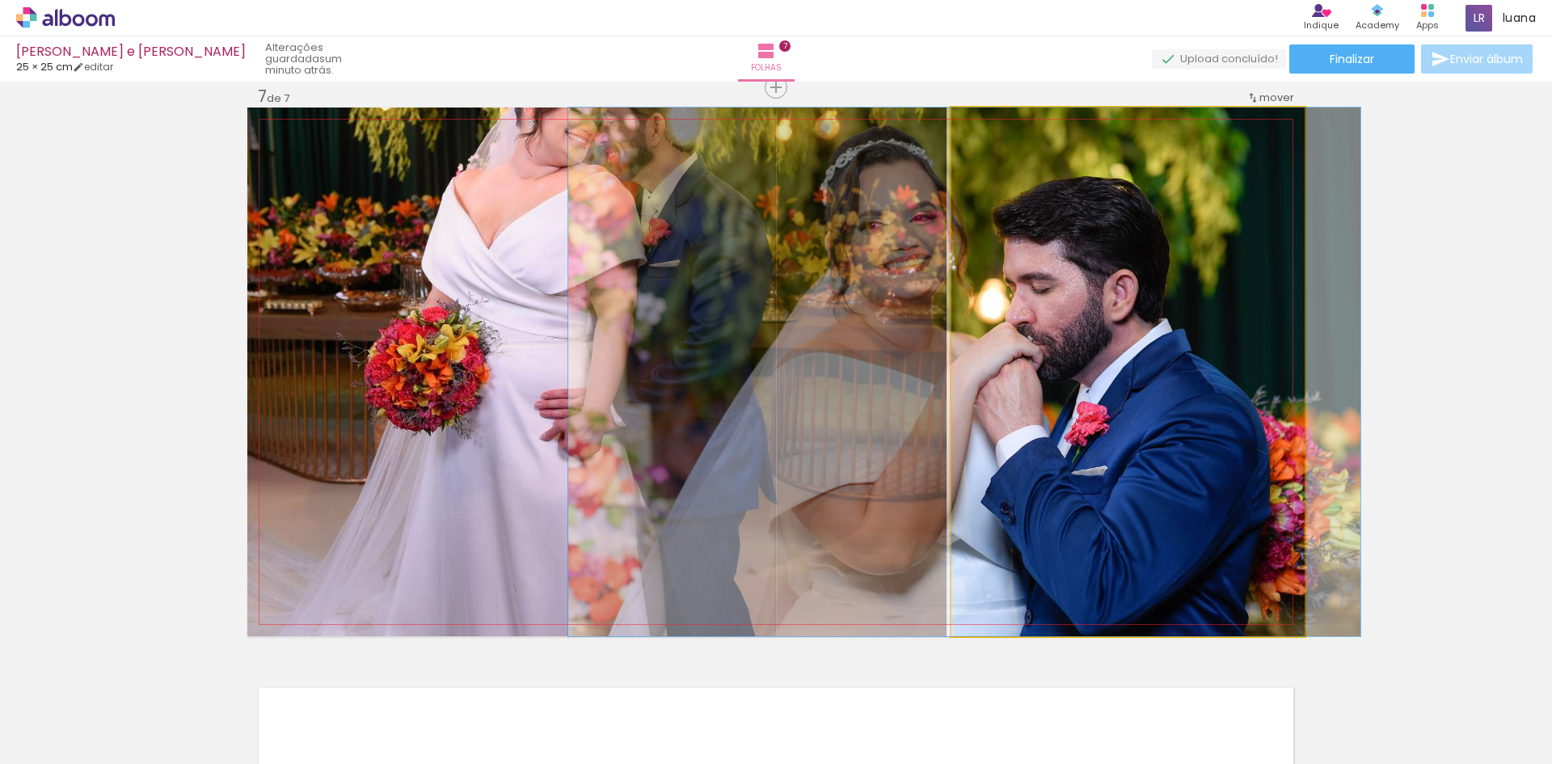
drag, startPoint x: 1206, startPoint y: 395, endPoint x: 664, endPoint y: 397, distance: 541.5
click at [0, 0] on slot at bounding box center [0, 0] width 0 height 0
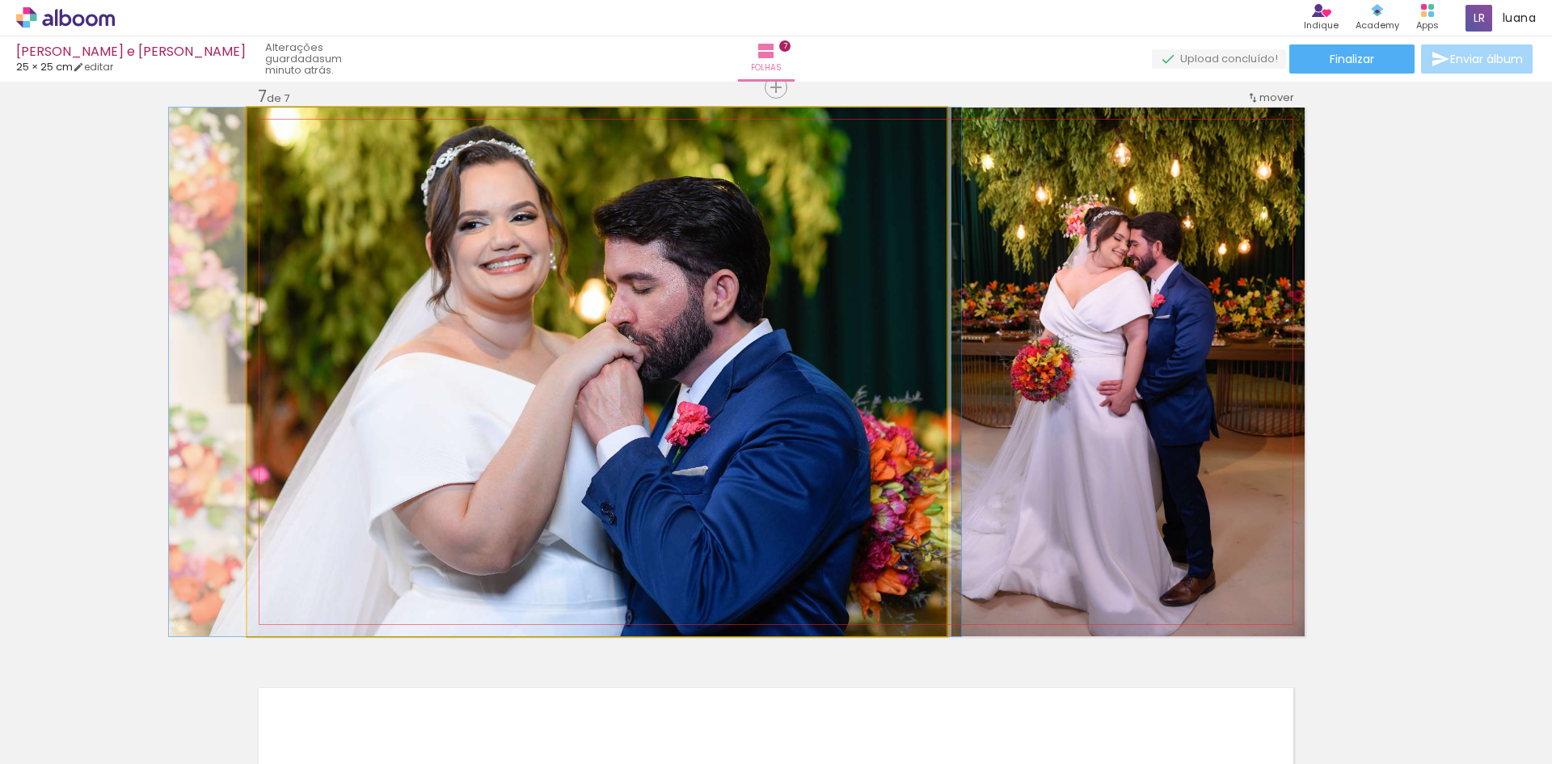
drag, startPoint x: 887, startPoint y: 368, endPoint x: 856, endPoint y: 341, distance: 41.3
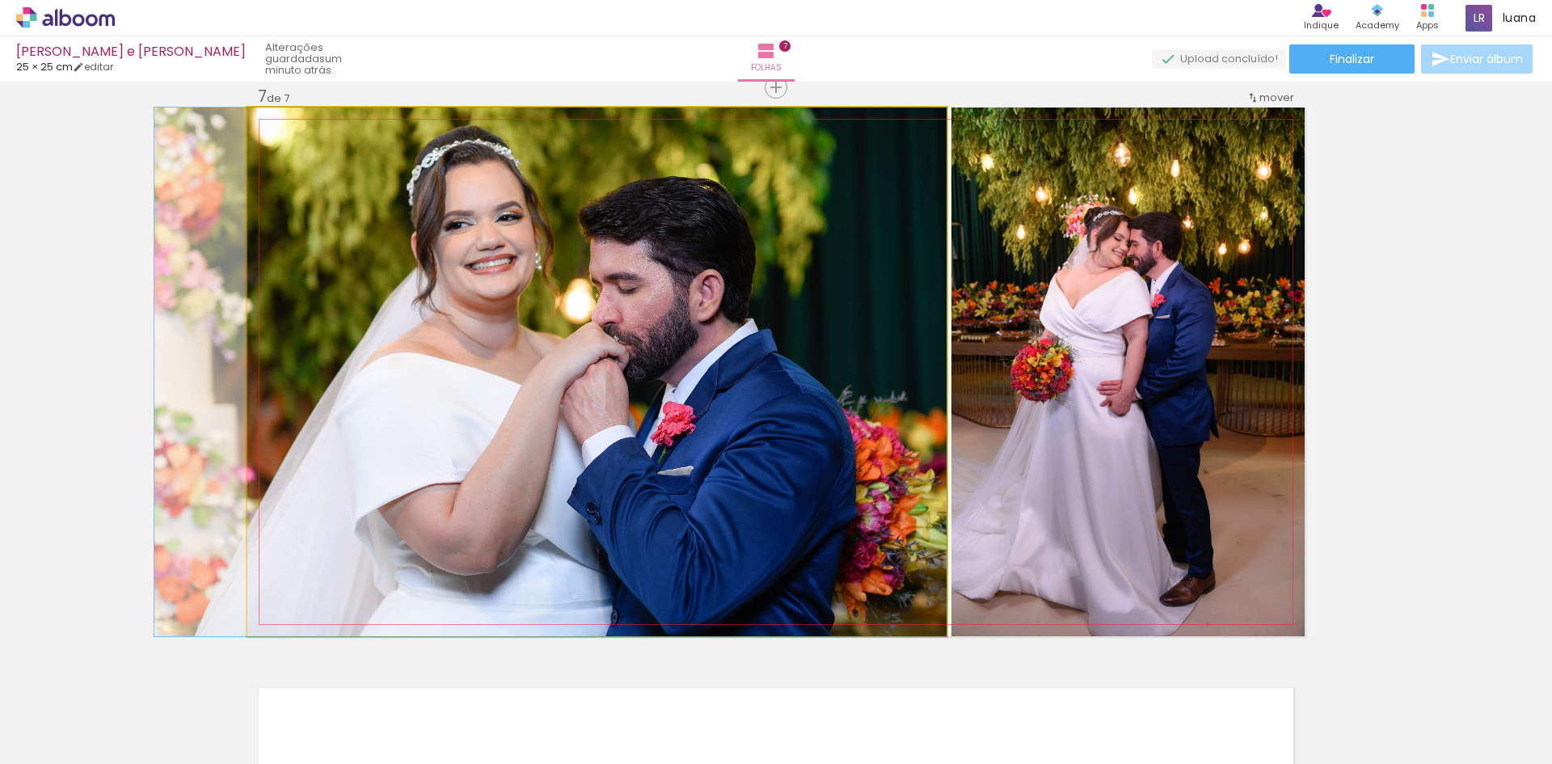
drag, startPoint x: 874, startPoint y: 356, endPoint x: 852, endPoint y: 355, distance: 21.8
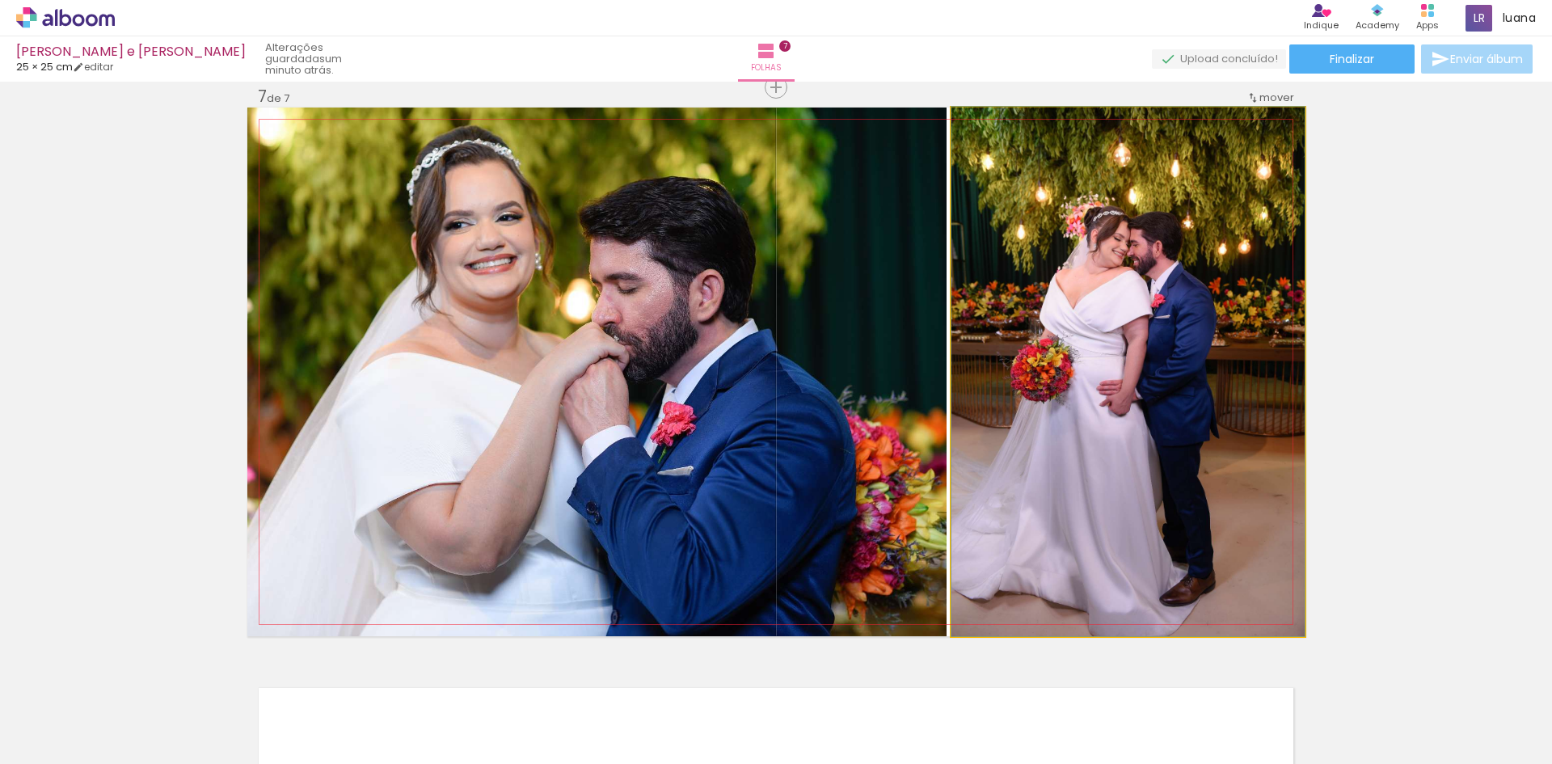
drag, startPoint x: 1148, startPoint y: 391, endPoint x: 1228, endPoint y: 385, distance: 79.5
drag, startPoint x: 1193, startPoint y: 419, endPoint x: 1204, endPoint y: 343, distance: 76.0
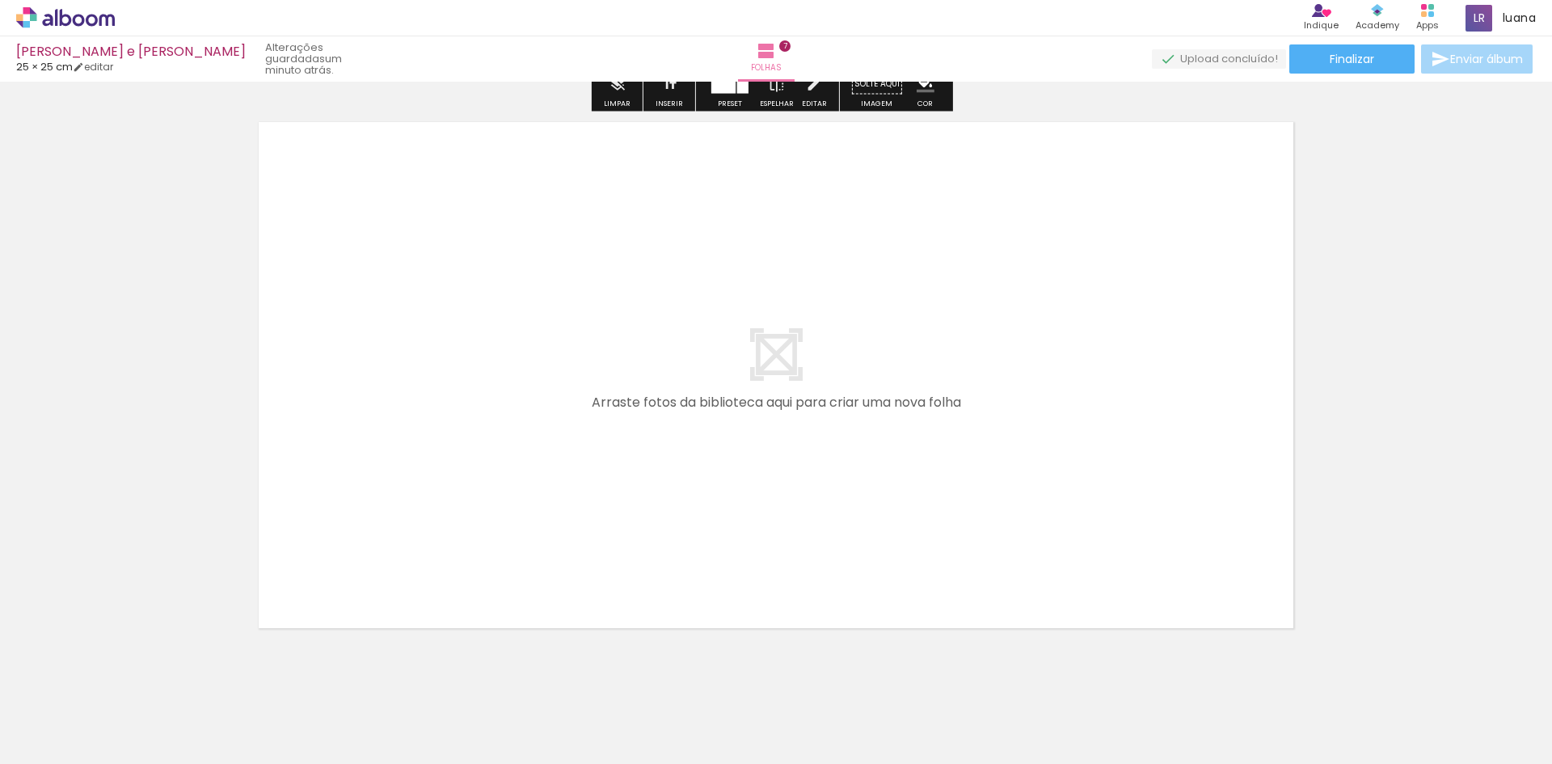
scroll to position [4034, 0]
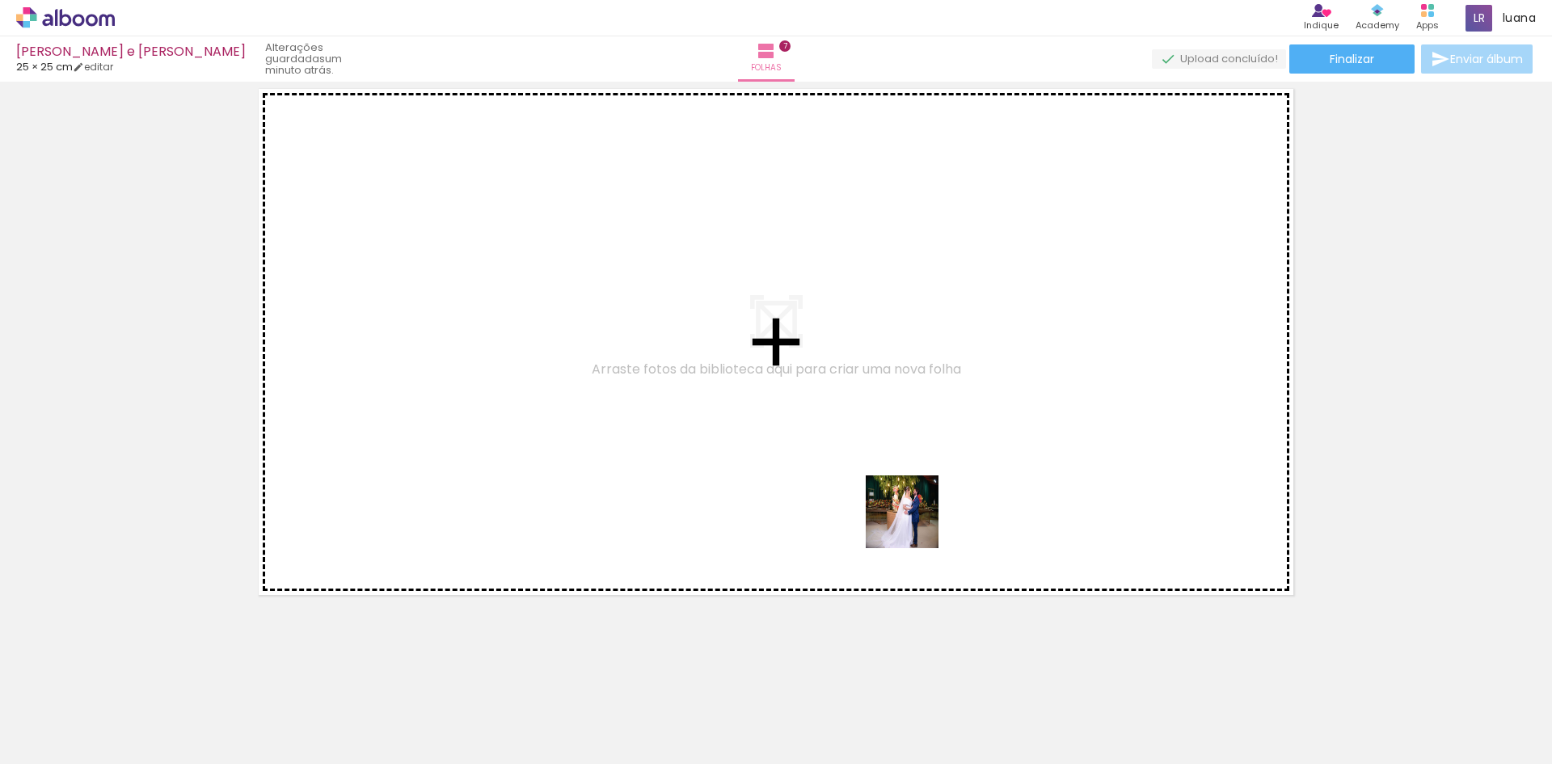
drag, startPoint x: 1148, startPoint y: 710, endPoint x: 739, endPoint y: 383, distance: 523.8
click at [739, 383] on quentale-workspace at bounding box center [776, 382] width 1552 height 764
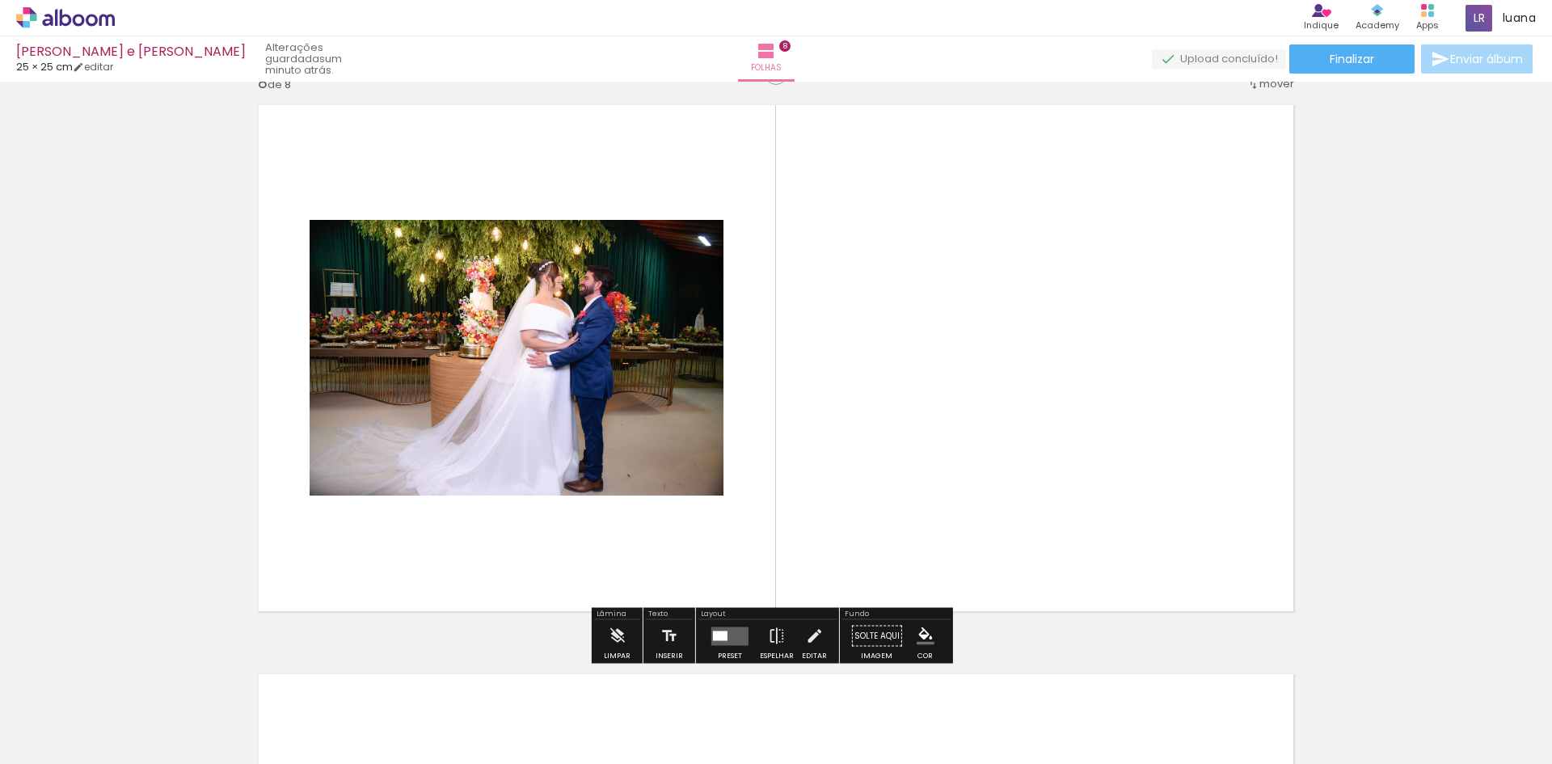
scroll to position [4004, 0]
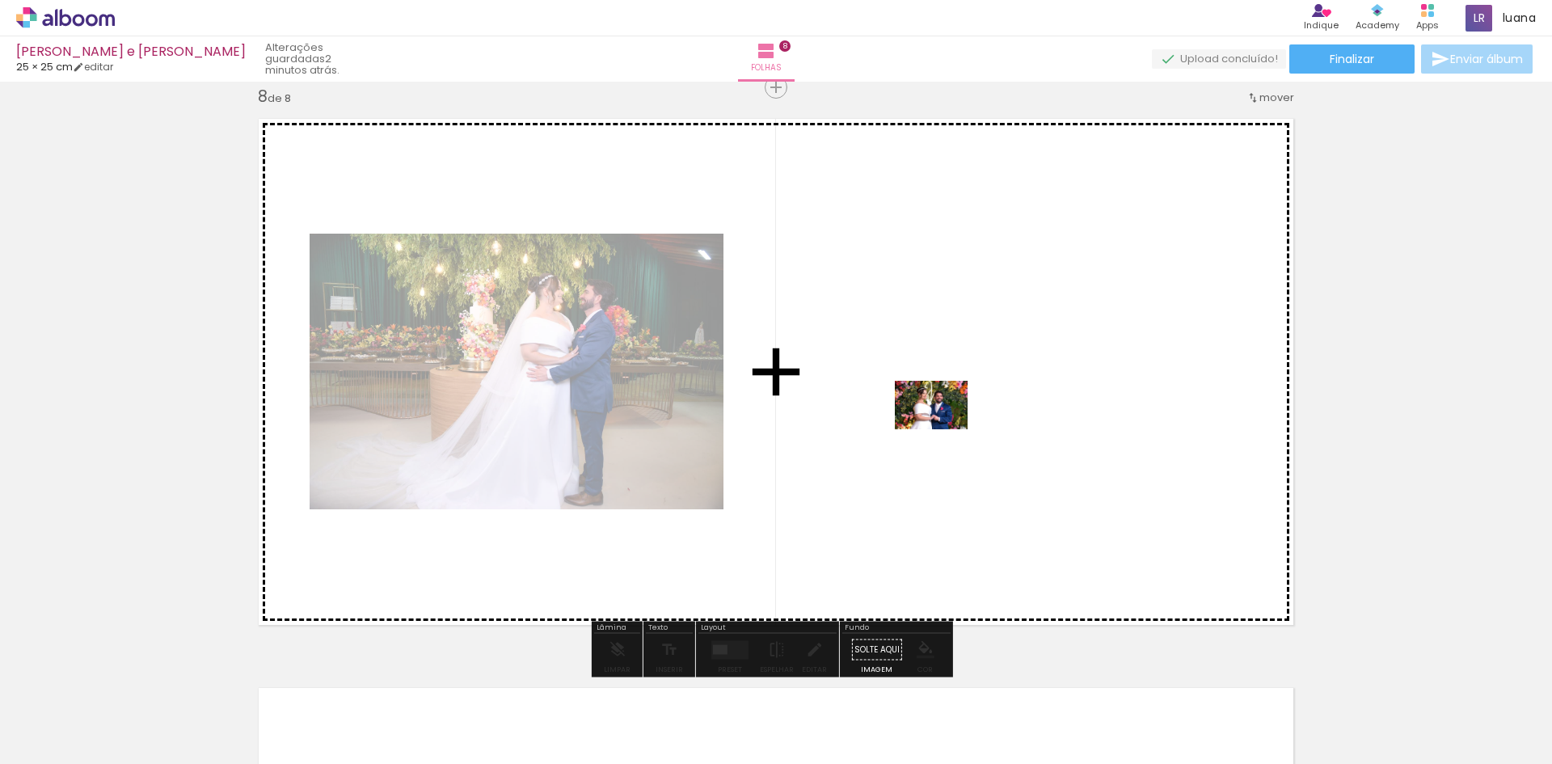
drag, startPoint x: 1490, startPoint y: 715, endPoint x: 942, endPoint y: 429, distance: 618.1
click at [942, 429] on quentale-workspace at bounding box center [776, 382] width 1552 height 764
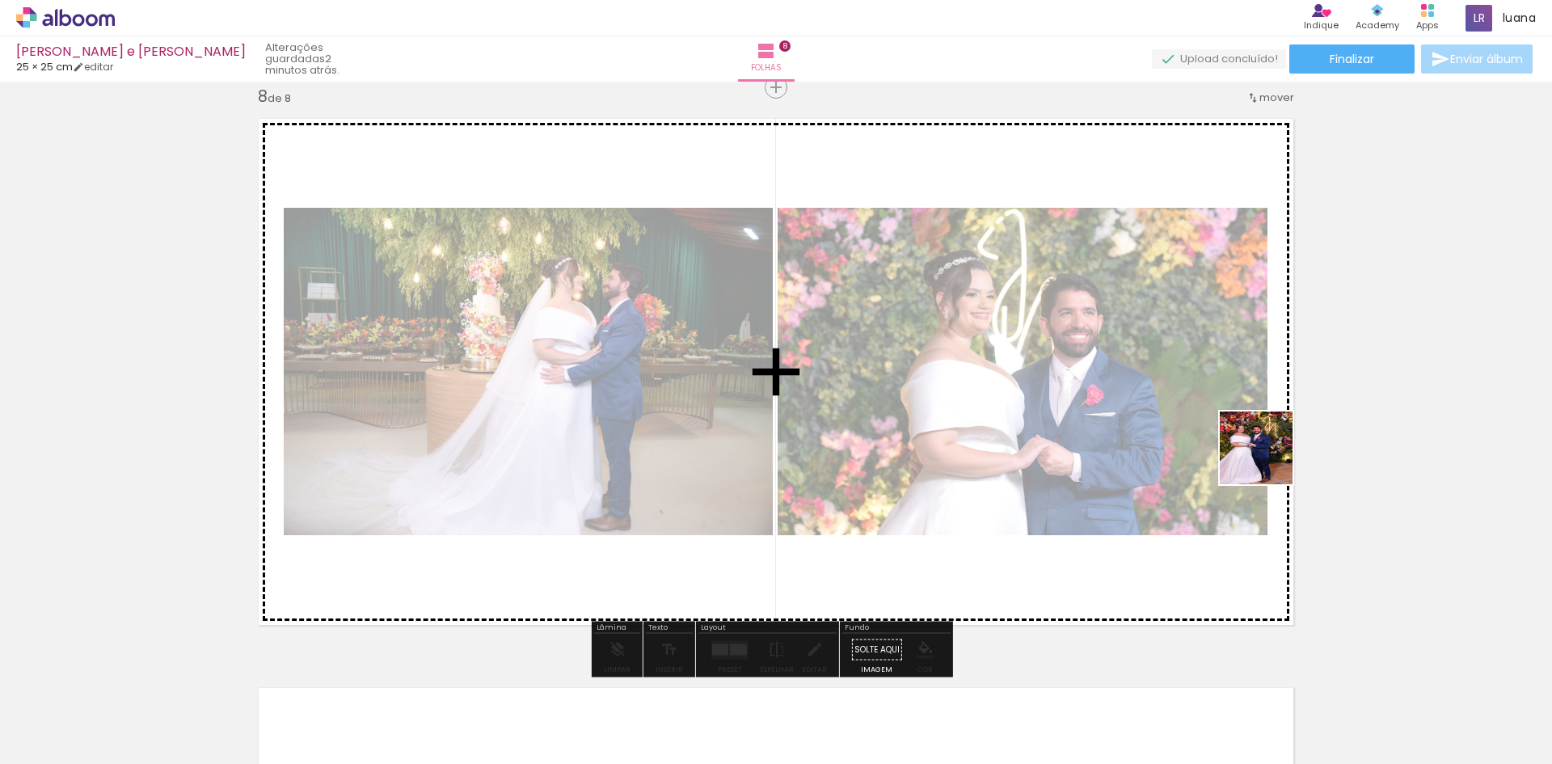
drag, startPoint x: 1403, startPoint y: 703, endPoint x: 1213, endPoint y: 398, distance: 359.7
click at [1215, 398] on quentale-workspace at bounding box center [776, 382] width 1552 height 764
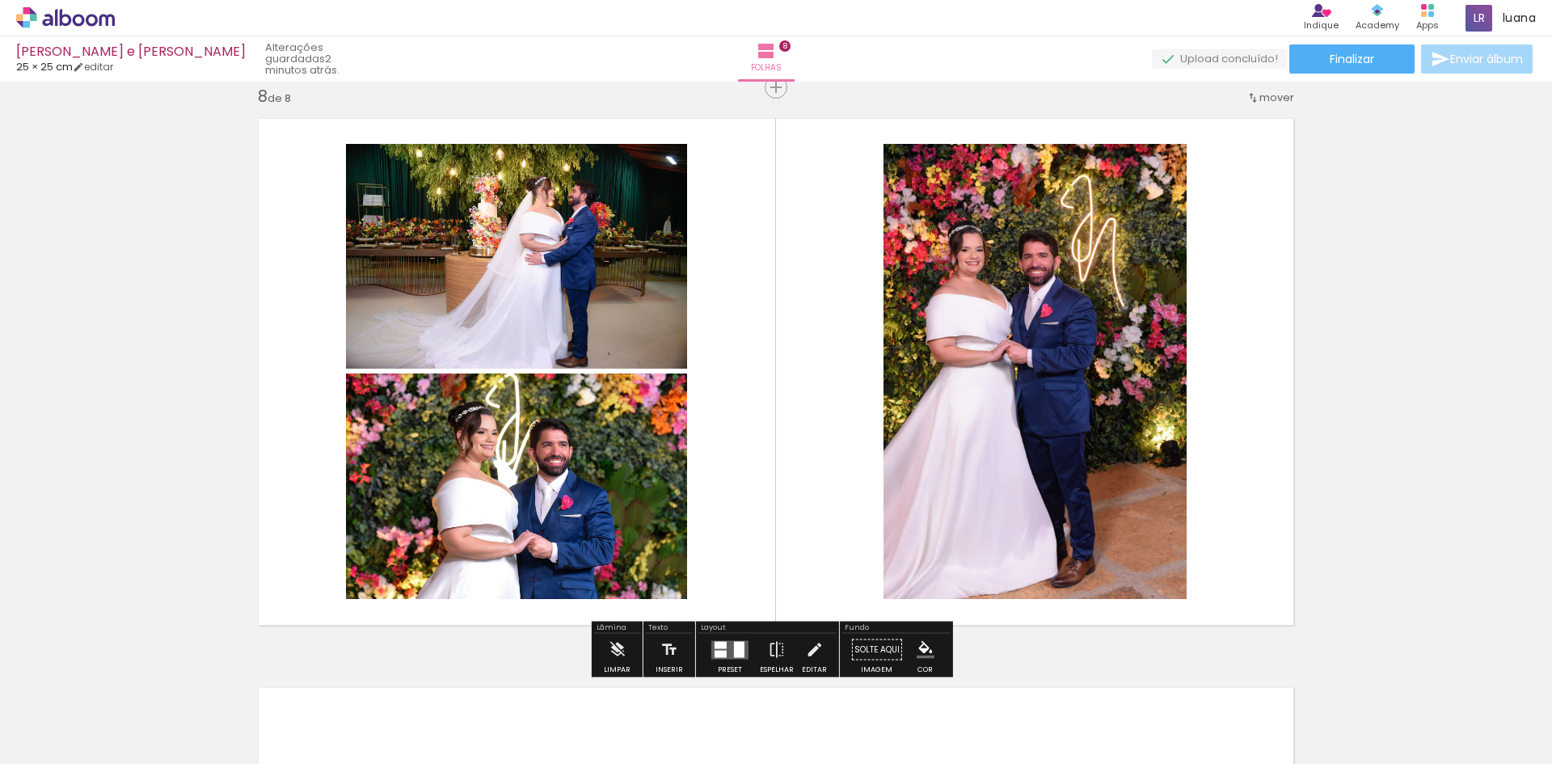
click at [746, 642] on div at bounding box center [730, 650] width 44 height 32
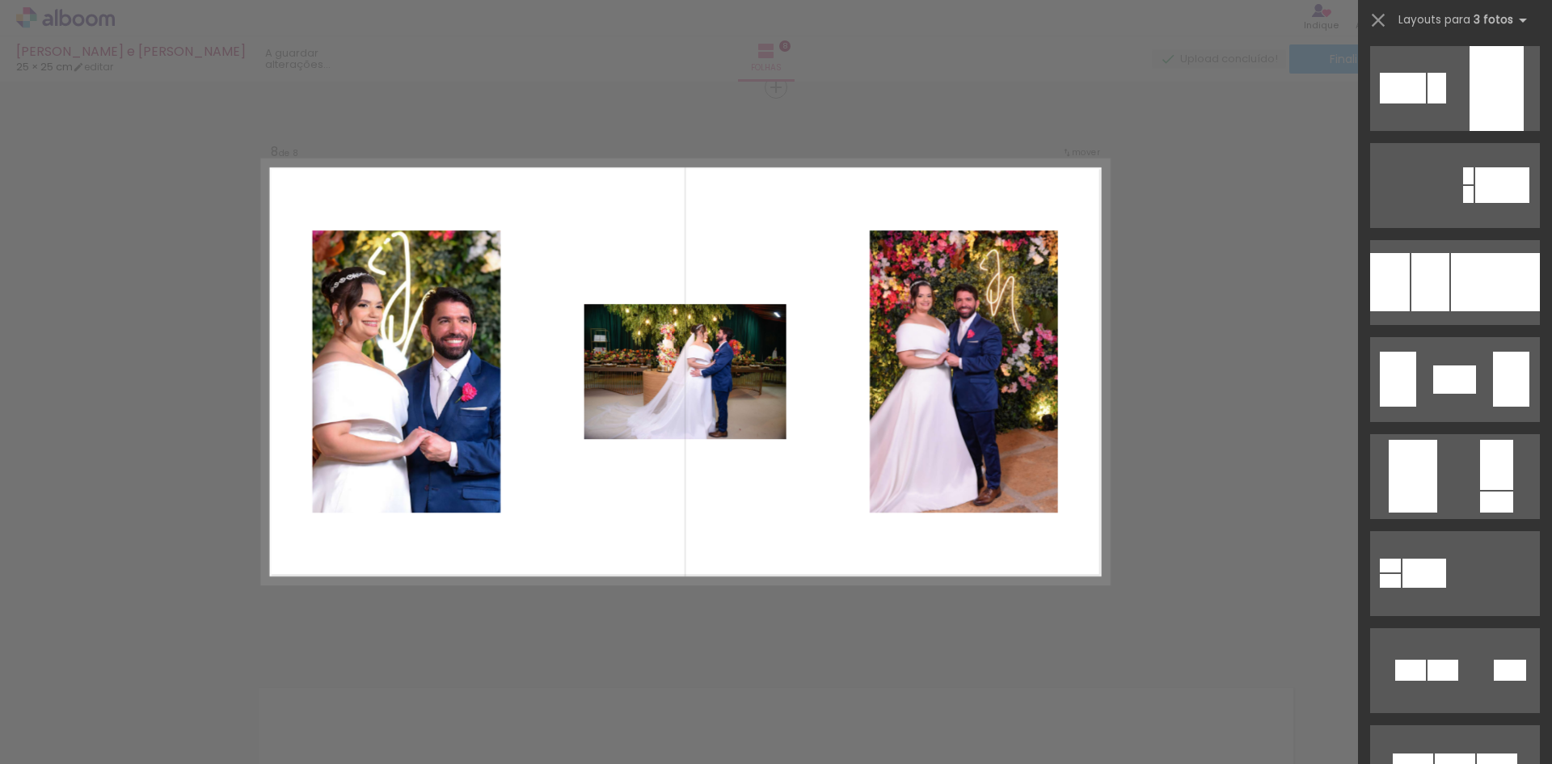
scroll to position [8001, 0]
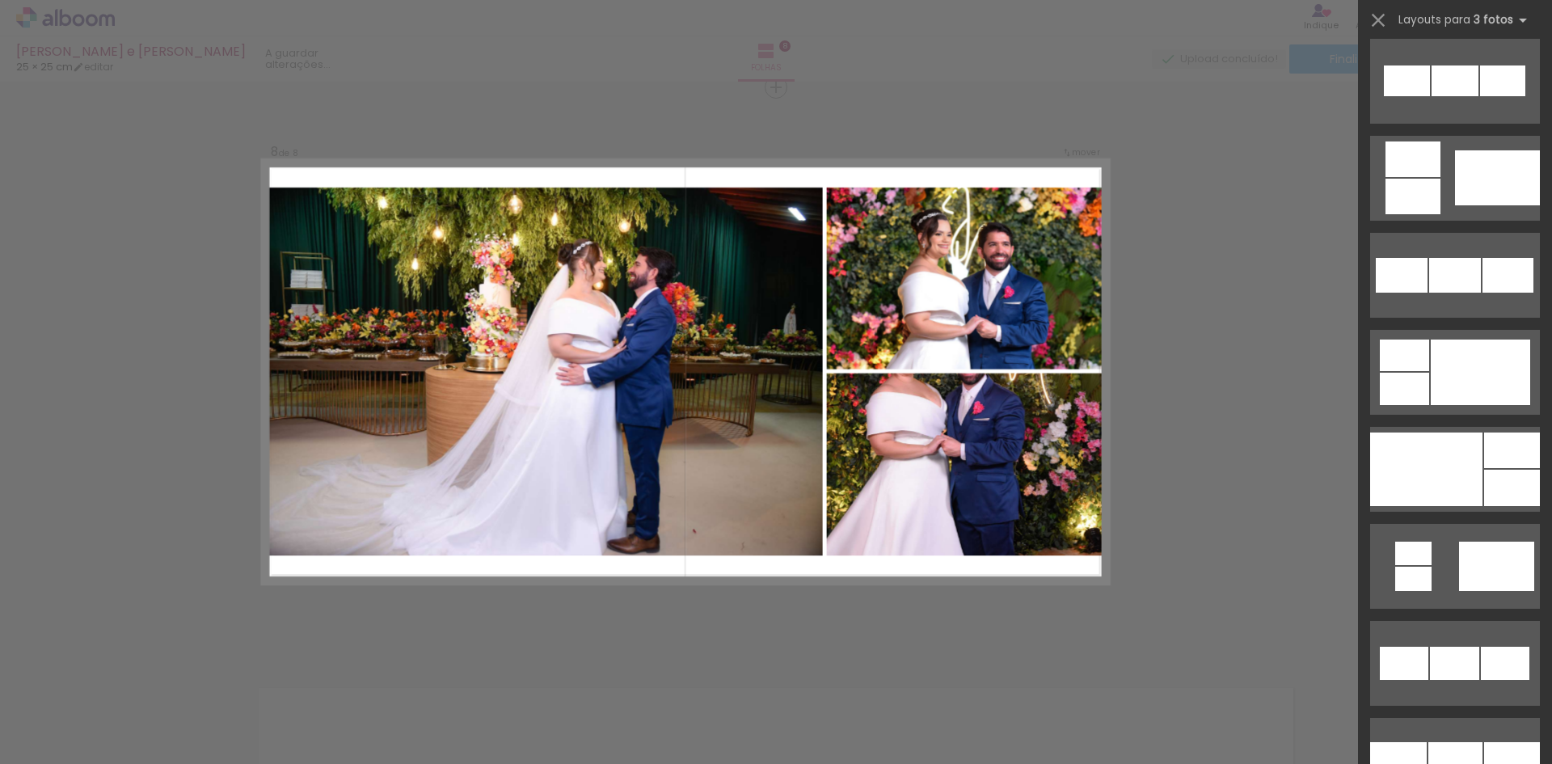
scroll to position [9940, 0]
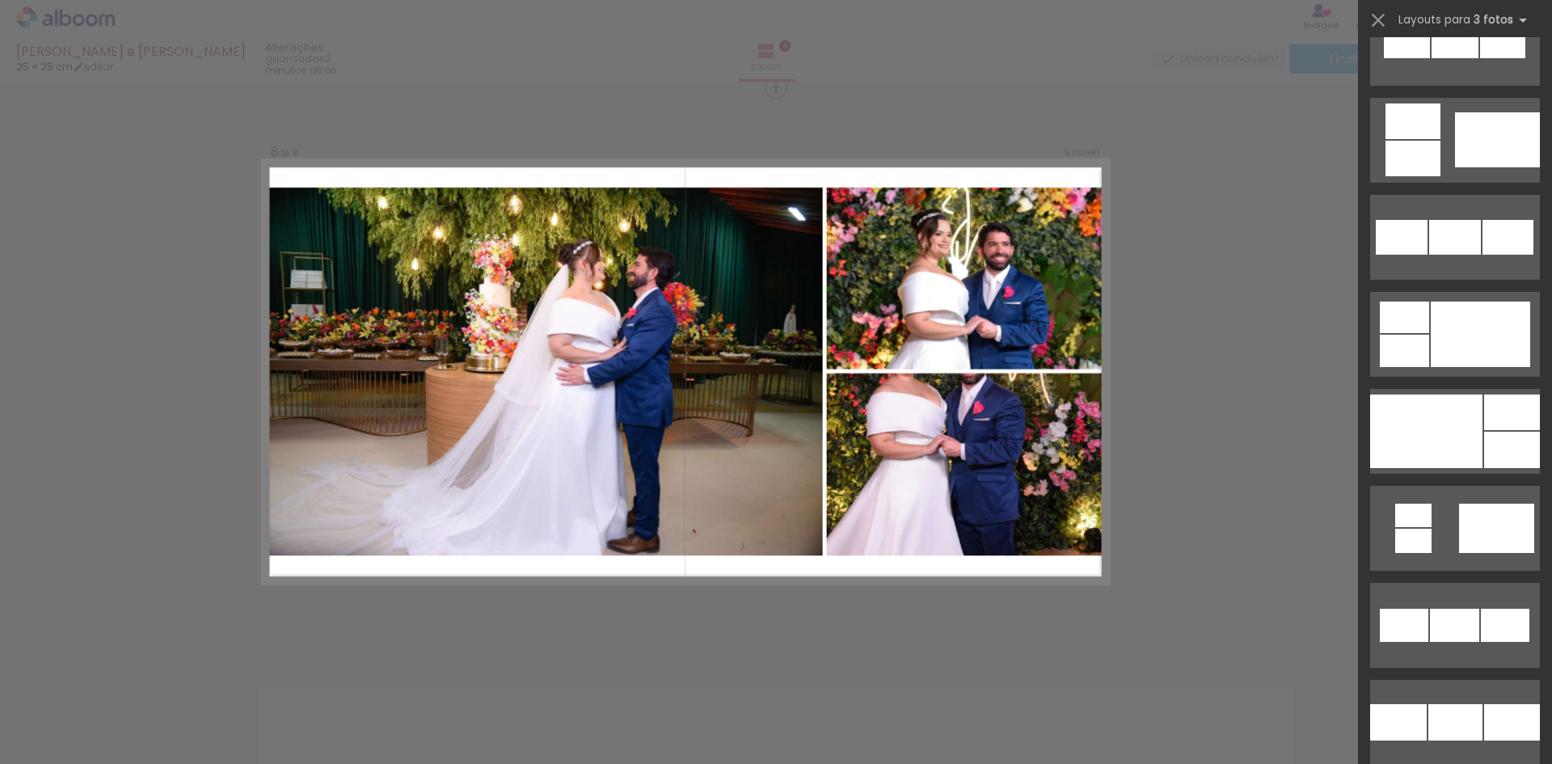
click at [1484, 409] on div at bounding box center [1512, 412] width 56 height 36
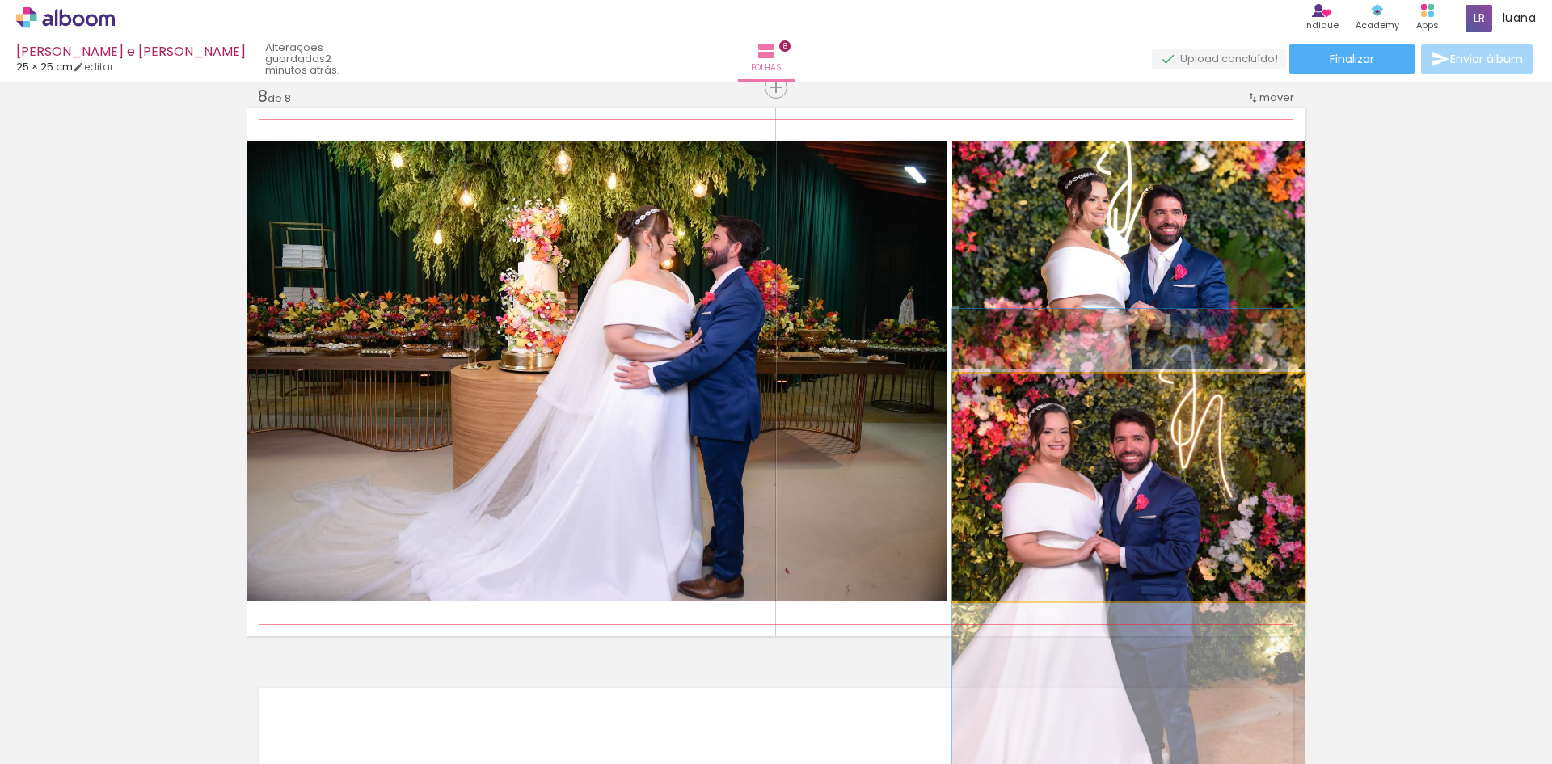
drag, startPoint x: 1169, startPoint y: 439, endPoint x: 1230, endPoint y: 524, distance: 105.4
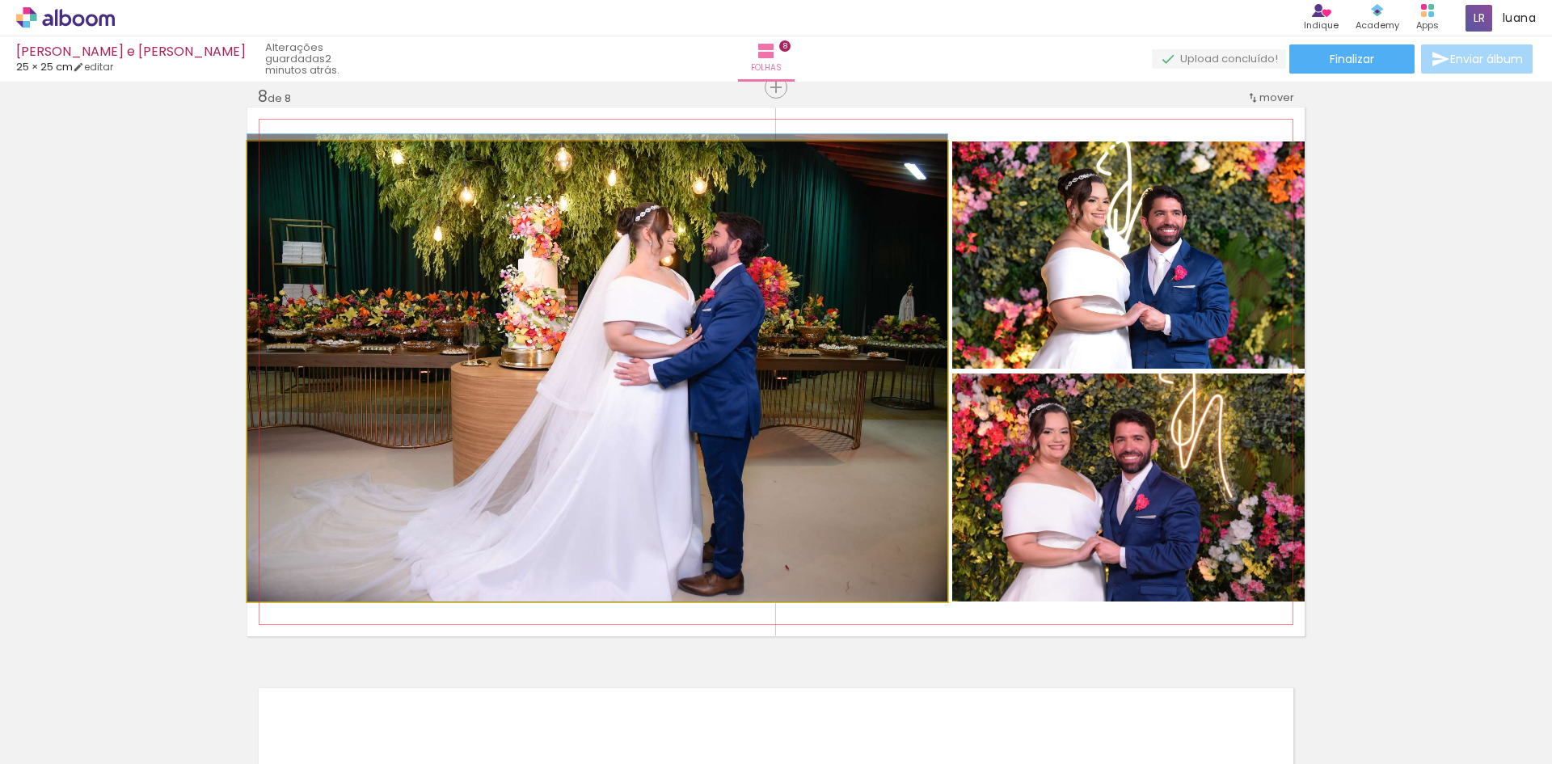
drag, startPoint x: 803, startPoint y: 318, endPoint x: 760, endPoint y: 295, distance: 47.7
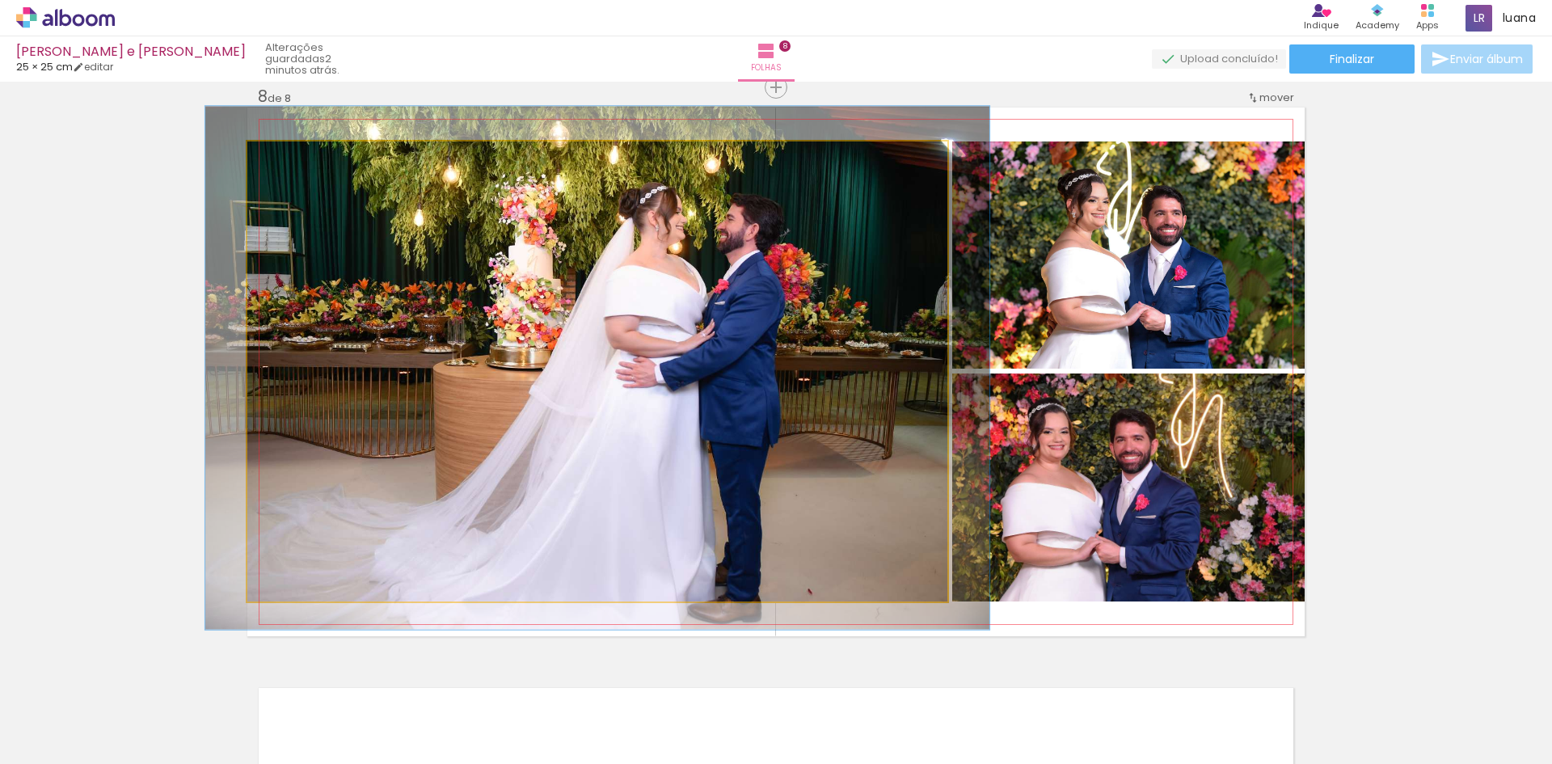
click at [285, 161] on div at bounding box center [291, 158] width 15 height 15
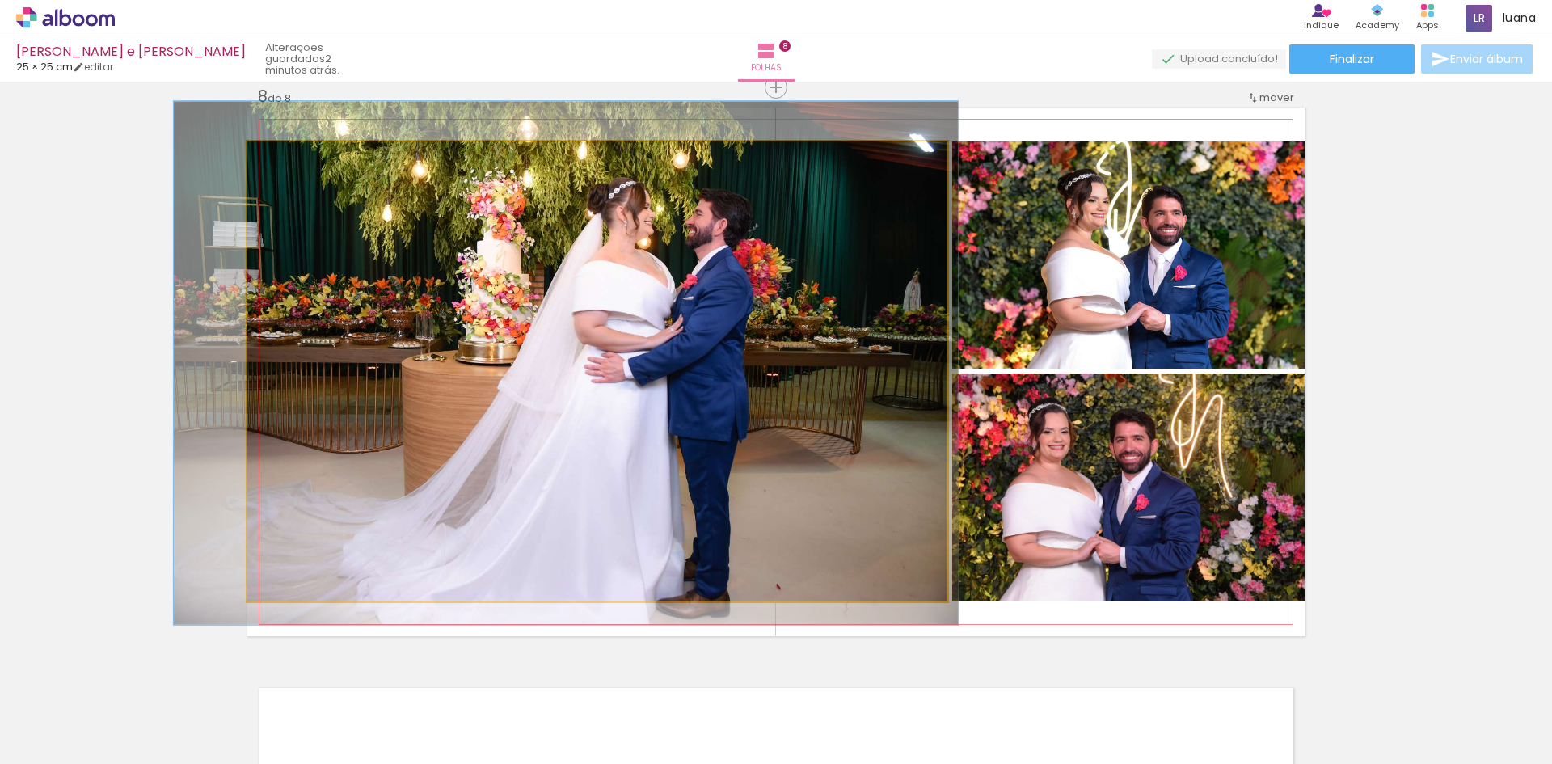
drag, startPoint x: 824, startPoint y: 392, endPoint x: 792, endPoint y: 387, distance: 31.9
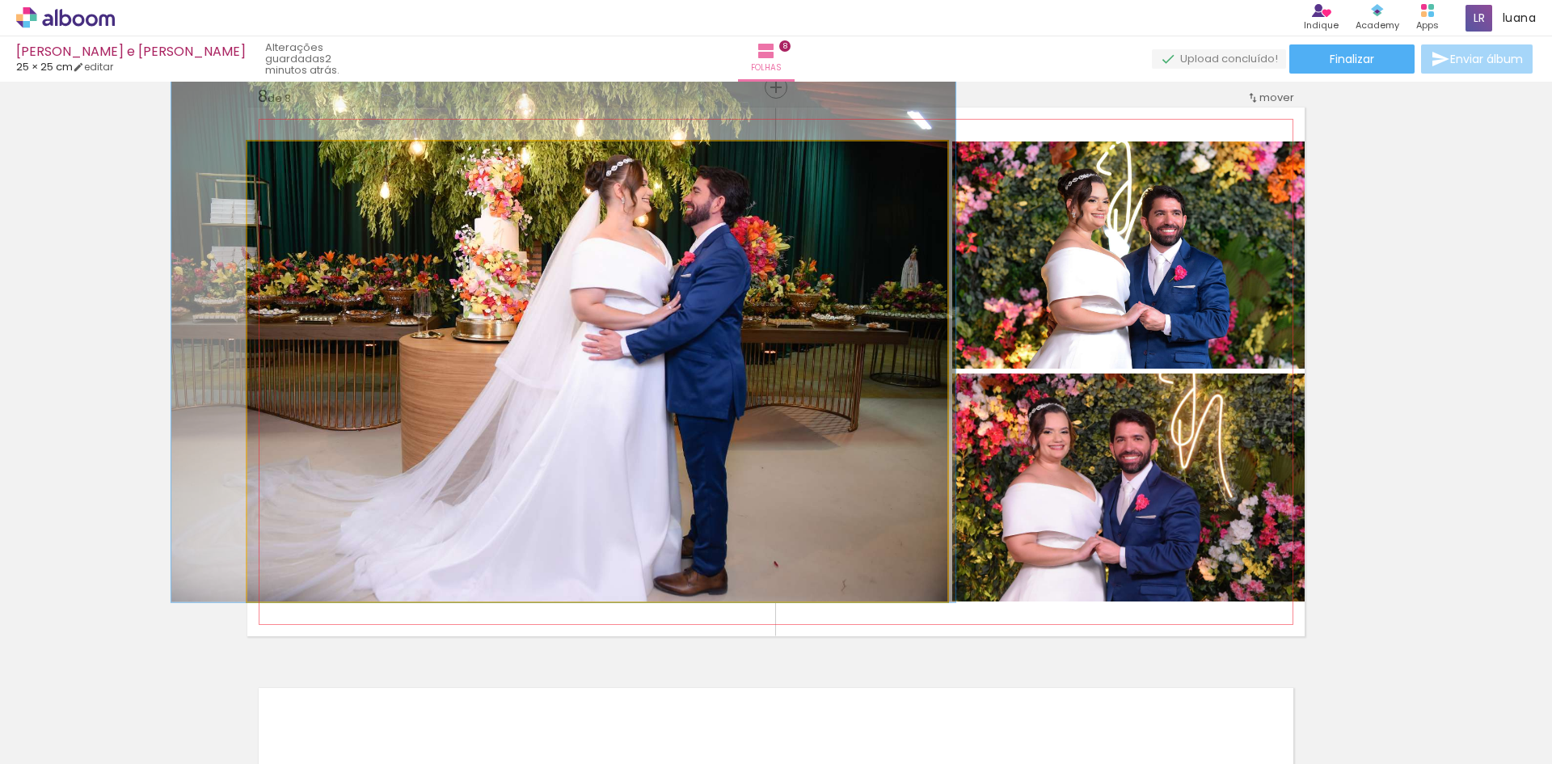
drag, startPoint x: 794, startPoint y: 389, endPoint x: 791, endPoint y: 366, distance: 22.8
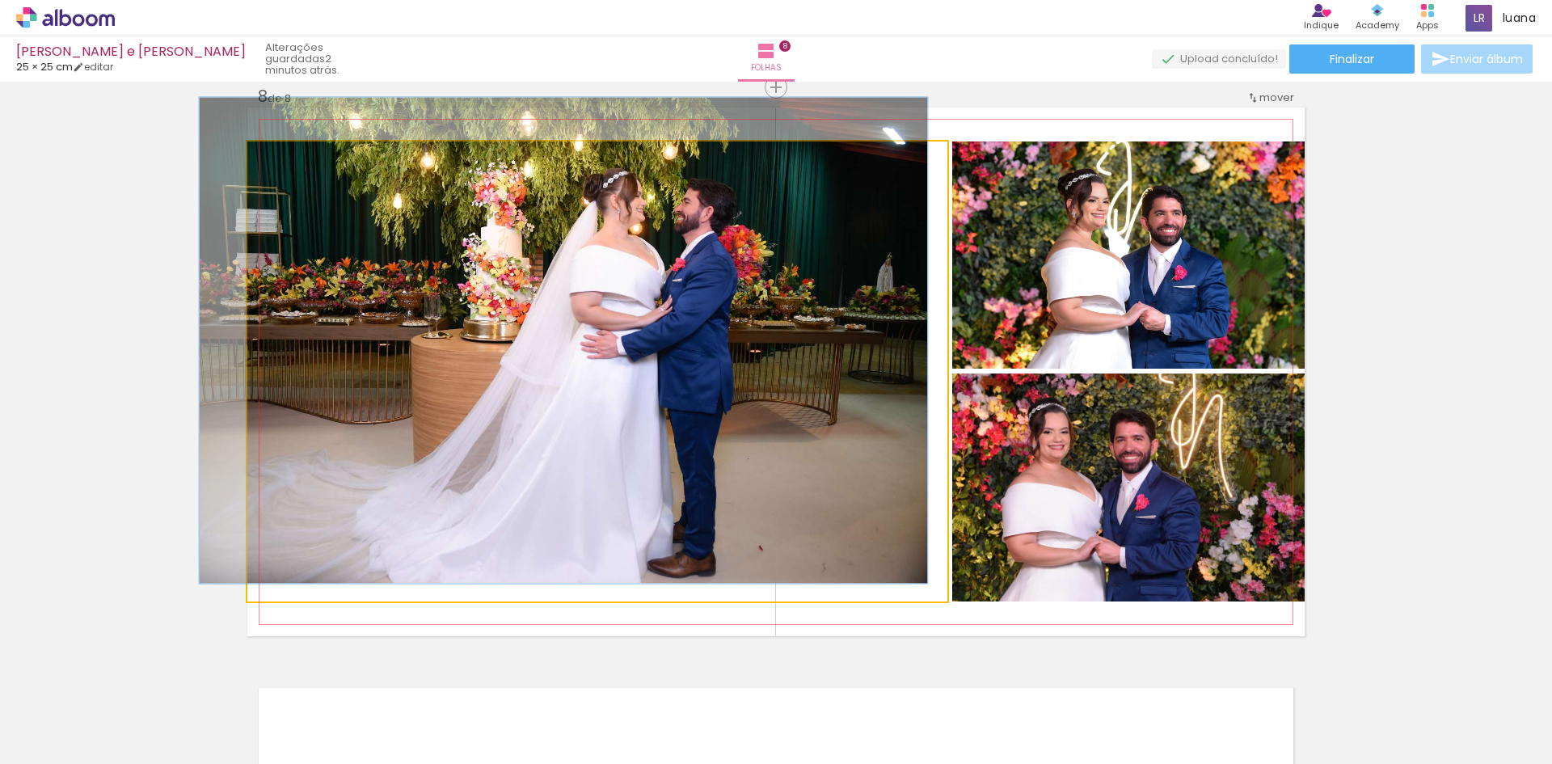
type paper-slider "104"
click at [283, 158] on div at bounding box center [287, 158] width 15 height 15
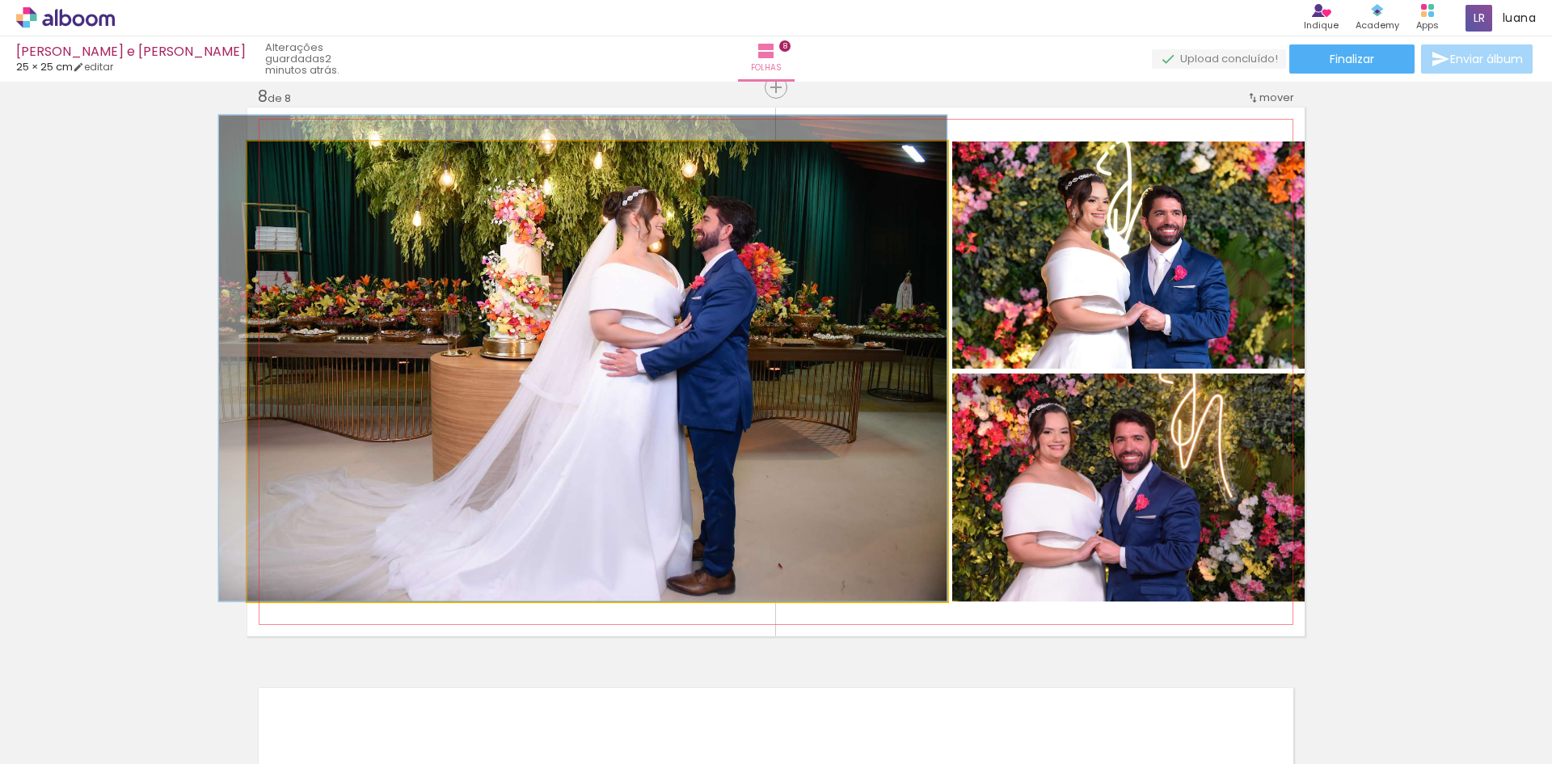
drag, startPoint x: 763, startPoint y: 386, endPoint x: 745, endPoint y: 391, distance: 18.4
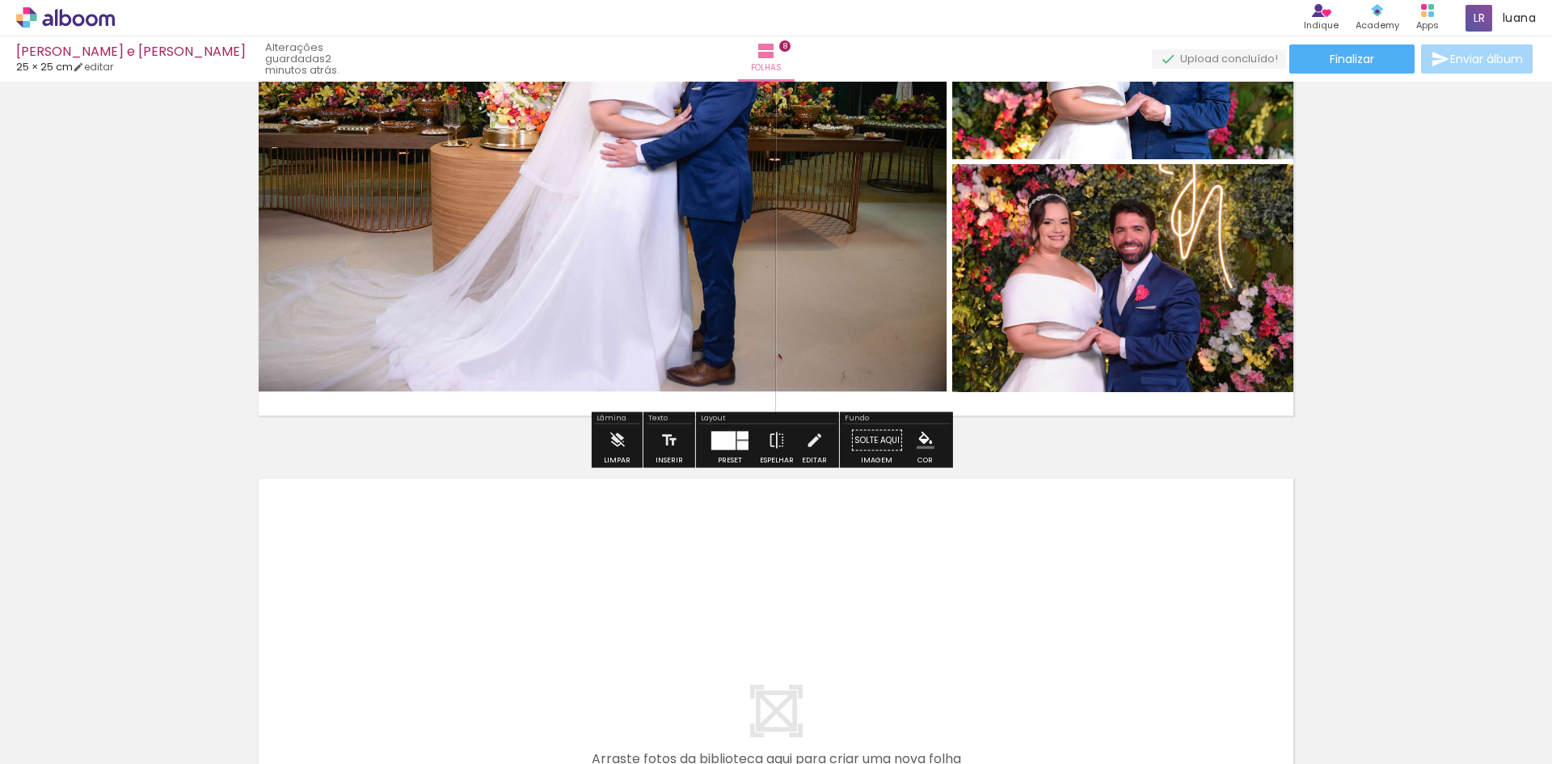
scroll to position [4569, 0]
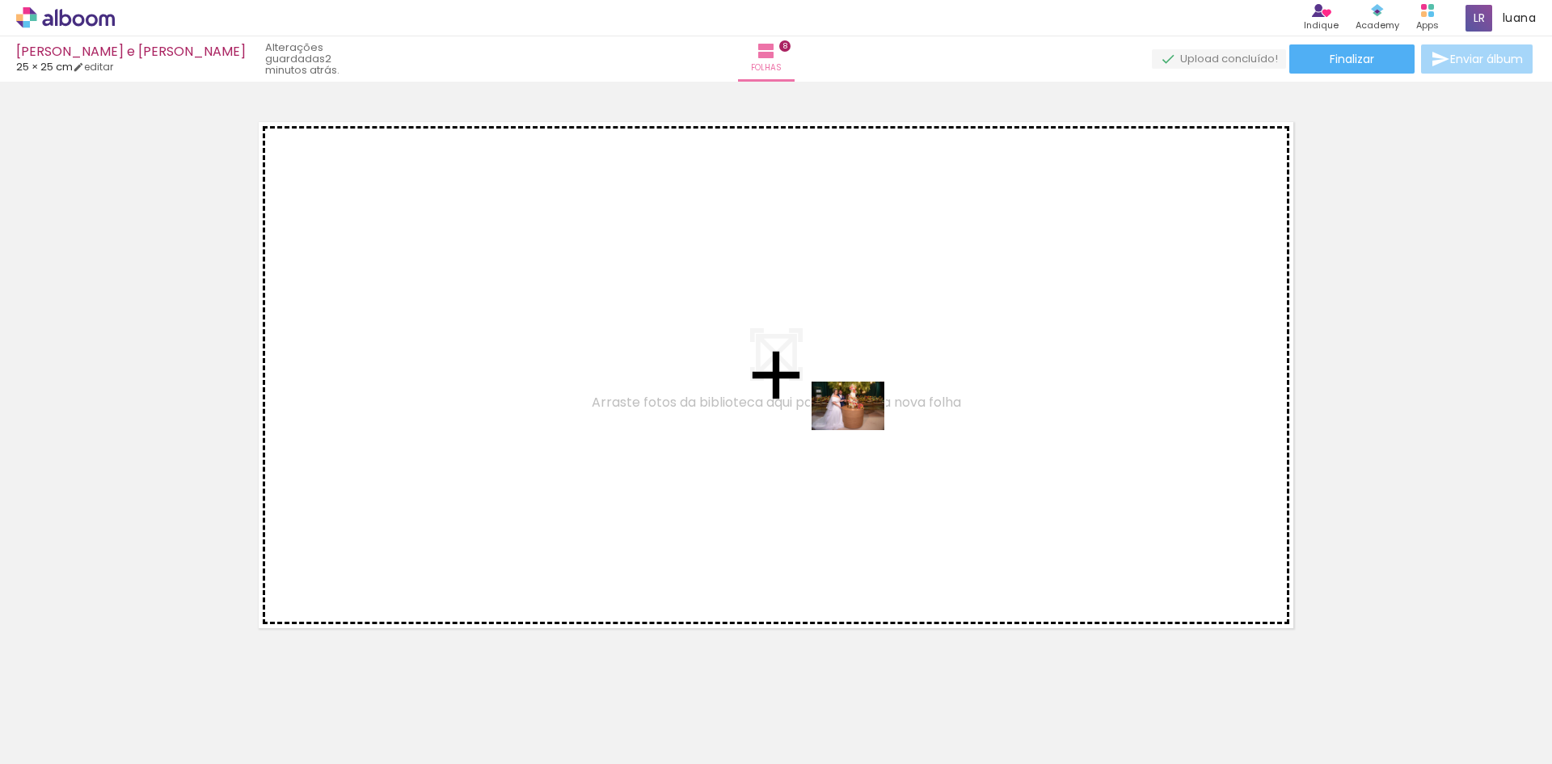
drag, startPoint x: 1312, startPoint y: 717, endPoint x: 858, endPoint y: 428, distance: 537.4
click at [858, 428] on quentale-workspace at bounding box center [776, 382] width 1552 height 764
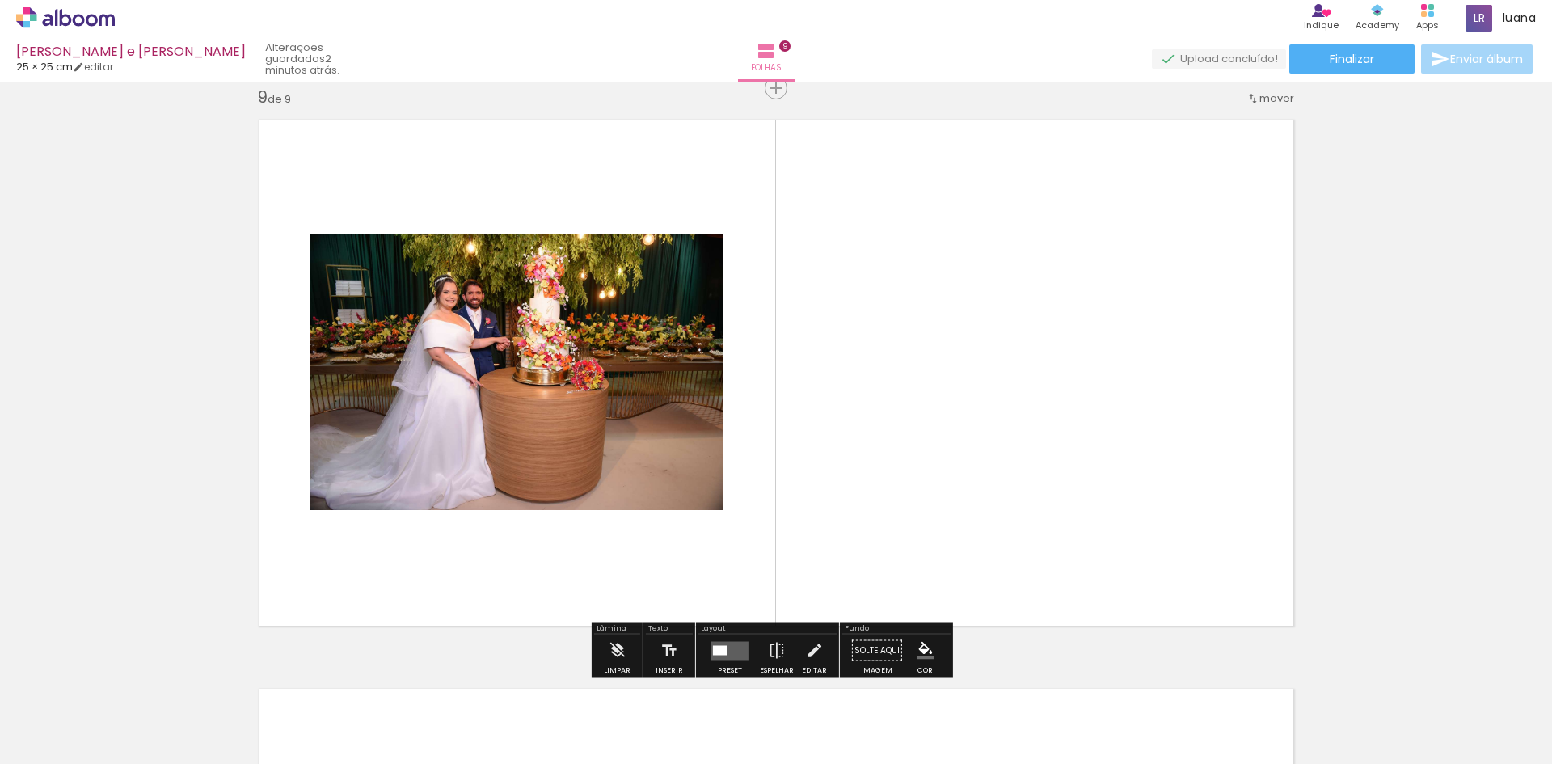
scroll to position [4573, 0]
click at [728, 648] on quentale-layouter at bounding box center [729, 649] width 37 height 19
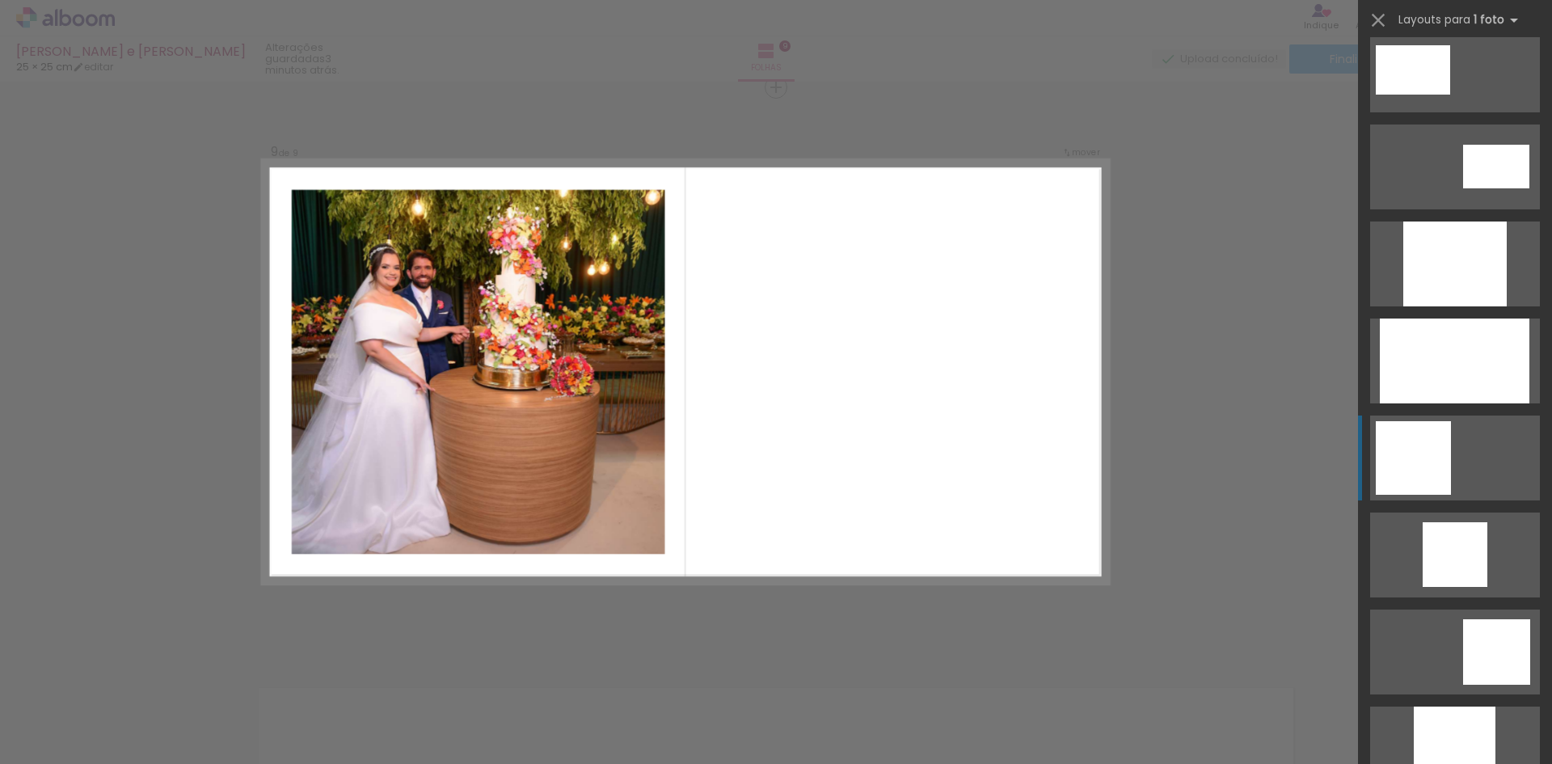
scroll to position [808, 0]
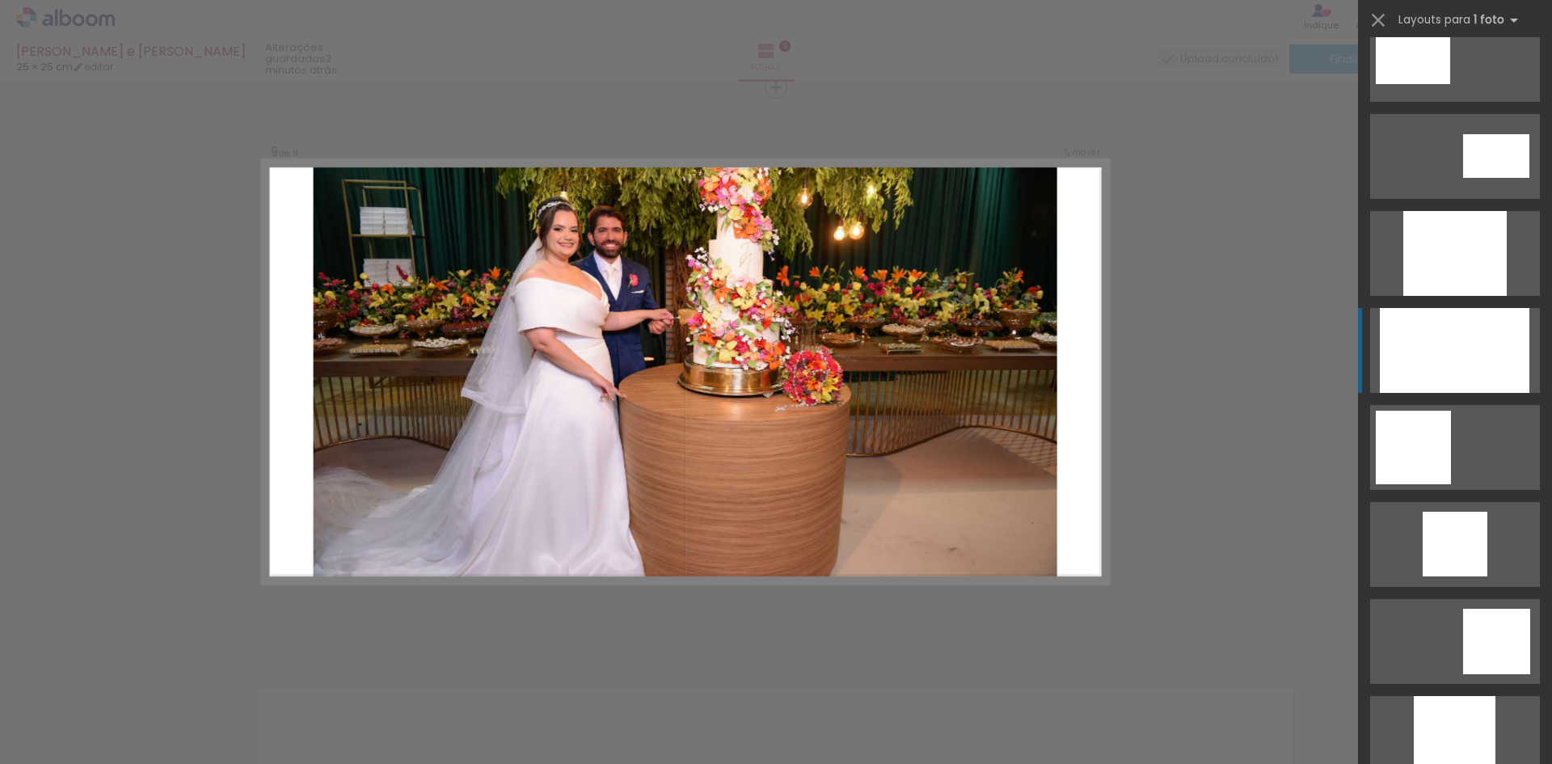
click at [1491, 363] on div at bounding box center [1455, 350] width 150 height 85
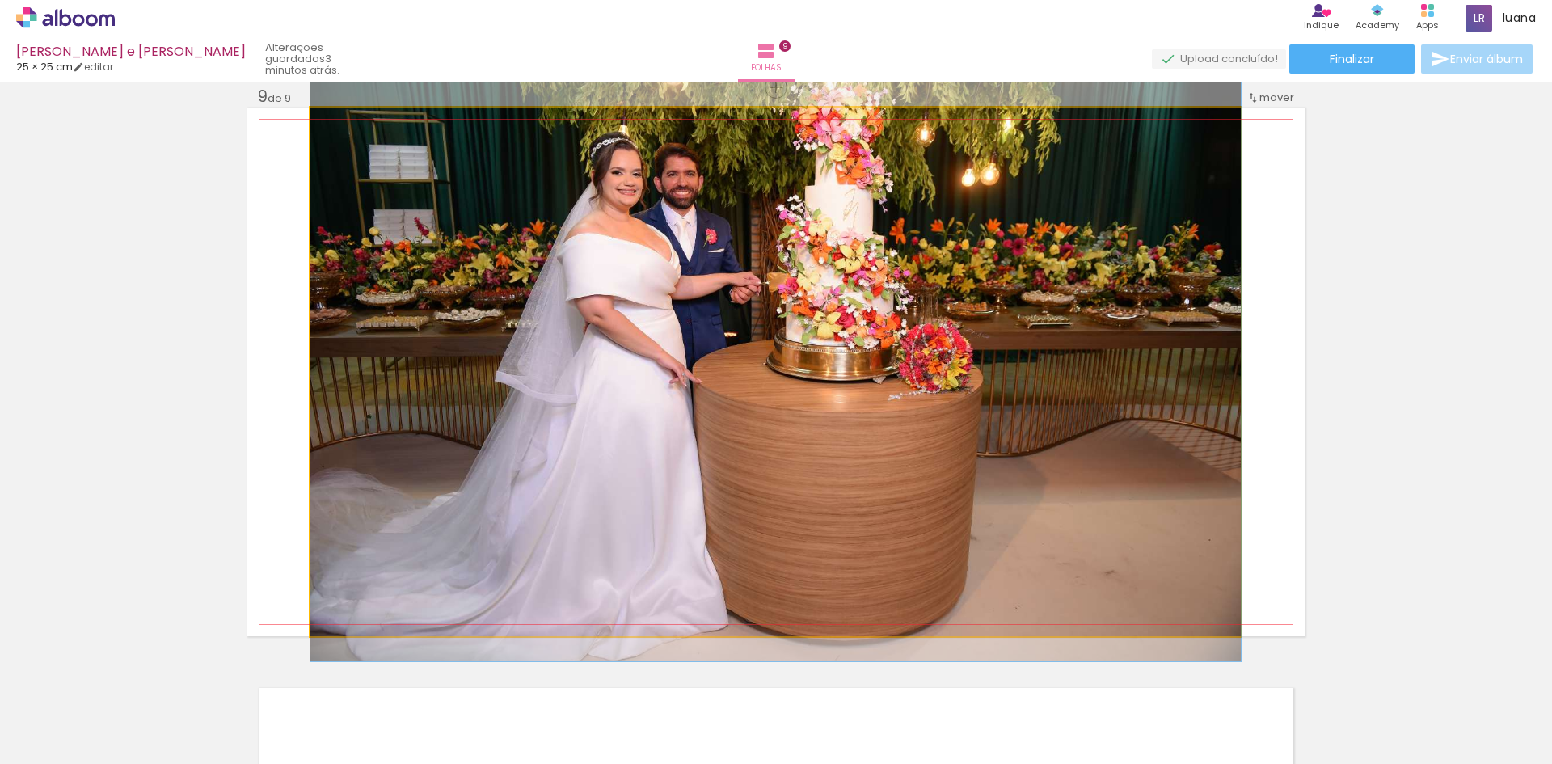
drag, startPoint x: 1042, startPoint y: 360, endPoint x: 1077, endPoint y: 339, distance: 41.3
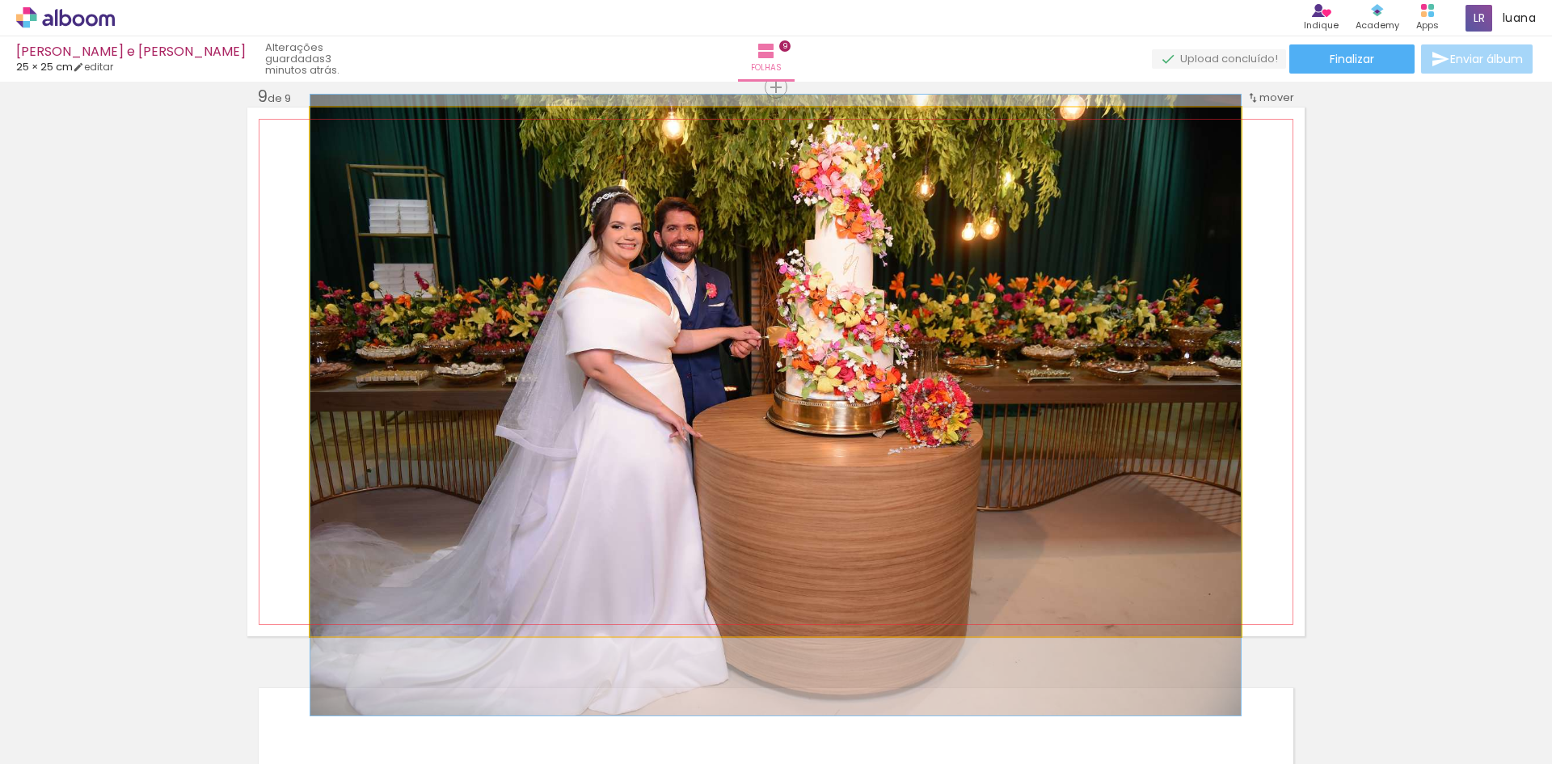
drag, startPoint x: 1055, startPoint y: 382, endPoint x: 1055, endPoint y: 436, distance: 54.2
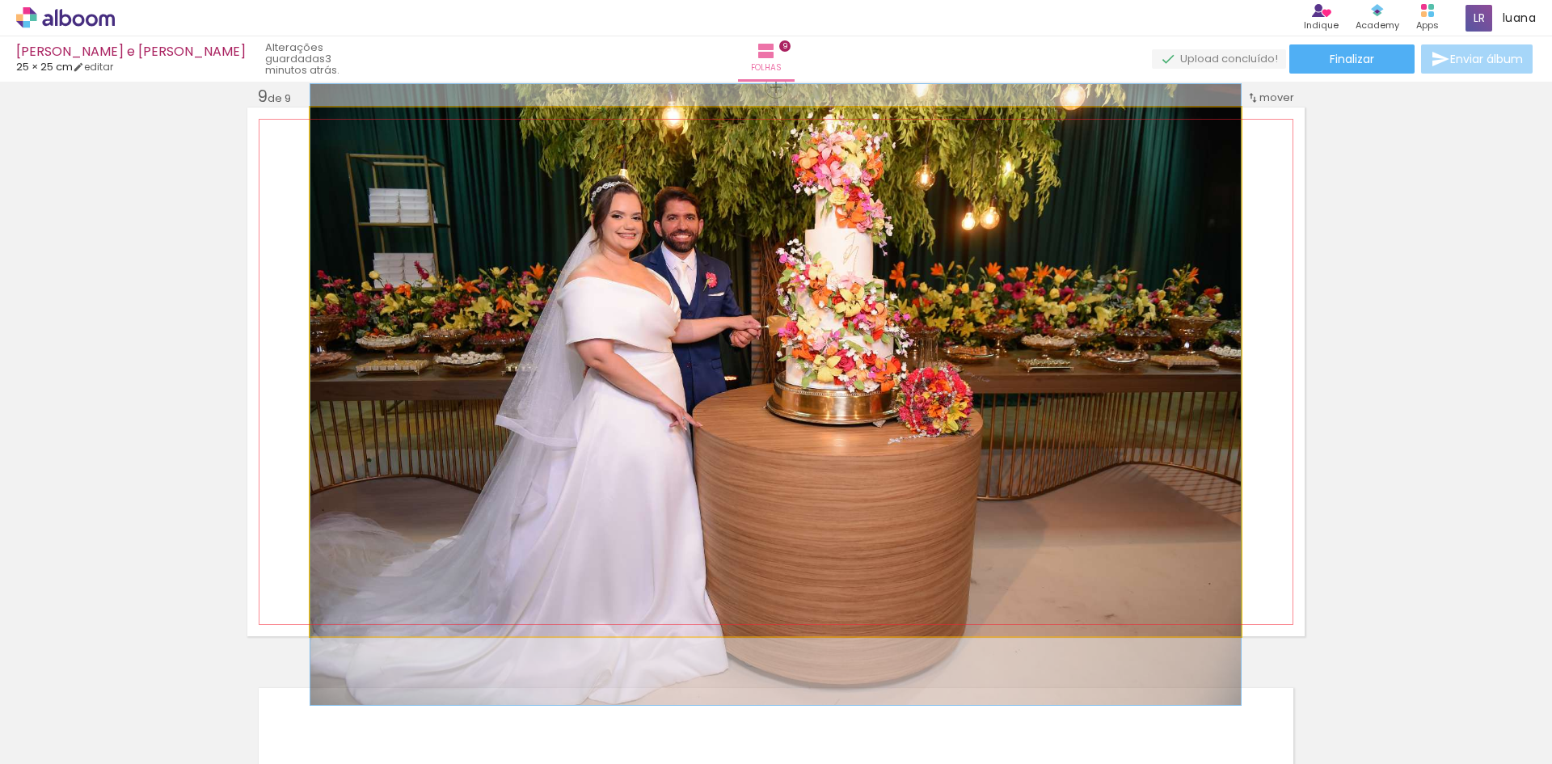
drag, startPoint x: 1055, startPoint y: 436, endPoint x: 1056, endPoint y: 426, distance: 10.5
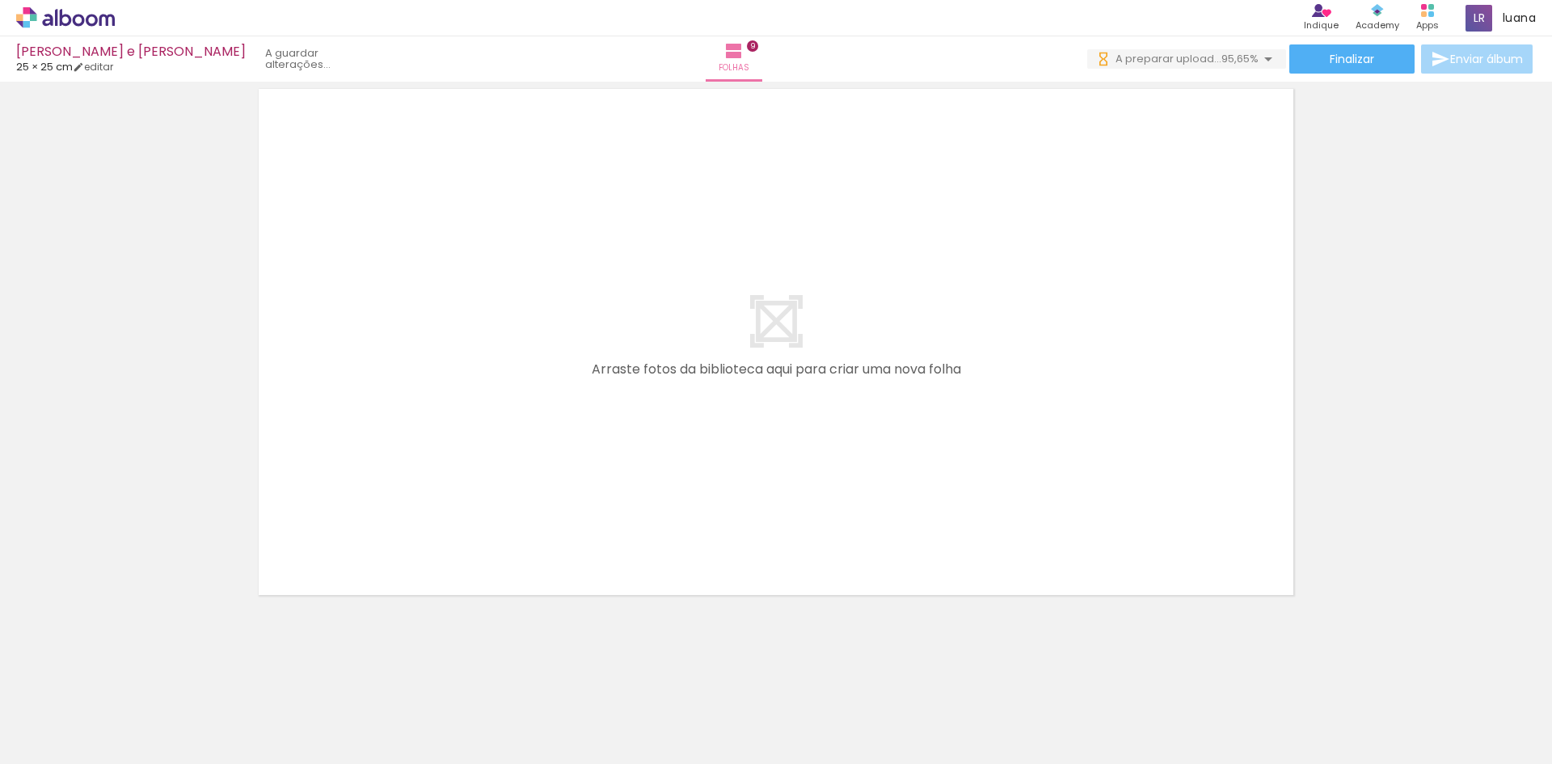
scroll to position [0, 849]
drag, startPoint x: 1308, startPoint y: 710, endPoint x: 925, endPoint y: 357, distance: 521.6
click at [925, 357] on quentale-workspace at bounding box center [776, 382] width 1552 height 764
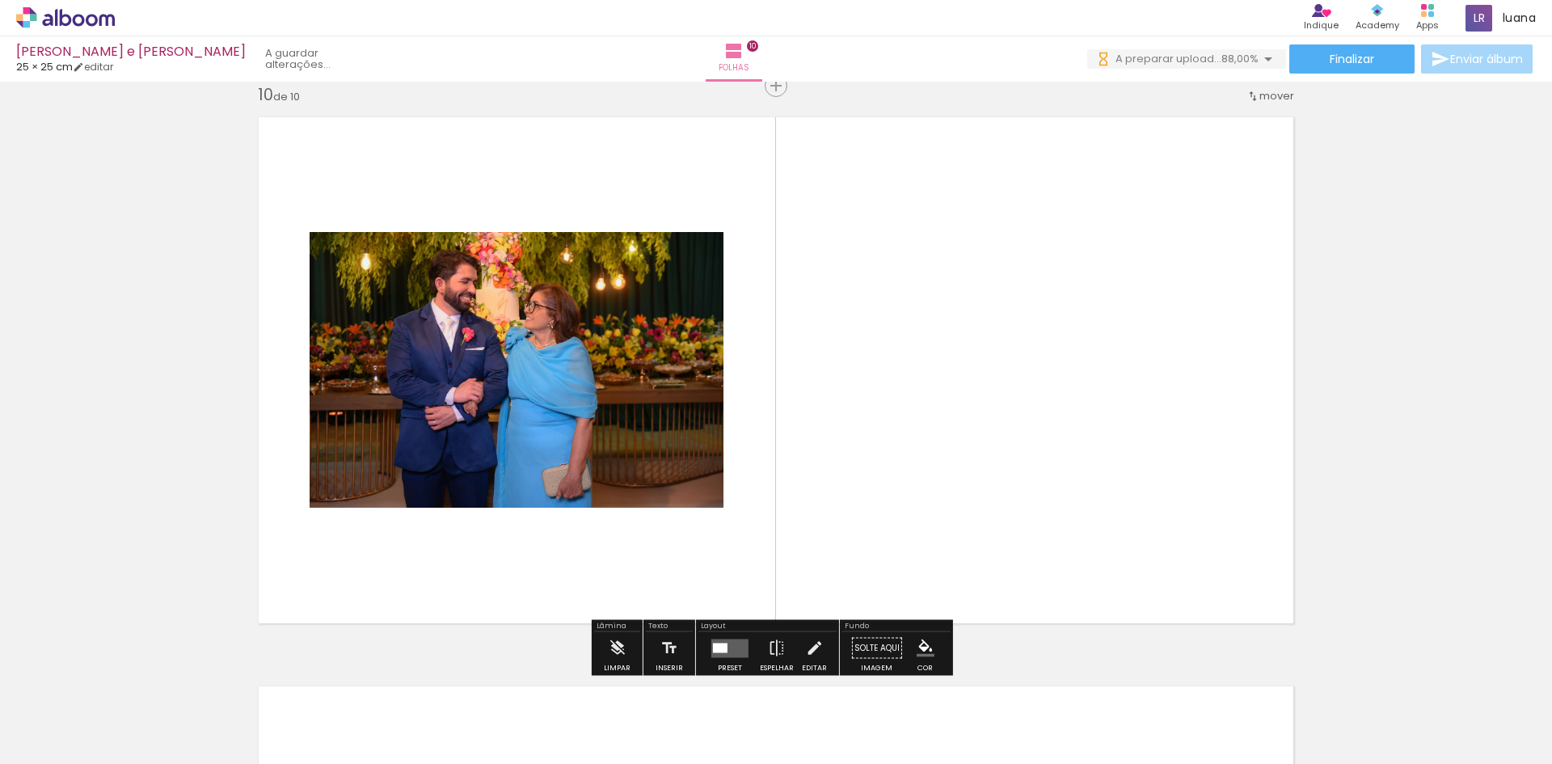
scroll to position [5142, 0]
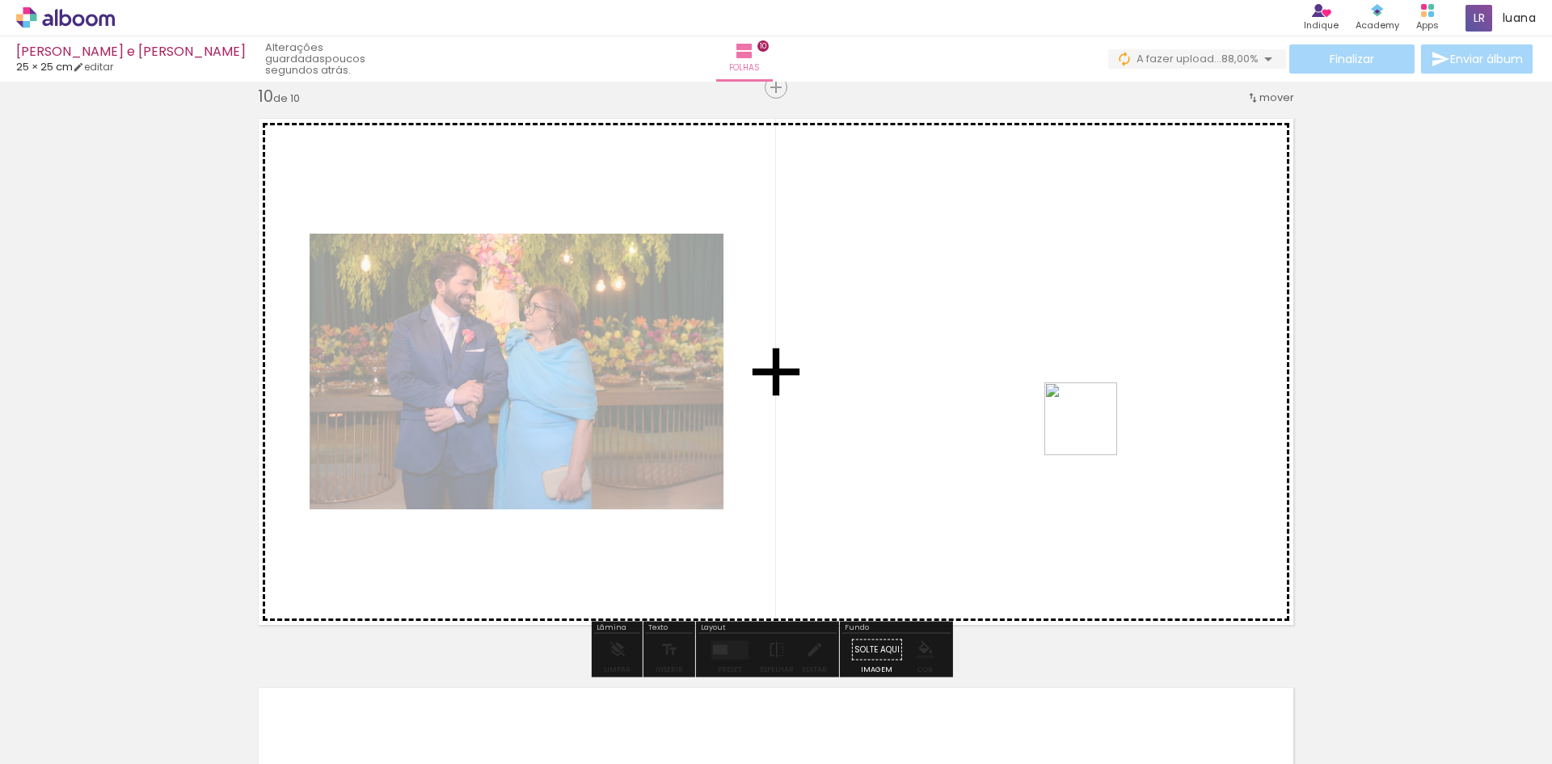
drag, startPoint x: 1426, startPoint y: 701, endPoint x: 1078, endPoint y: 390, distance: 467.0
click at [1078, 390] on quentale-workspace at bounding box center [776, 382] width 1552 height 764
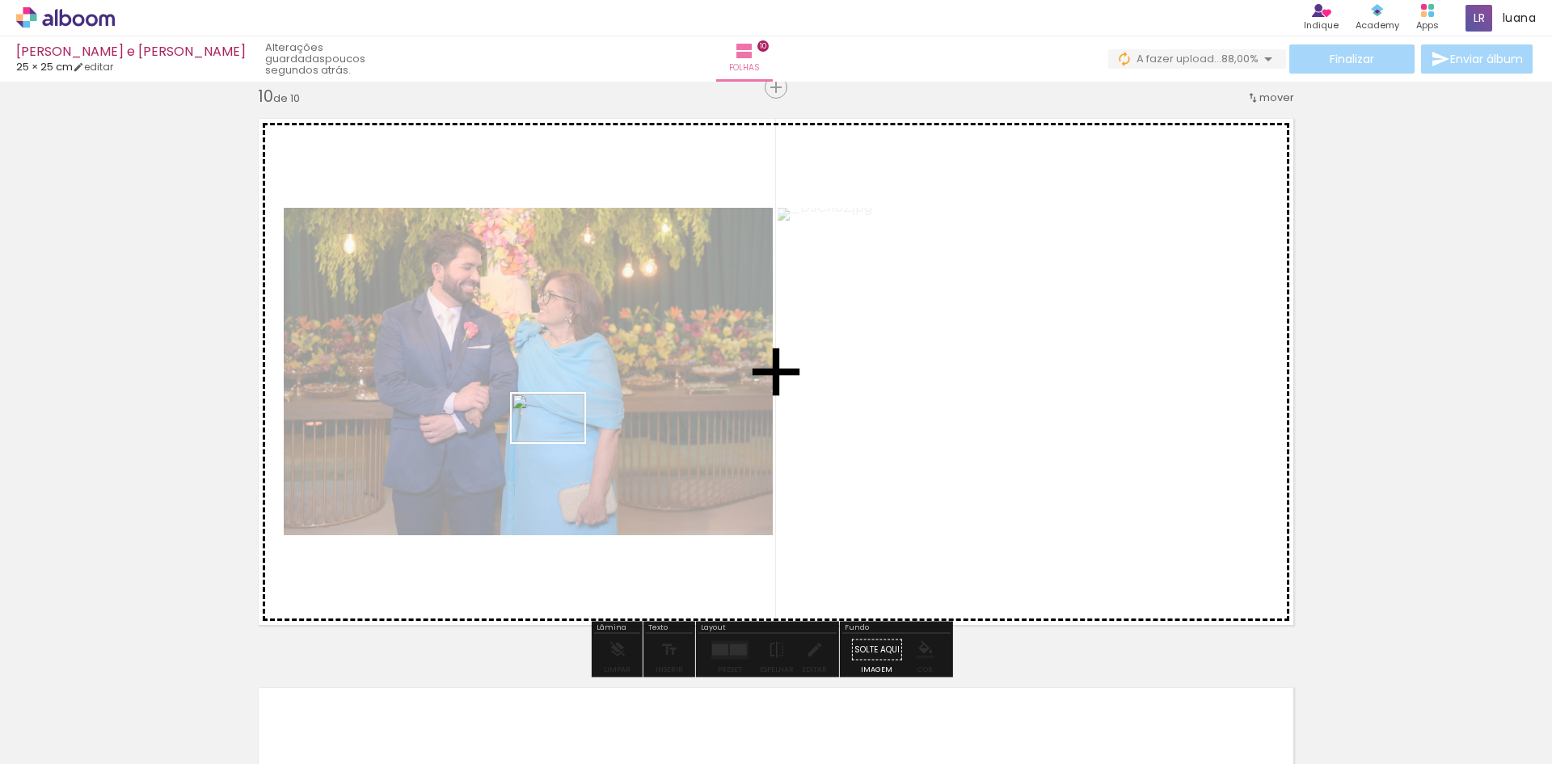
drag, startPoint x: 1474, startPoint y: 718, endPoint x: 552, endPoint y: 428, distance: 966.7
click at [552, 428] on quentale-workspace at bounding box center [776, 382] width 1552 height 764
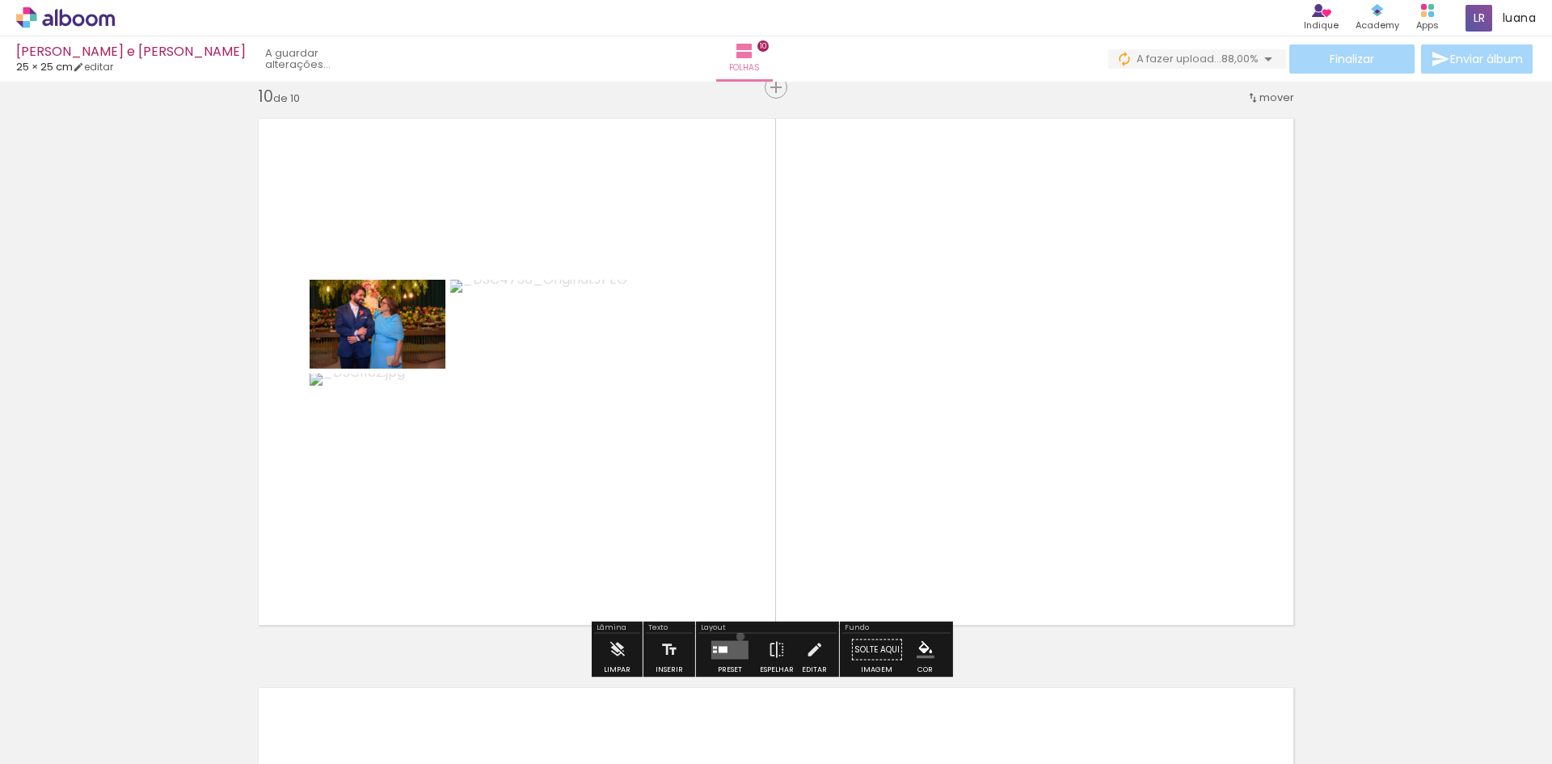
click at [737, 636] on div at bounding box center [730, 650] width 44 height 32
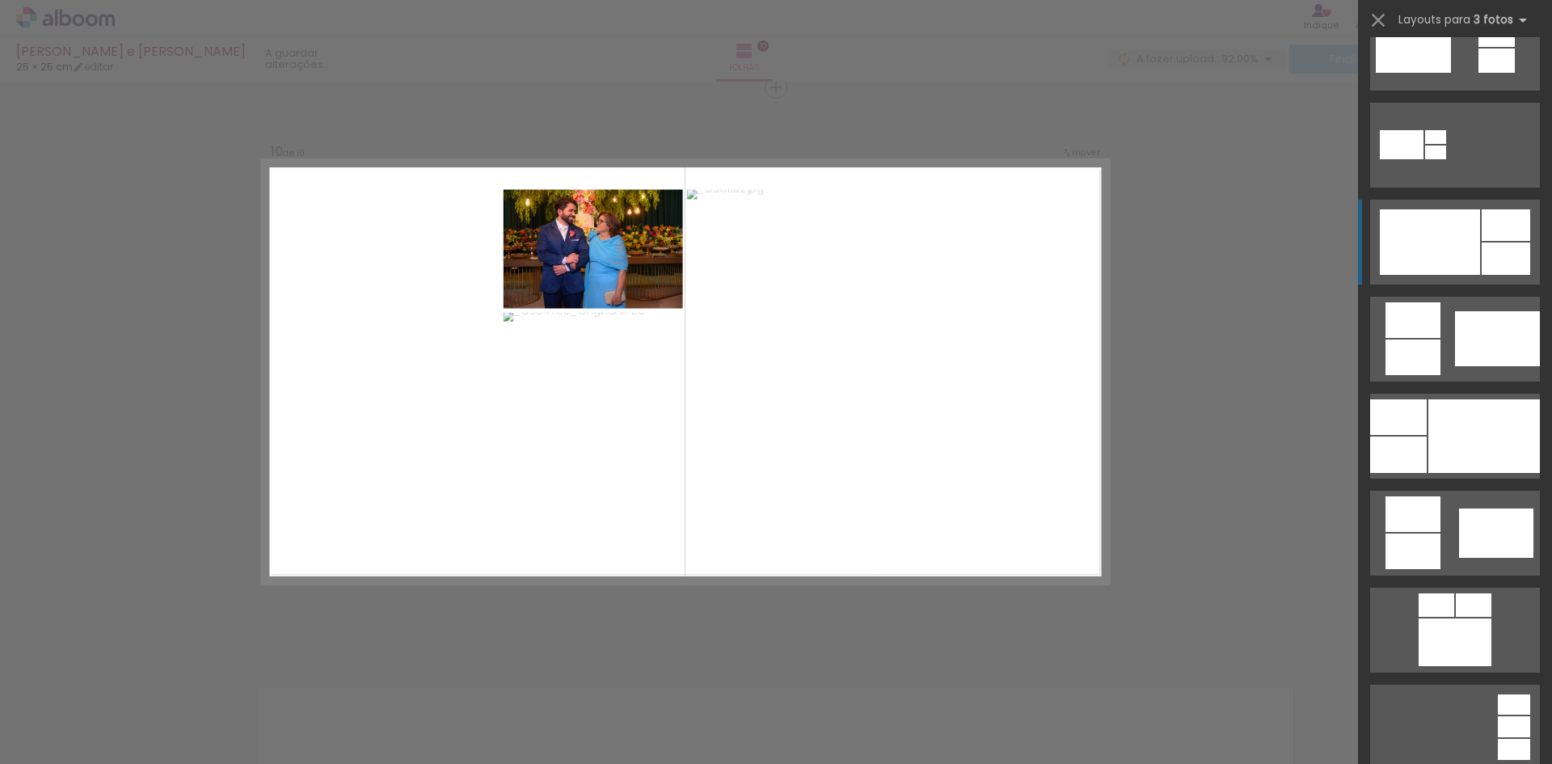
scroll to position [727, 0]
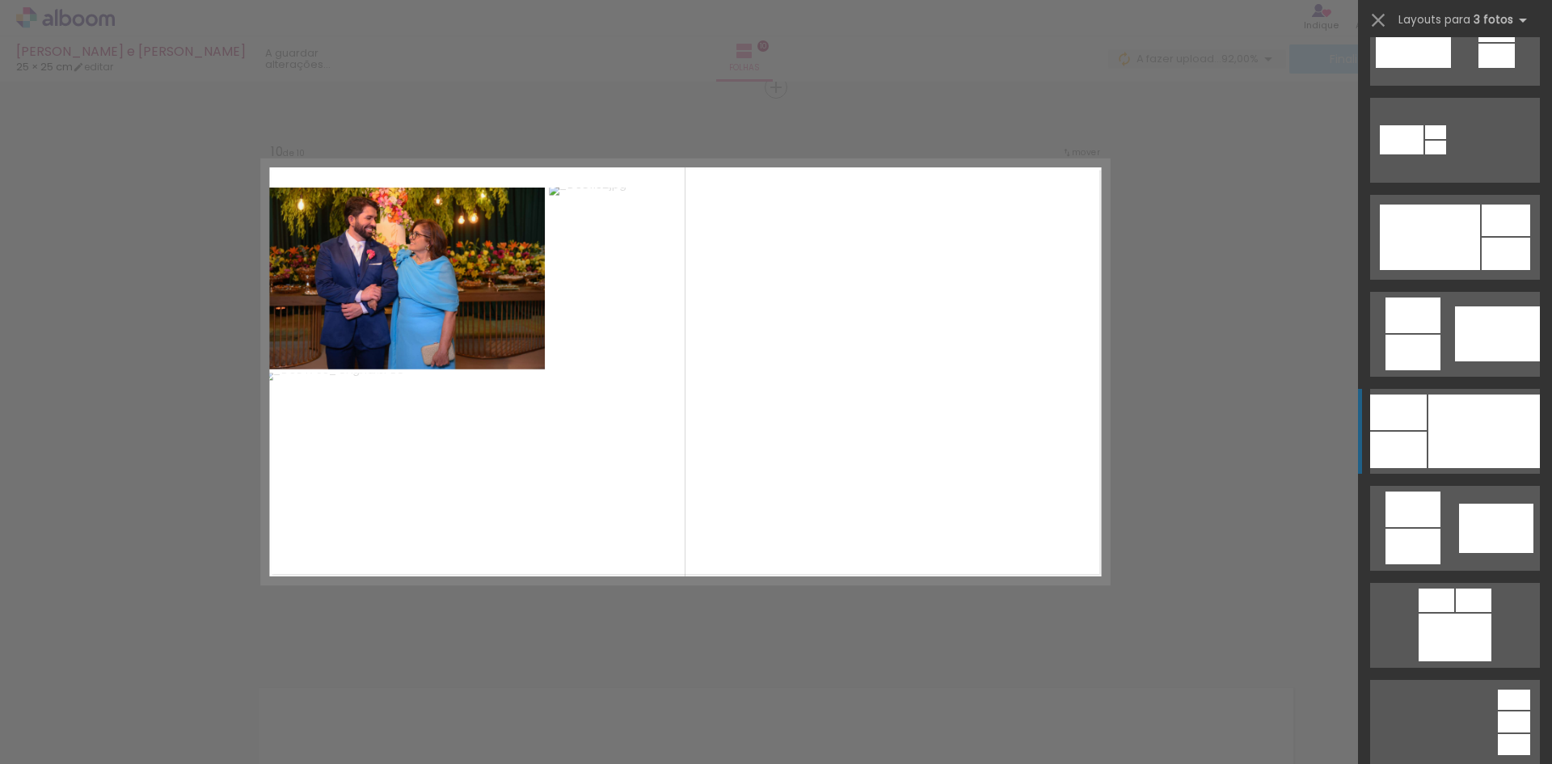
click at [1487, 436] on div at bounding box center [1484, 431] width 112 height 74
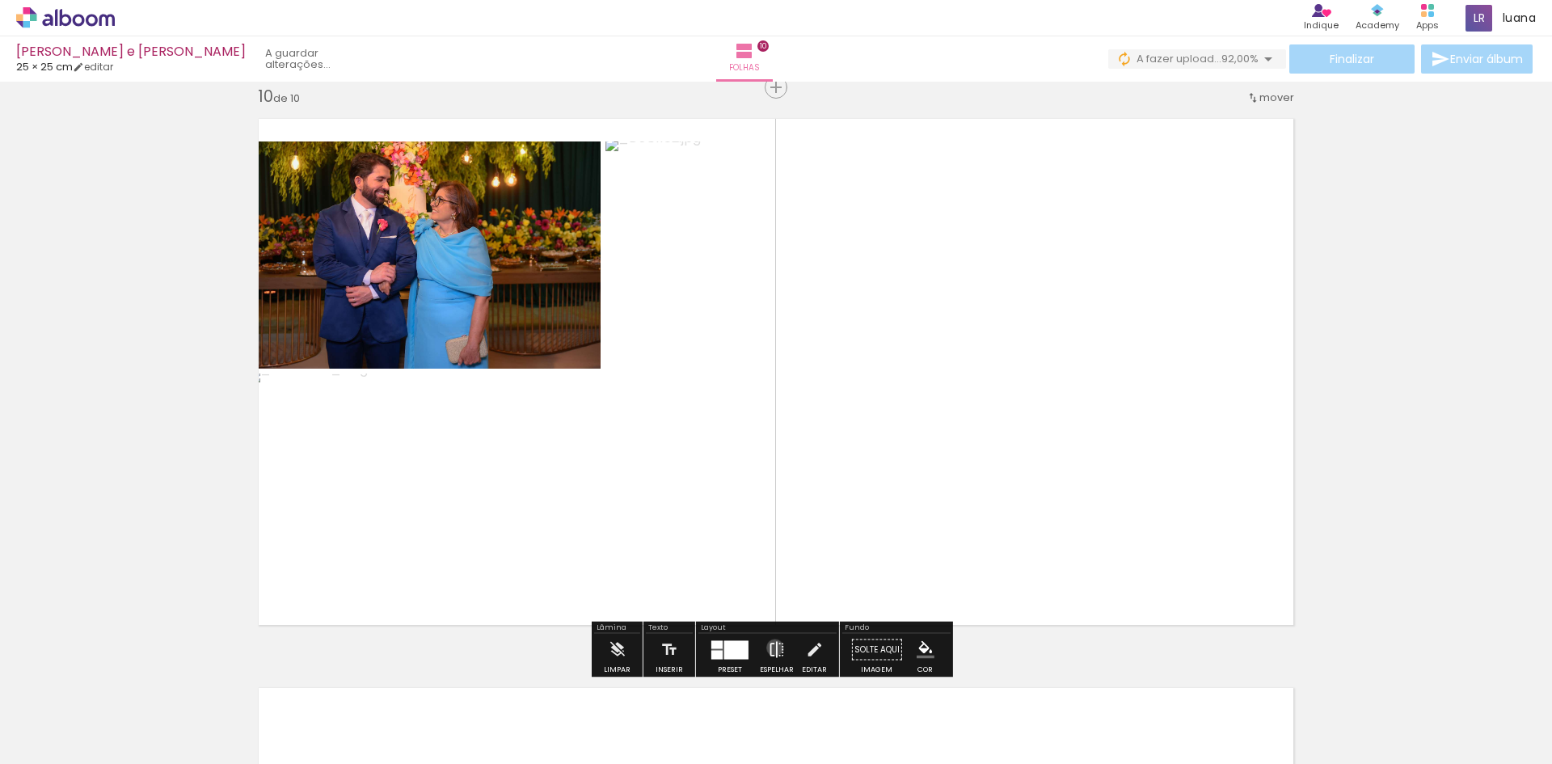
click at [771, 647] on iron-icon at bounding box center [777, 650] width 18 height 32
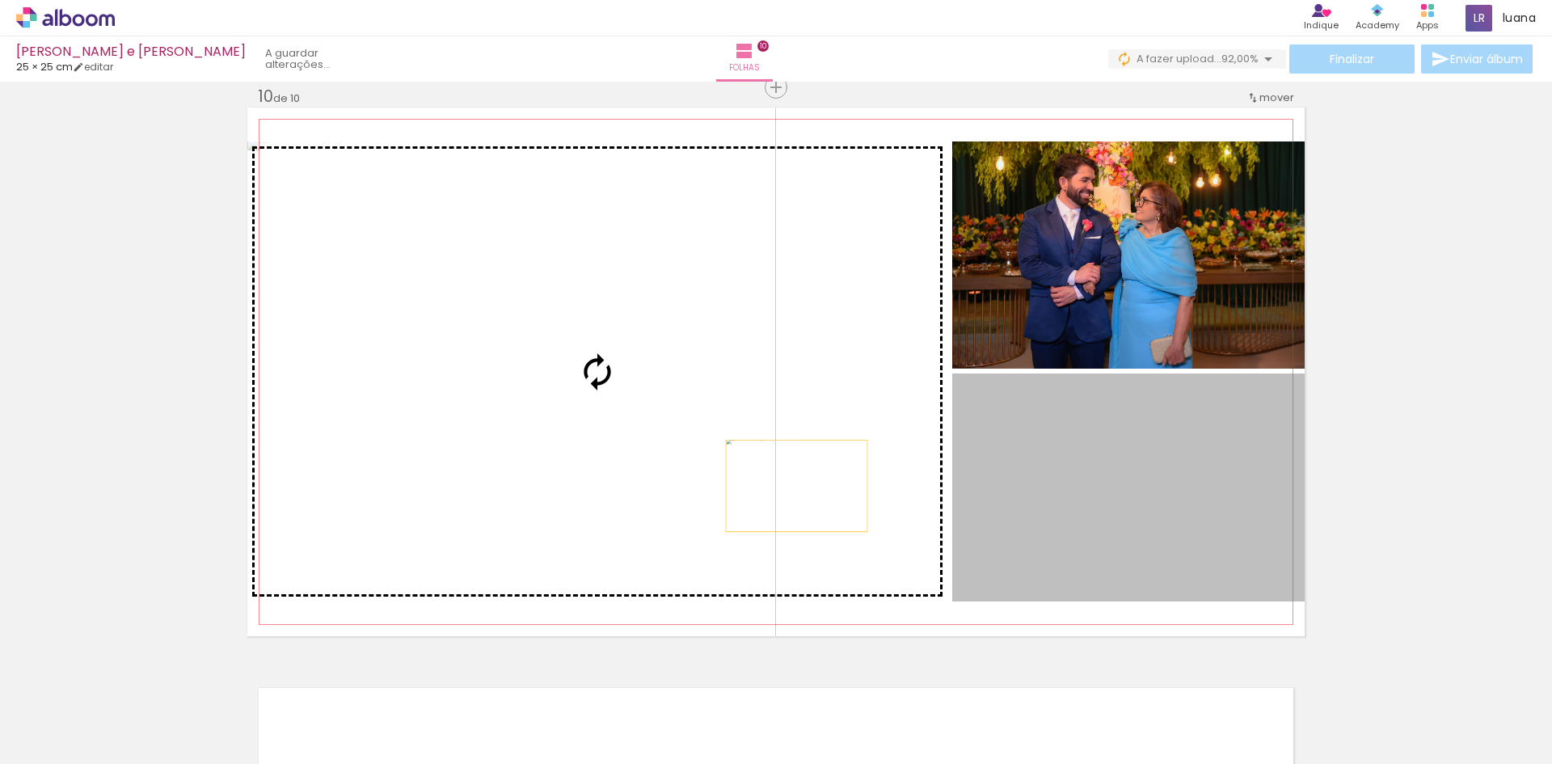
drag, startPoint x: 1102, startPoint y: 498, endPoint x: 734, endPoint y: 474, distance: 368.5
click at [0, 0] on slot at bounding box center [0, 0] width 0 height 0
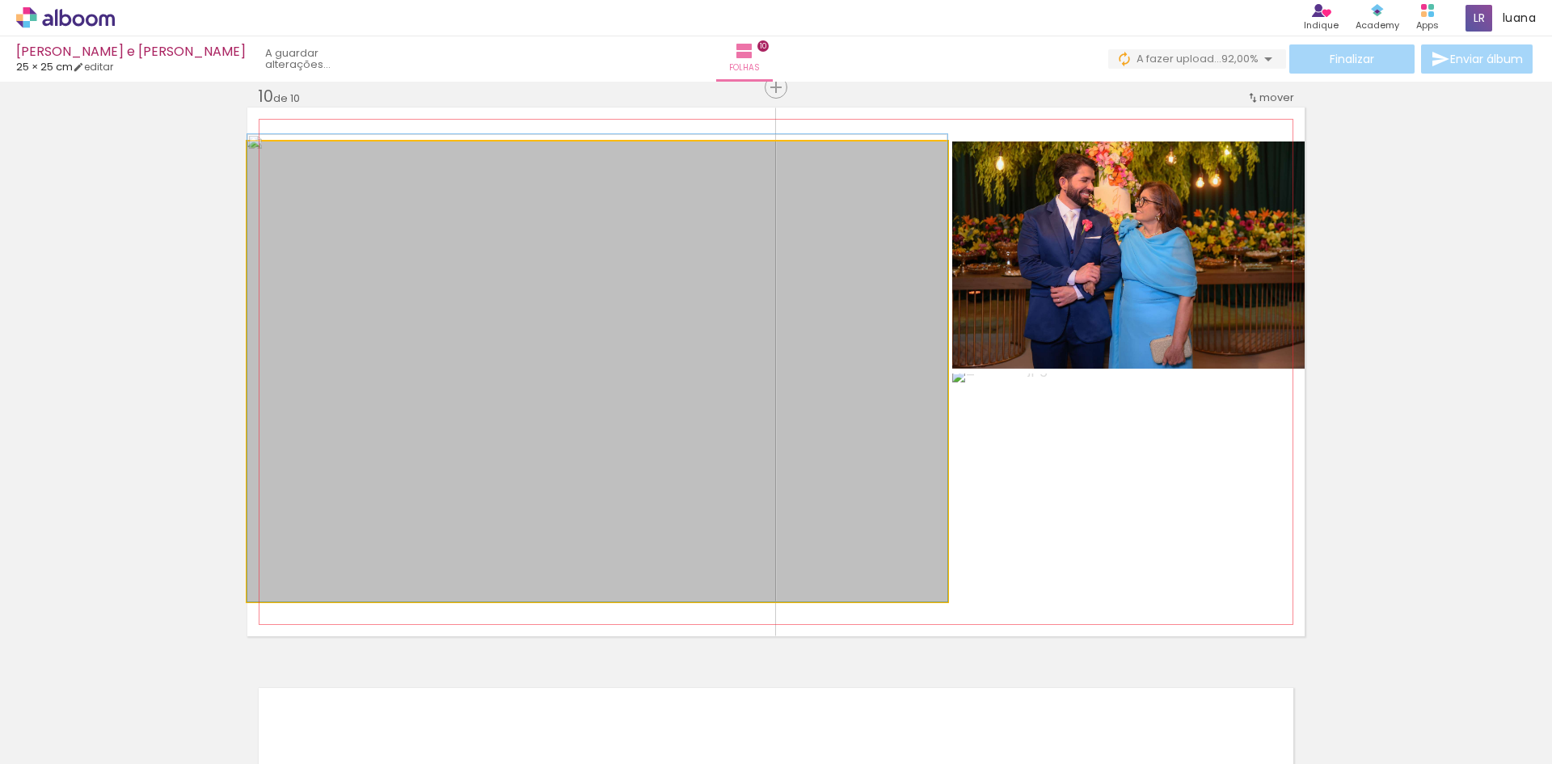
drag, startPoint x: 774, startPoint y: 457, endPoint x: 774, endPoint y: 411, distance: 46.1
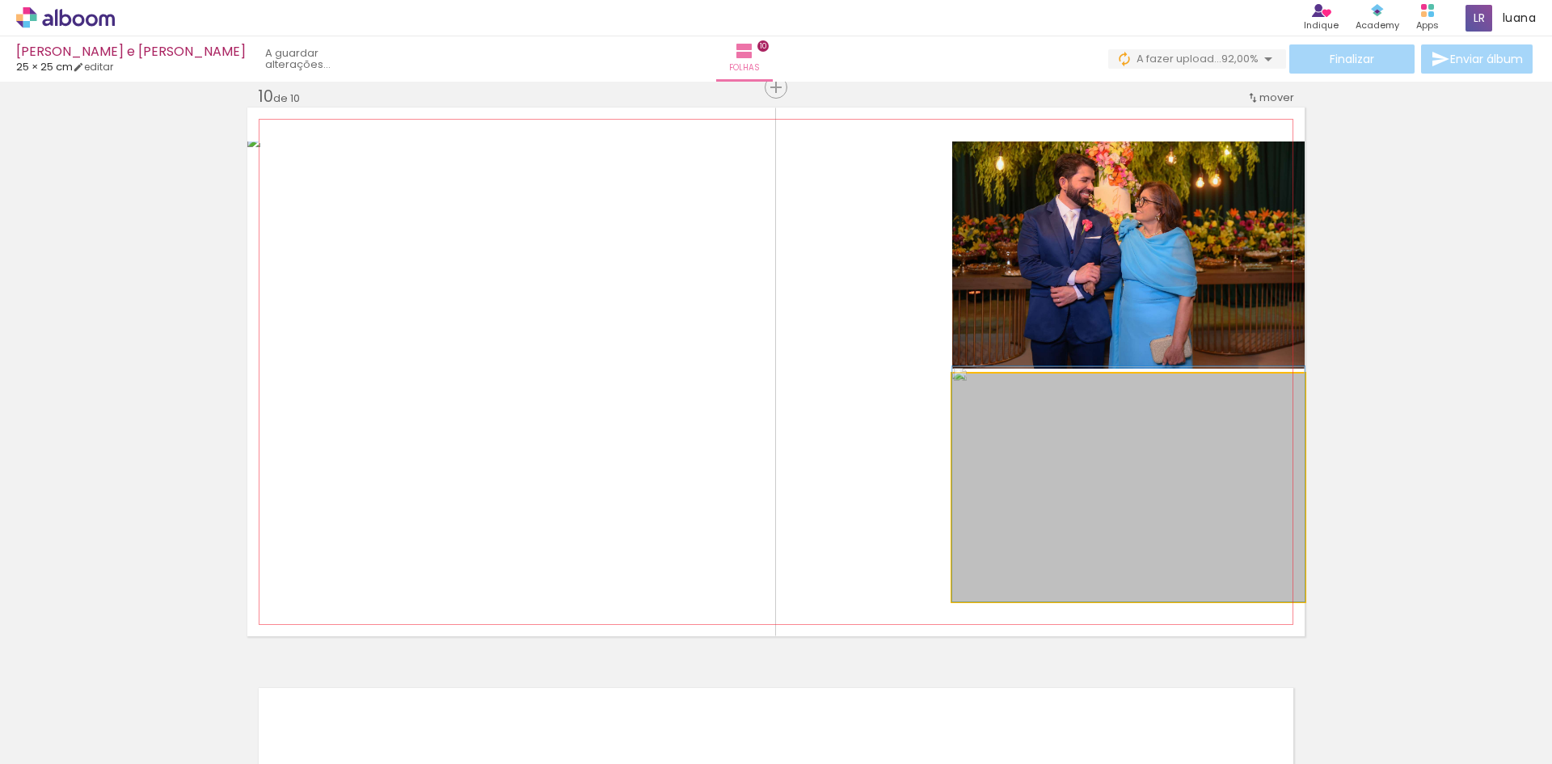
drag, startPoint x: 1199, startPoint y: 457, endPoint x: 1180, endPoint y: 452, distance: 19.2
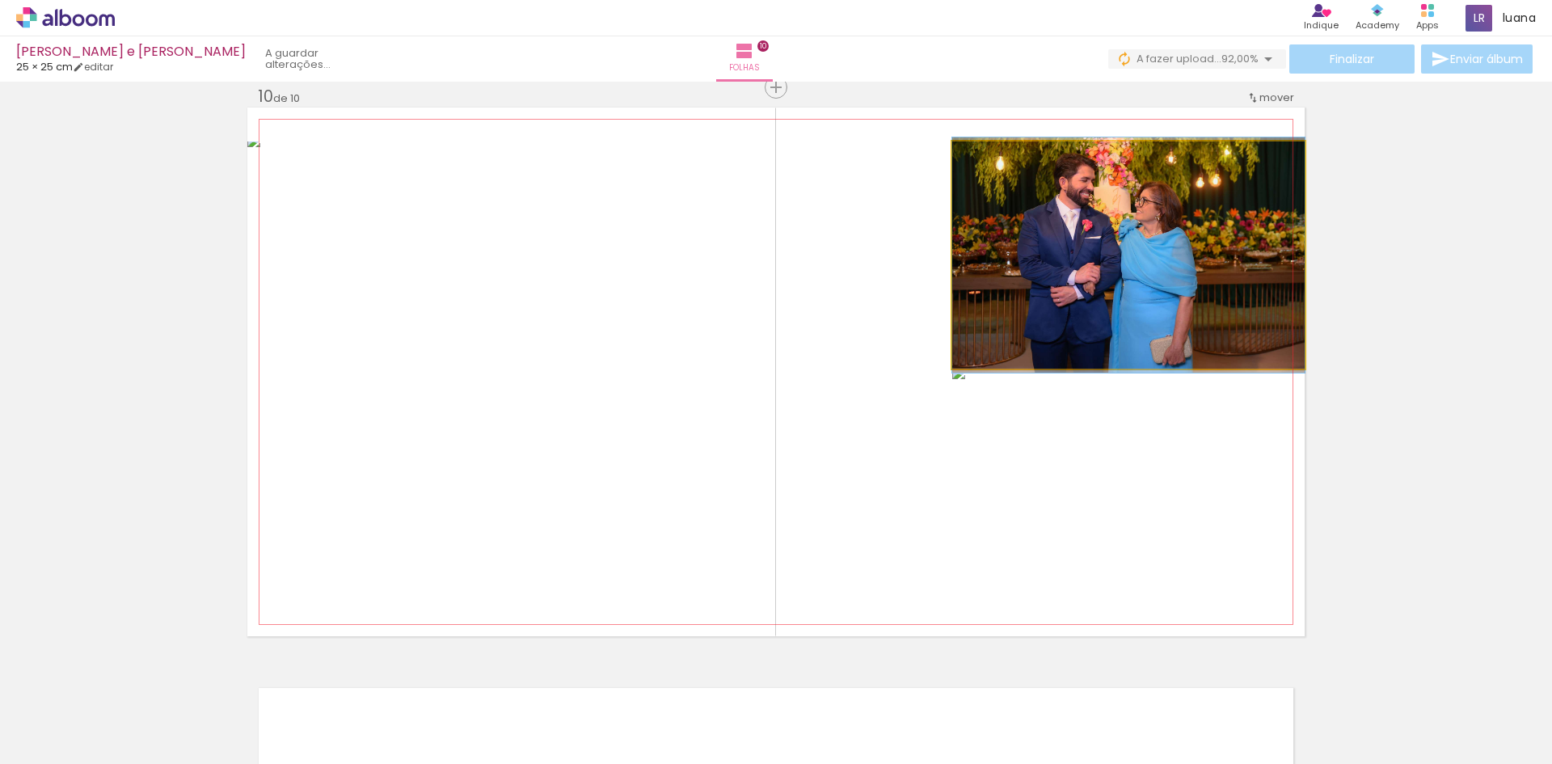
drag, startPoint x: 1160, startPoint y: 308, endPoint x: 1179, endPoint y: 308, distance: 19.4
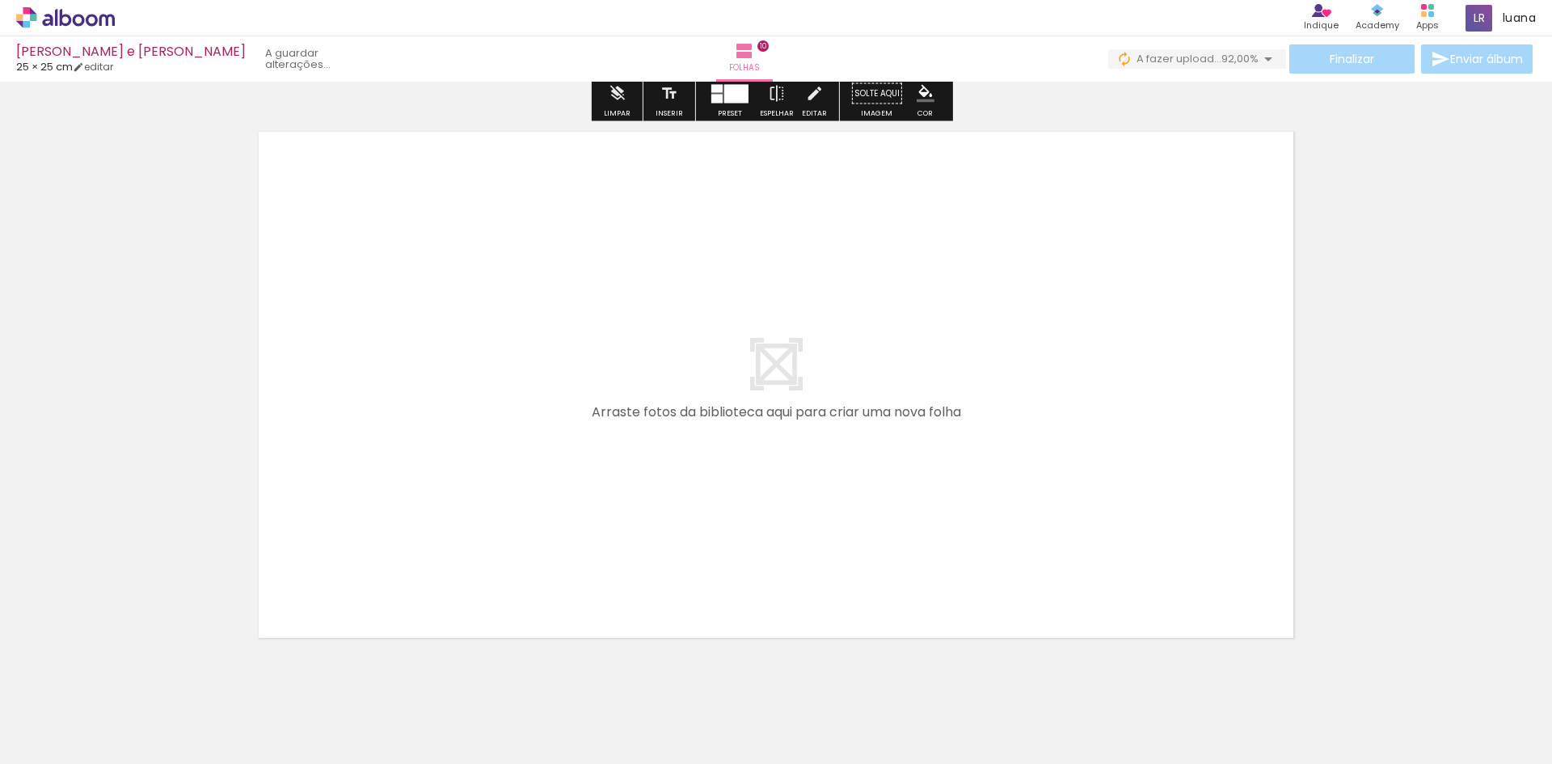
scroll to position [5707, 0]
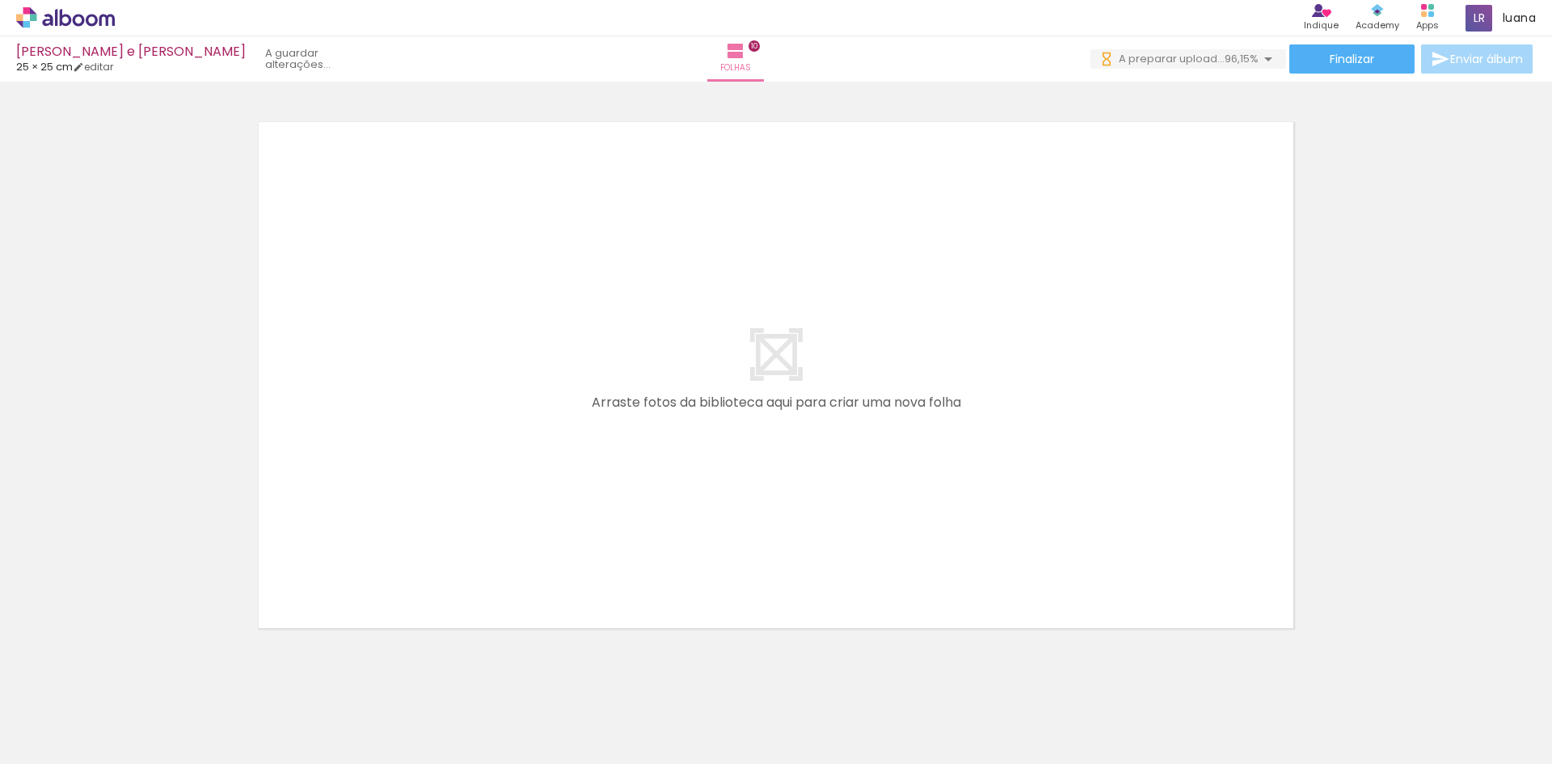
scroll to position [0, 1030]
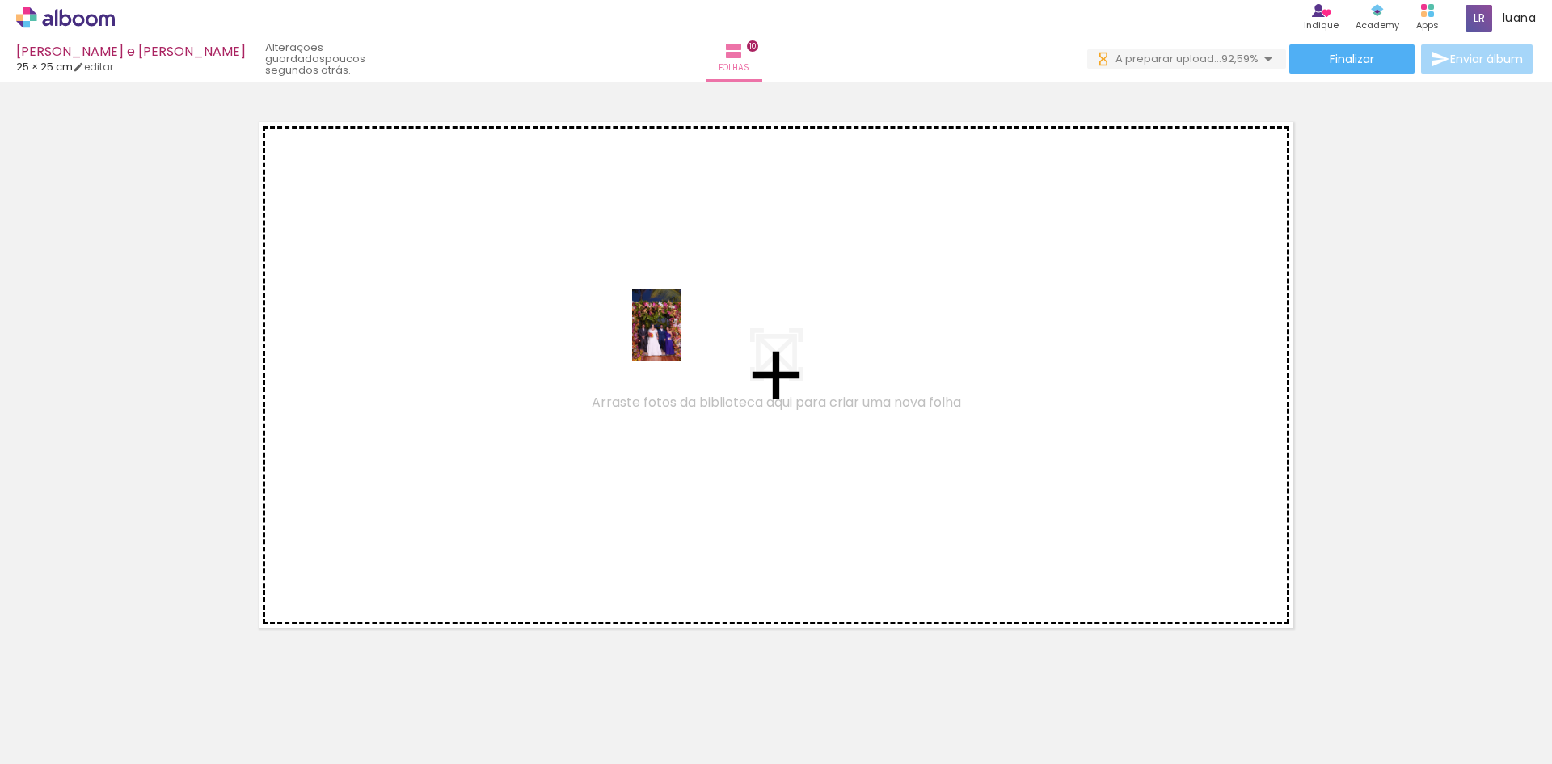
drag, startPoint x: 1405, startPoint y: 707, endPoint x: 672, endPoint y: 328, distance: 825.2
click at [672, 328] on quentale-workspace at bounding box center [776, 382] width 1552 height 764
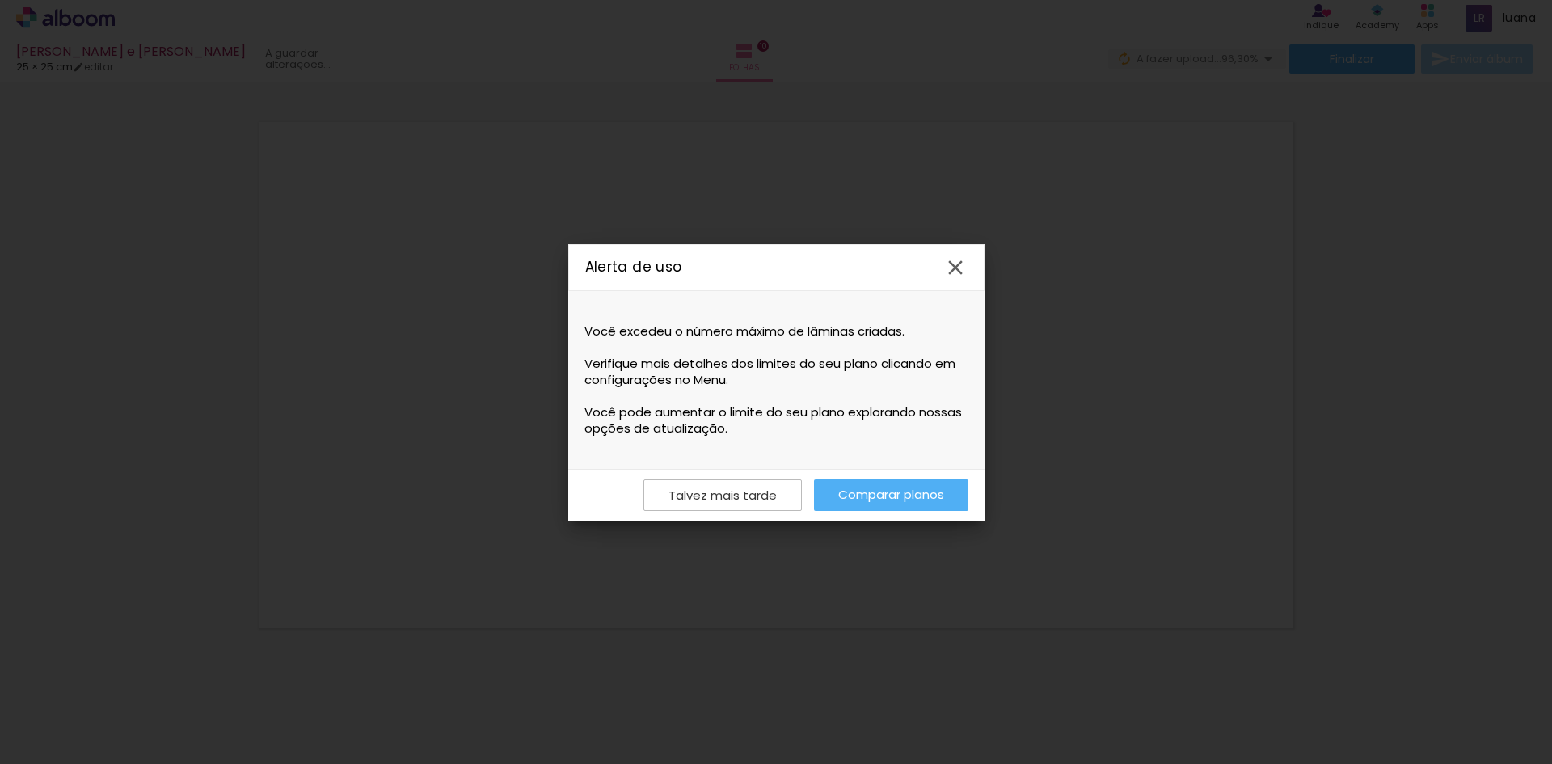
click at [0, 0] on slot "Talvez mais tarde" at bounding box center [0, 0] width 0 height 0
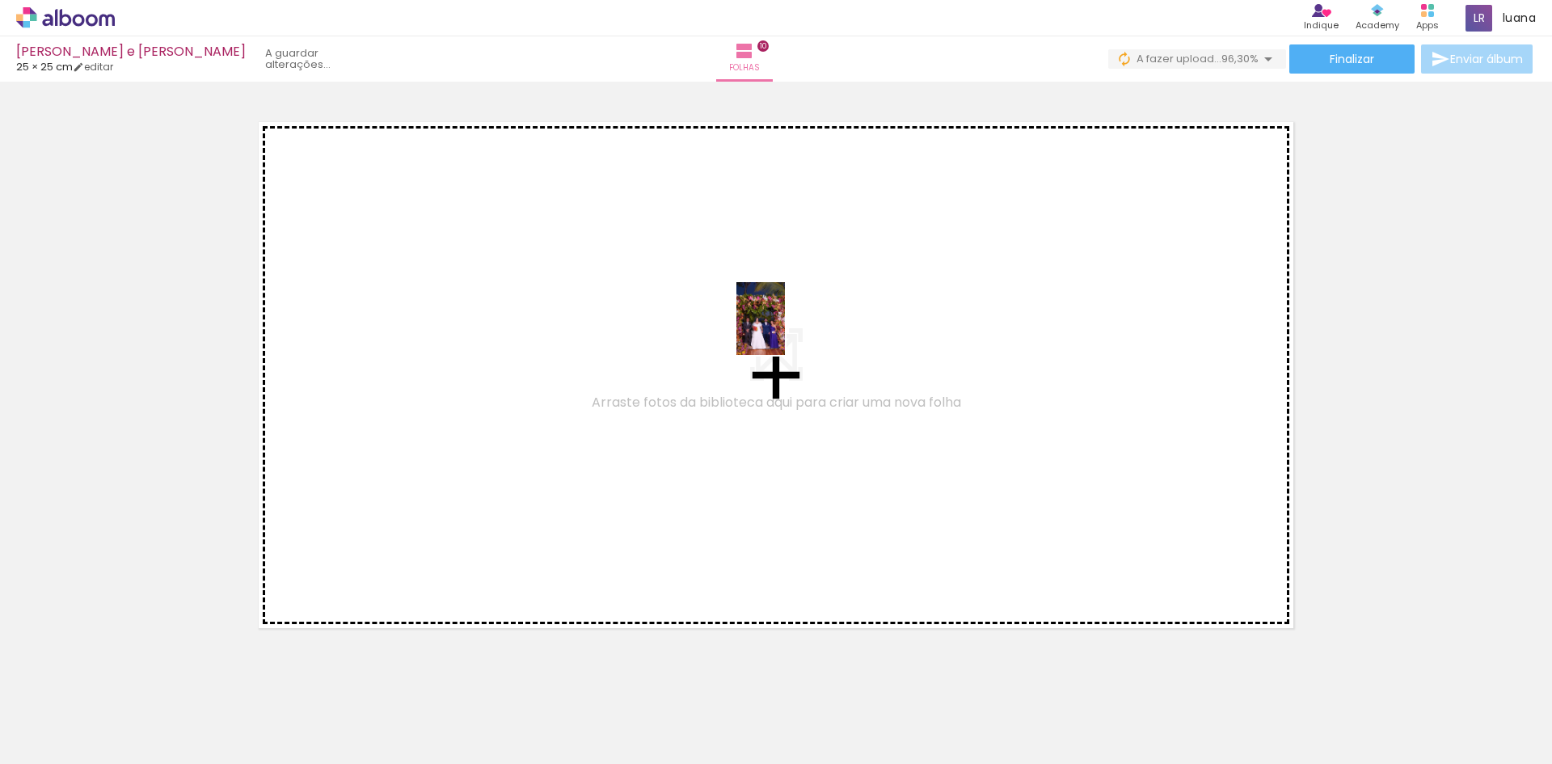
drag, startPoint x: 1399, startPoint y: 714, endPoint x: 782, endPoint y: 330, distance: 726.8
click at [782, 330] on quentale-workspace at bounding box center [776, 382] width 1552 height 764
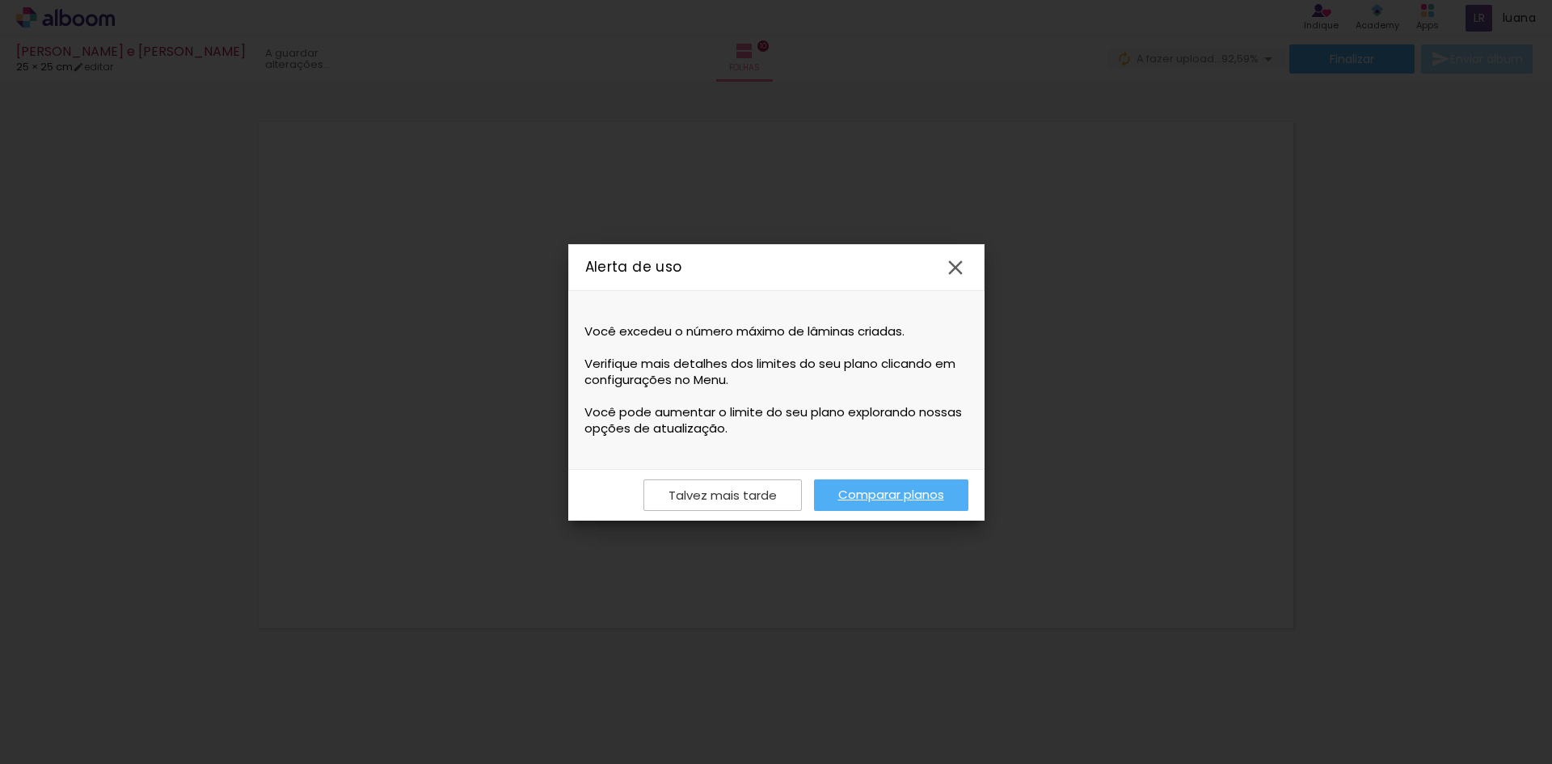
click at [917, 499] on link "Comparar planos" at bounding box center [891, 495] width 154 height 32
click at [957, 268] on iron-icon at bounding box center [955, 267] width 24 height 24
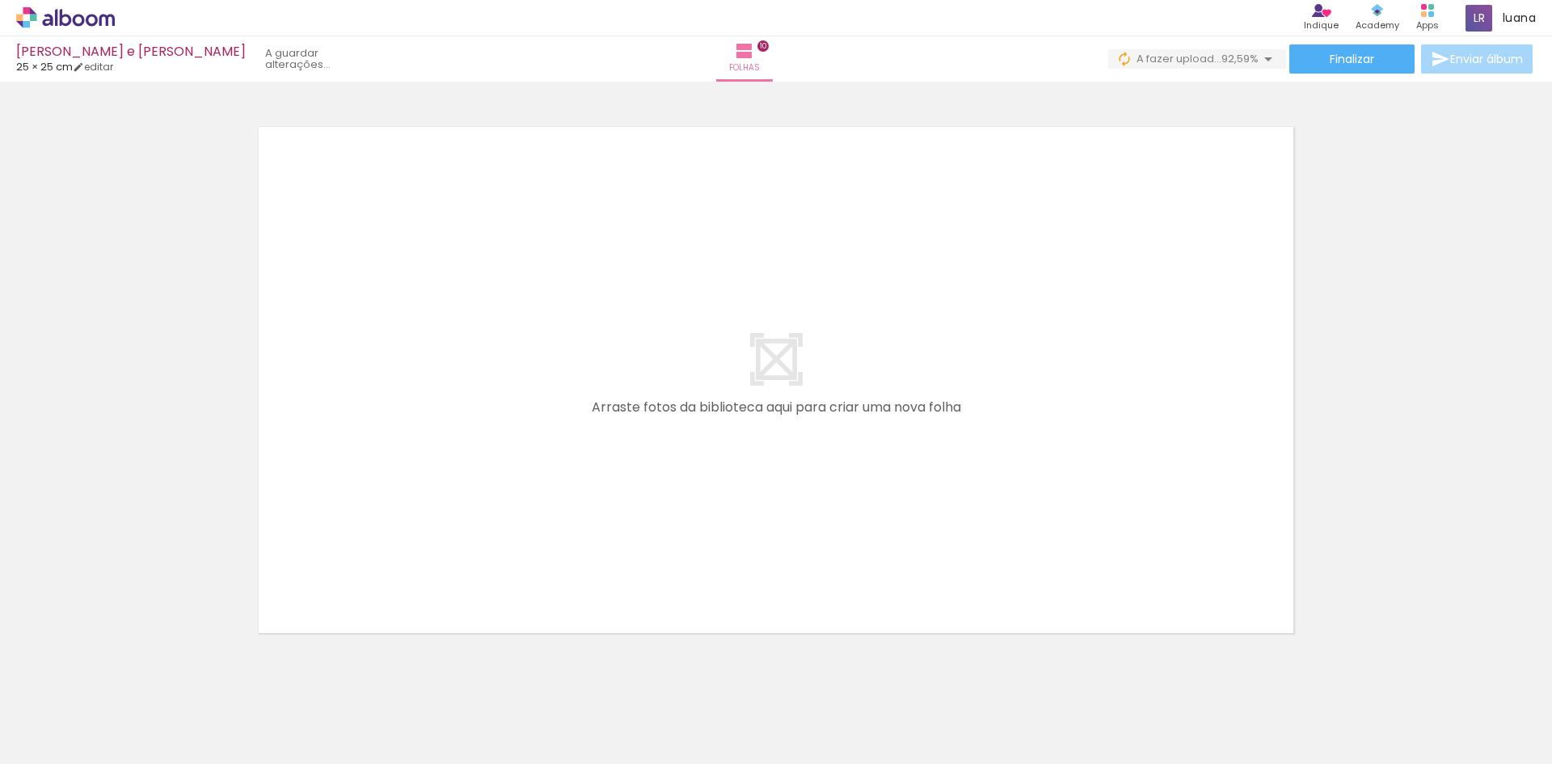
scroll to position [5740, 0]
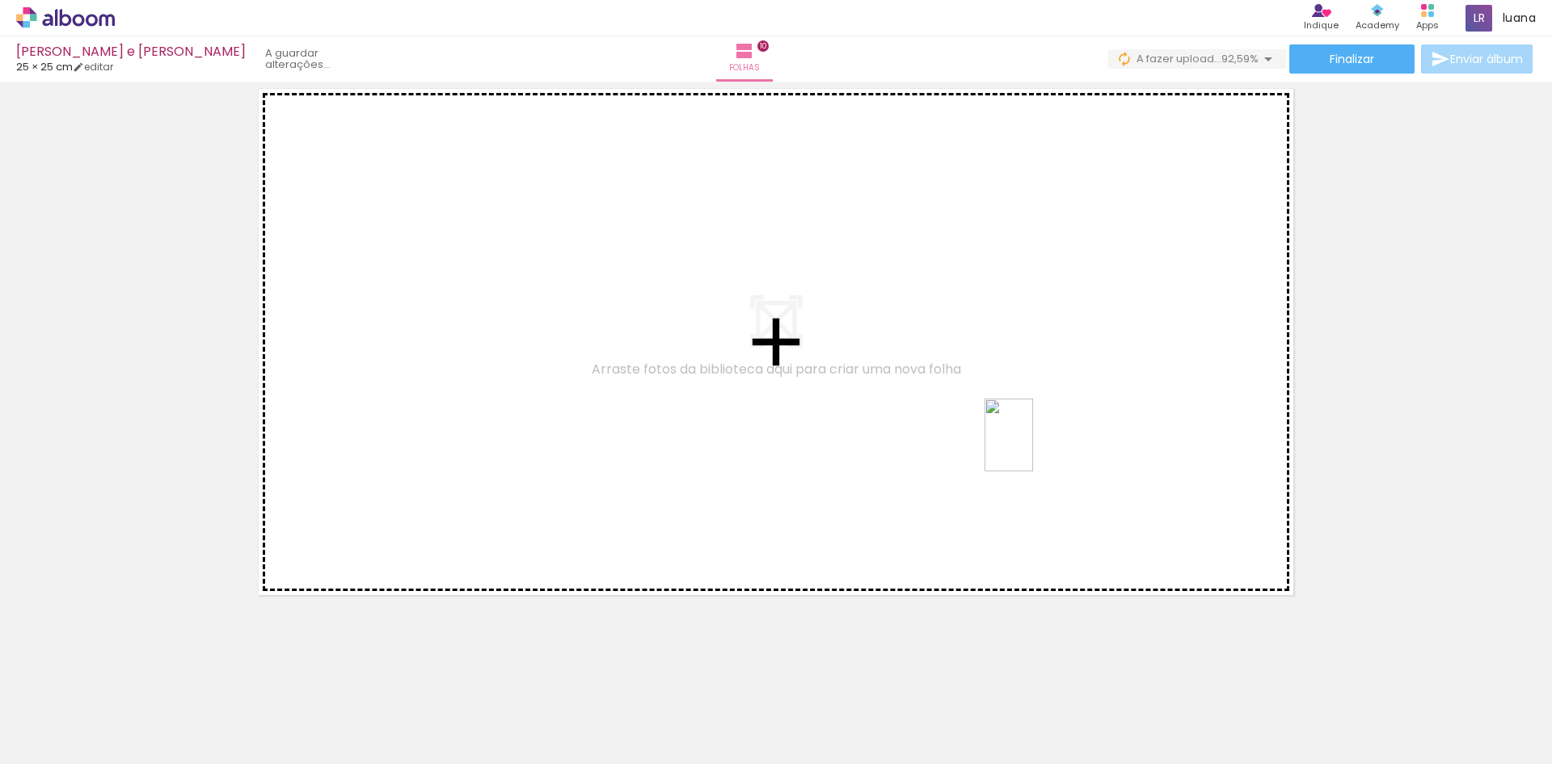
drag, startPoint x: 1487, startPoint y: 718, endPoint x: 1030, endPoint y: 445, distance: 532.8
click at [1030, 445] on quentale-workspace at bounding box center [776, 382] width 1552 height 764
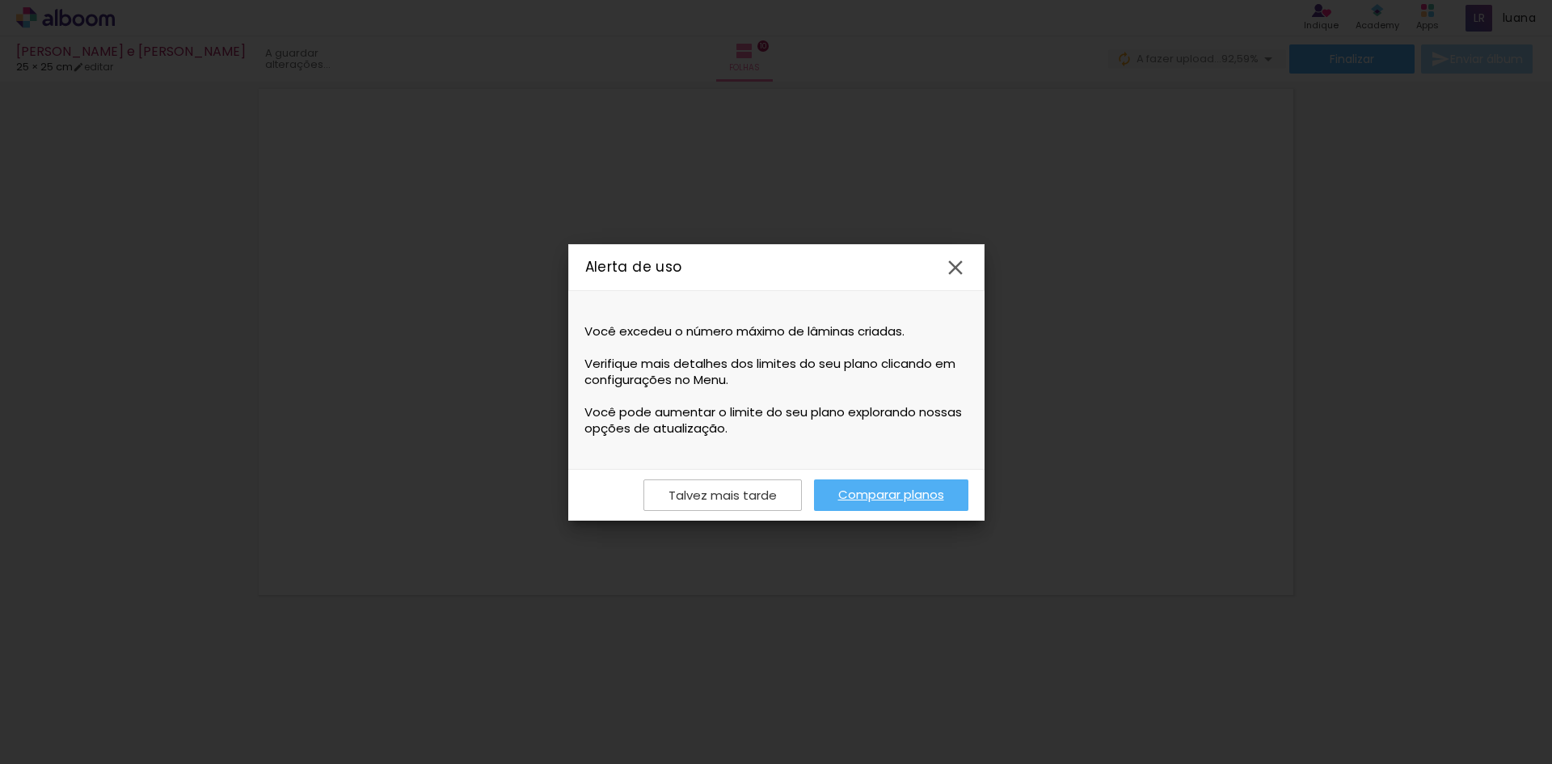
click at [865, 493] on link "Comparar planos" at bounding box center [891, 495] width 154 height 32
click at [951, 265] on iron-icon at bounding box center [955, 267] width 24 height 24
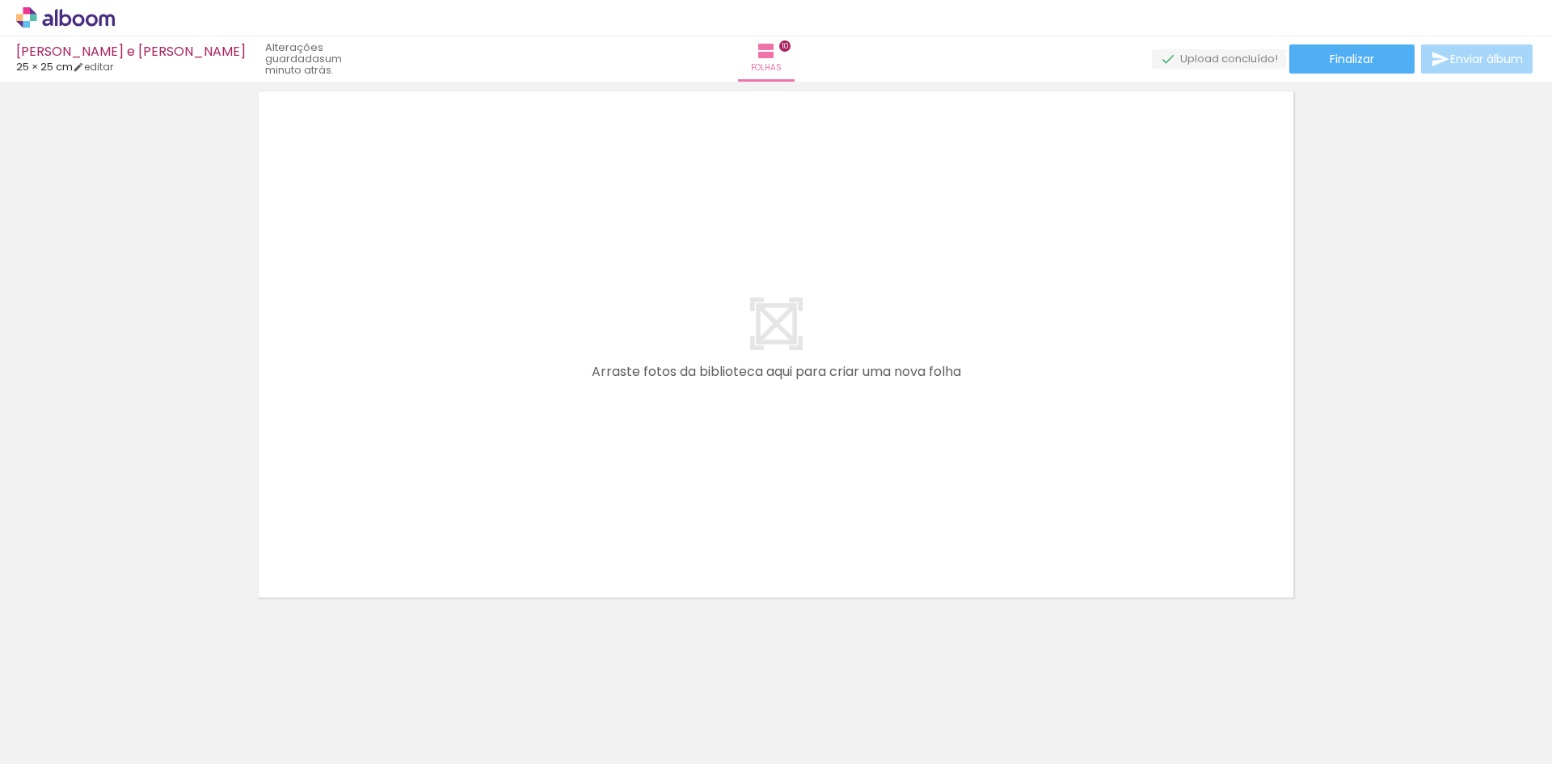
scroll to position [5740, 0]
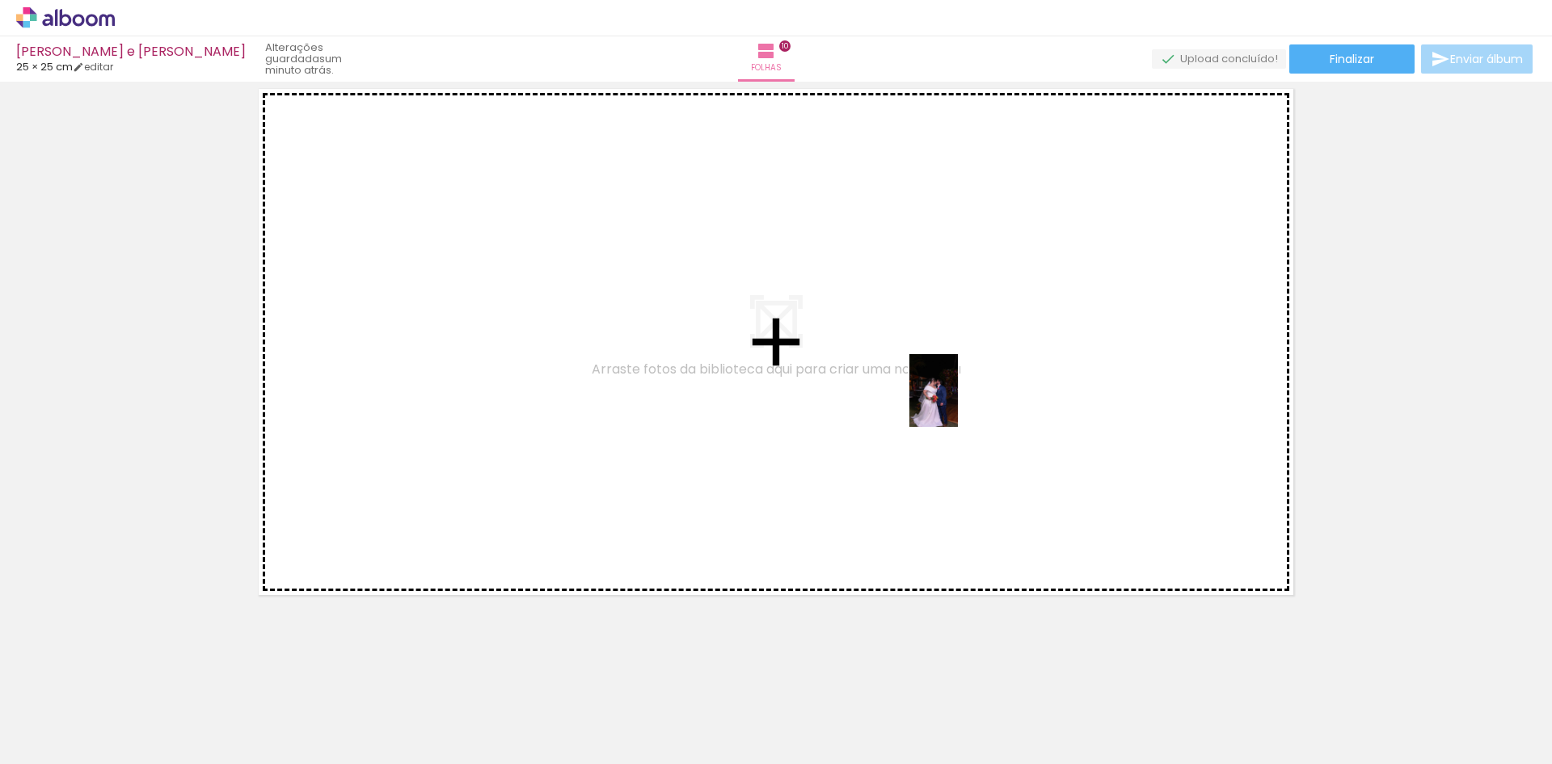
drag, startPoint x: 1527, startPoint y: 718, endPoint x: 957, endPoint y: 402, distance: 651.5
click at [957, 402] on quentale-workspace at bounding box center [776, 382] width 1552 height 764
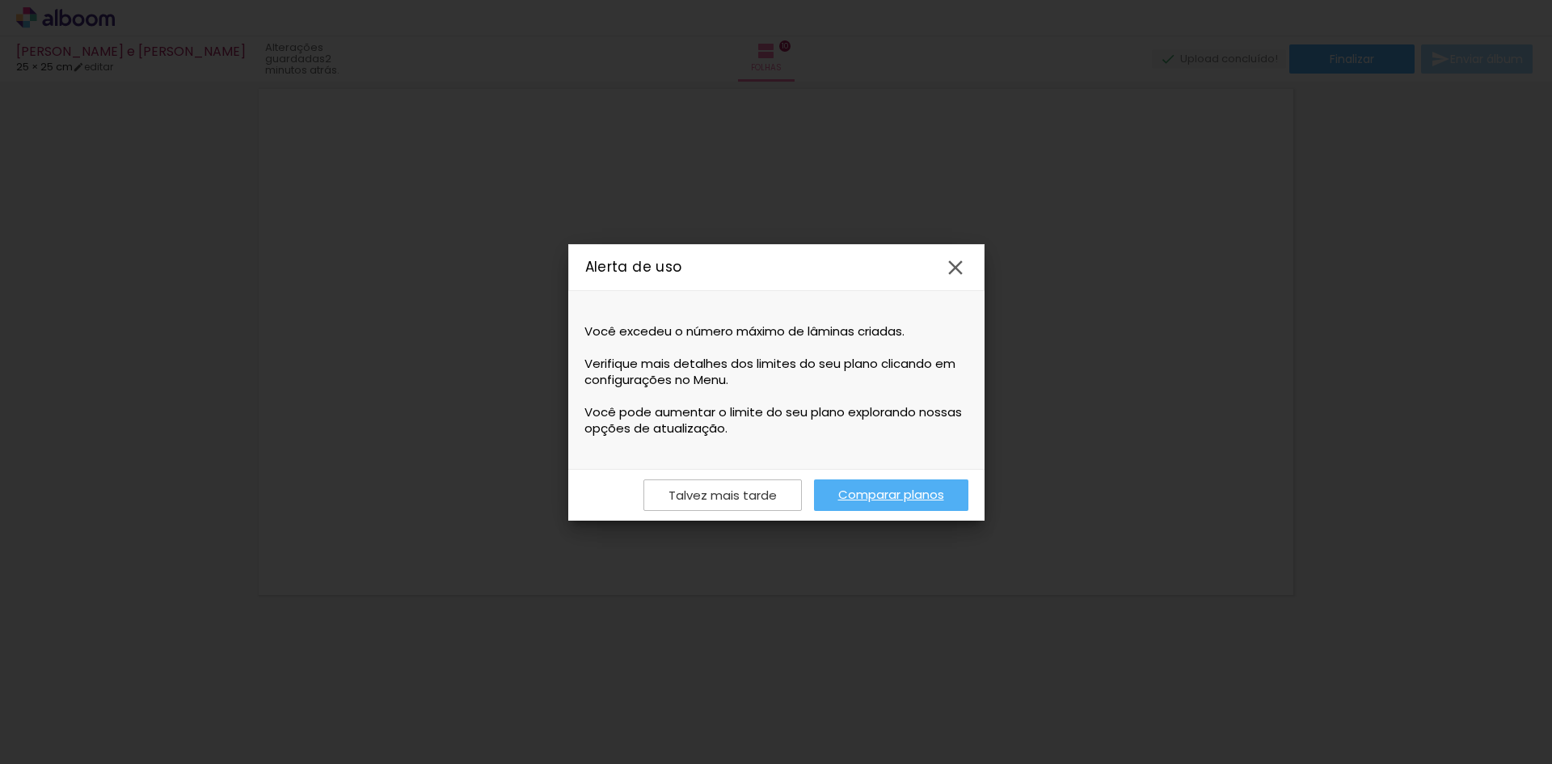
click at [955, 266] on iron-icon at bounding box center [955, 267] width 24 height 24
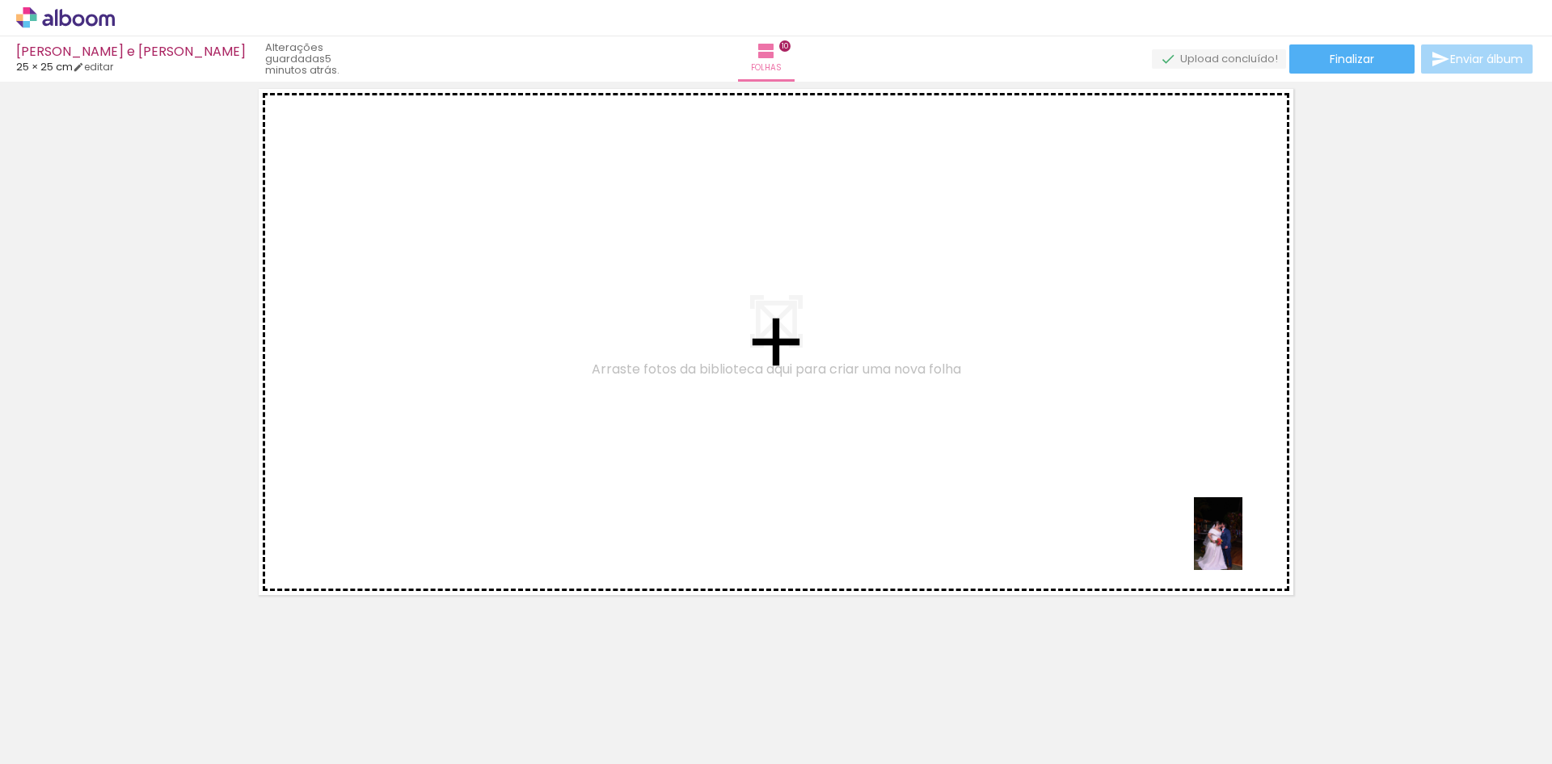
drag, startPoint x: 1548, startPoint y: 711, endPoint x: 1164, endPoint y: 464, distance: 456.6
click at [1164, 464] on quentale-workspace at bounding box center [776, 382] width 1552 height 764
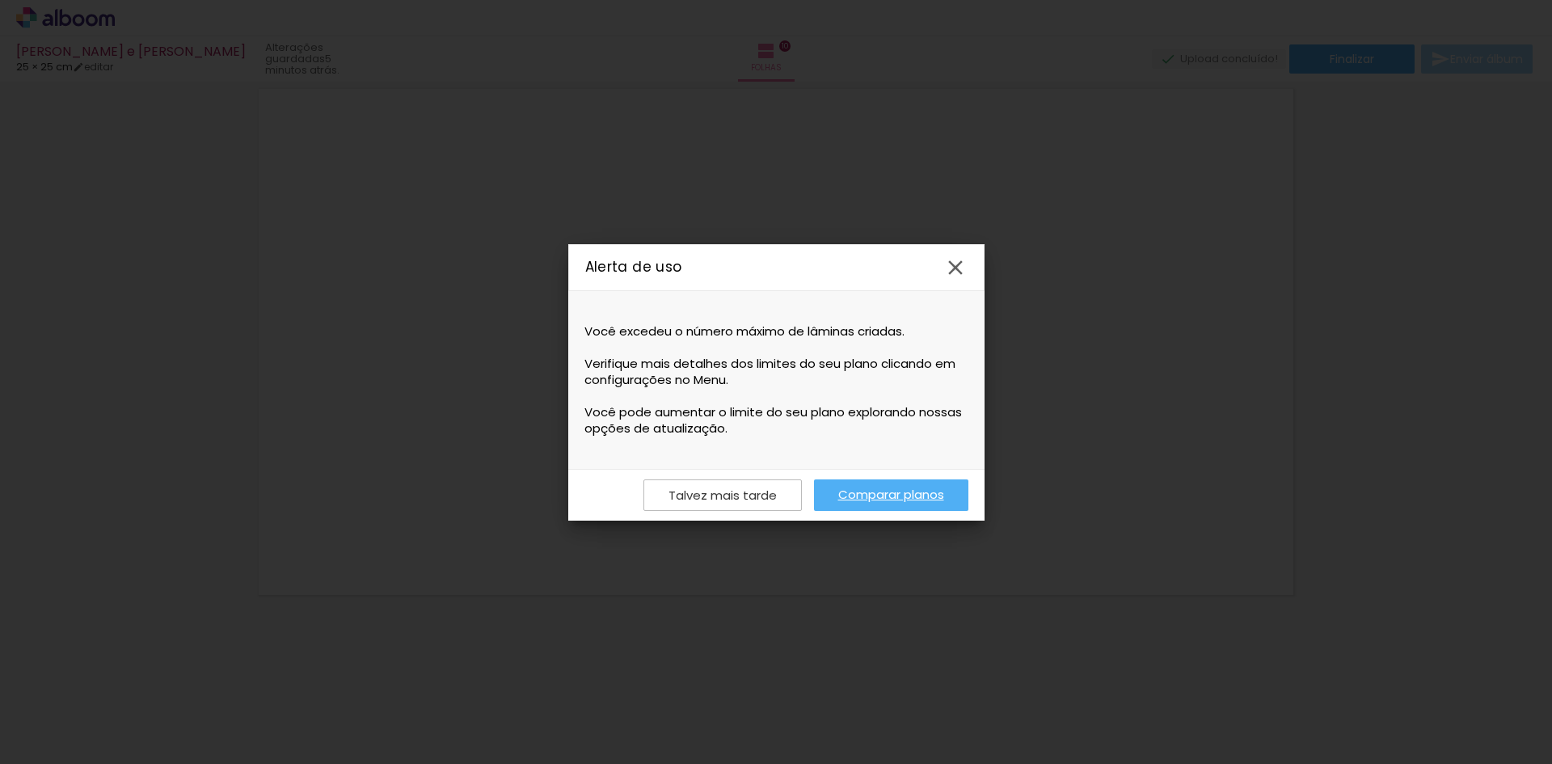
click at [967, 262] on paper-icon-button at bounding box center [955, 267] width 37 height 37
